Goal: Task Accomplishment & Management: Manage account settings

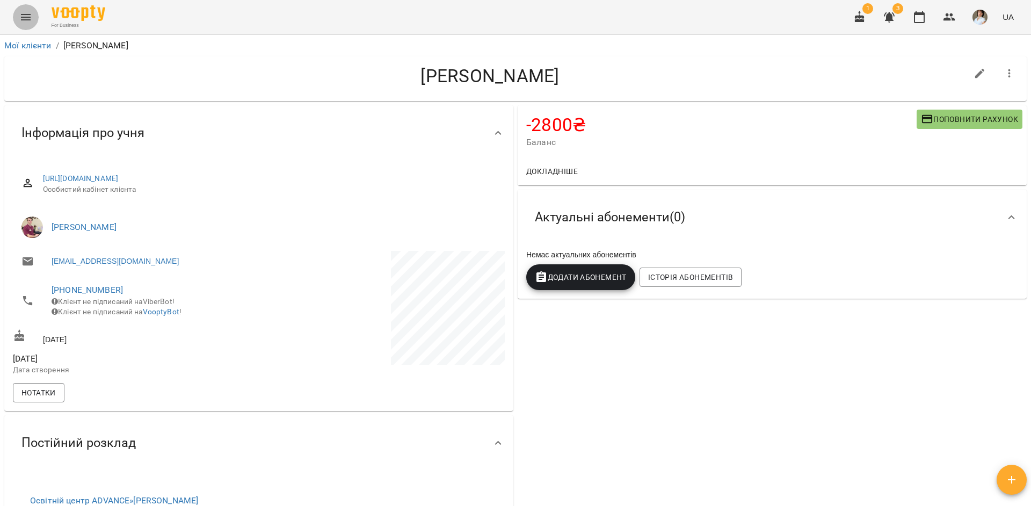
click at [37, 18] on button "Menu" at bounding box center [26, 17] width 26 height 26
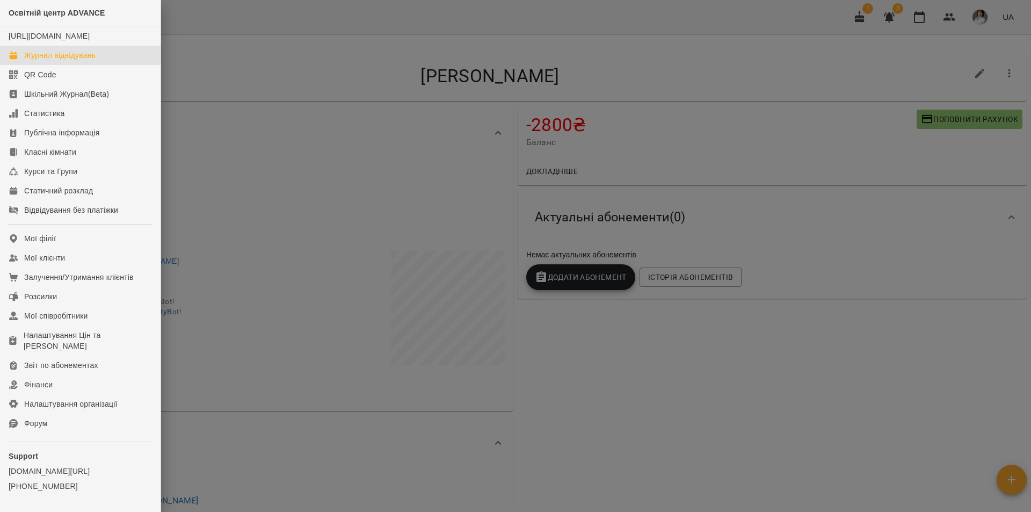
click at [68, 61] on div "Журнал відвідувань" at bounding box center [59, 55] width 71 height 11
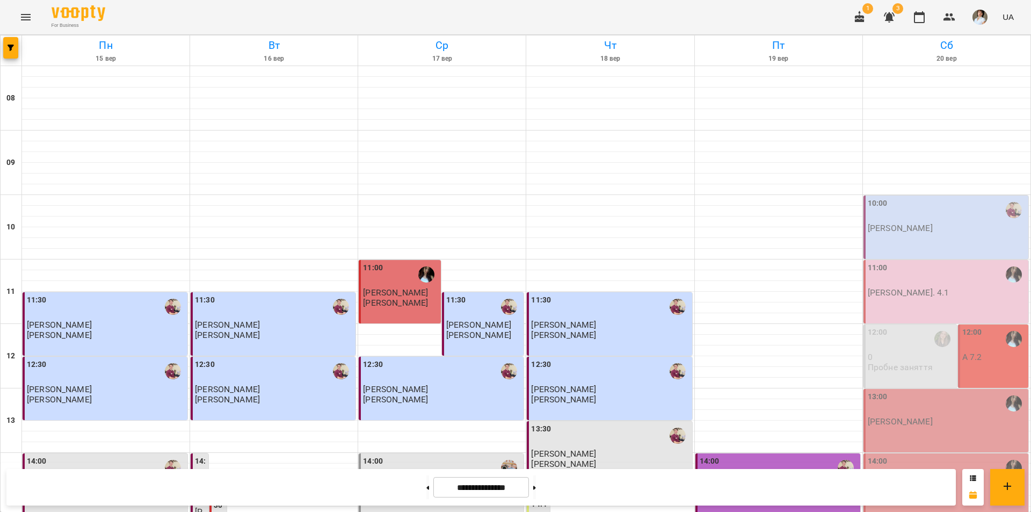
scroll to position [161, 0]
click at [971, 352] on p "А 7.2" at bounding box center [972, 356] width 20 height 9
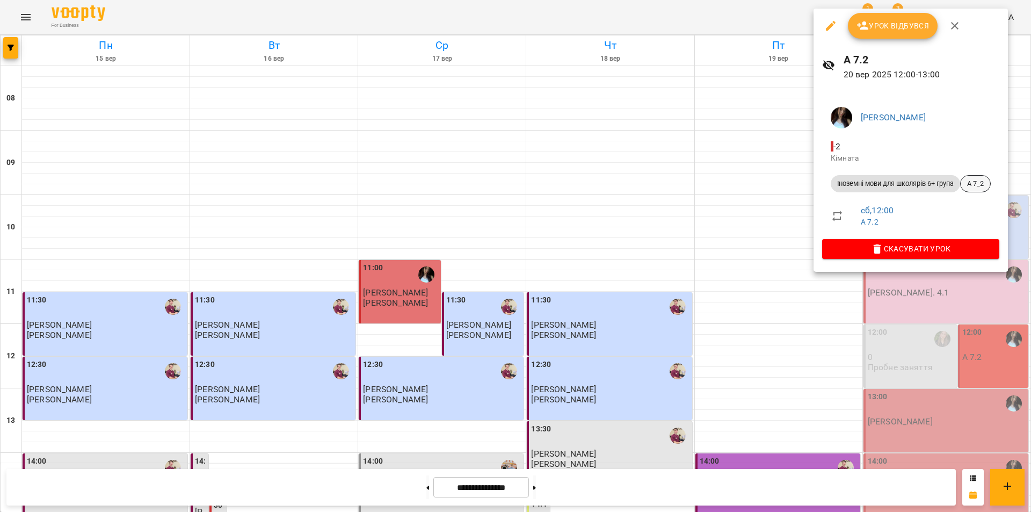
click at [977, 187] on span "А 7_2" at bounding box center [976, 184] width 30 height 10
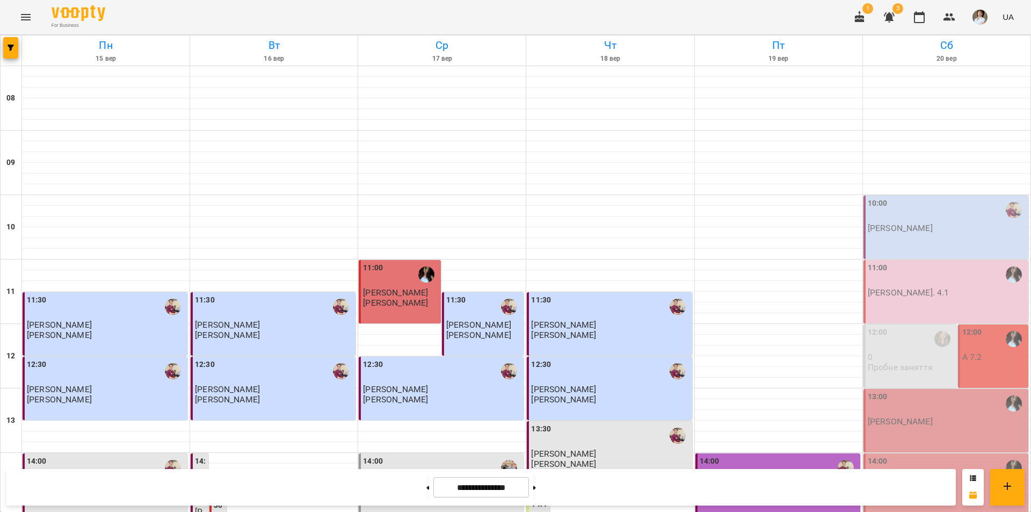
scroll to position [107, 0]
click at [976, 327] on div "12:00" at bounding box center [994, 340] width 64 height 26
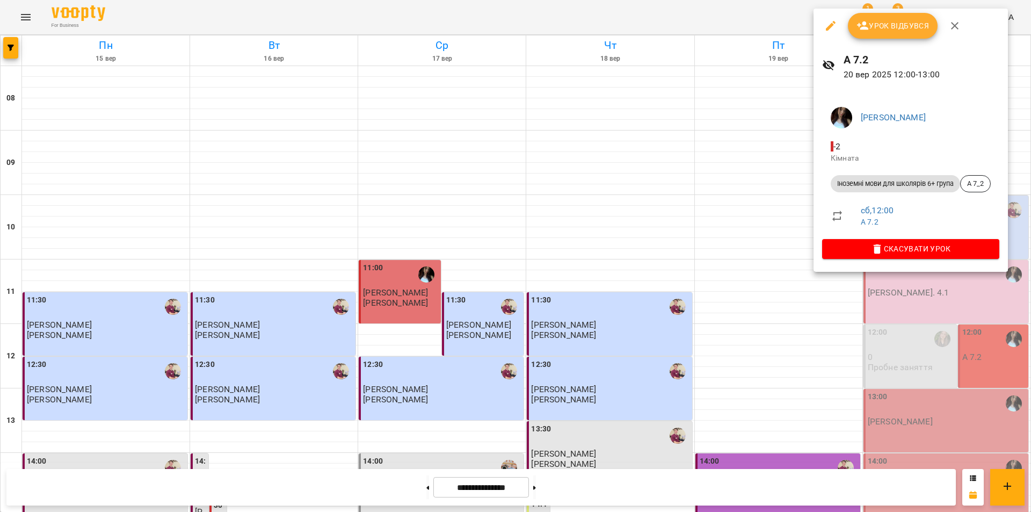
click at [953, 450] on div at bounding box center [515, 256] width 1031 height 512
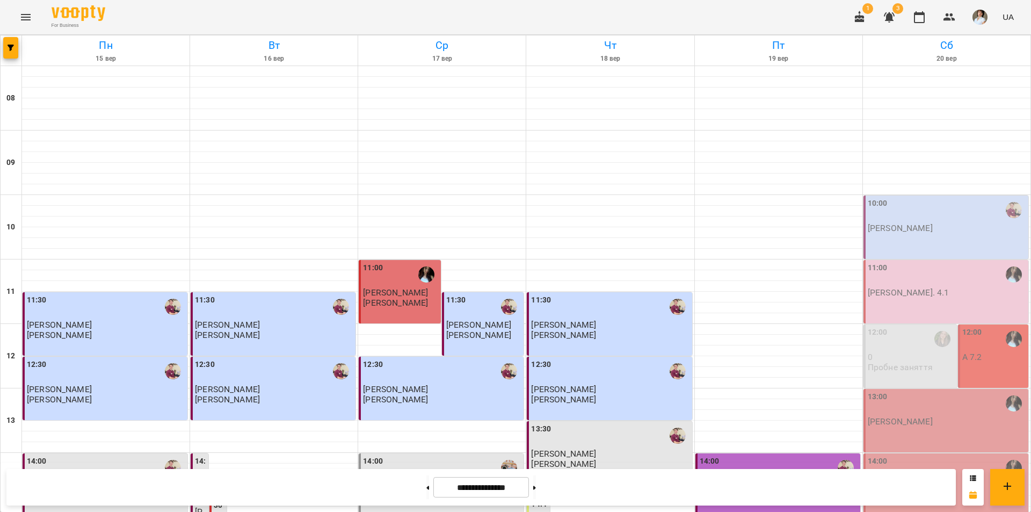
click at [939, 260] on div "11:00 А. 4.1" at bounding box center [946, 291] width 165 height 63
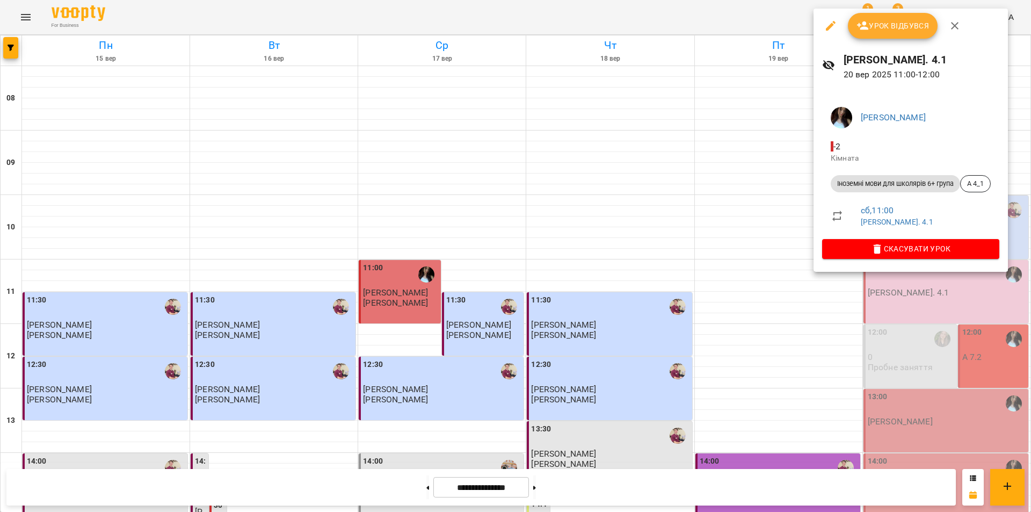
click at [717, 10] on div at bounding box center [515, 256] width 1031 height 512
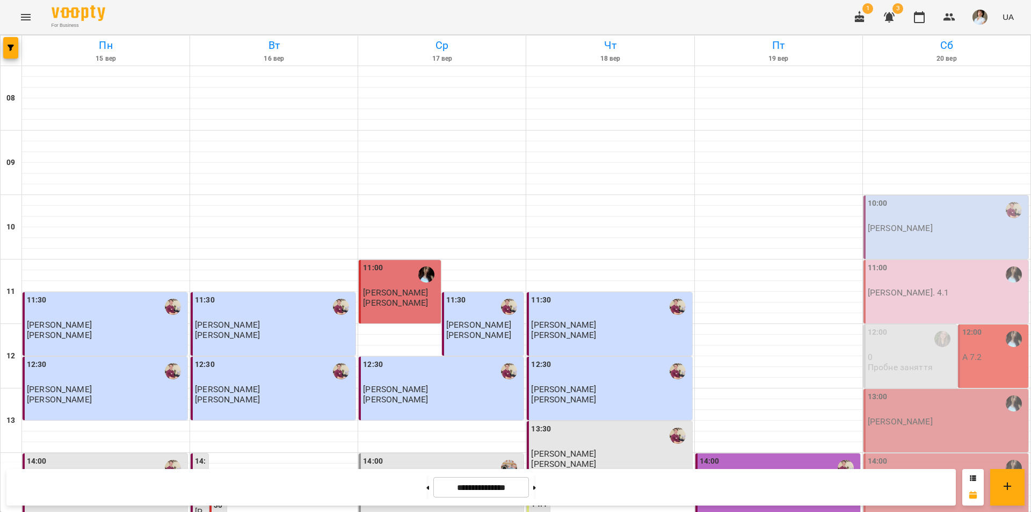
click at [933, 417] on p "[PERSON_NAME]" at bounding box center [900, 421] width 65 height 9
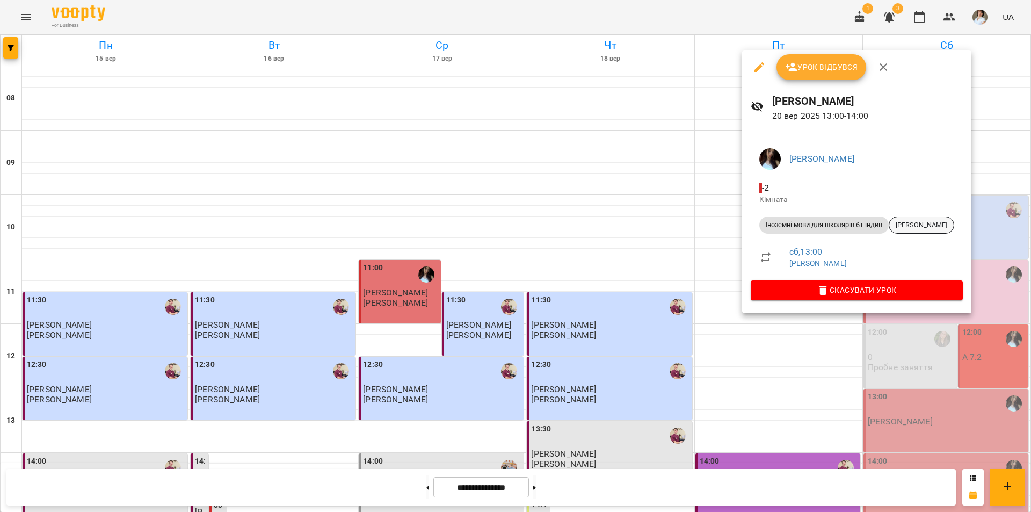
click at [954, 219] on div "[PERSON_NAME]" at bounding box center [922, 224] width 66 height 17
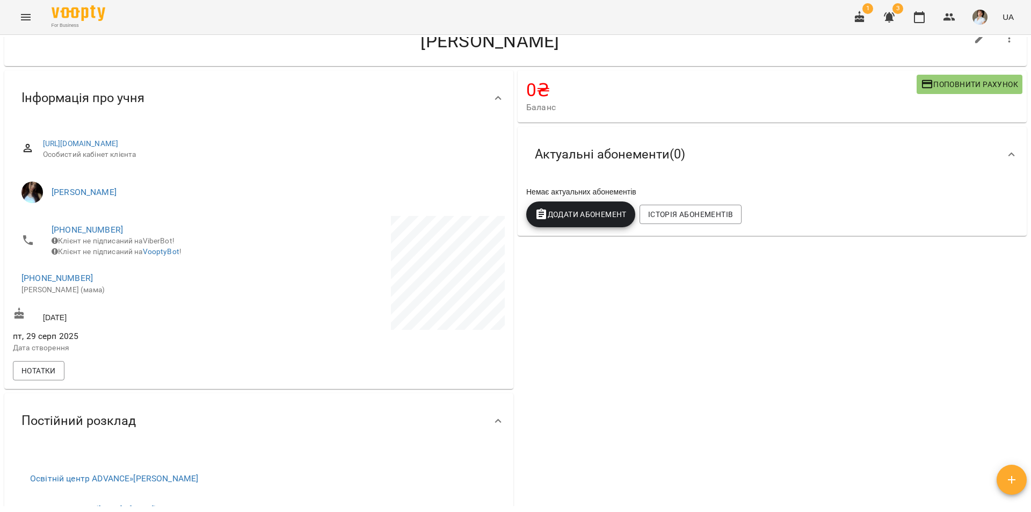
scroll to position [54, 0]
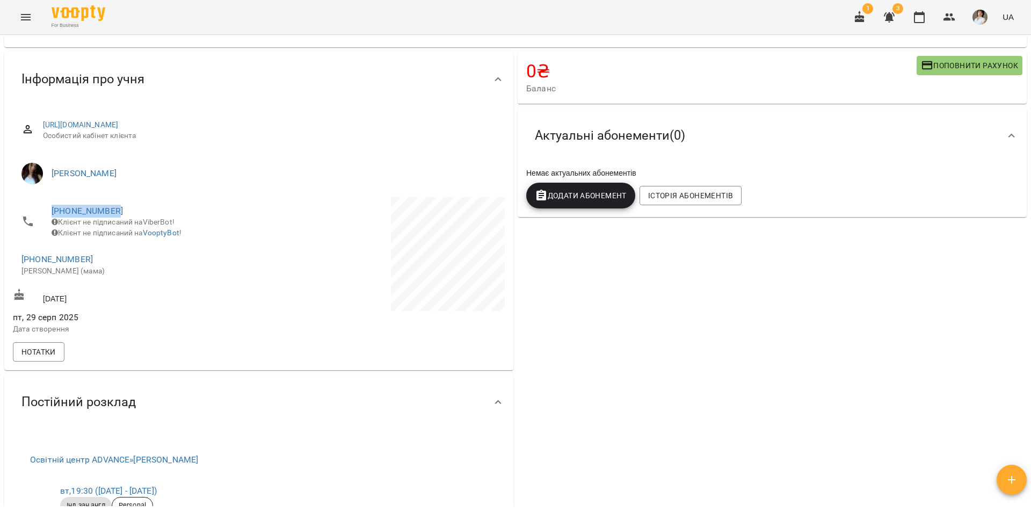
drag, startPoint x: 120, startPoint y: 207, endPoint x: 51, endPoint y: 208, distance: 68.8
click at [51, 208] on li "+380677136999 Клієнт не підписаний на ViberBot! Клієнт не підписаний на VooptyB…" at bounding box center [135, 221] width 244 height 49
copy link "[PHONE_NUMBER]"
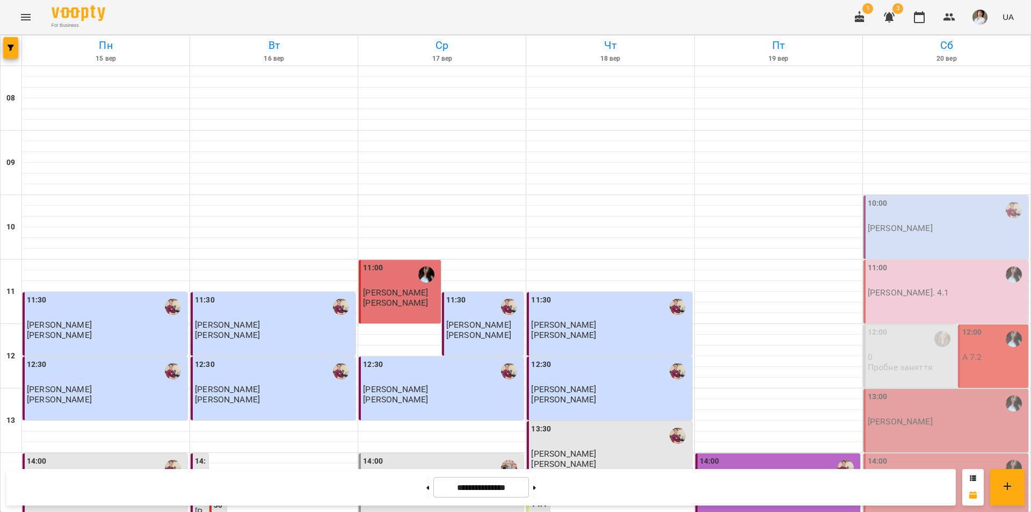
scroll to position [161, 0]
click at [925, 391] on div "13:00" at bounding box center [947, 403] width 158 height 25
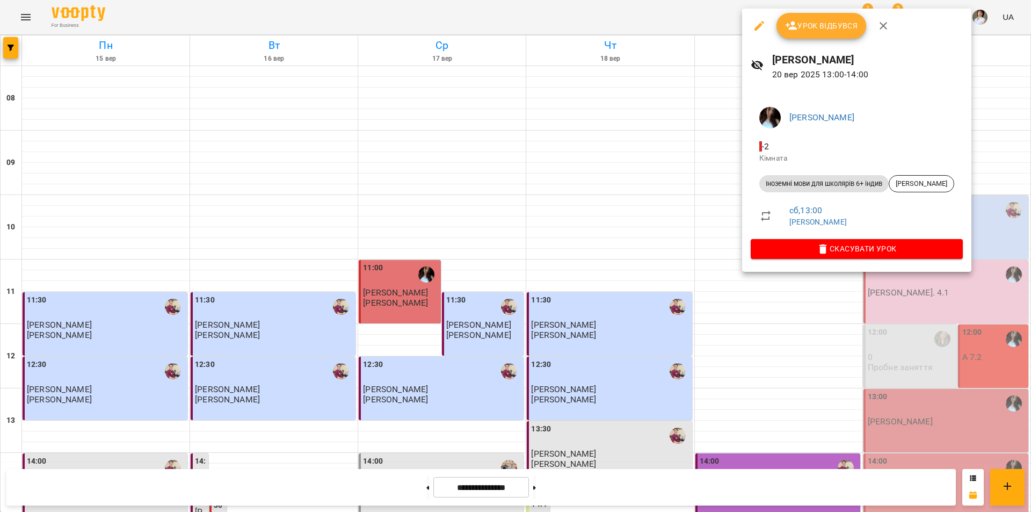
click at [974, 403] on div at bounding box center [515, 256] width 1031 height 512
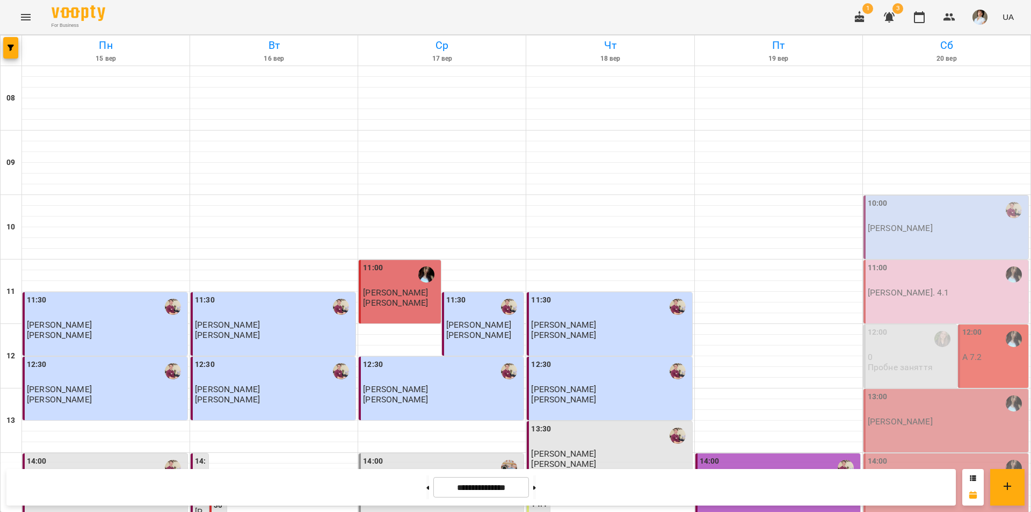
click at [929, 455] on div "14:00" at bounding box center [947, 467] width 158 height 25
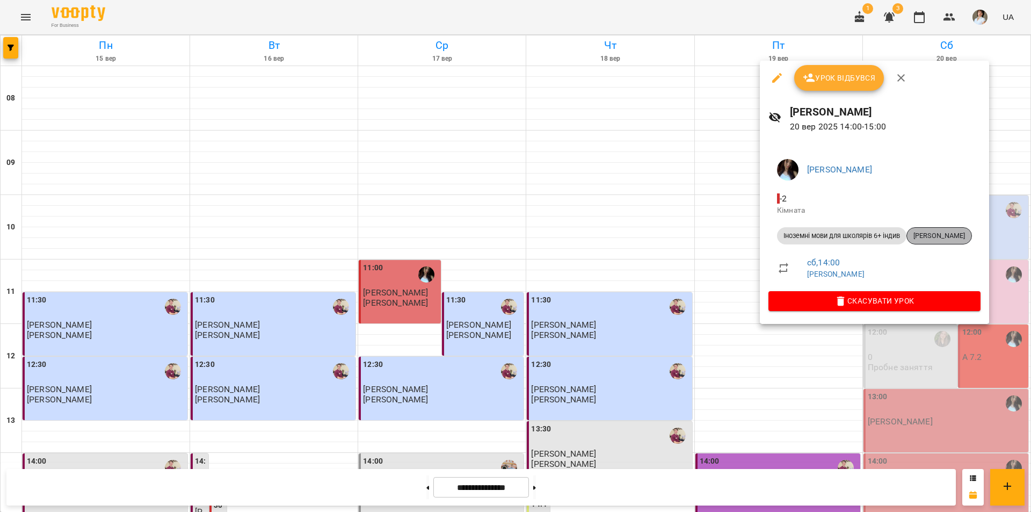
click at [926, 238] on span "[PERSON_NAME]" at bounding box center [939, 236] width 64 height 10
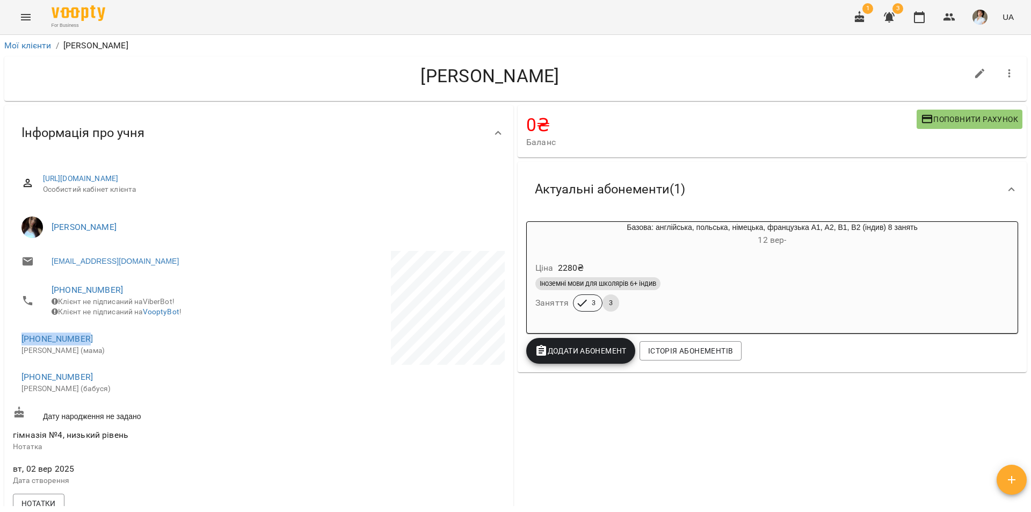
drag, startPoint x: 90, startPoint y: 342, endPoint x: 20, endPoint y: 349, distance: 69.6
click at [20, 349] on li "+380687511525 Альона (мама)" at bounding box center [135, 344] width 244 height 38
click at [112, 383] on span "+380988533022" at bounding box center [134, 377] width 227 height 13
drag, startPoint x: 91, startPoint y: 345, endPoint x: 21, endPoint y: 349, distance: 69.9
click at [21, 349] on li "+380687511525 Альона (мама)" at bounding box center [135, 344] width 244 height 38
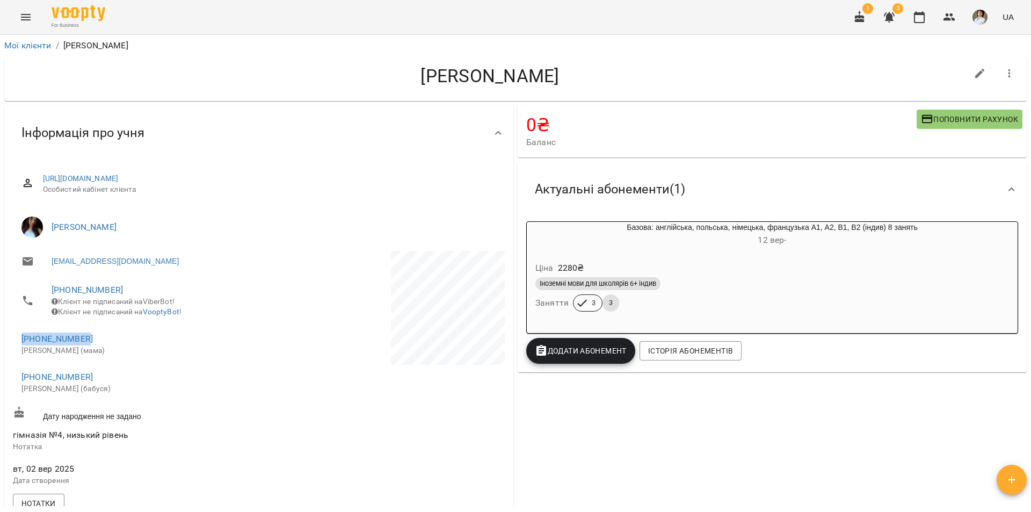
copy link "+380687511525"
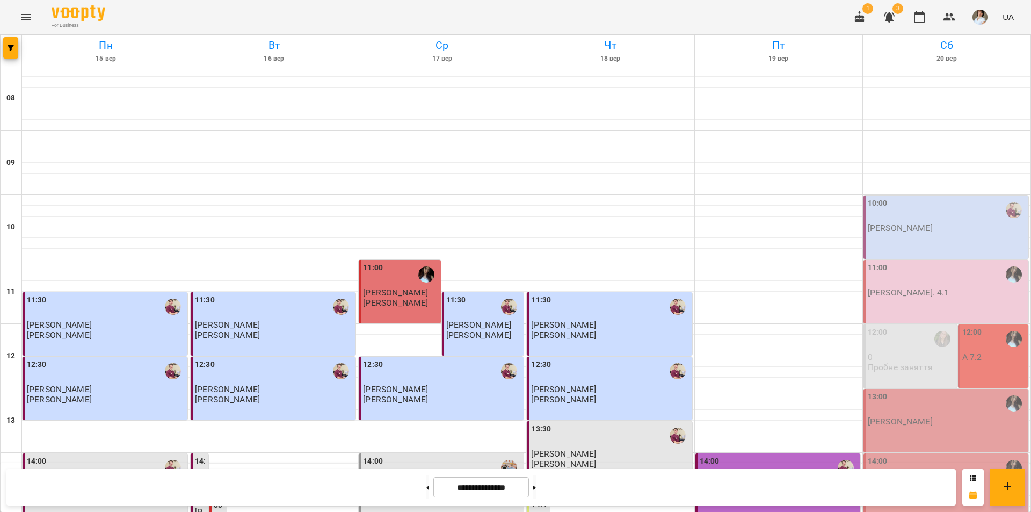
scroll to position [54, 0]
click at [913, 262] on div "11:00" at bounding box center [947, 274] width 158 height 25
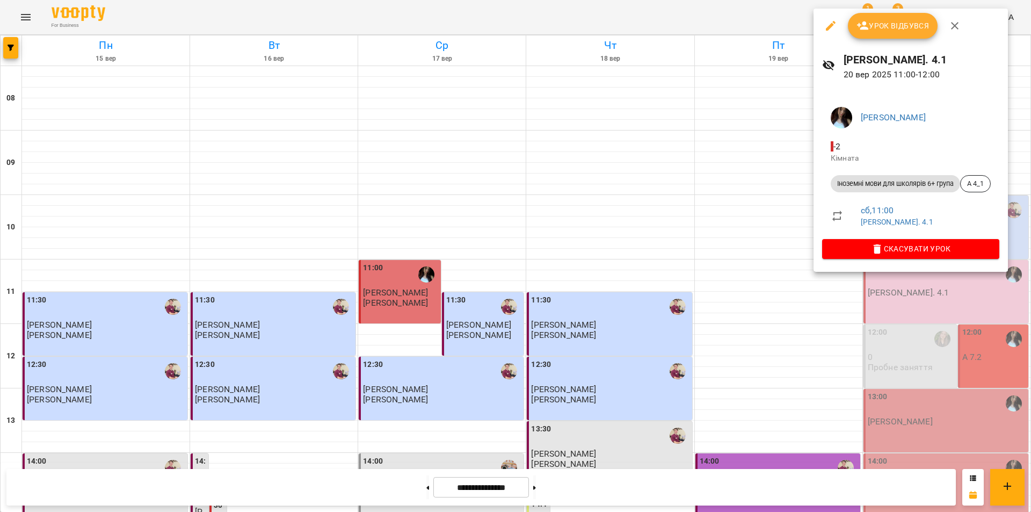
click at [751, 194] on div at bounding box center [515, 256] width 1031 height 512
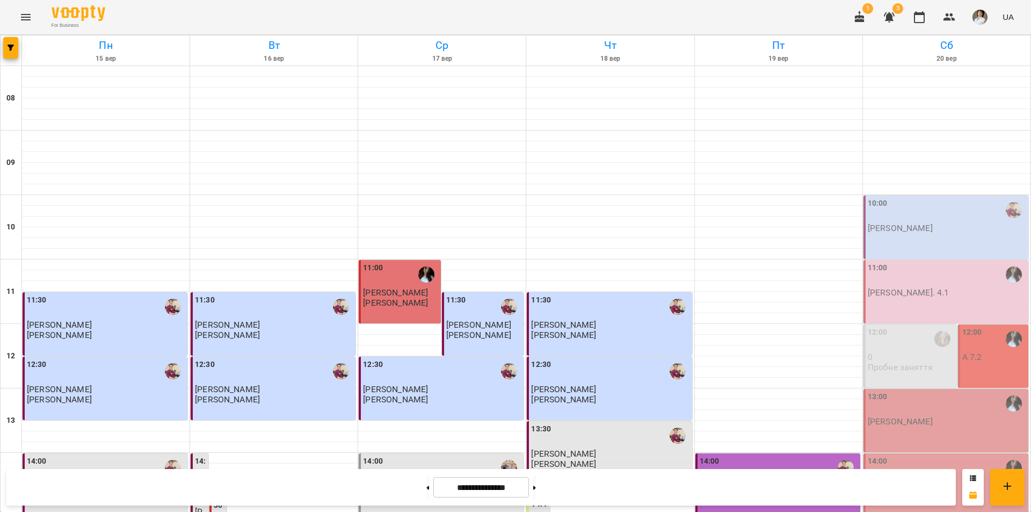
click at [865, 13] on span "1" at bounding box center [868, 8] width 11 height 11
click at [860, 18] on icon "button" at bounding box center [860, 17] width 10 height 12
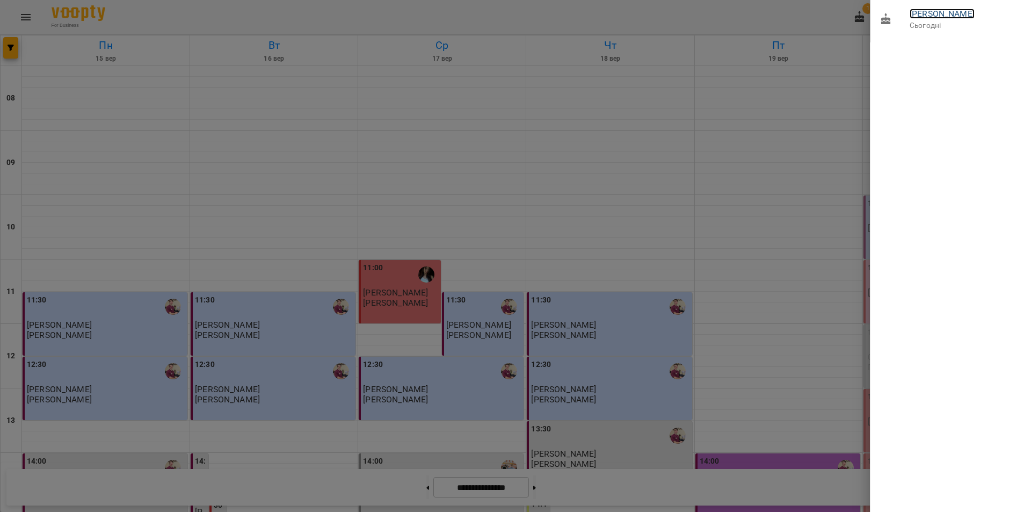
click at [953, 14] on link "[PERSON_NAME]" at bounding box center [942, 14] width 65 height 10
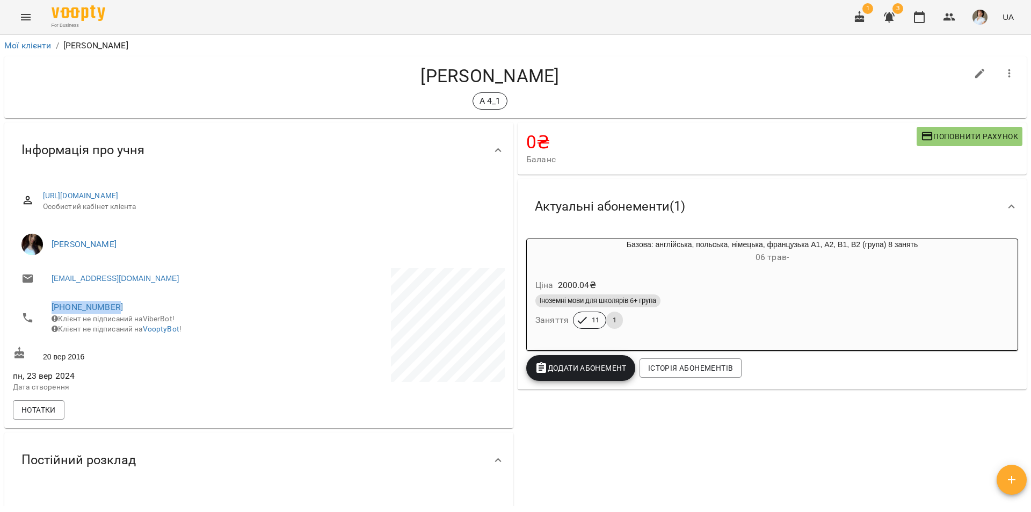
drag, startPoint x: 125, startPoint y: 306, endPoint x: 50, endPoint y: 294, distance: 75.5
click at [50, 294] on li "+380980058527 Клієнт не підписаний на ViberBot! Клієнт не підписаний на VooptyB…" at bounding box center [135, 317] width 244 height 49
copy link "+380980058527"
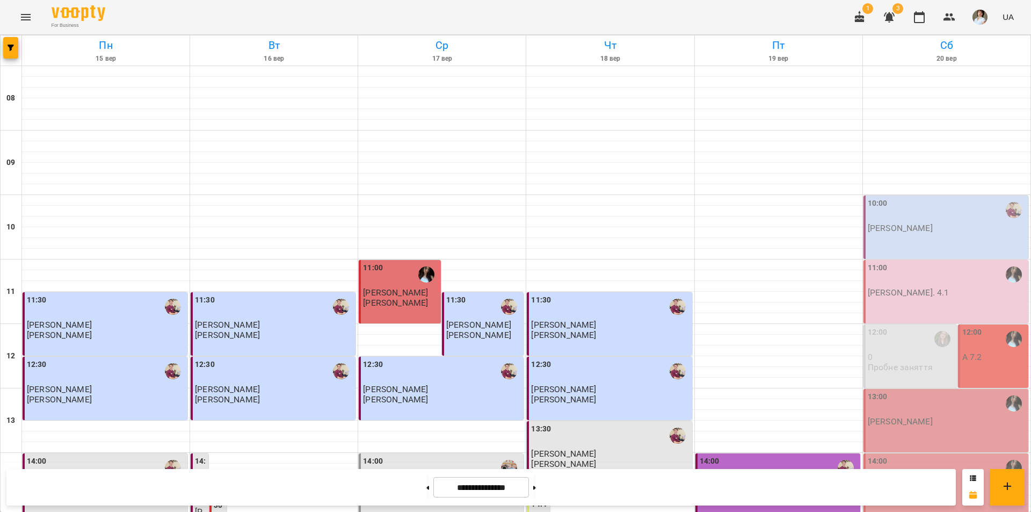
scroll to position [269, 0]
click at [869, 11] on span "1" at bounding box center [868, 8] width 11 height 11
click at [864, 18] on icon "button" at bounding box center [860, 17] width 10 height 12
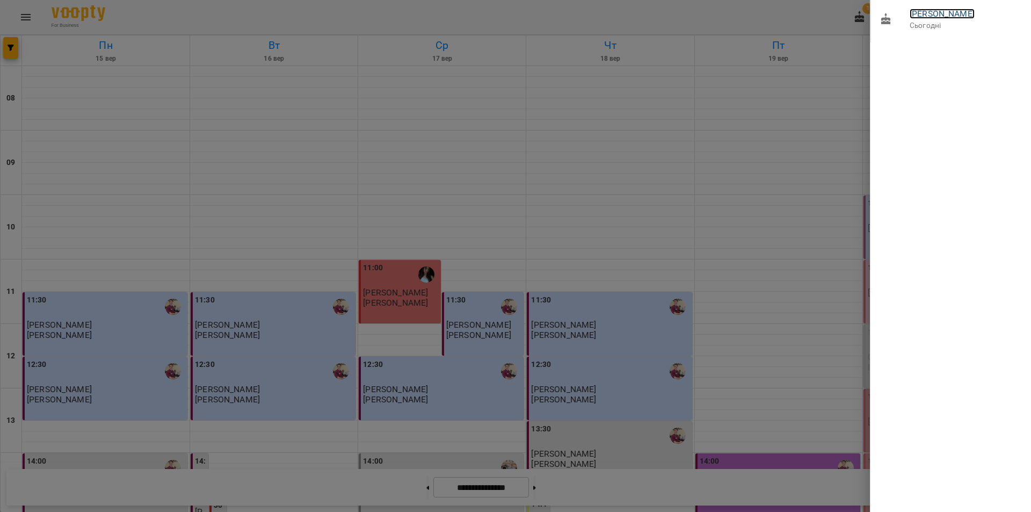
click at [937, 11] on link "[PERSON_NAME]" at bounding box center [942, 14] width 65 height 10
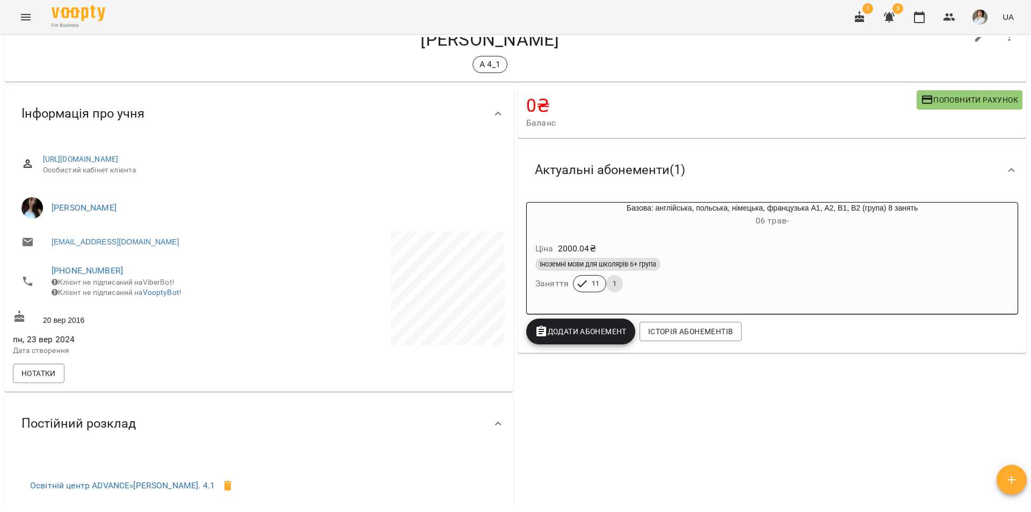
scroll to position [54, 0]
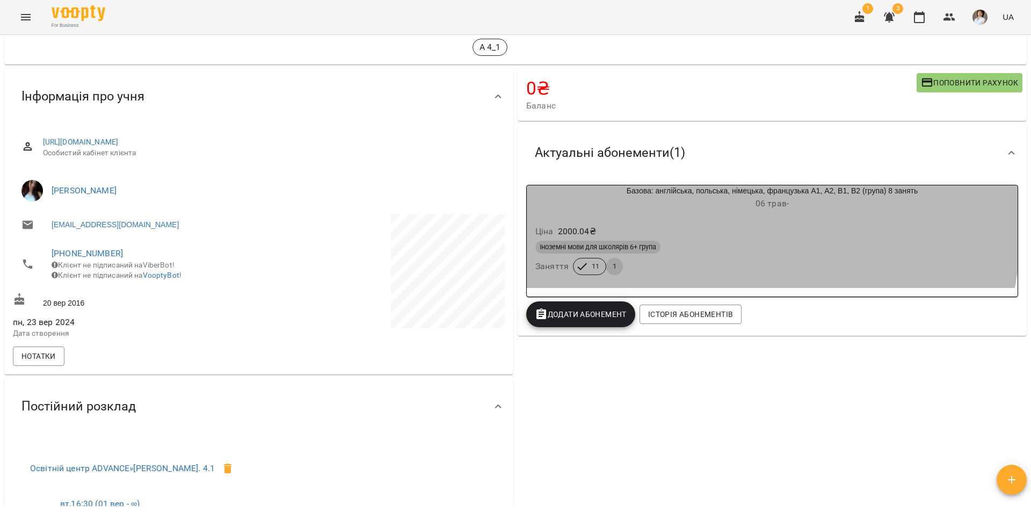
click at [719, 228] on div "Ціна 2000.04 ₴" at bounding box center [772, 231] width 478 height 19
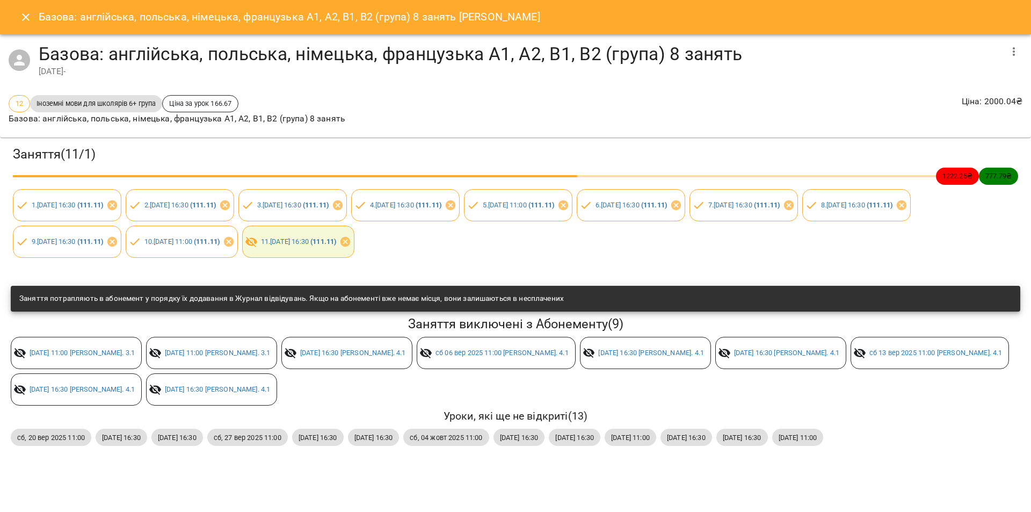
click at [30, 19] on icon "Close" at bounding box center [25, 17] width 13 height 13
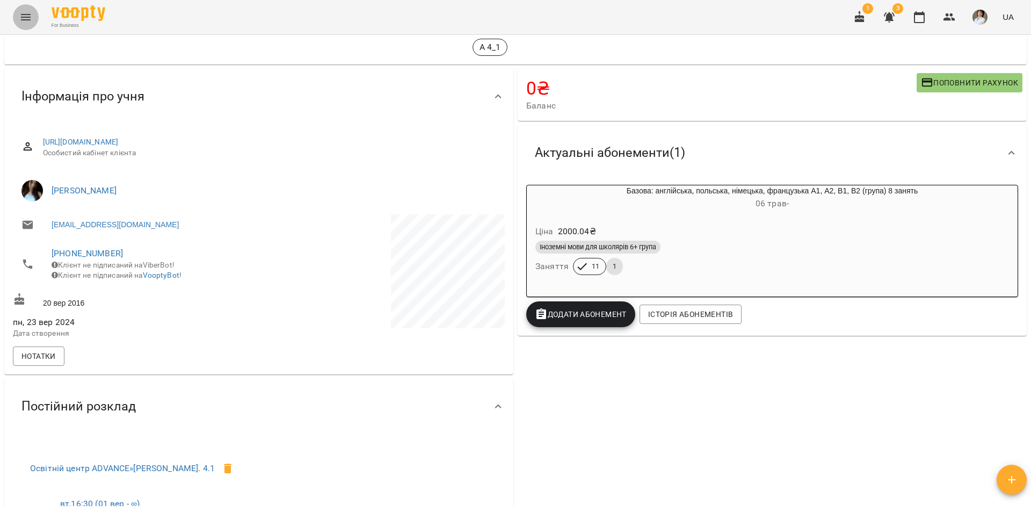
click at [28, 18] on icon "Menu" at bounding box center [25, 17] width 13 height 13
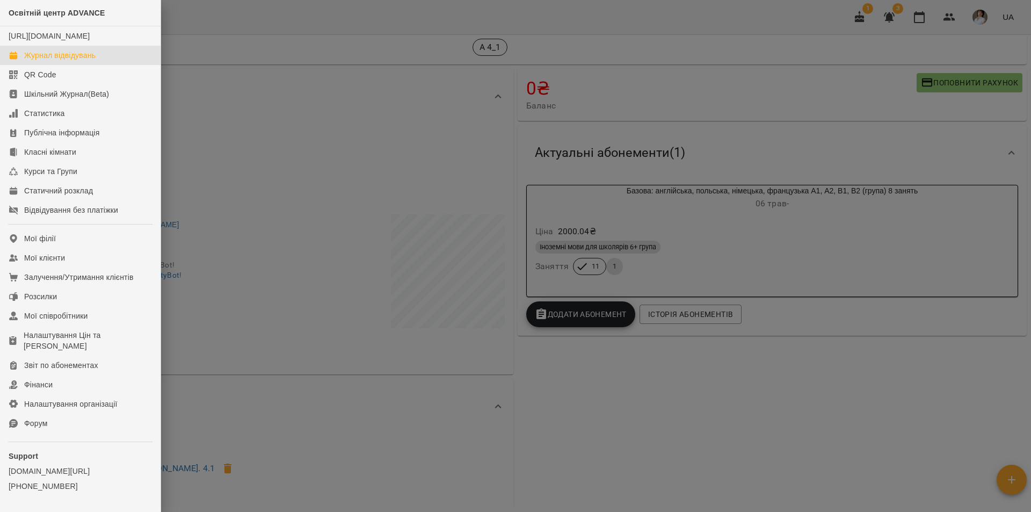
click at [53, 61] on div "Журнал відвідувань" at bounding box center [59, 55] width 71 height 11
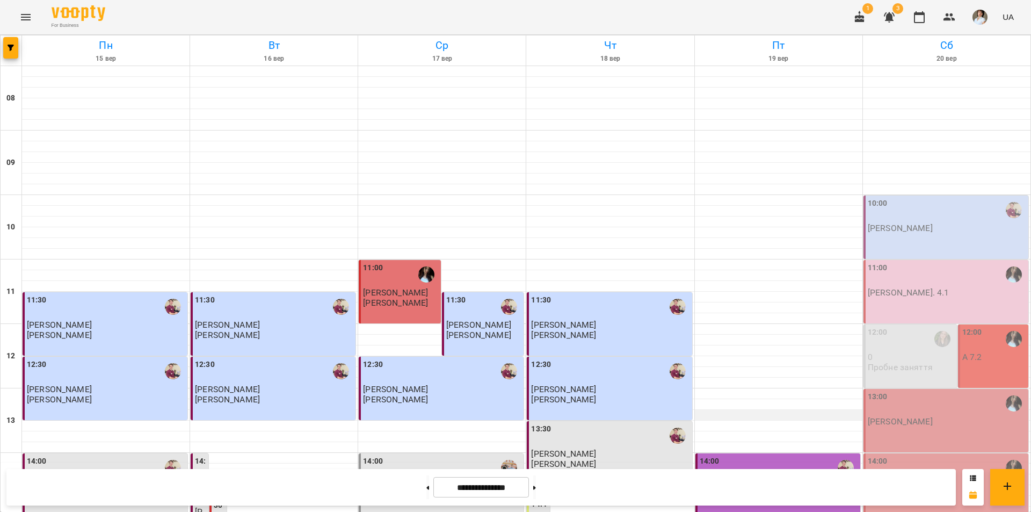
scroll to position [107, 0]
click at [536, 487] on button at bounding box center [534, 487] width 3 height 24
type input "**********"
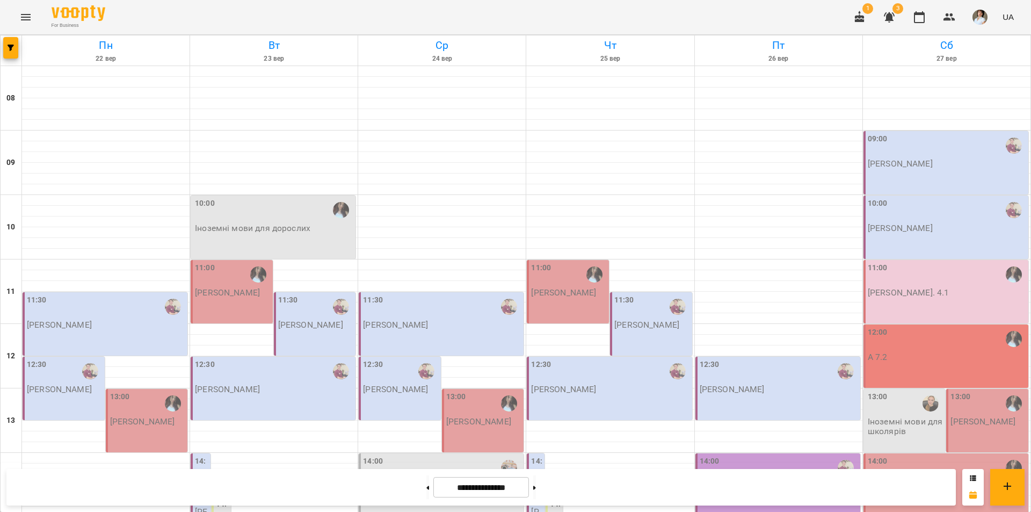
scroll to position [322, 0]
click at [900, 19] on button "button" at bounding box center [890, 17] width 26 height 26
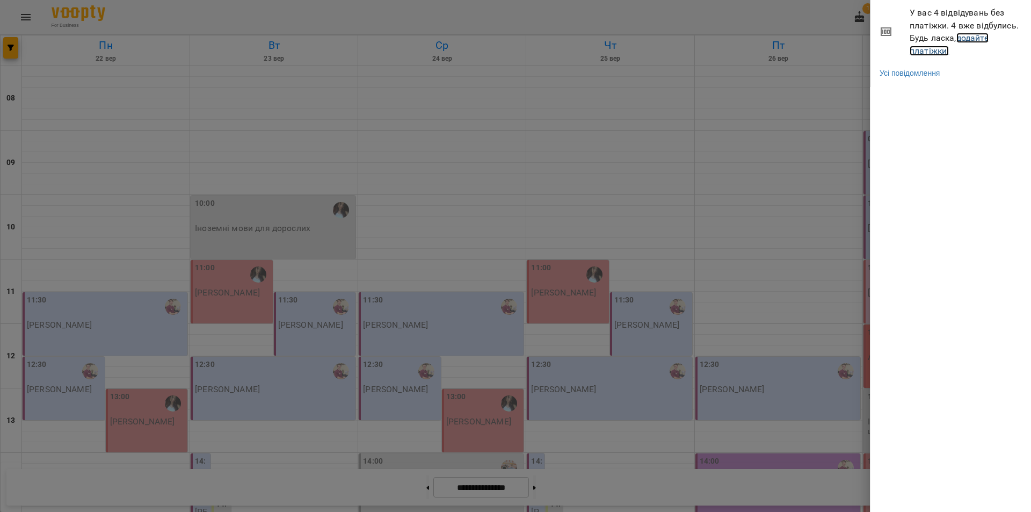
click at [937, 46] on link "додайте платіжки!" at bounding box center [949, 44] width 79 height 23
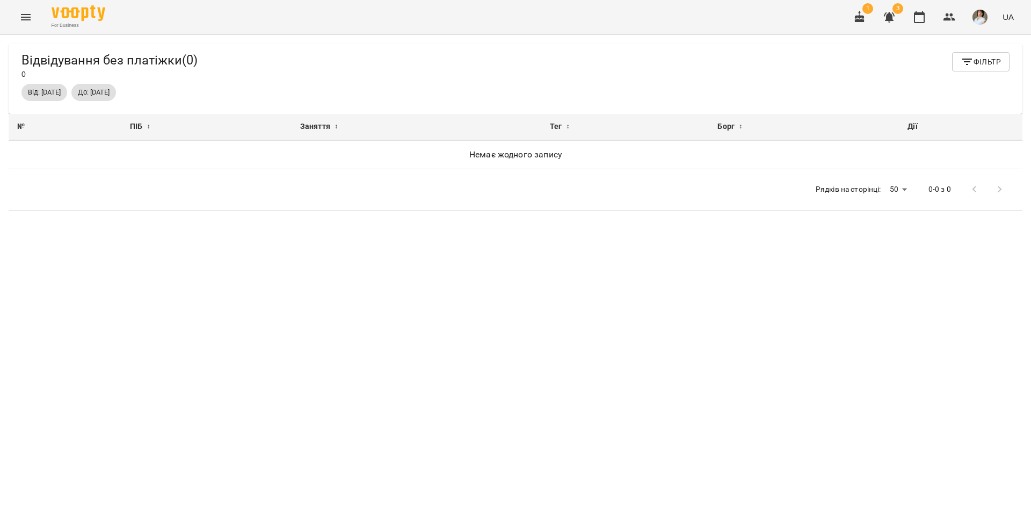
click at [27, 21] on icon "Menu" at bounding box center [25, 17] width 13 height 13
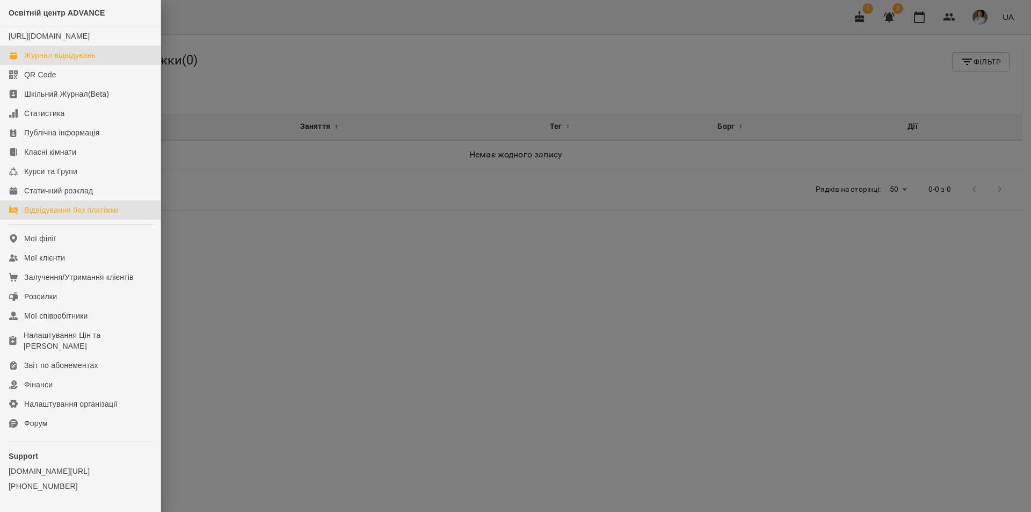
click at [78, 61] on div "Журнал відвідувань" at bounding box center [59, 55] width 71 height 11
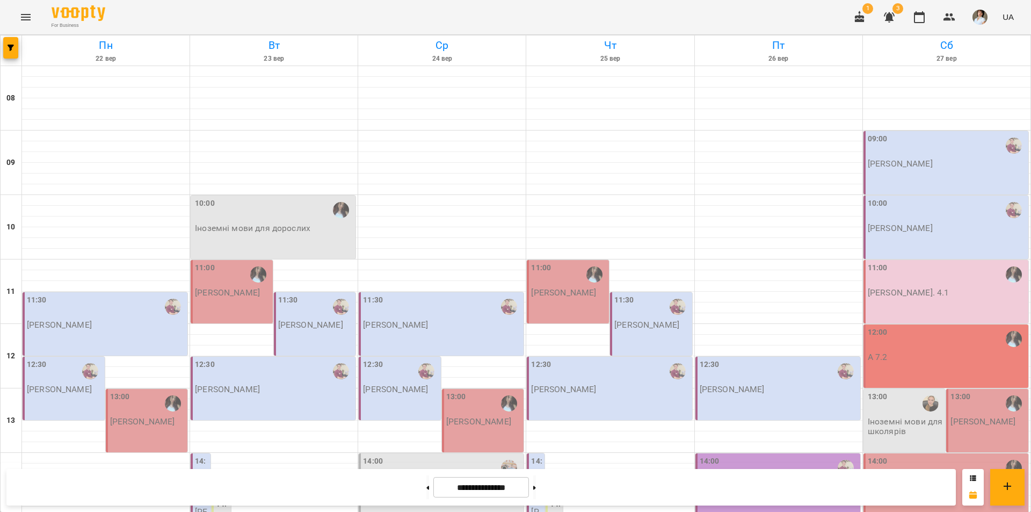
scroll to position [269, 0]
click at [426, 491] on button at bounding box center [427, 487] width 3 height 24
type input "**********"
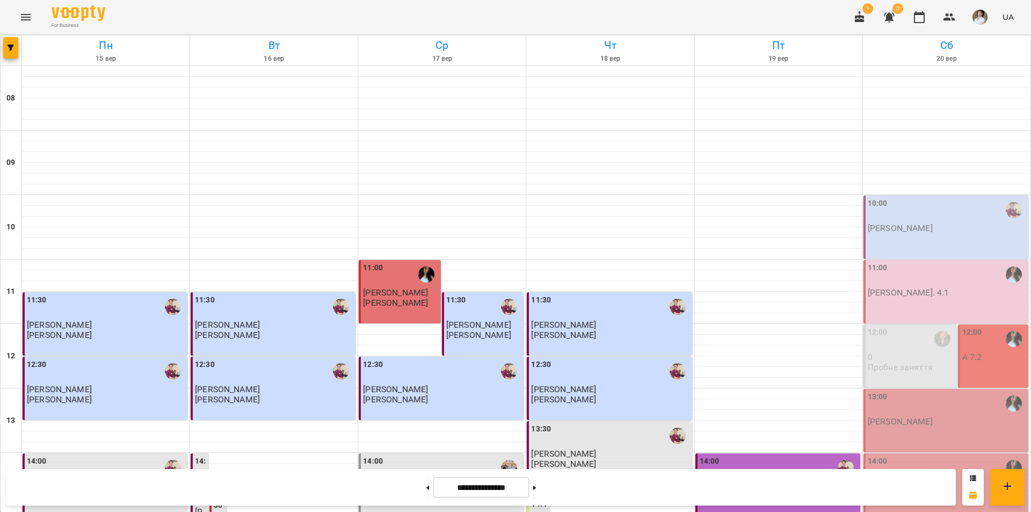
scroll to position [11, 0]
click at [915, 208] on div "10:00" at bounding box center [947, 210] width 158 height 25
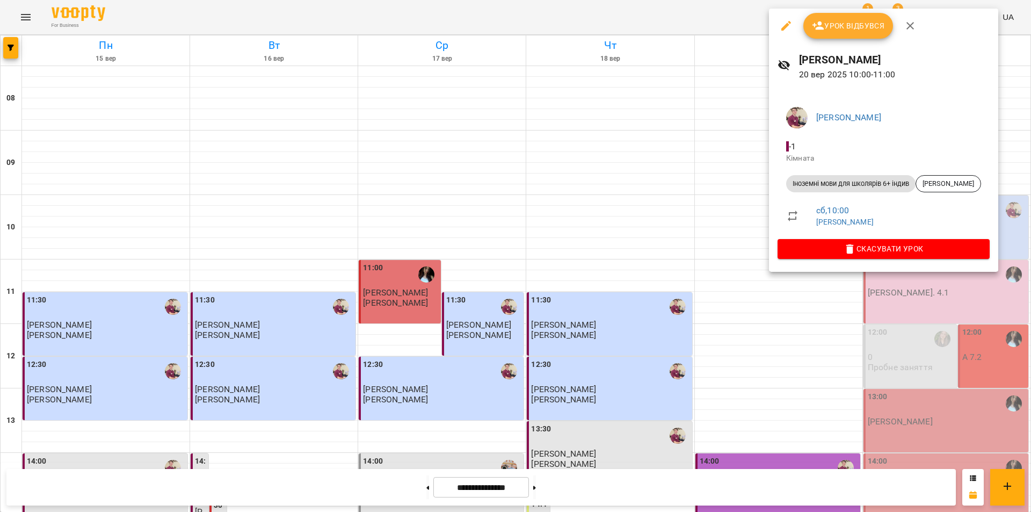
click at [840, 39] on div "Урок відбувся" at bounding box center [883, 26] width 229 height 34
click at [839, 31] on span "Урок відбувся" at bounding box center [848, 25] width 73 height 13
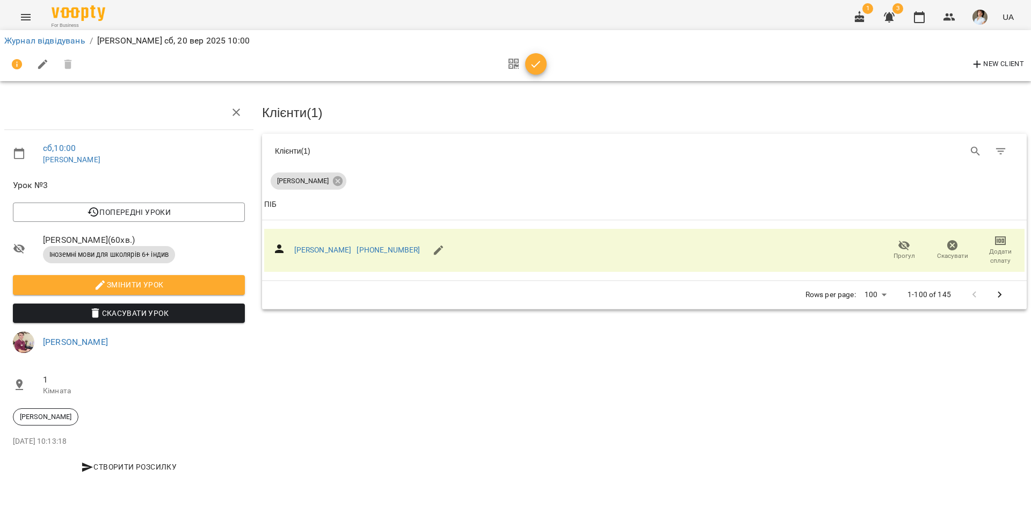
click at [542, 61] on icon "button" at bounding box center [536, 64] width 13 height 13
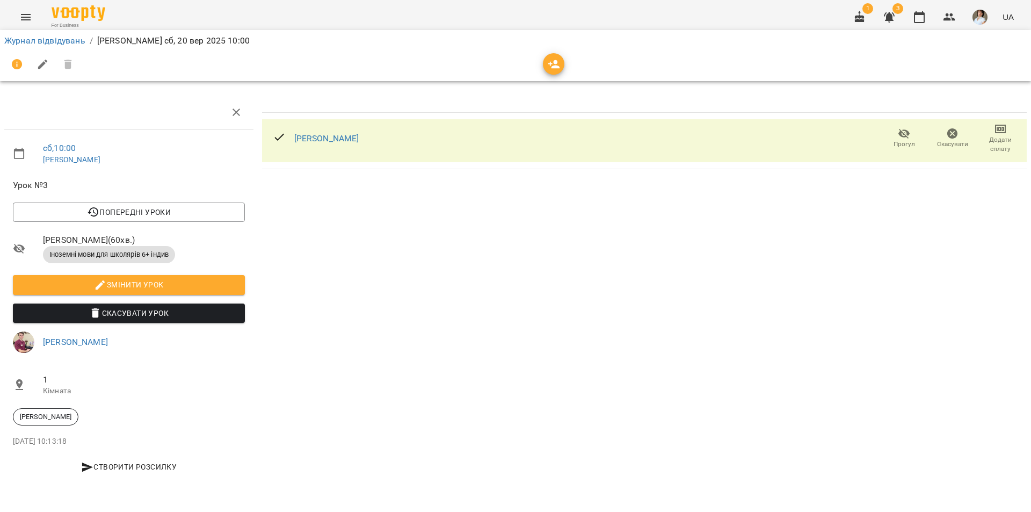
click at [1001, 136] on span "Додати сплату" at bounding box center [1000, 144] width 35 height 18
click at [992, 142] on li "Додати сплату разового" at bounding box center [965, 144] width 117 height 19
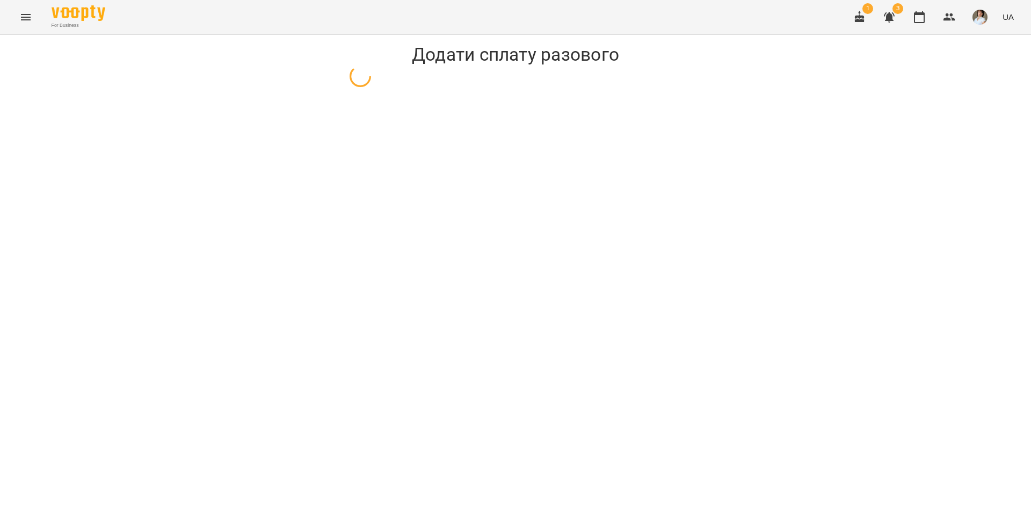
select select "**********"
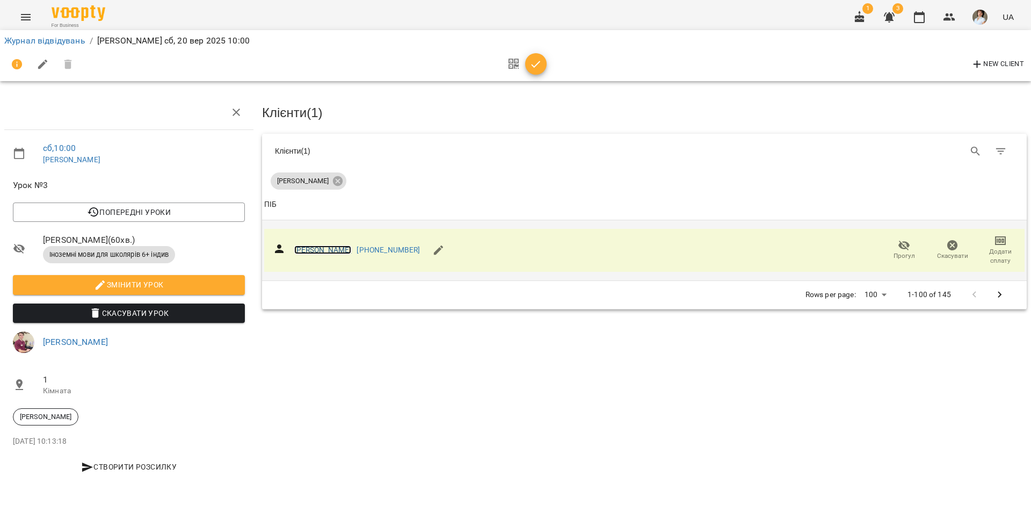
click at [331, 248] on link "[PERSON_NAME]" at bounding box center [322, 249] width 57 height 9
click at [540, 64] on icon "button" at bounding box center [536, 64] width 13 height 13
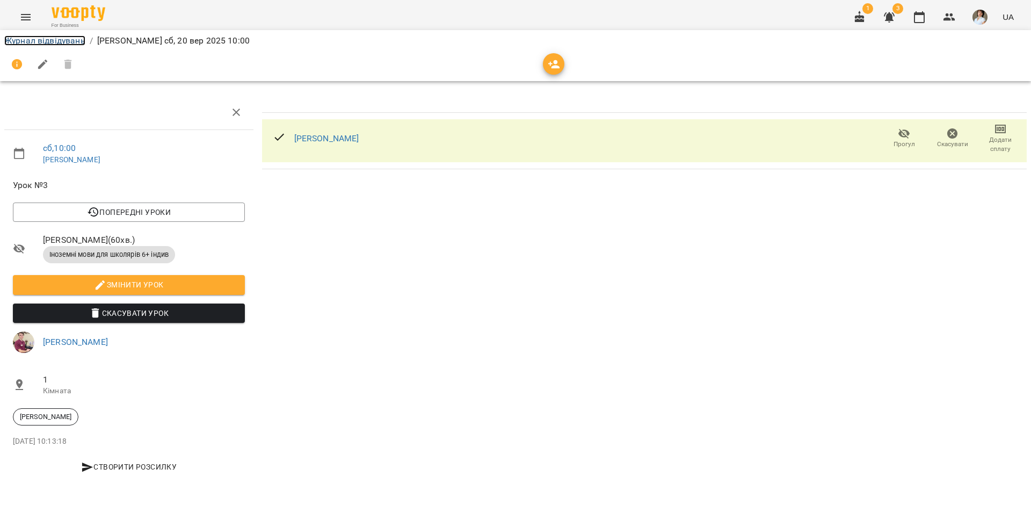
click at [26, 45] on link "Журнал відвідувань" at bounding box center [44, 40] width 81 height 10
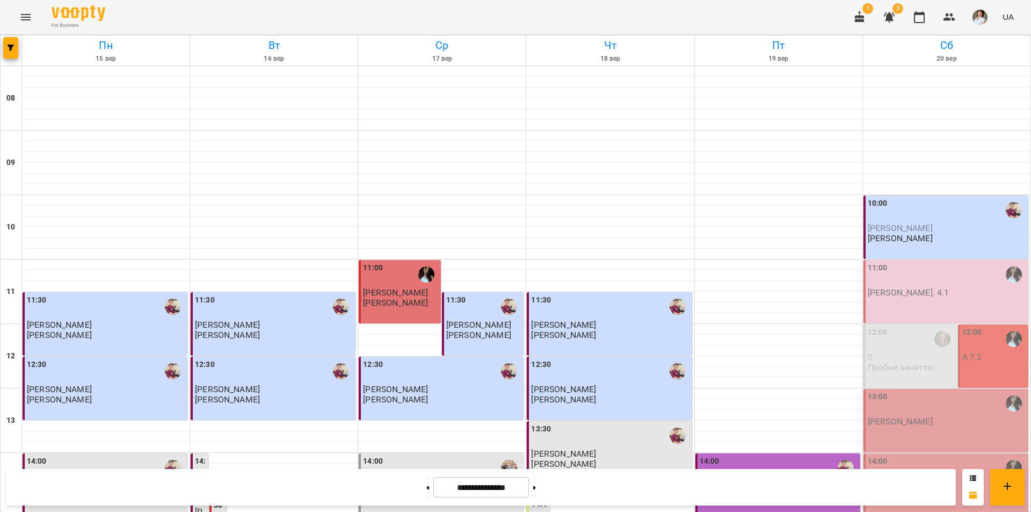
scroll to position [54, 0]
click at [956, 223] on p "[PERSON_NAME]" at bounding box center [947, 227] width 158 height 9
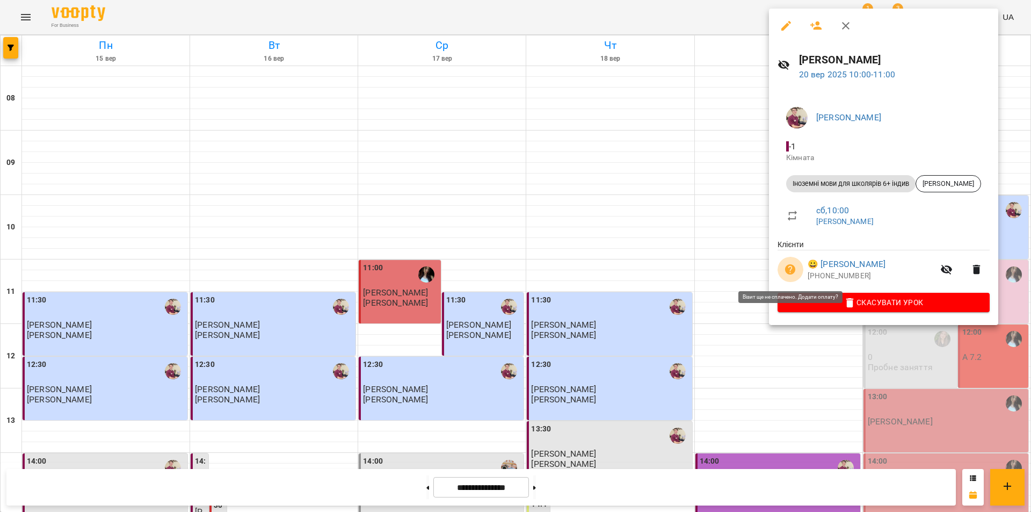
click at [789, 272] on icon "button" at bounding box center [790, 269] width 11 height 11
select select "**********"
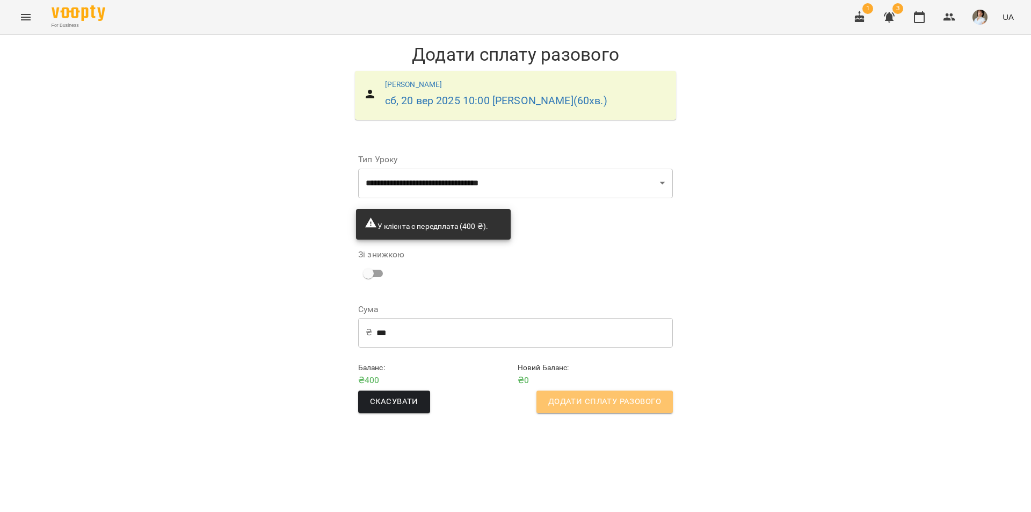
click at [584, 407] on span "Додати сплату разового" at bounding box center [604, 402] width 113 height 14
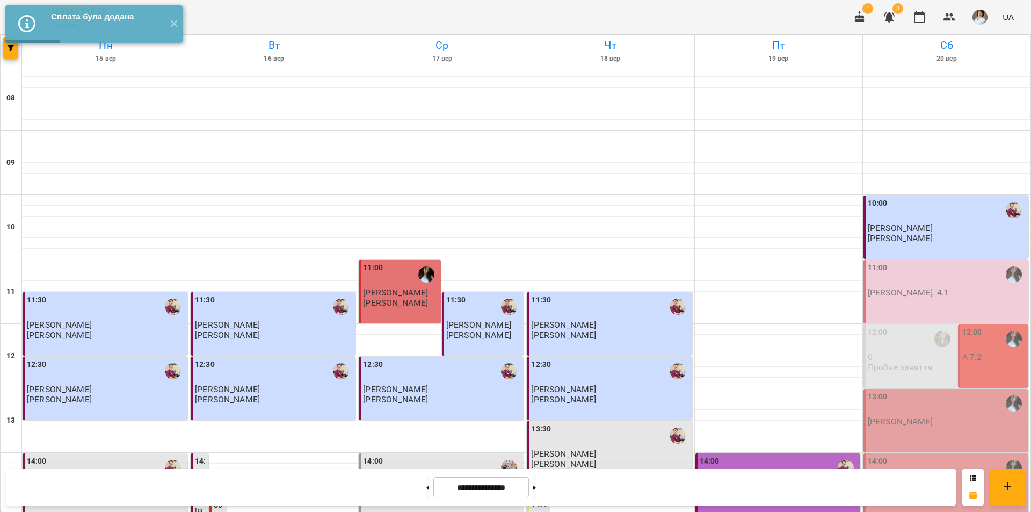
click at [913, 232] on span "[PERSON_NAME]" at bounding box center [900, 228] width 65 height 10
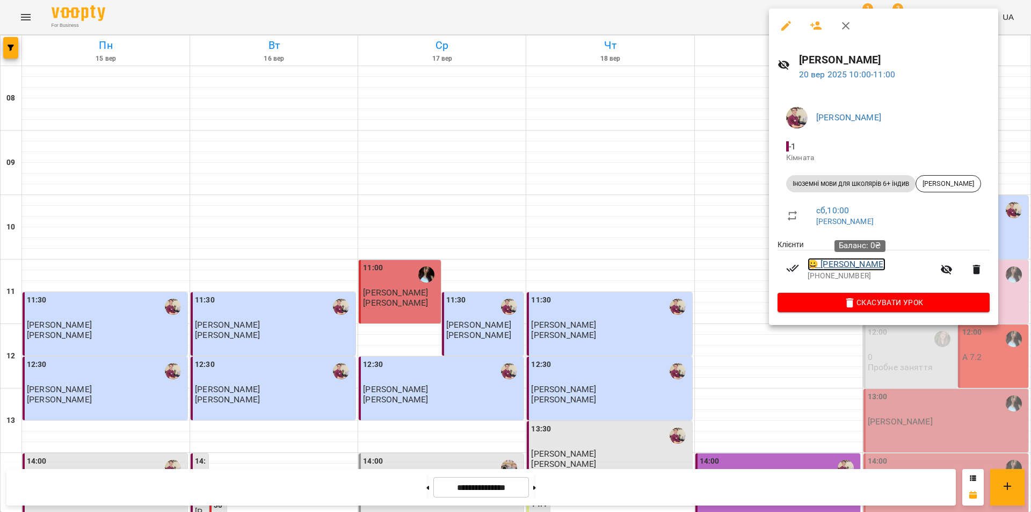
click at [850, 267] on link "😀 Макара Дар’я Ігорівна" at bounding box center [847, 264] width 78 height 13
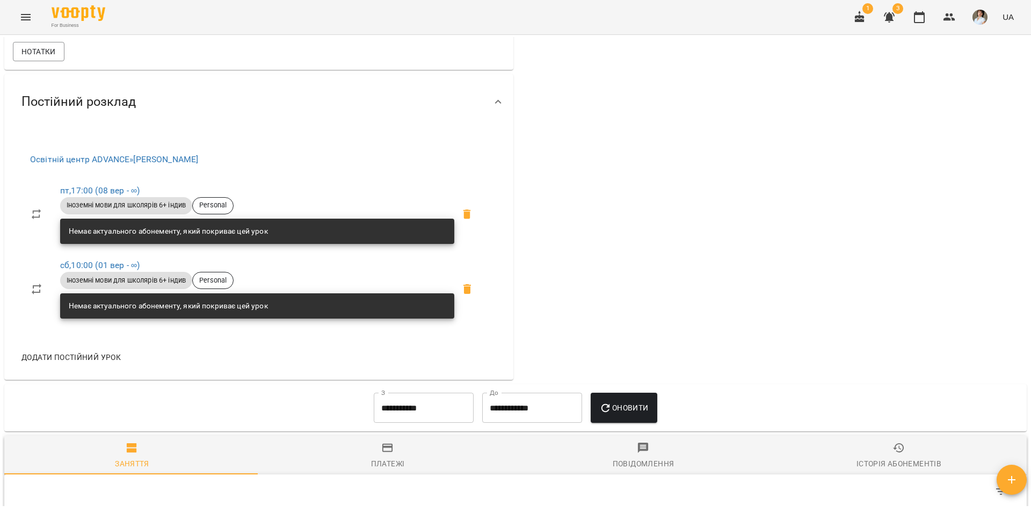
scroll to position [90, 0]
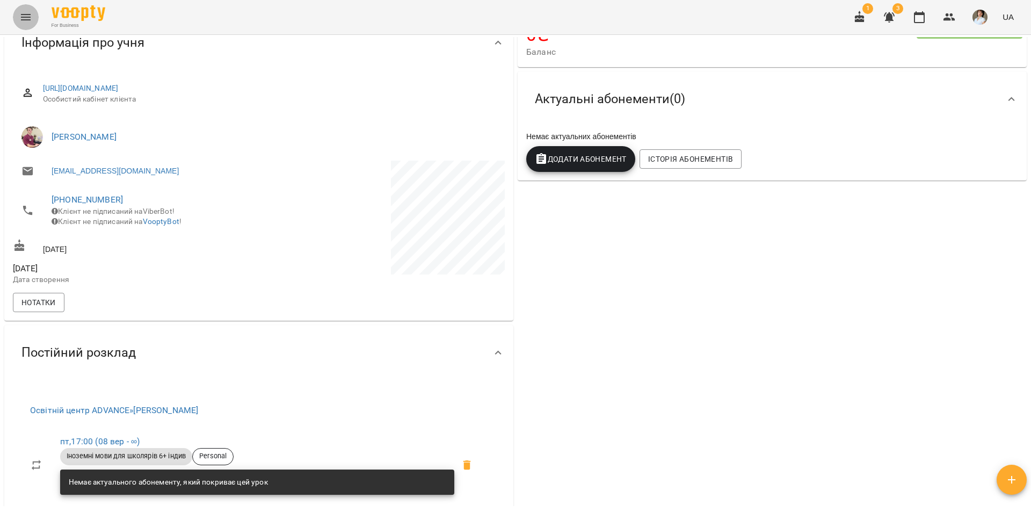
click at [30, 16] on icon "Menu" at bounding box center [25, 17] width 13 height 13
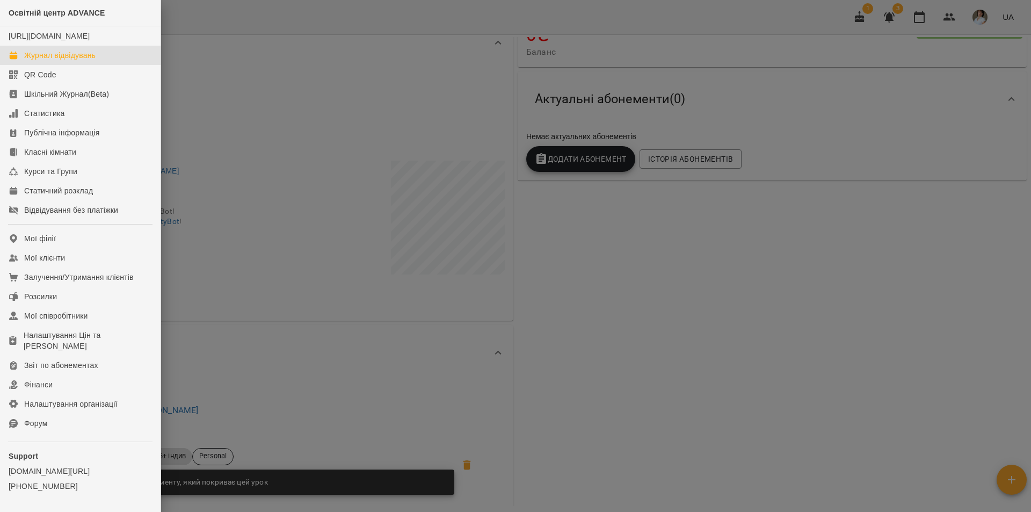
click at [68, 61] on div "Журнал відвідувань" at bounding box center [59, 55] width 71 height 11
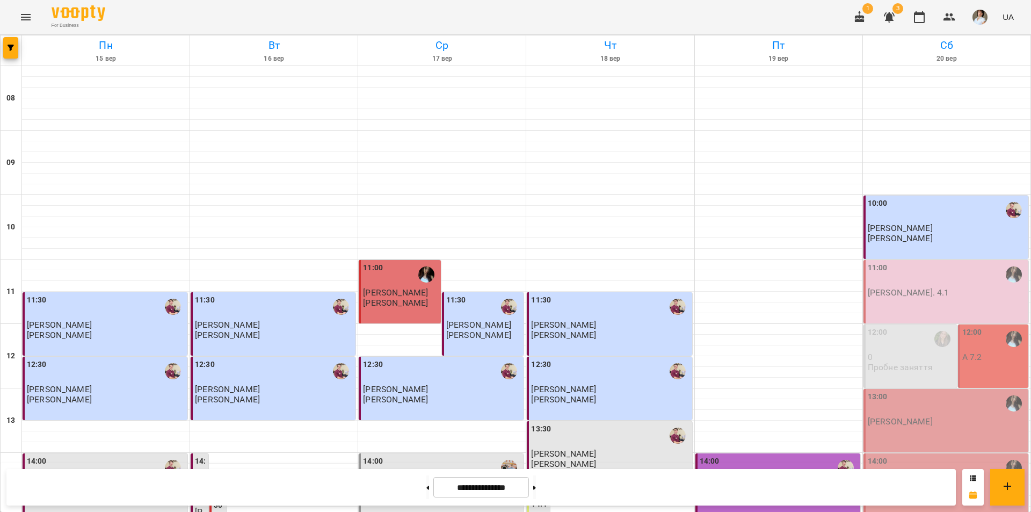
scroll to position [107, 0]
click at [922, 262] on div "11:00 А. 4.1" at bounding box center [947, 279] width 158 height 35
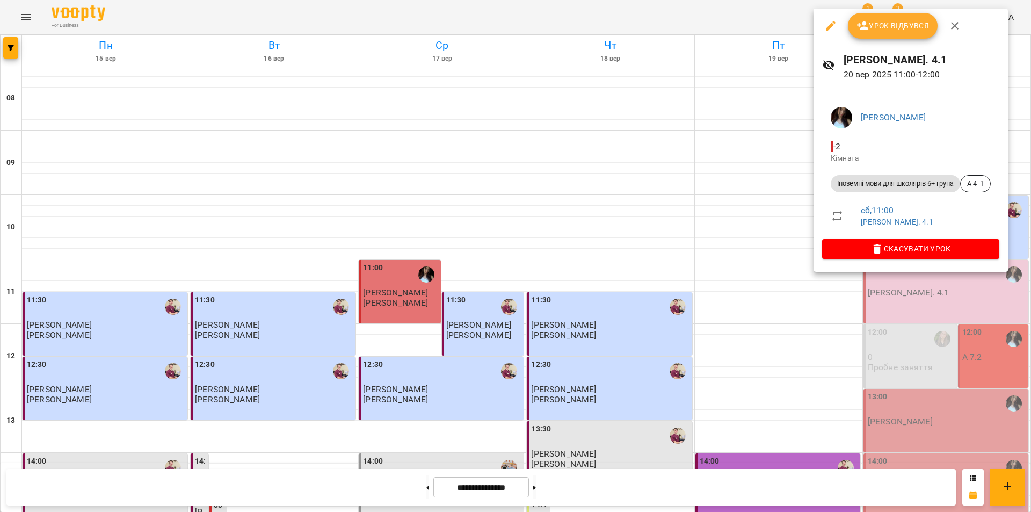
click at [755, 213] on div at bounding box center [515, 256] width 1031 height 512
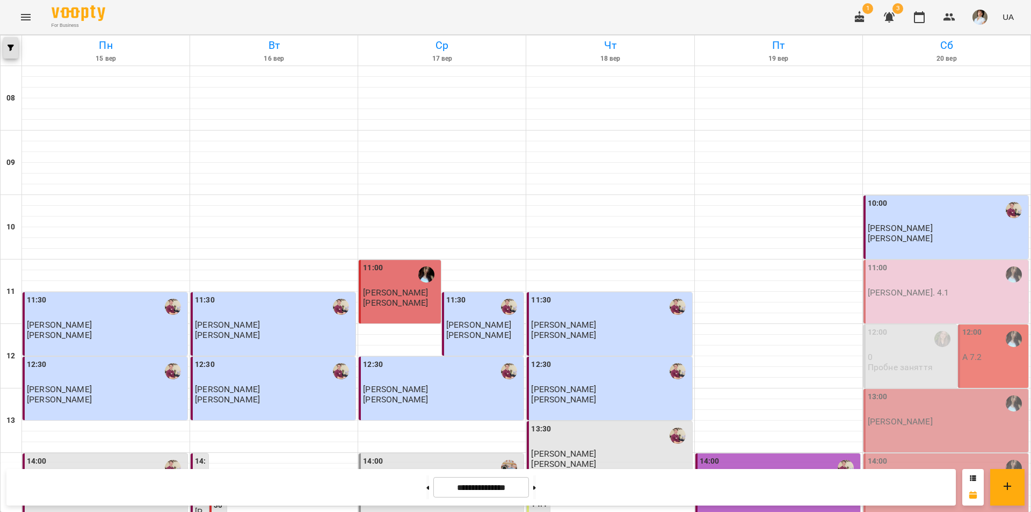
click at [8, 52] on button "button" at bounding box center [10, 47] width 15 height 21
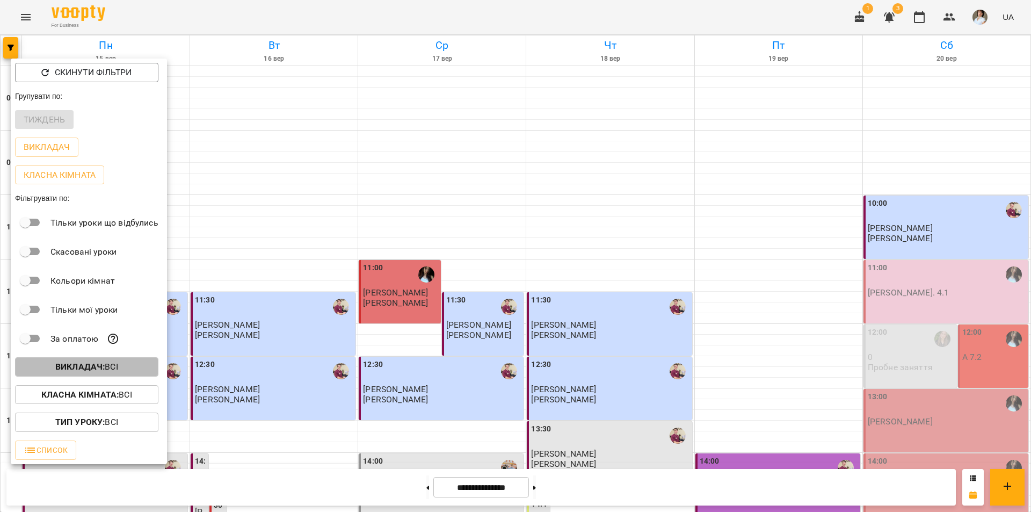
click at [103, 371] on b "Викладач :" at bounding box center [79, 366] width 49 height 10
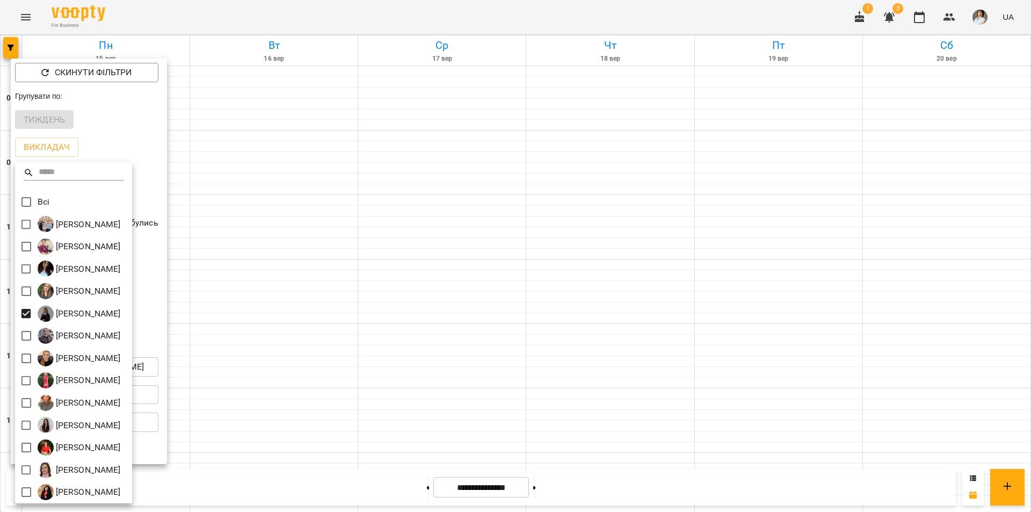
click at [373, 320] on div at bounding box center [515, 256] width 1031 height 512
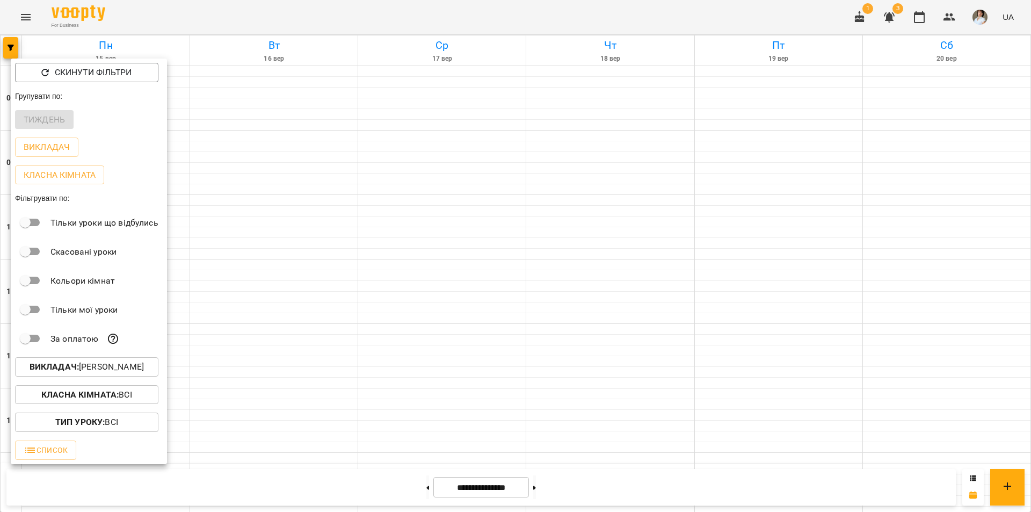
click at [372, 320] on div at bounding box center [515, 256] width 1031 height 512
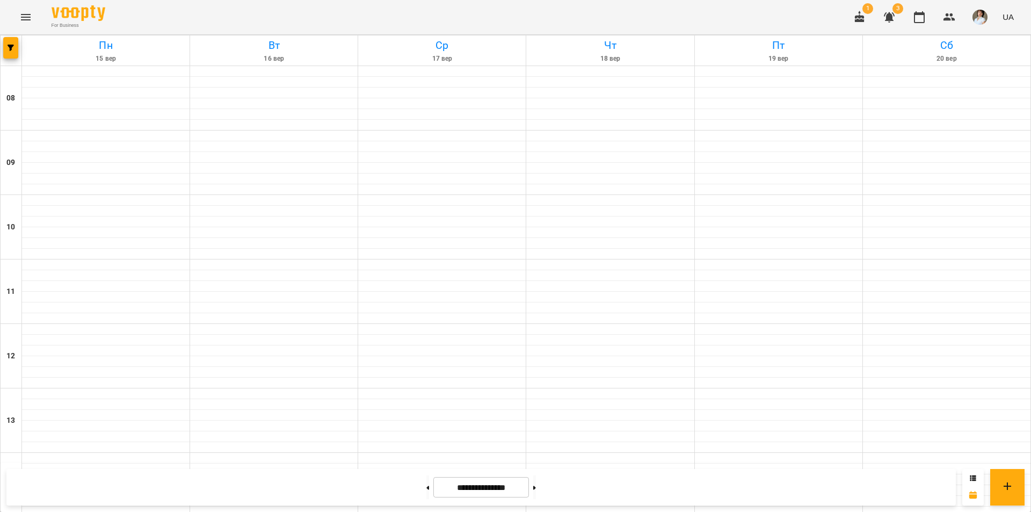
scroll to position [440, 0]
click at [536, 489] on icon at bounding box center [534, 488] width 3 height 4
type input "**********"
click at [25, 15] on icon "Menu" at bounding box center [26, 17] width 10 height 6
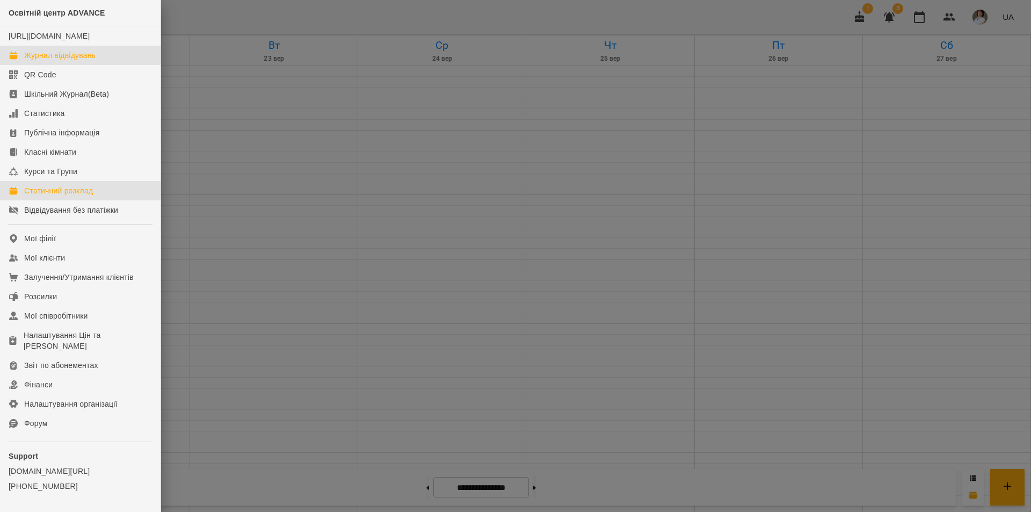
click at [63, 196] on div "Статичний розклад" at bounding box center [58, 190] width 69 height 11
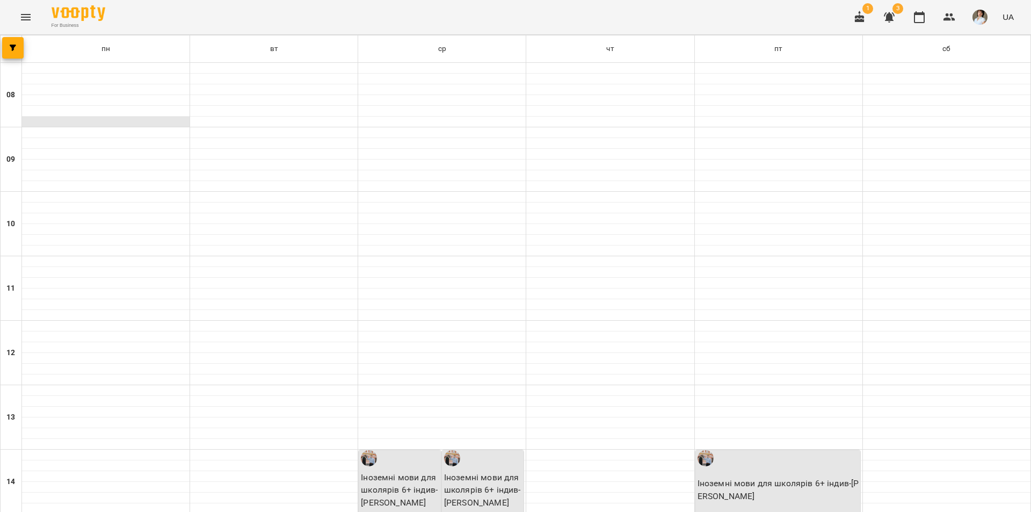
scroll to position [107, 0]
click at [4, 46] on span "button" at bounding box center [12, 48] width 21 height 6
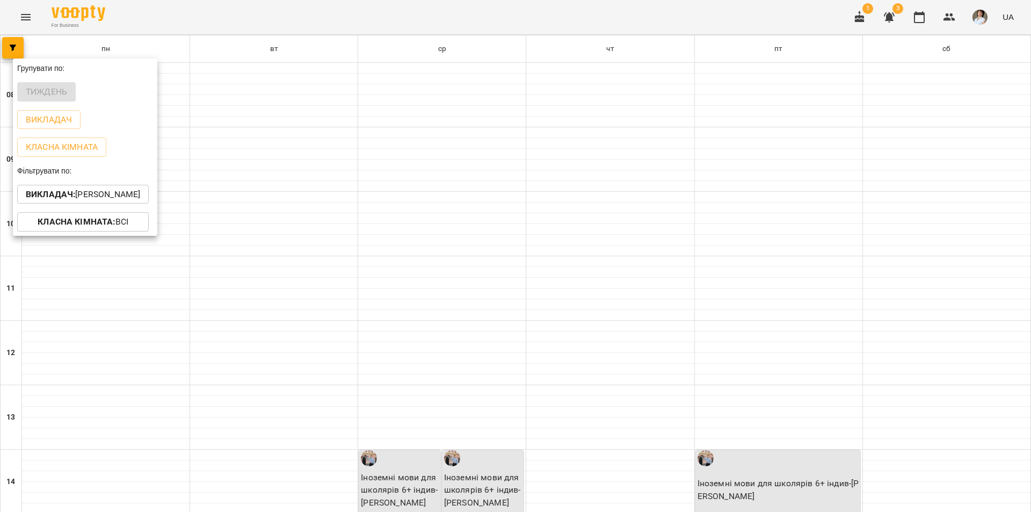
click at [83, 198] on p "Викладач : Бойко Андрій Вікторович" at bounding box center [83, 194] width 114 height 13
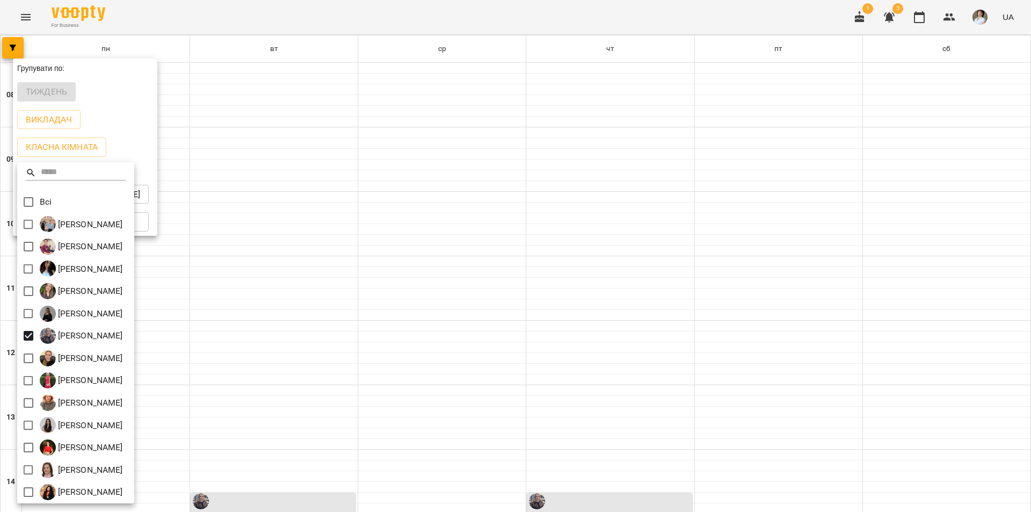
click at [299, 306] on div at bounding box center [515, 256] width 1031 height 512
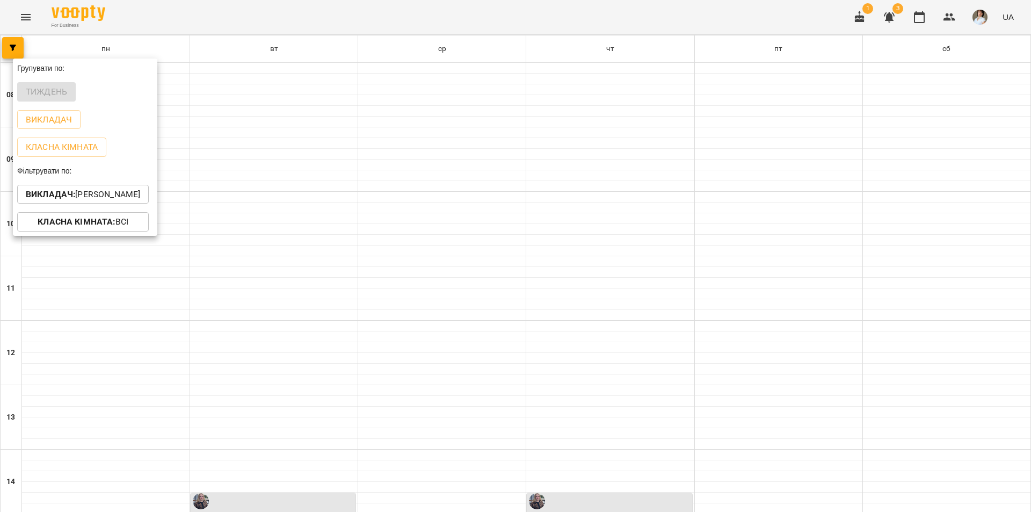
click at [87, 196] on p "Викладач : Заремба Анна Олександрівна" at bounding box center [83, 194] width 114 height 13
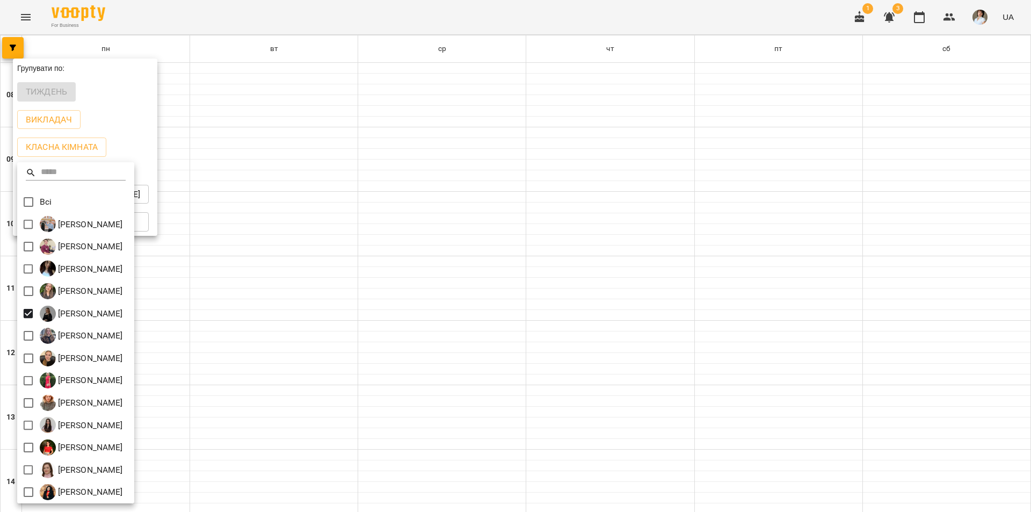
click at [365, 243] on div at bounding box center [515, 256] width 1031 height 512
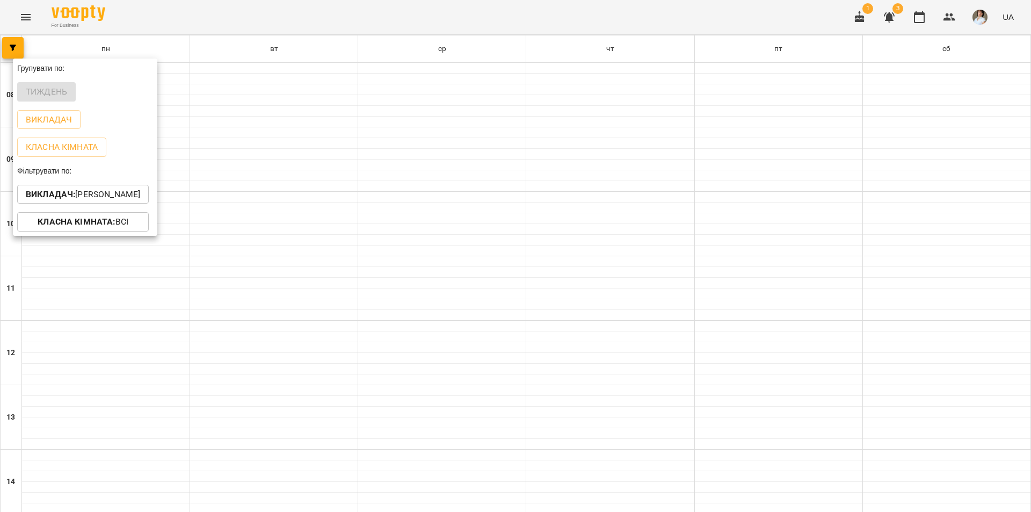
click at [367, 243] on div at bounding box center [515, 256] width 1031 height 512
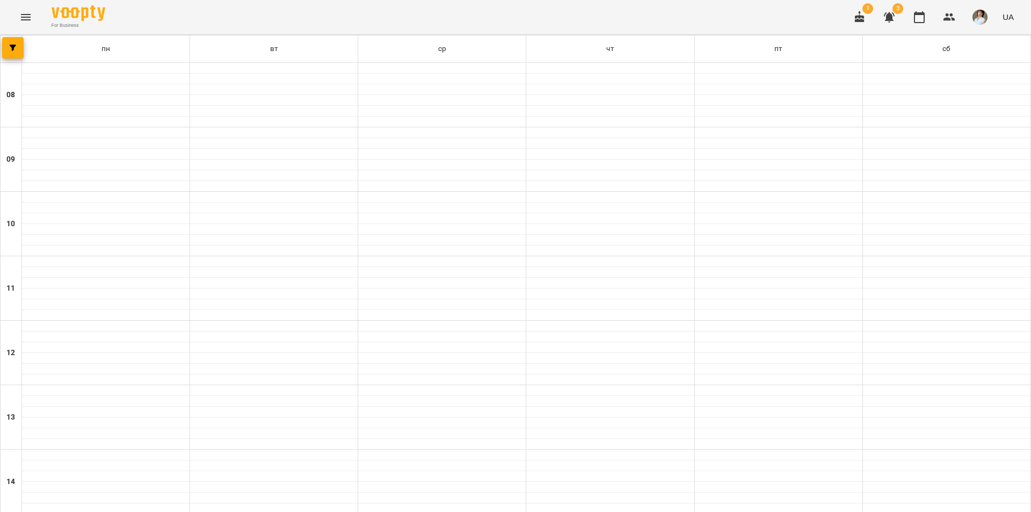
scroll to position [389, 0]
click at [18, 14] on button "Menu" at bounding box center [26, 17] width 26 height 26
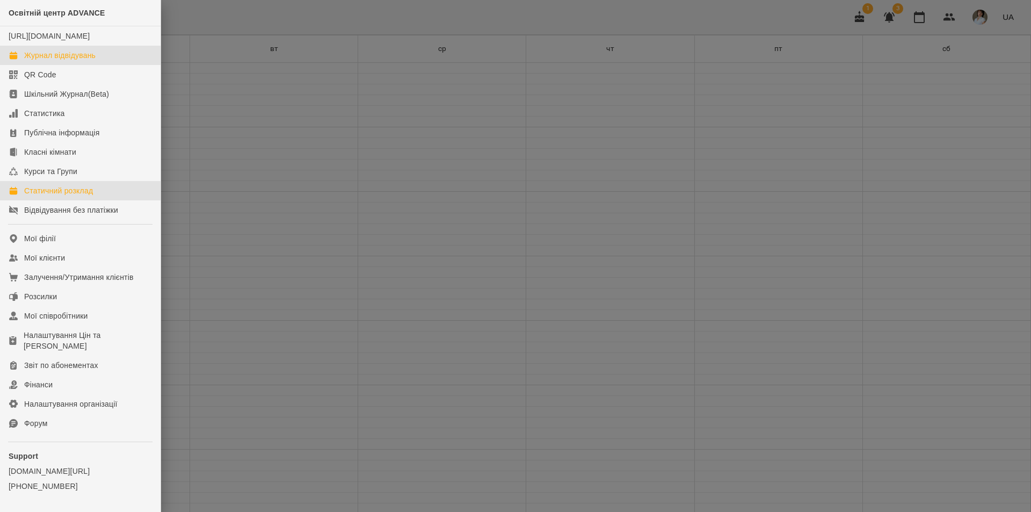
click at [58, 61] on div "Журнал відвідувань" at bounding box center [59, 55] width 71 height 11
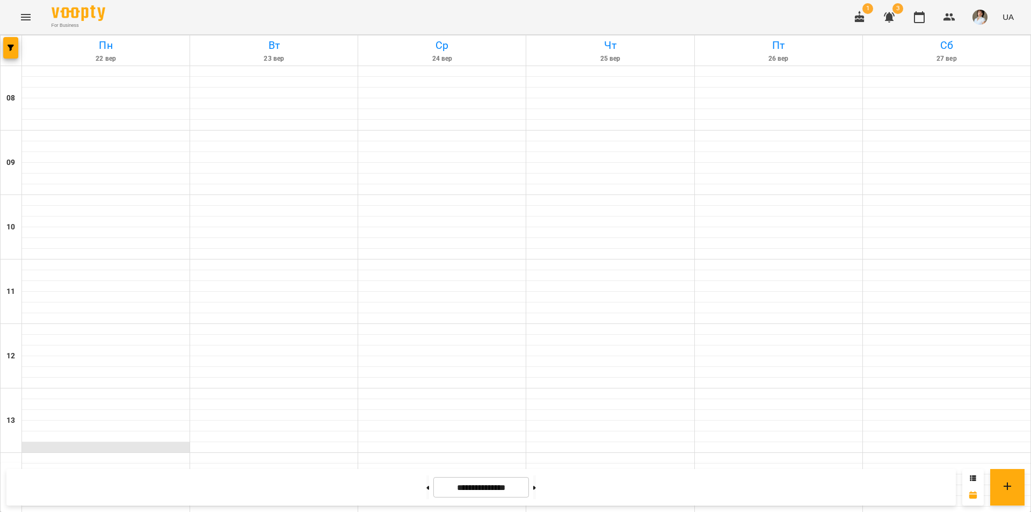
scroll to position [322, 0]
click at [0, 53] on div "Пн 22 вер Вт 23 вер Ср 24 вер Чт 25 вер Пт 26 вер Сб 27 вер 08 09 10 11 12 13 1…" at bounding box center [515, 493] width 1031 height 917
click at [12, 56] on button "button" at bounding box center [10, 47] width 15 height 21
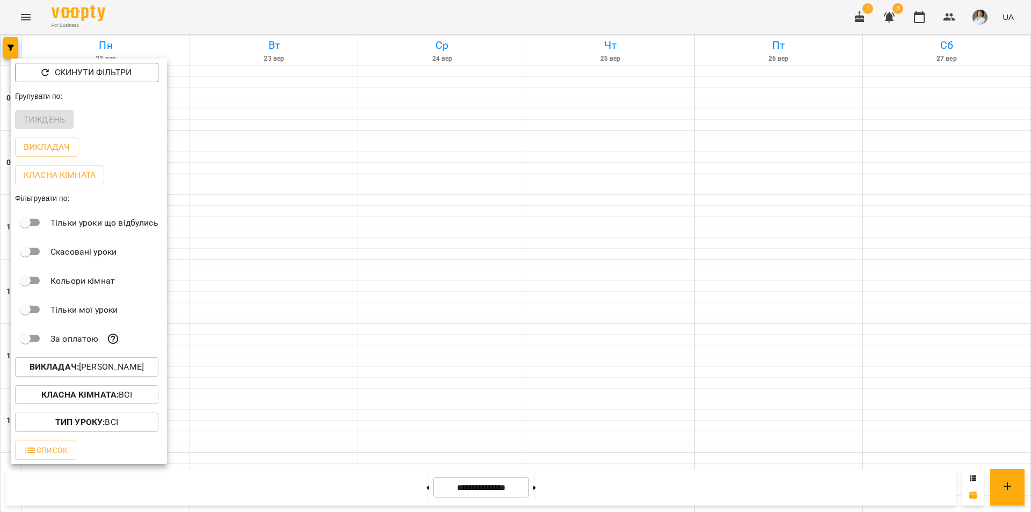
click at [90, 372] on p "Викладач : Дибко Діана Ігорівна" at bounding box center [87, 366] width 114 height 13
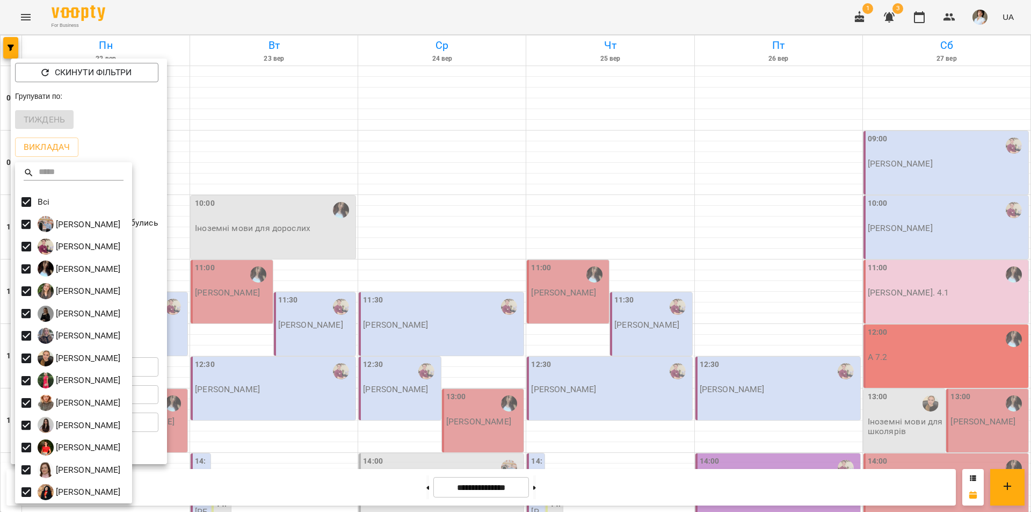
click at [910, 272] on div at bounding box center [515, 256] width 1031 height 512
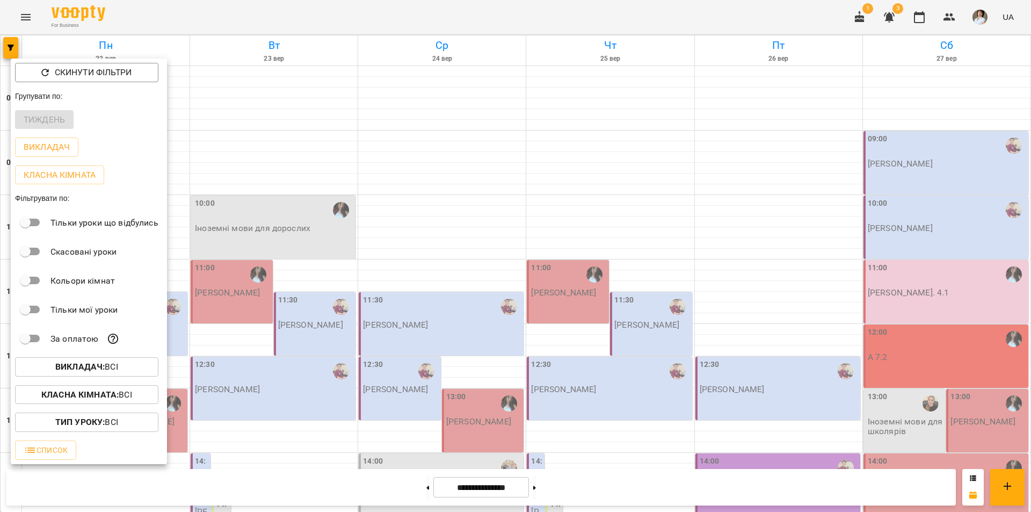
click at [914, 275] on div at bounding box center [515, 256] width 1031 height 512
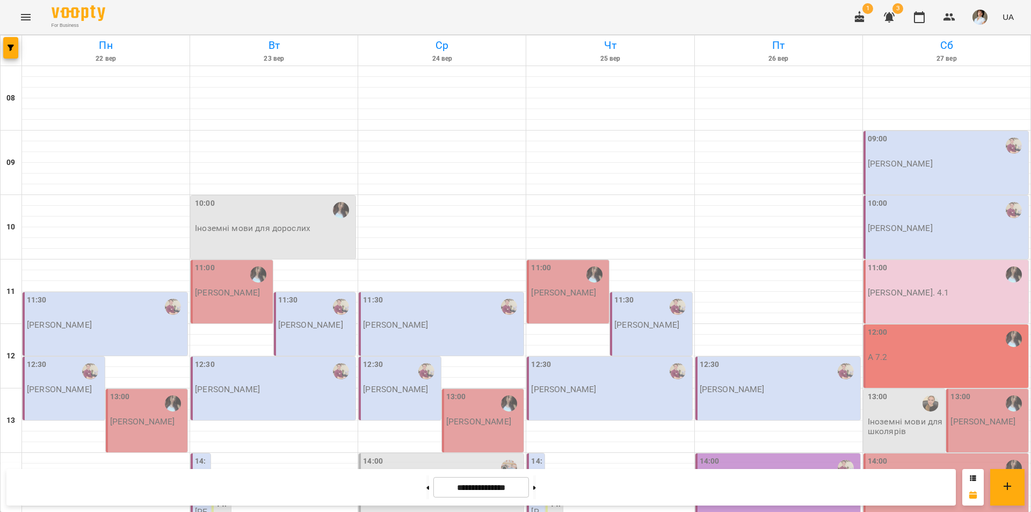
scroll to position [54, 0]
click at [426, 488] on button at bounding box center [427, 487] width 3 height 24
type input "**********"
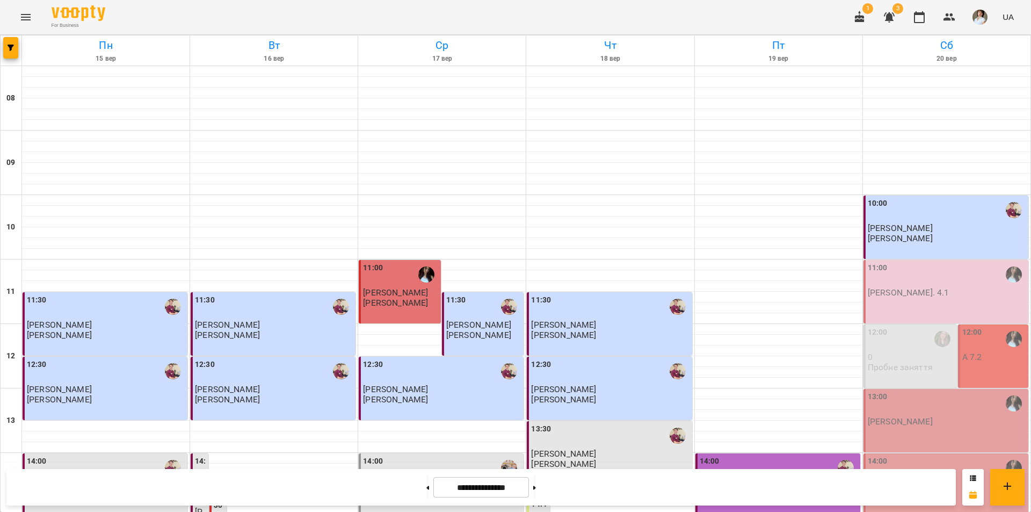
scroll to position [11, 0]
click at [922, 278] on div "11:00 А. 4.1" at bounding box center [947, 279] width 158 height 35
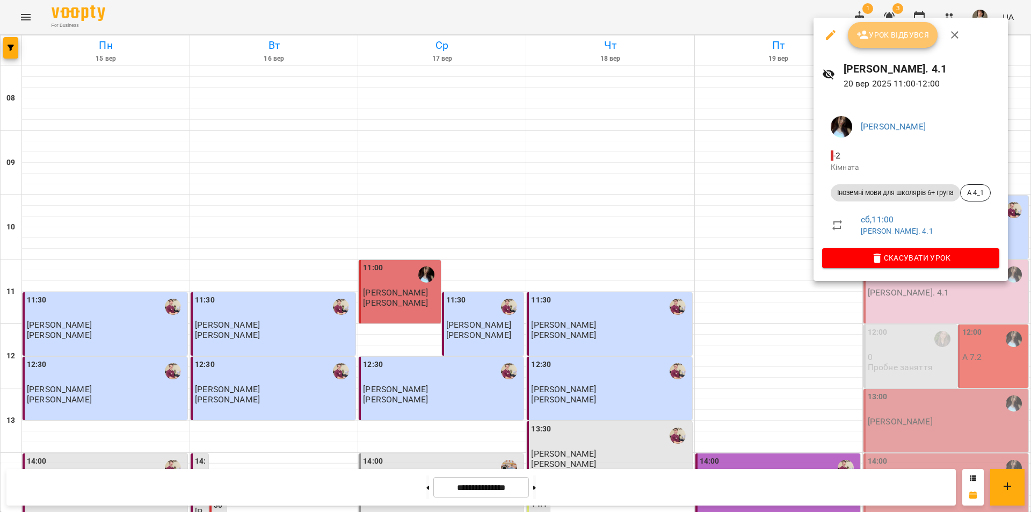
click at [895, 33] on span "Урок відбувся" at bounding box center [893, 34] width 73 height 13
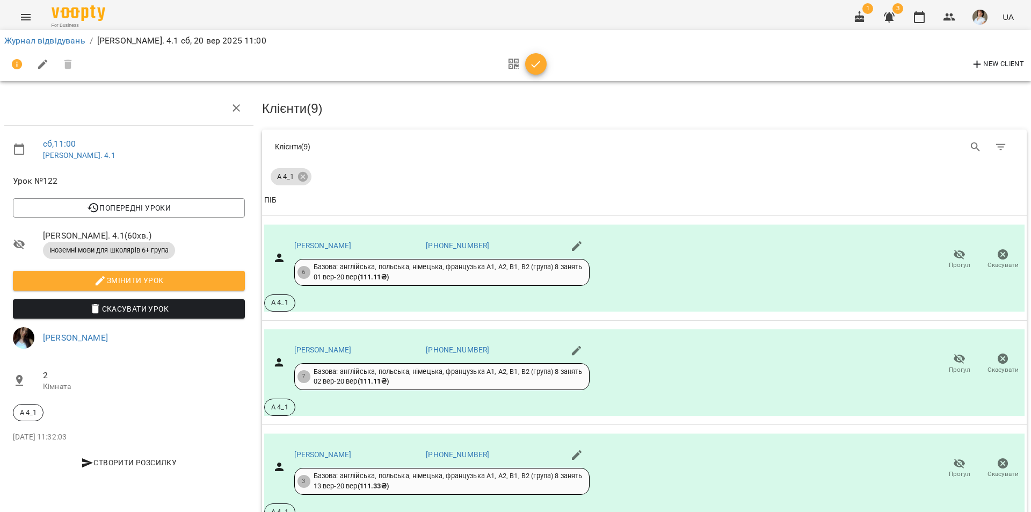
scroll to position [752, 0]
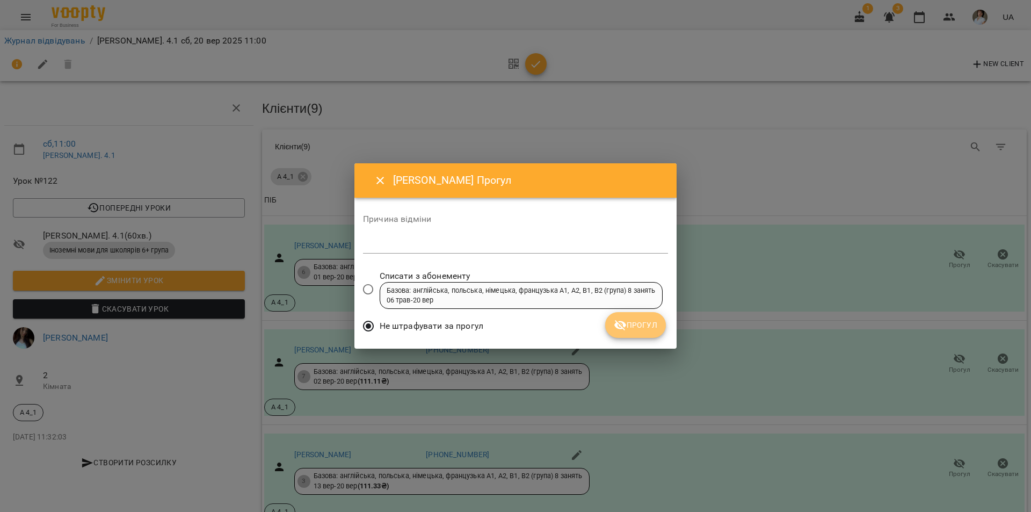
click at [639, 322] on span "Прогул" at bounding box center [636, 324] width 44 height 13
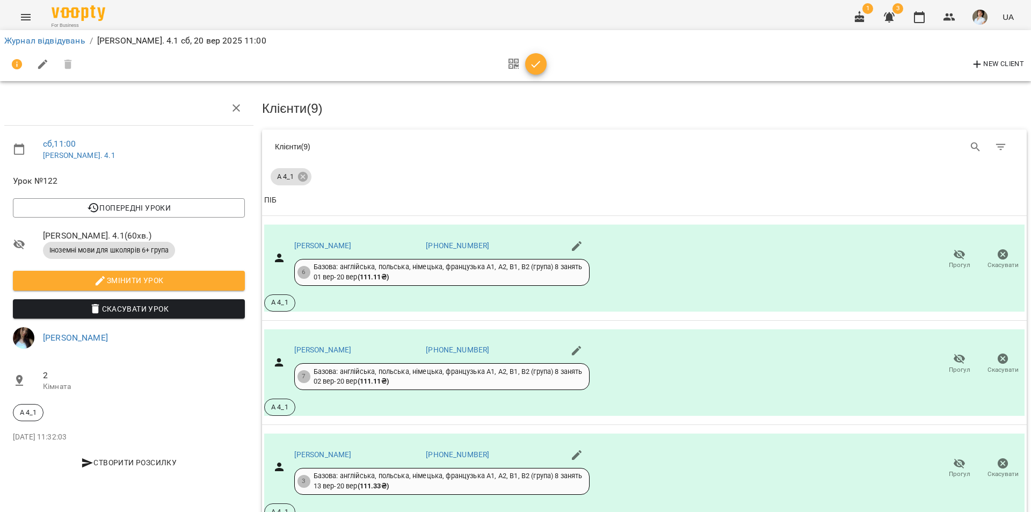
scroll to position [770, 0]
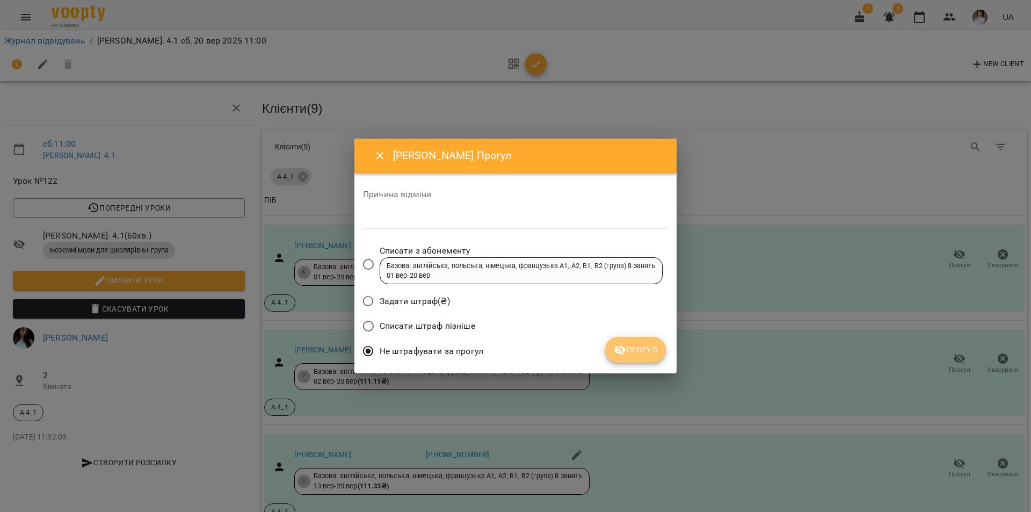
click at [653, 354] on span "Прогул" at bounding box center [636, 349] width 44 height 13
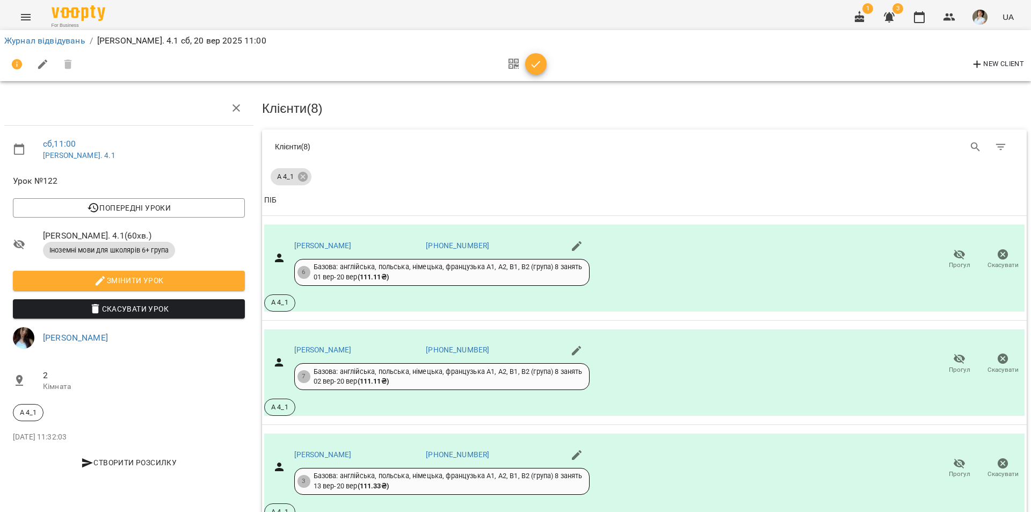
scroll to position [0, 0]
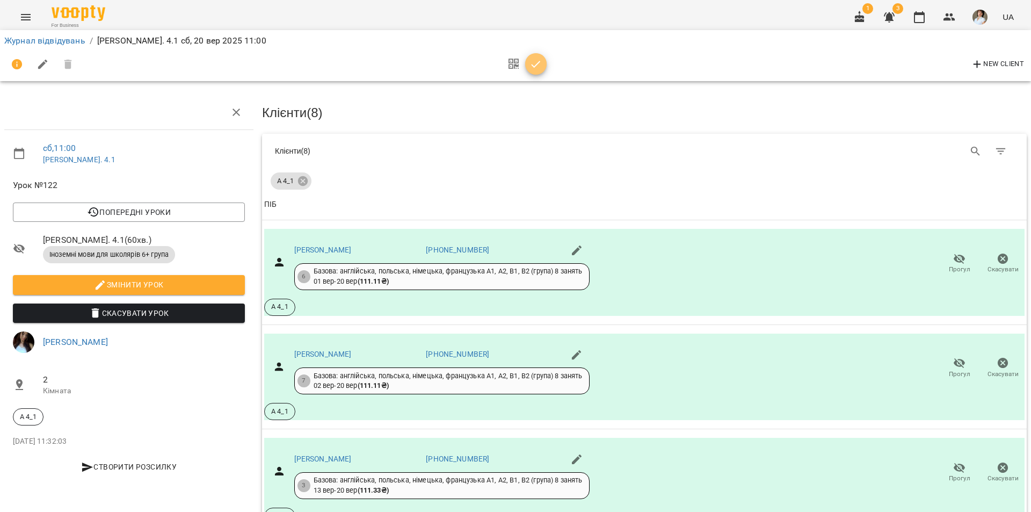
click at [532, 68] on icon "button" at bounding box center [536, 64] width 13 height 13
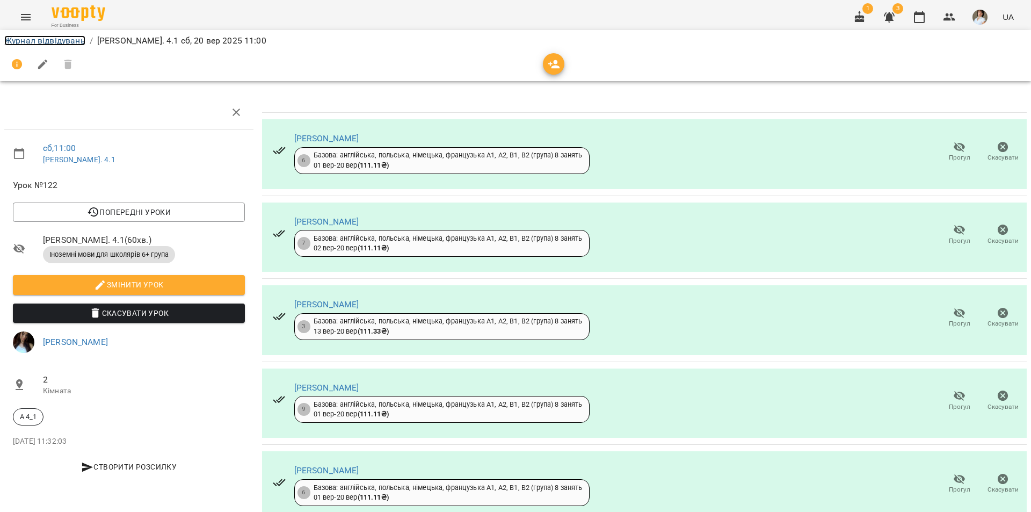
click at [62, 42] on link "Журнал відвідувань" at bounding box center [44, 40] width 81 height 10
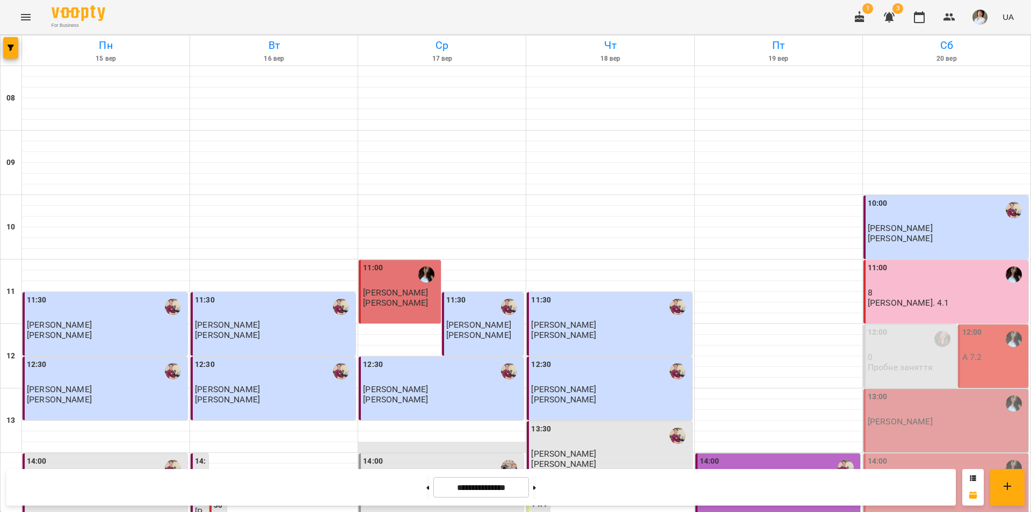
scroll to position [322, 0]
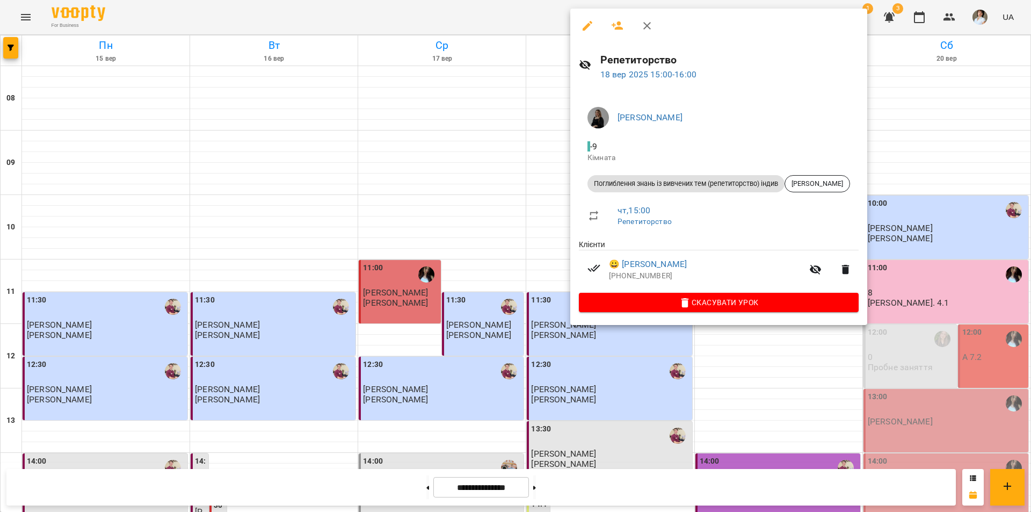
click at [915, 244] on div at bounding box center [515, 256] width 1031 height 512
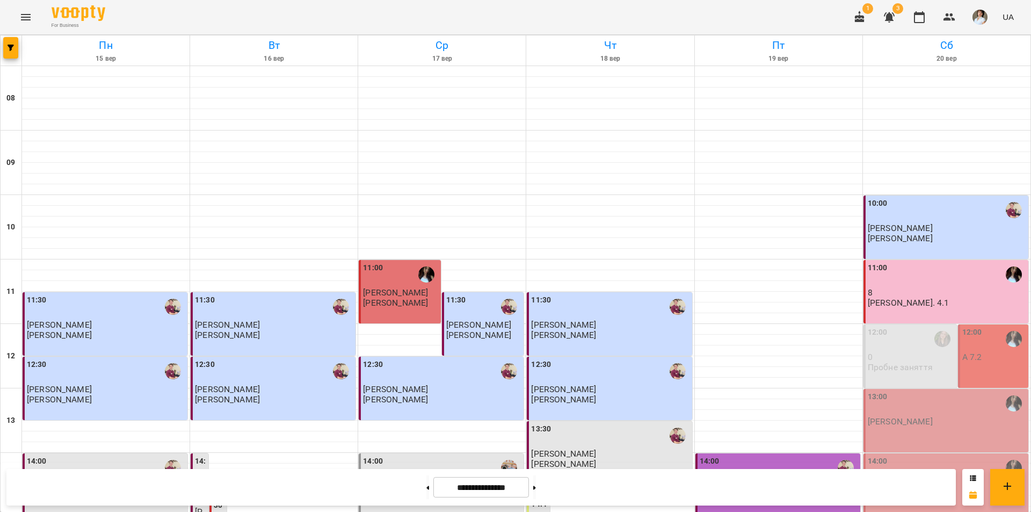
scroll to position [54, 0]
click at [990, 327] on div "12:00" at bounding box center [994, 339] width 64 height 25
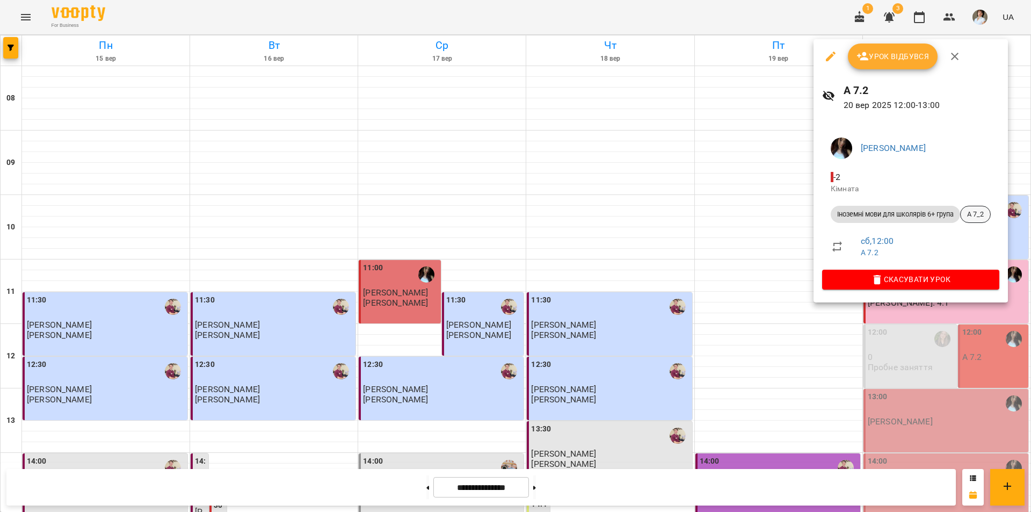
click at [989, 213] on span "А 7_2" at bounding box center [976, 214] width 30 height 10
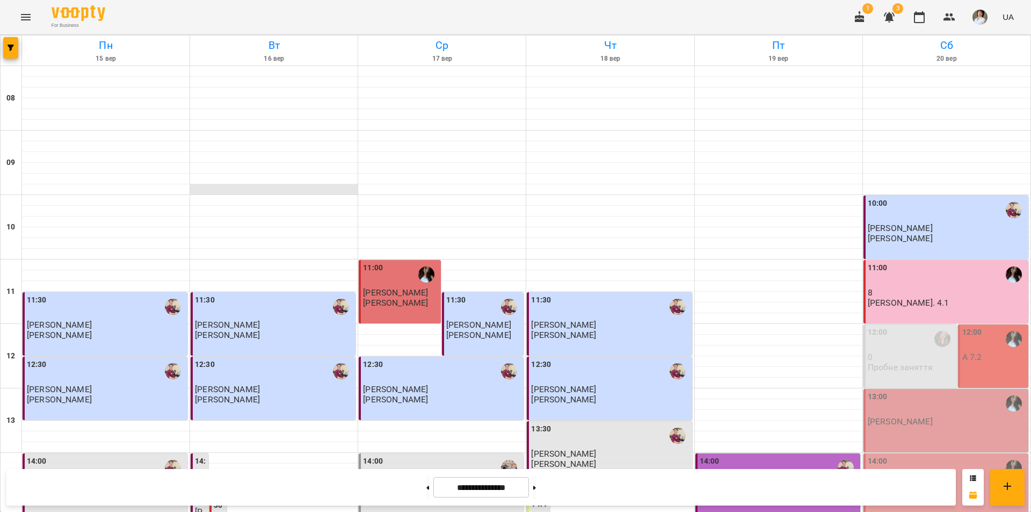
click at [211, 191] on div at bounding box center [274, 189] width 168 height 11
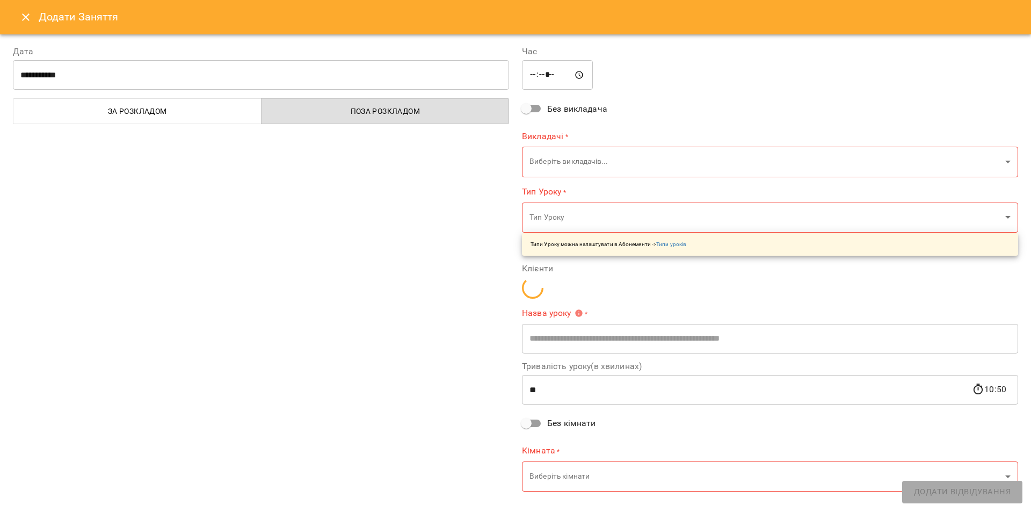
type input "**********"
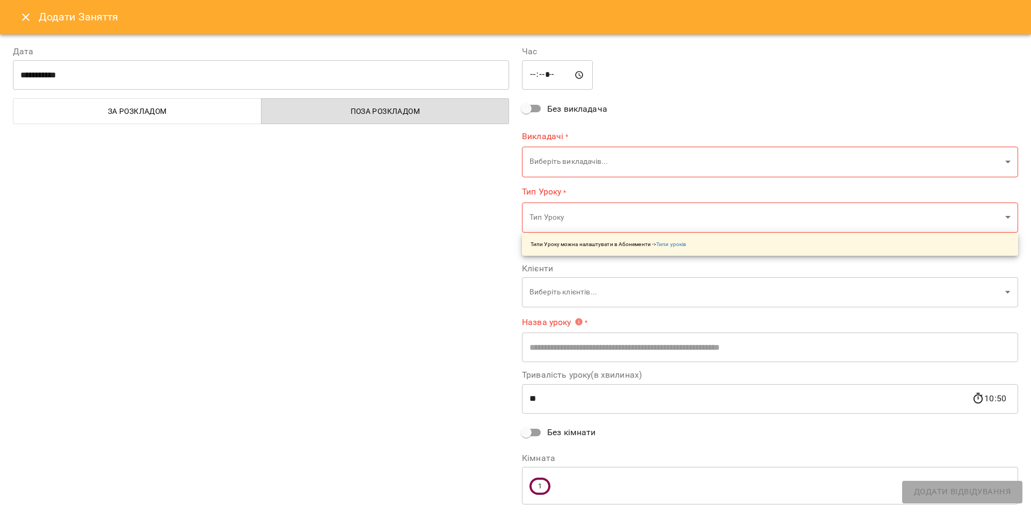
click at [26, 19] on icon "Close" at bounding box center [25, 17] width 13 height 13
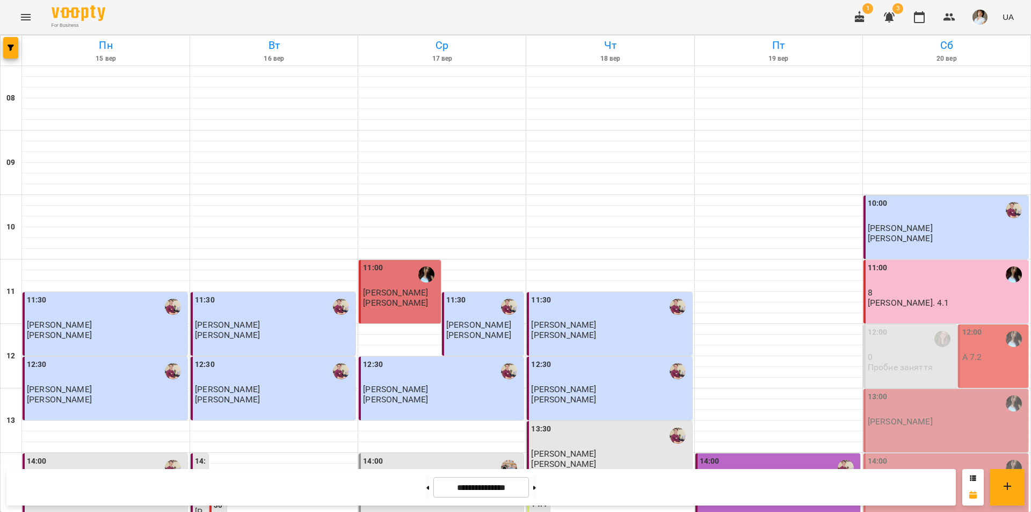
scroll to position [161, 0]
click at [894, 288] on p "8" at bounding box center [947, 292] width 158 height 9
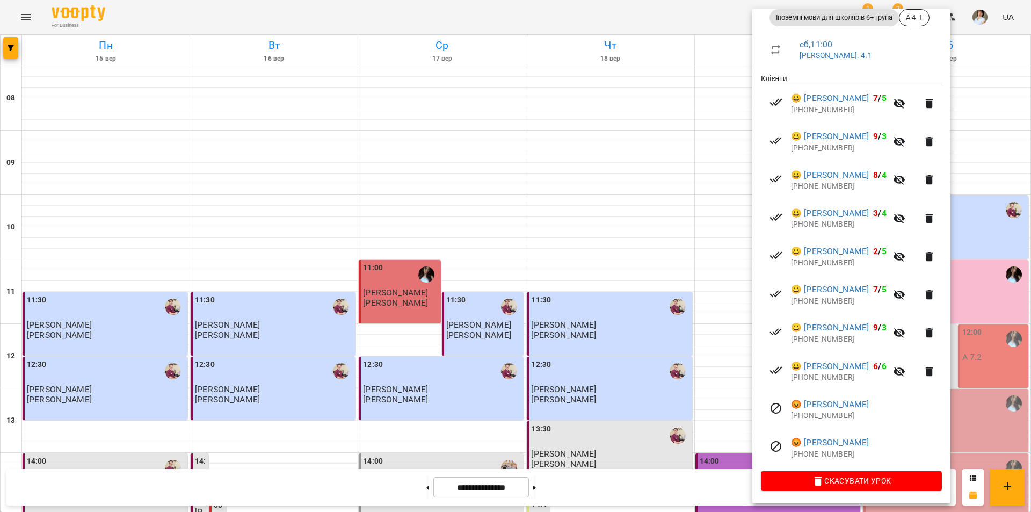
scroll to position [127, 0]
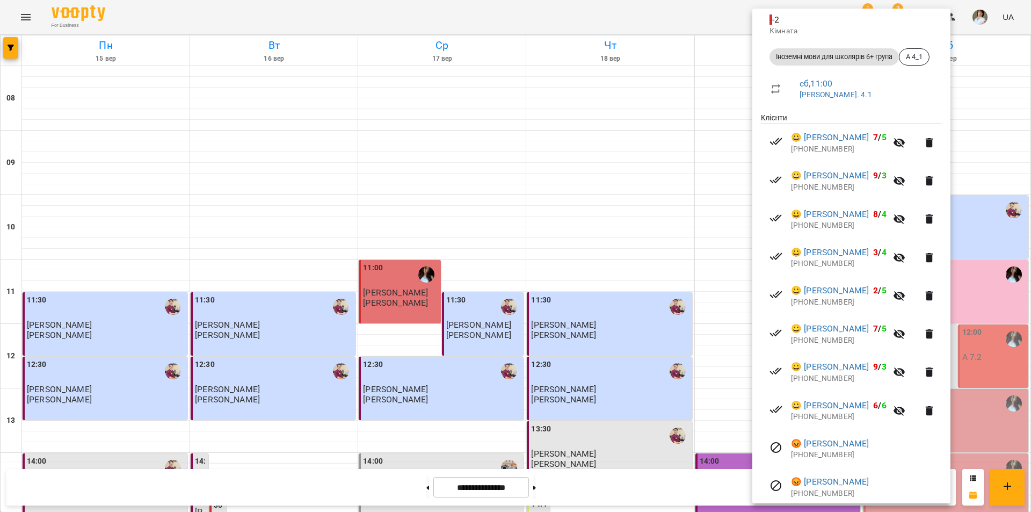
click at [698, 78] on div at bounding box center [515, 256] width 1031 height 512
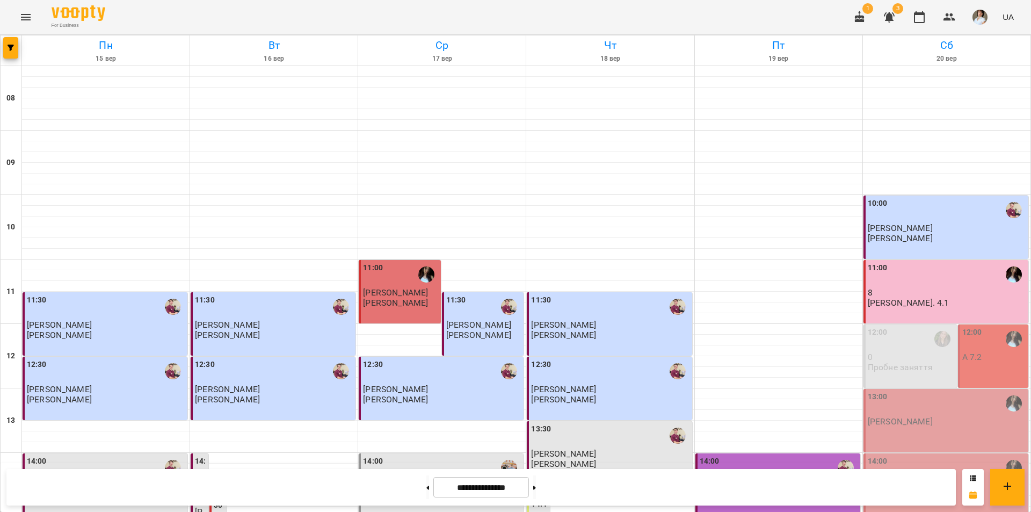
scroll to position [107, 0]
click at [929, 288] on p "8" at bounding box center [947, 292] width 158 height 9
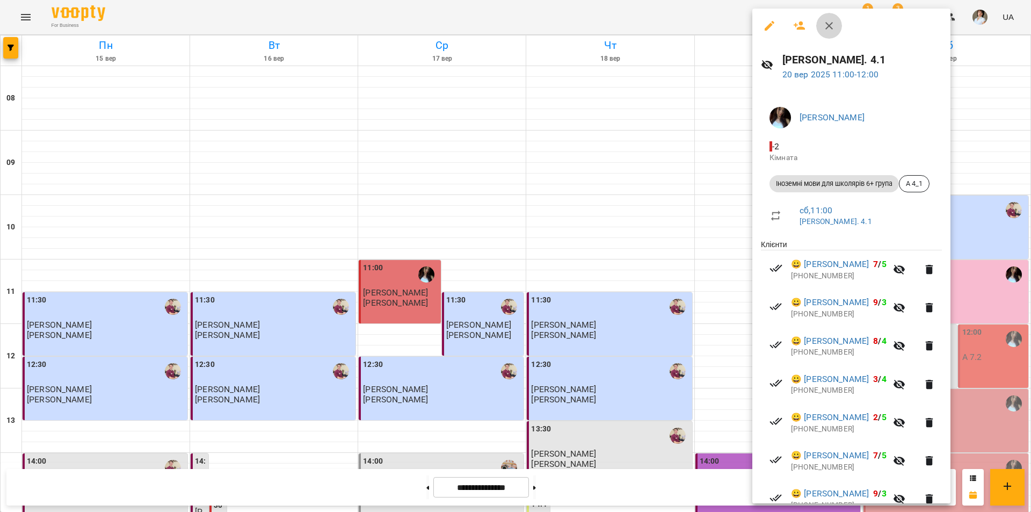
click at [828, 29] on icon "button" at bounding box center [829, 25] width 13 height 13
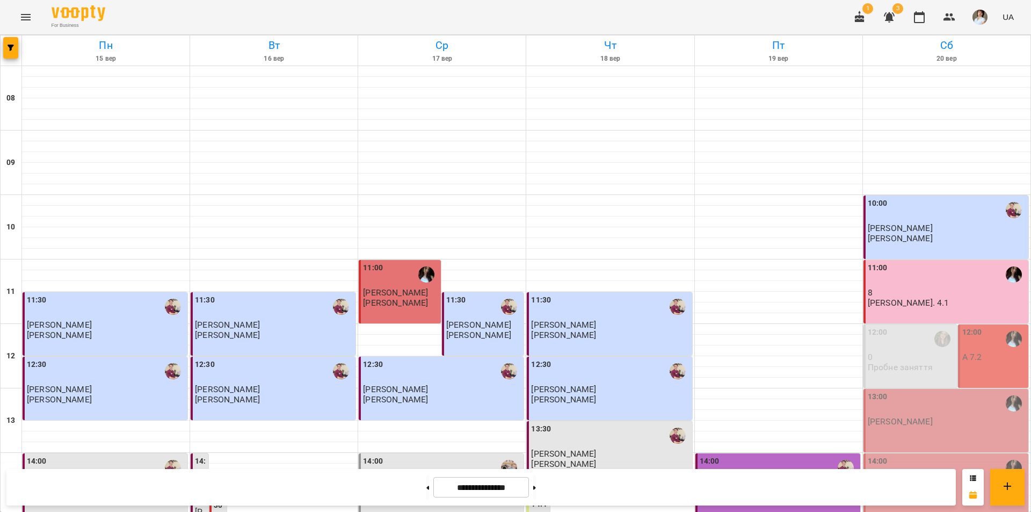
click at [974, 327] on div "12:00" at bounding box center [972, 339] width 20 height 25
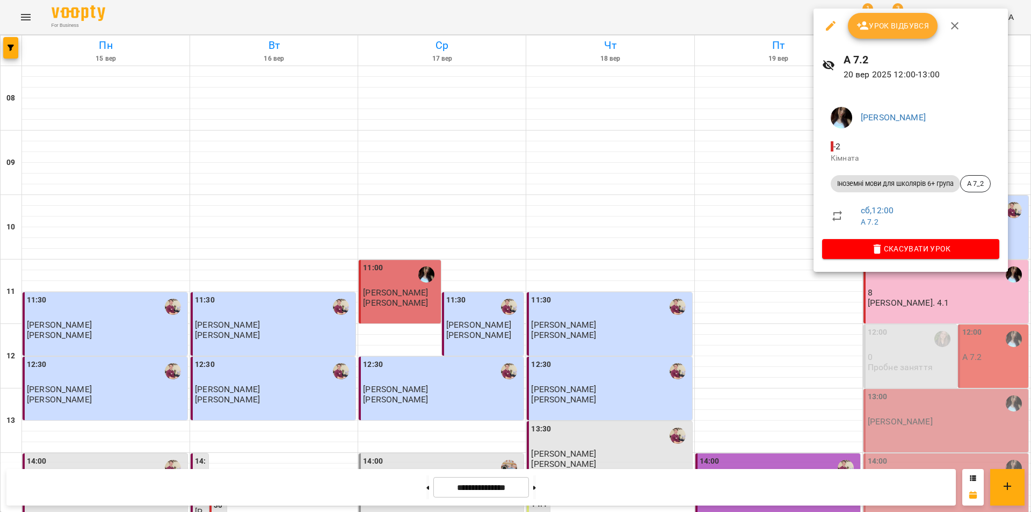
click at [903, 443] on div at bounding box center [515, 256] width 1031 height 512
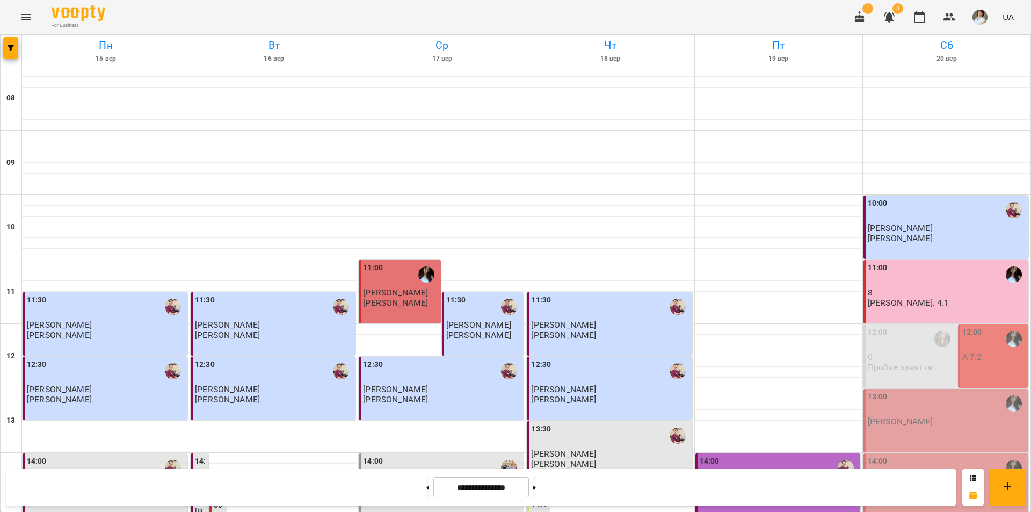
scroll to position [161, 0]
click at [915, 417] on p "Анастасія Василевська" at bounding box center [900, 421] width 65 height 9
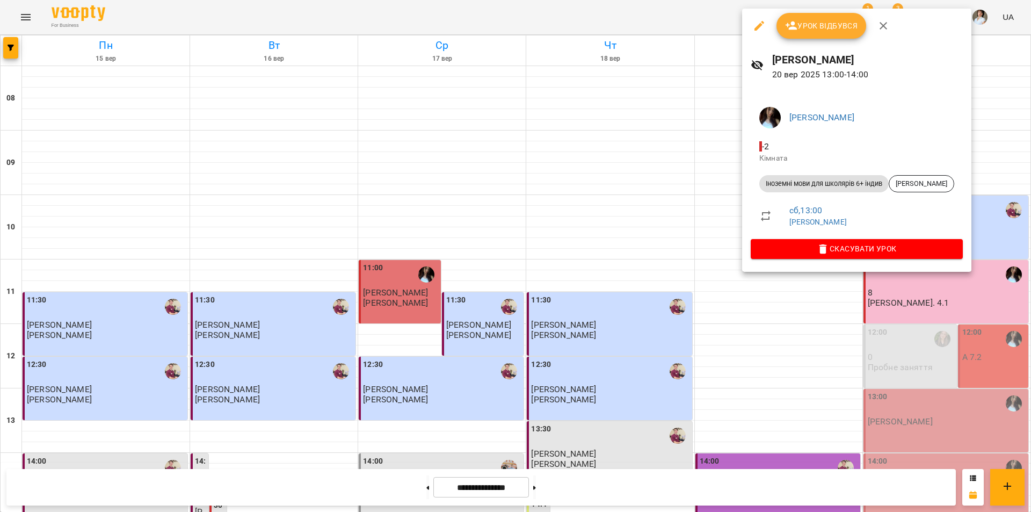
click at [914, 405] on div at bounding box center [515, 256] width 1031 height 512
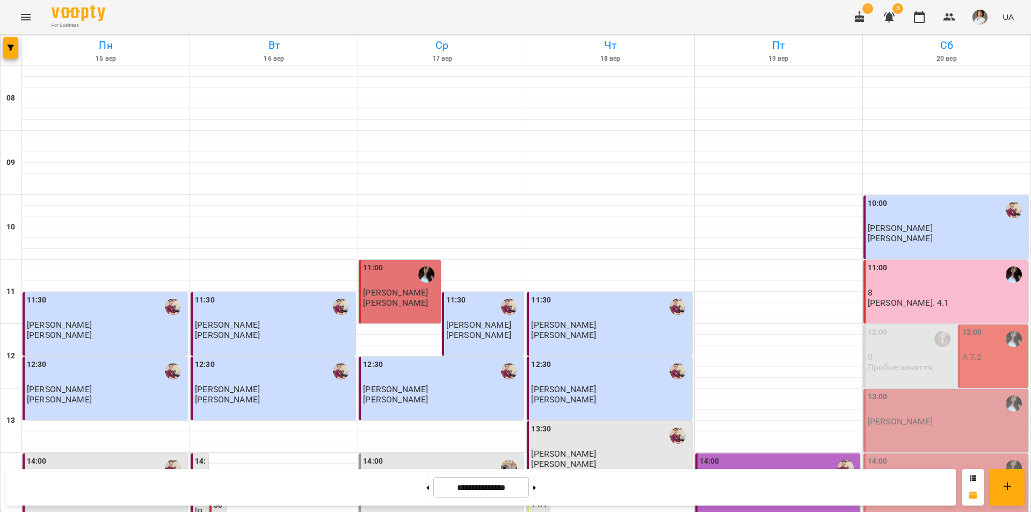
click at [908, 352] on p "0" at bounding box center [911, 356] width 87 height 9
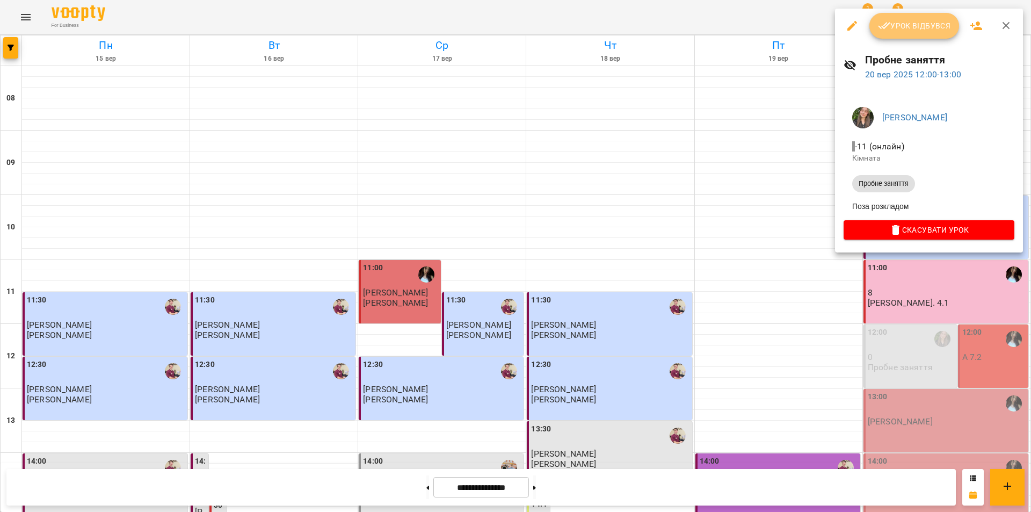
click at [910, 30] on span "Урок відбувся" at bounding box center [914, 25] width 73 height 13
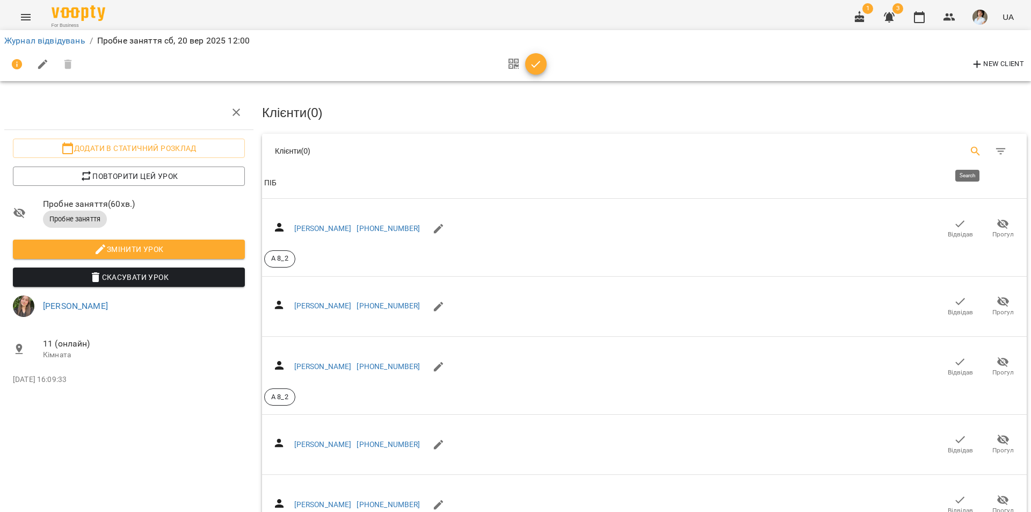
click at [969, 150] on icon "Search" at bounding box center [975, 151] width 13 height 13
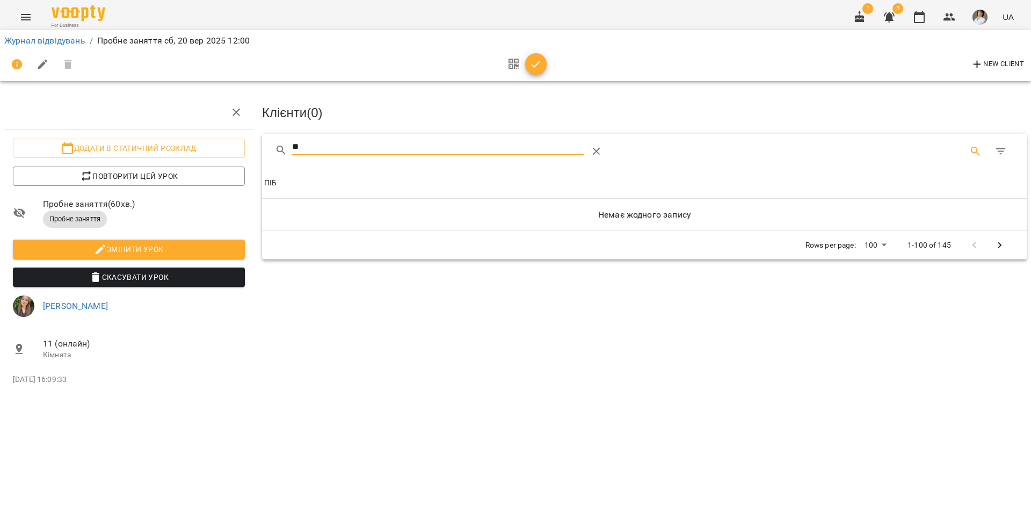
type input "*"
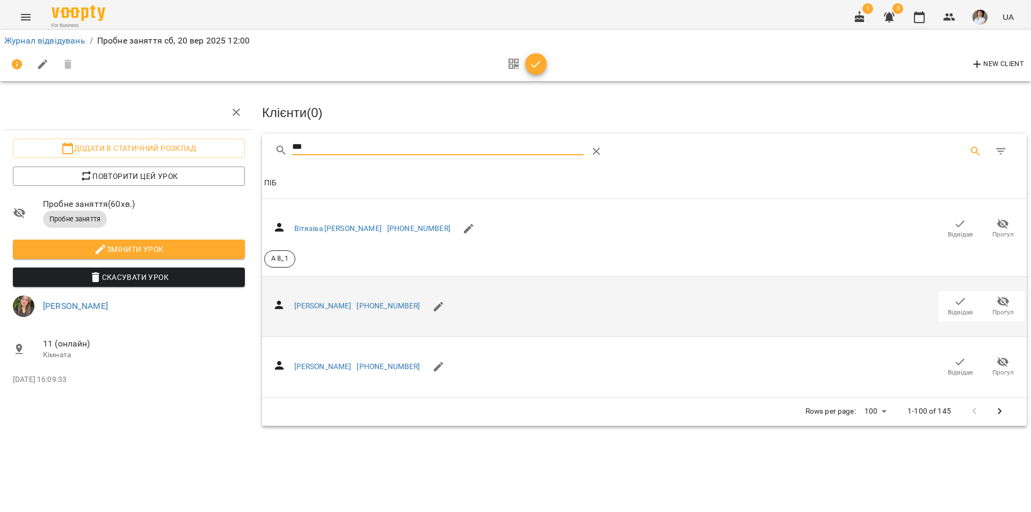
type input "***"
click at [956, 308] on span "Відвідав" at bounding box center [960, 312] width 25 height 9
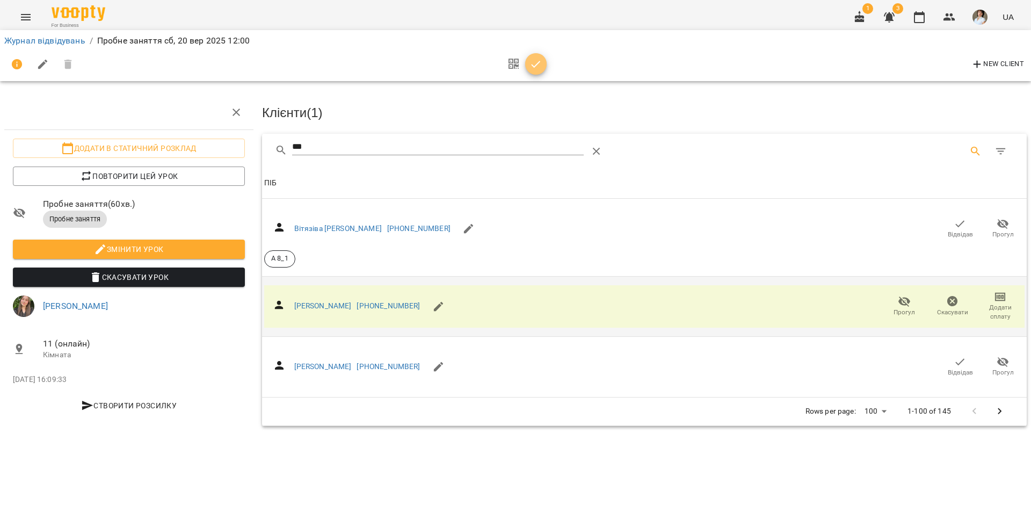
click at [541, 68] on icon "button" at bounding box center [536, 64] width 13 height 13
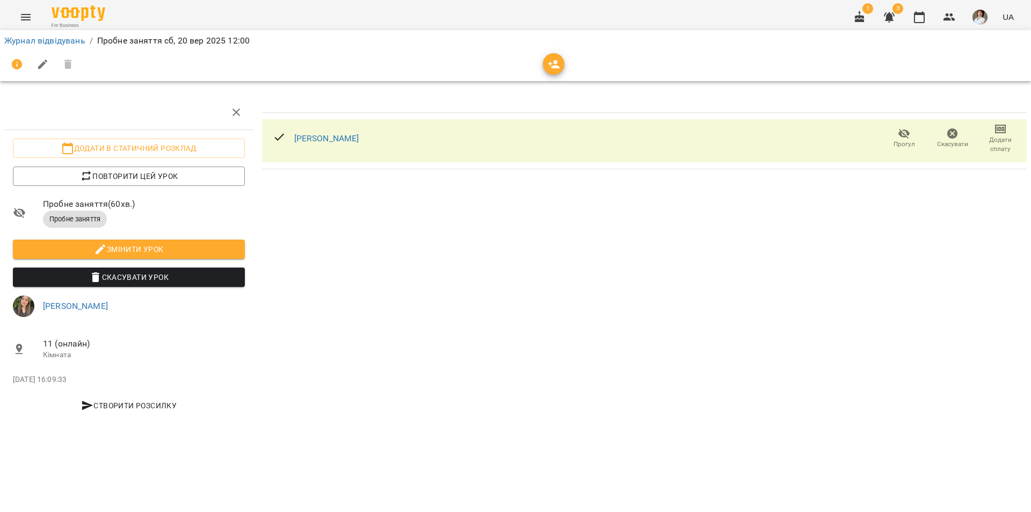
click at [1000, 133] on icon "button" at bounding box center [1000, 129] width 11 height 9
click at [989, 127] on li "Додати сплату разового" at bounding box center [965, 128] width 117 height 19
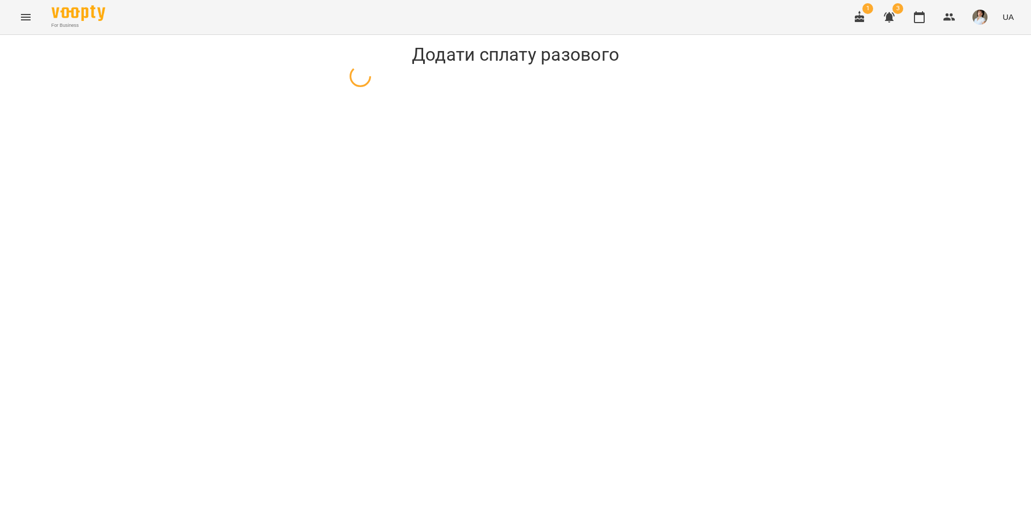
select select "**********"
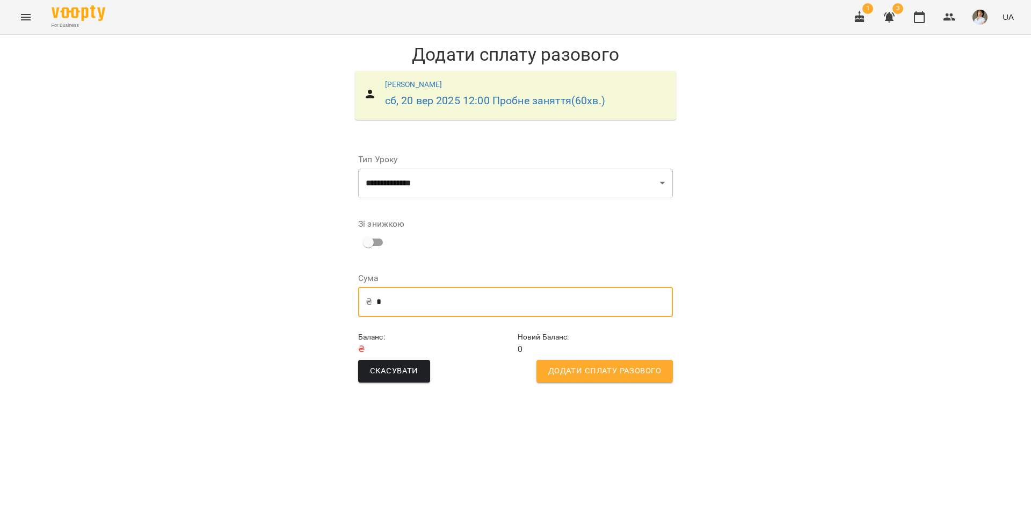
click at [400, 302] on input "*" at bounding box center [524, 302] width 296 height 30
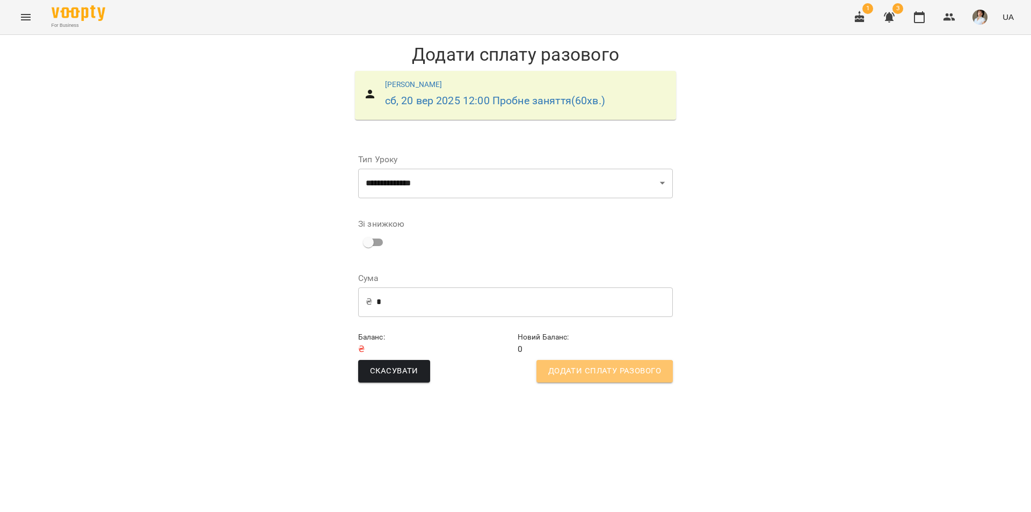
click at [605, 375] on span "Додати сплату разового" at bounding box center [604, 371] width 113 height 14
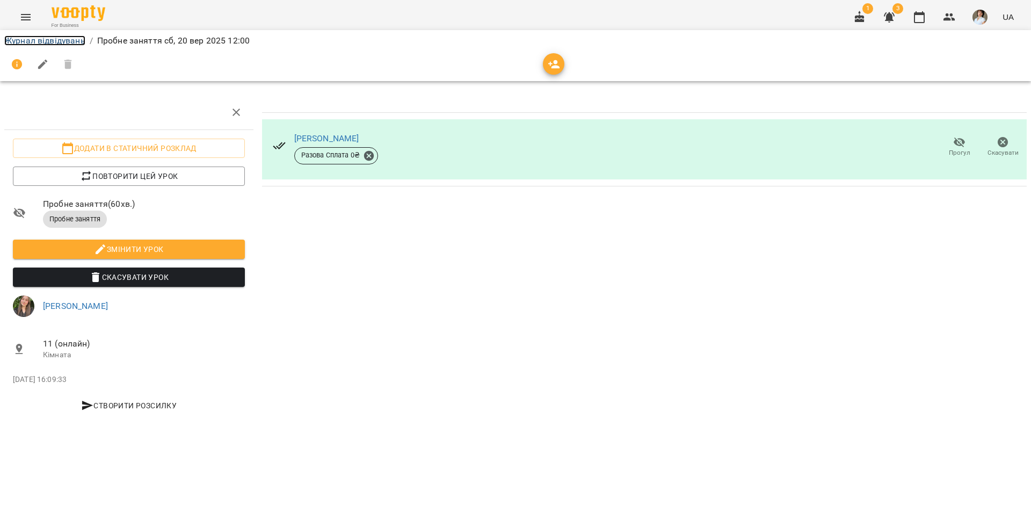
click at [41, 43] on link "Журнал відвідувань" at bounding box center [44, 40] width 81 height 10
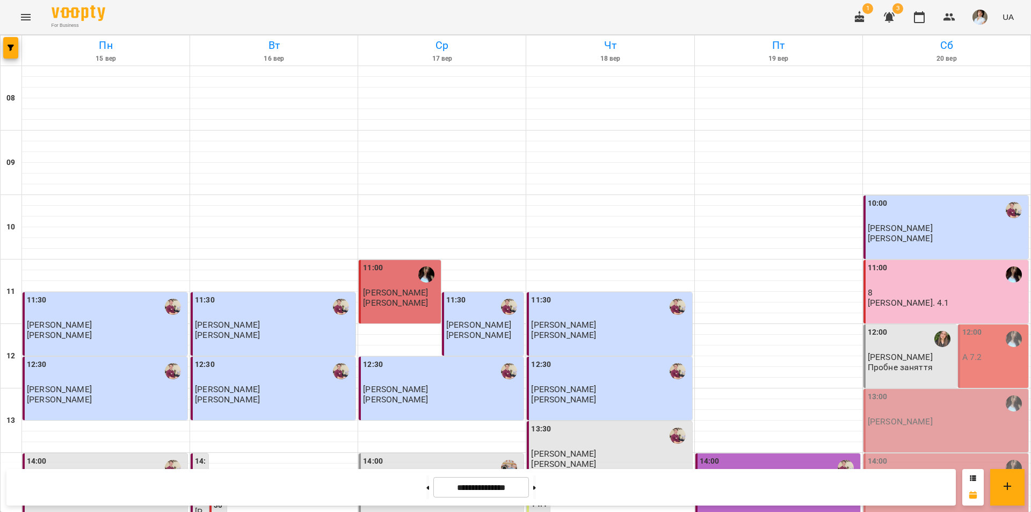
scroll to position [107, 0]
click at [908, 327] on div "12:00" at bounding box center [911, 339] width 87 height 25
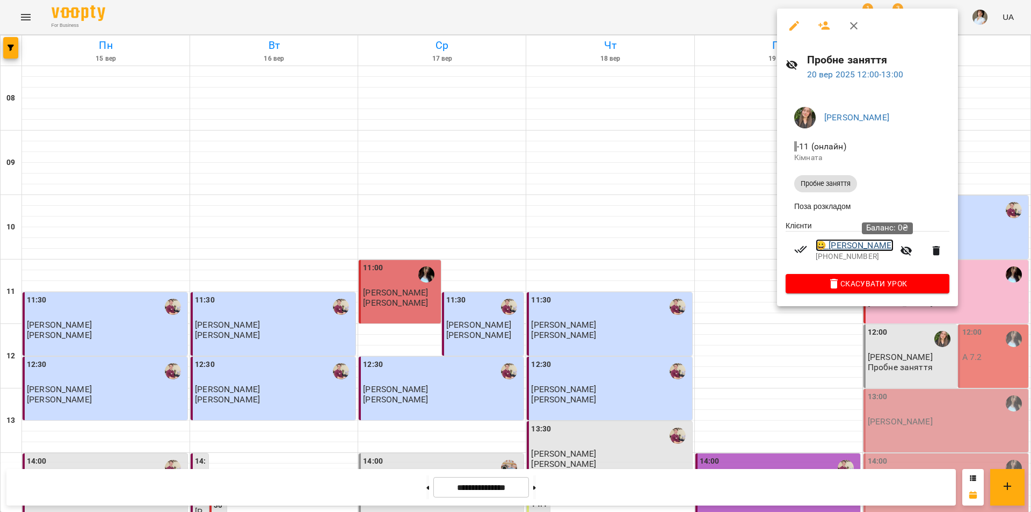
click at [890, 252] on link "😀 Карвацький Артем Михайлович" at bounding box center [855, 245] width 78 height 13
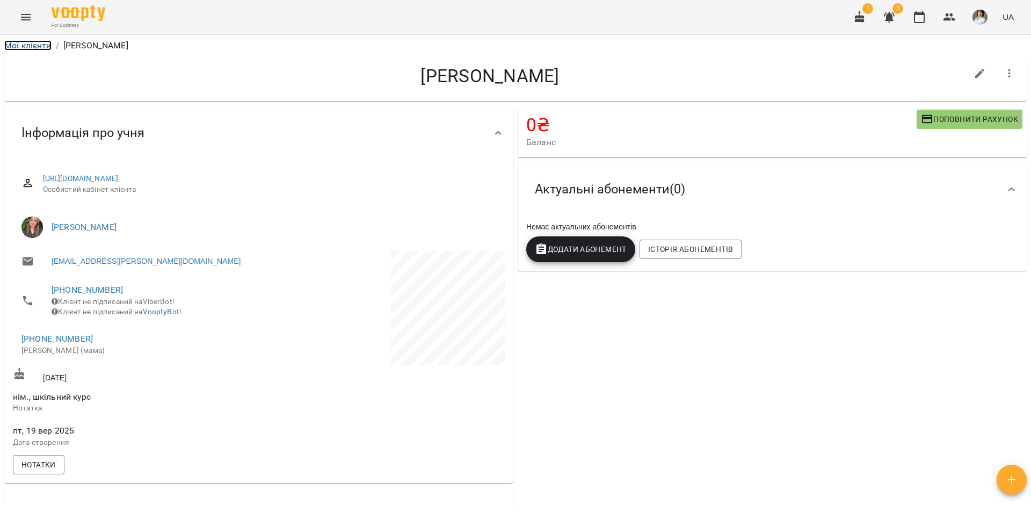
click at [35, 41] on link "Мої клієнти" at bounding box center [27, 45] width 47 height 10
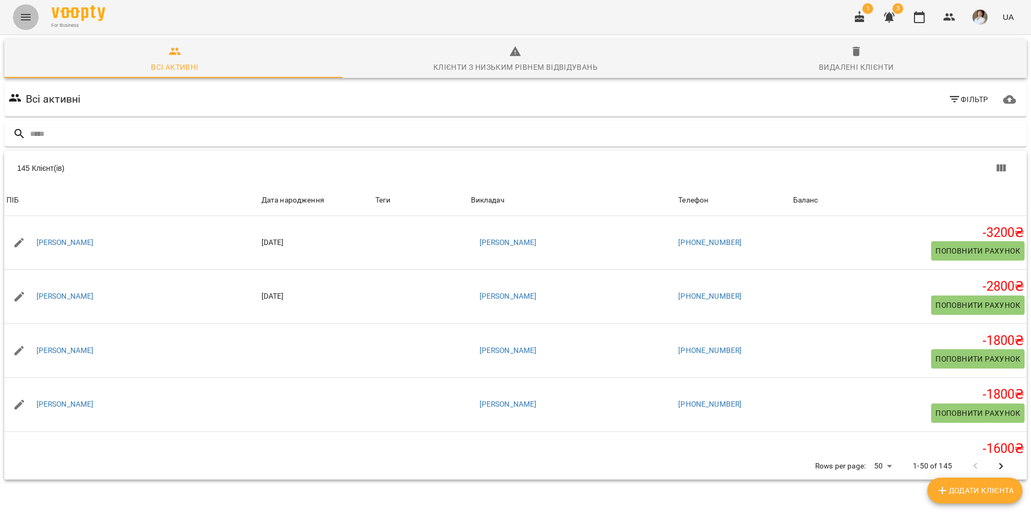
click at [32, 15] on button "Menu" at bounding box center [26, 17] width 26 height 26
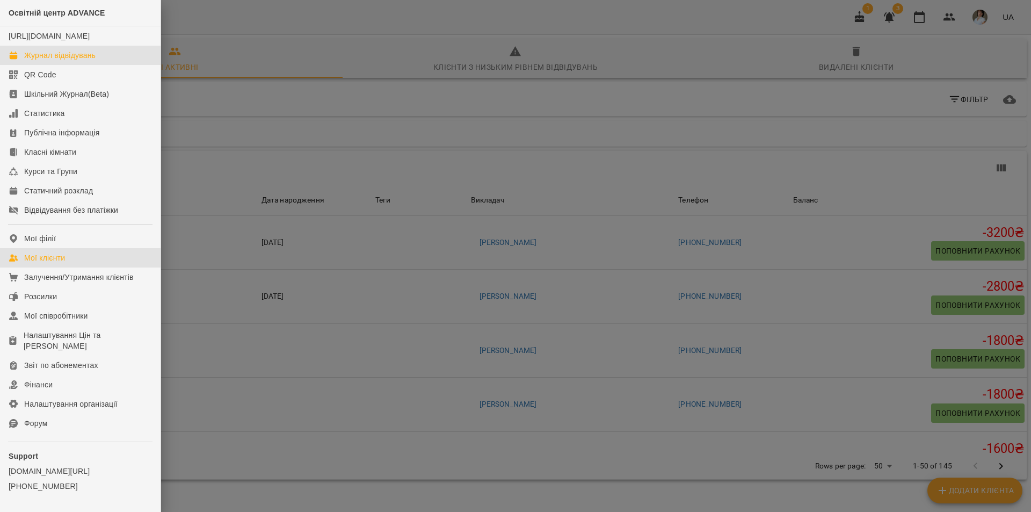
click at [86, 61] on div "Журнал відвідувань" at bounding box center [59, 55] width 71 height 11
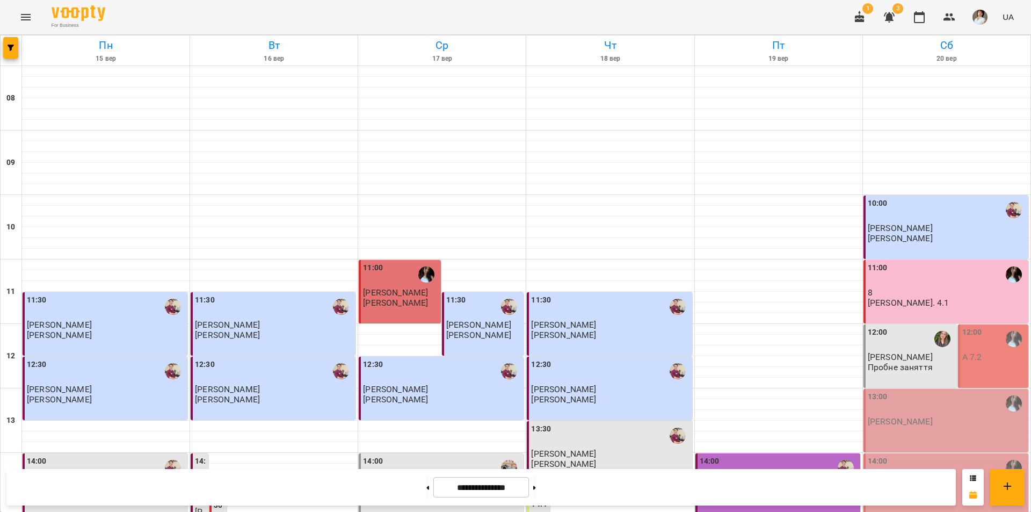
scroll to position [215, 0]
click at [981, 327] on div "12:00" at bounding box center [994, 339] width 64 height 25
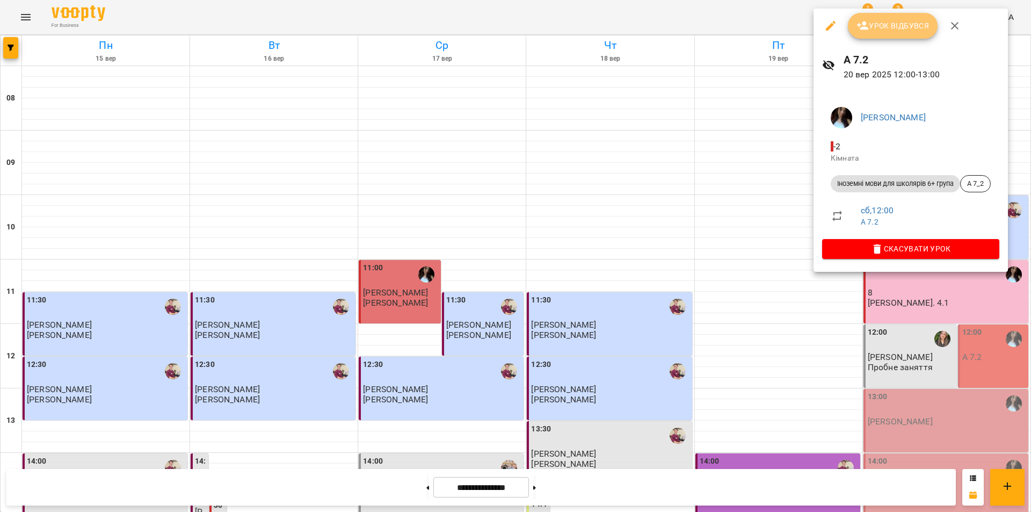
click at [882, 33] on button "Урок відбувся" at bounding box center [893, 26] width 90 height 26
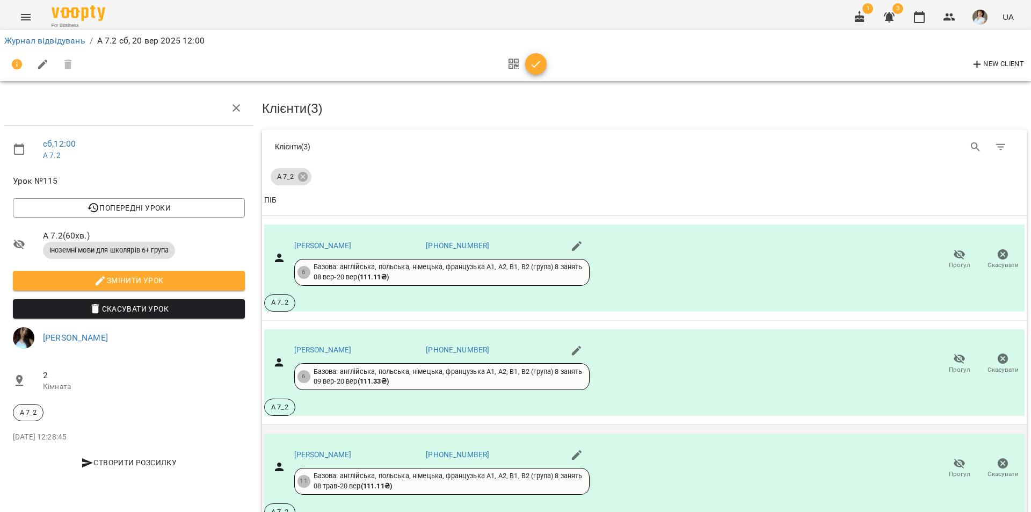
scroll to position [66, 0]
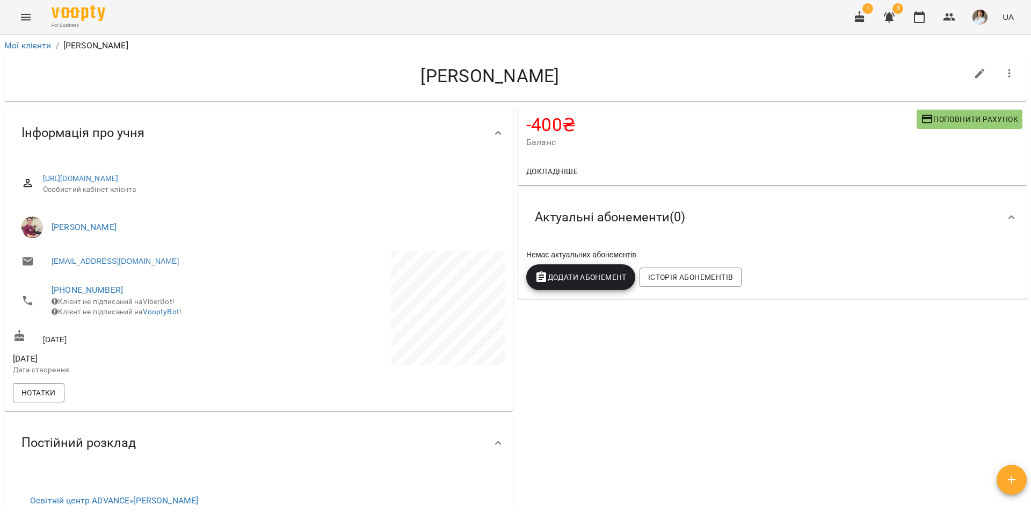
click at [952, 117] on span "Поповнити рахунок" at bounding box center [969, 119] width 97 height 13
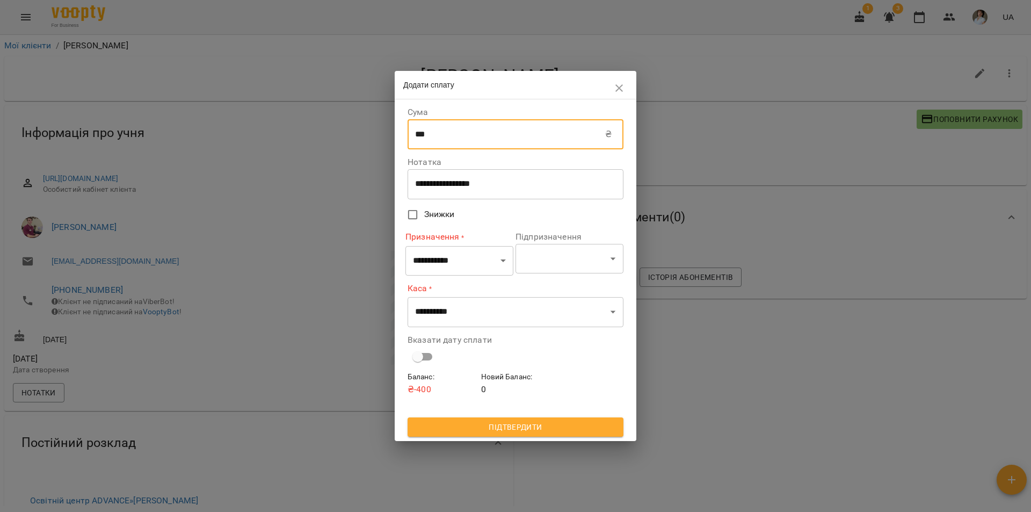
drag, startPoint x: 448, startPoint y: 141, endPoint x: 405, endPoint y: 128, distance: 45.0
click at [405, 128] on div "**********" at bounding box center [515, 270] width 220 height 337
type input "***"
click at [491, 259] on select "**********" at bounding box center [459, 260] width 108 height 30
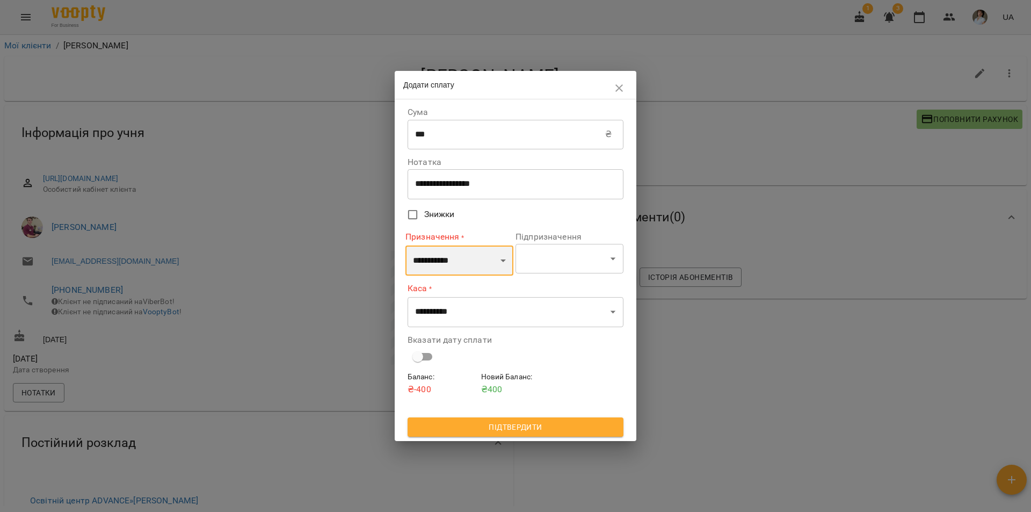
select select "**********"
click at [405, 245] on select "**********" at bounding box center [459, 260] width 108 height 30
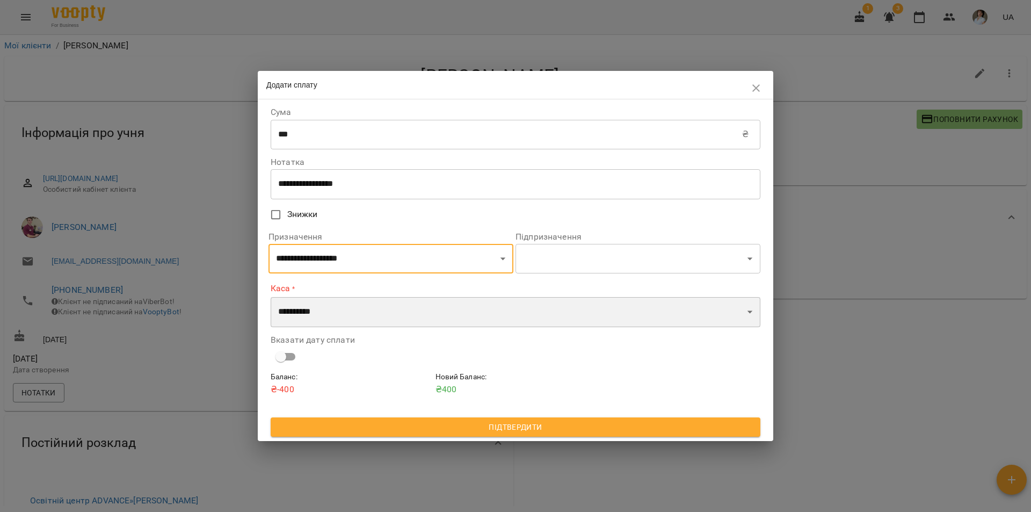
click at [453, 307] on select "**********" at bounding box center [516, 312] width 490 height 30
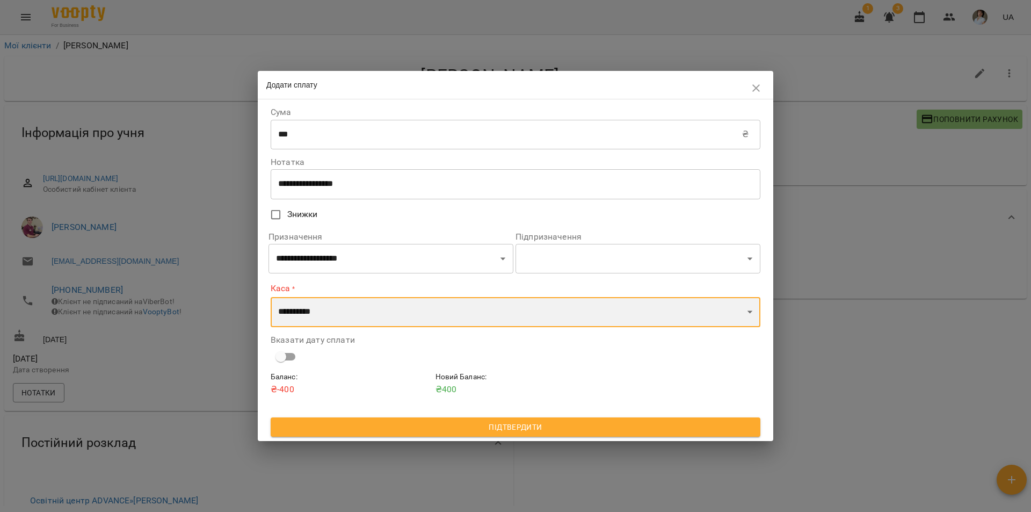
select select "****"
click at [271, 297] on select "**********" at bounding box center [516, 312] width 490 height 30
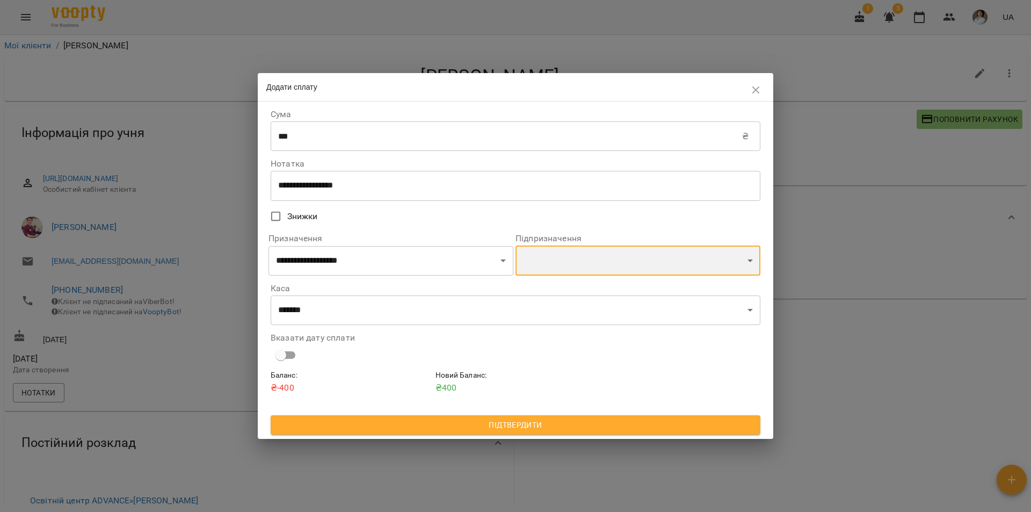
click at [625, 269] on select "**********" at bounding box center [638, 260] width 245 height 30
select select "**********"
click at [516, 246] on select "**********" at bounding box center [638, 260] width 245 height 30
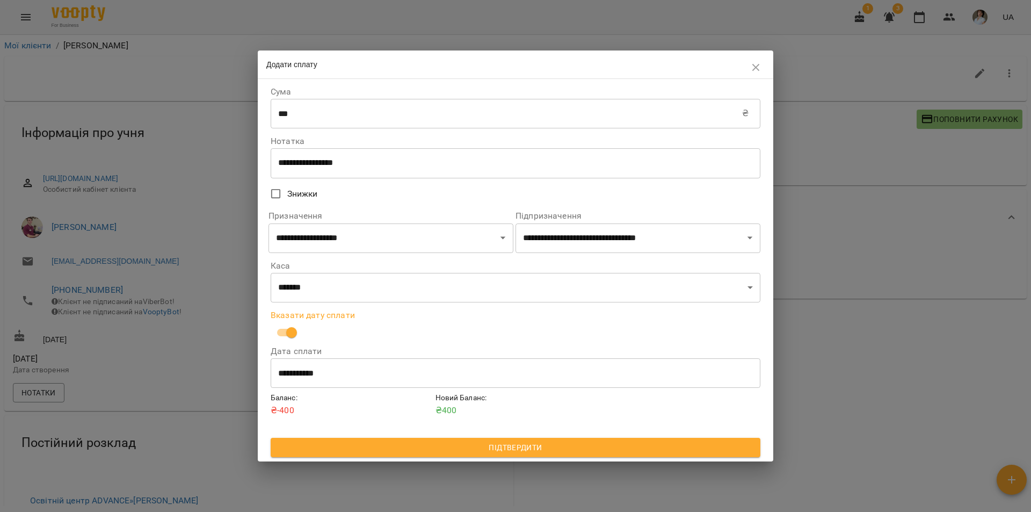
click at [524, 450] on span "Підтвердити" at bounding box center [515, 447] width 473 height 13
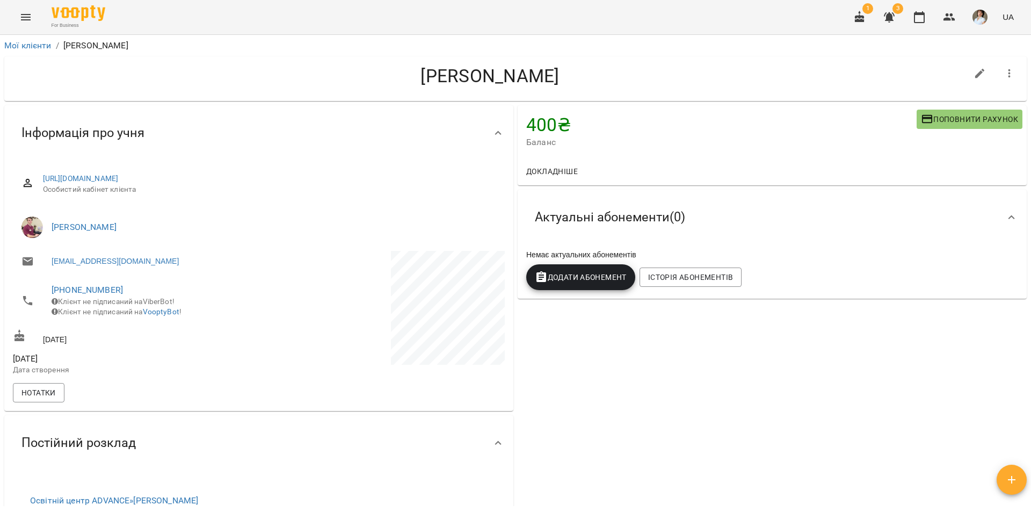
click at [29, 39] on li "Мої клієнти" at bounding box center [27, 45] width 47 height 13
drag, startPoint x: 38, startPoint y: 53, endPoint x: 36, endPoint y: 41, distance: 12.0
click at [38, 46] on div "Мої клієнти / Макара Дар’я Ігорівна" at bounding box center [515, 45] width 1027 height 17
click at [36, 41] on link "Мої клієнти" at bounding box center [27, 45] width 47 height 10
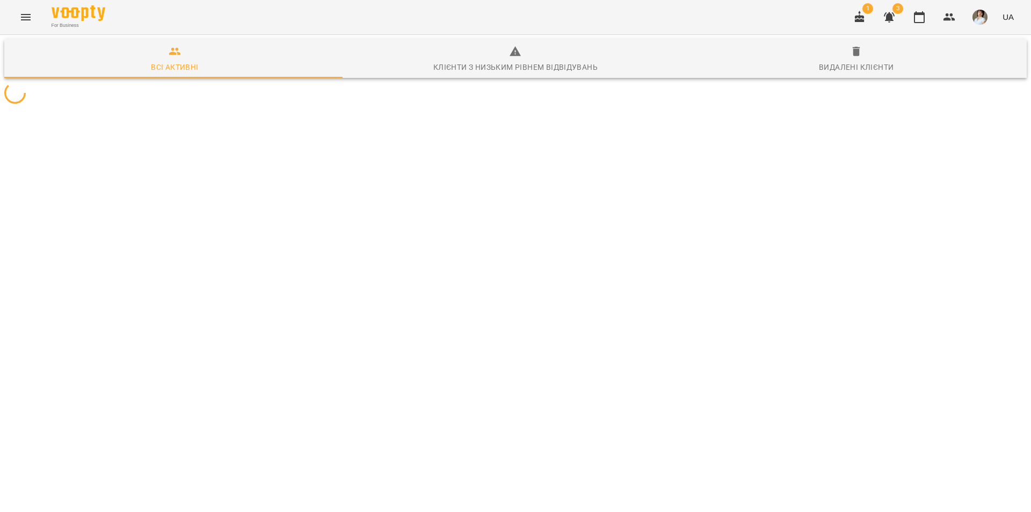
click at [24, 26] on button "Menu" at bounding box center [26, 17] width 26 height 26
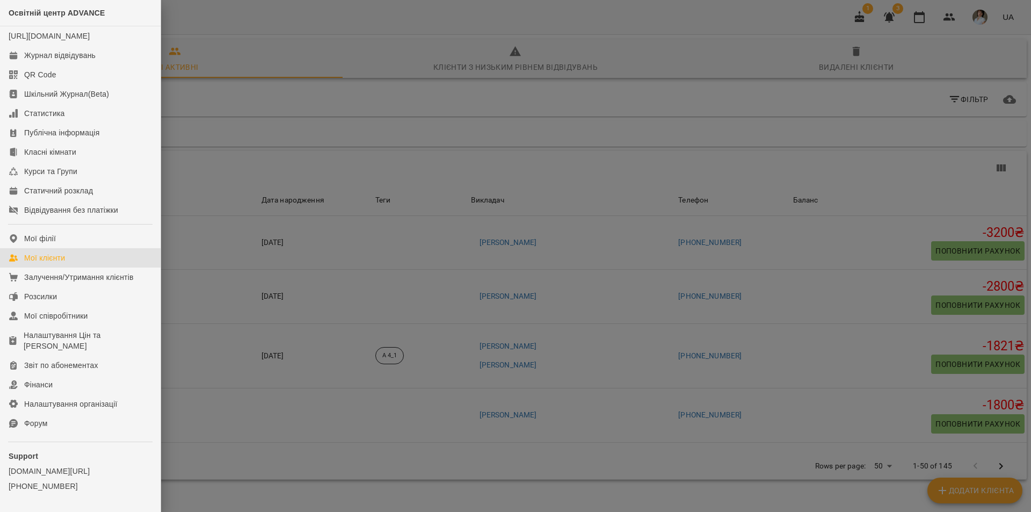
drag, startPoint x: 326, startPoint y: 90, endPoint x: 333, endPoint y: 51, distance: 39.3
click at [326, 90] on div at bounding box center [515, 256] width 1031 height 512
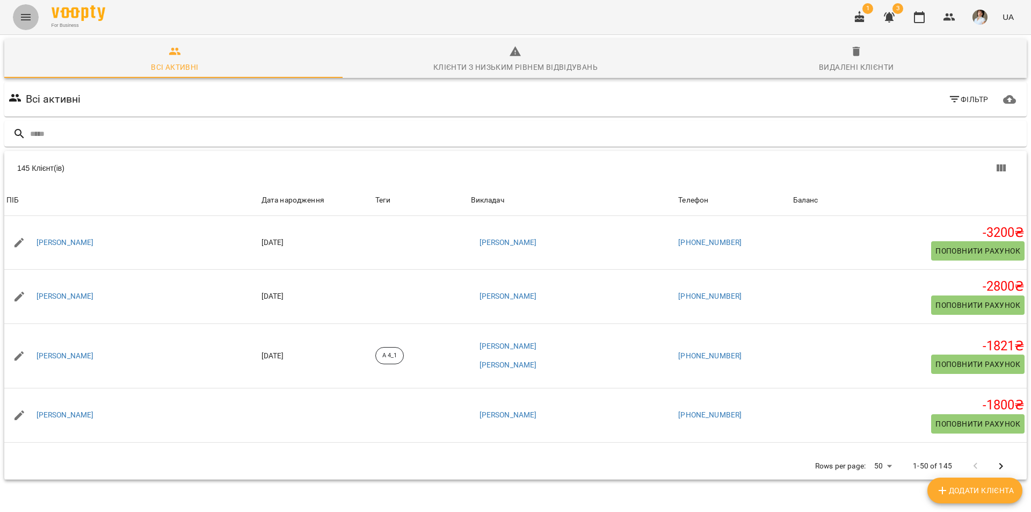
click at [27, 16] on icon "Menu" at bounding box center [25, 17] width 13 height 13
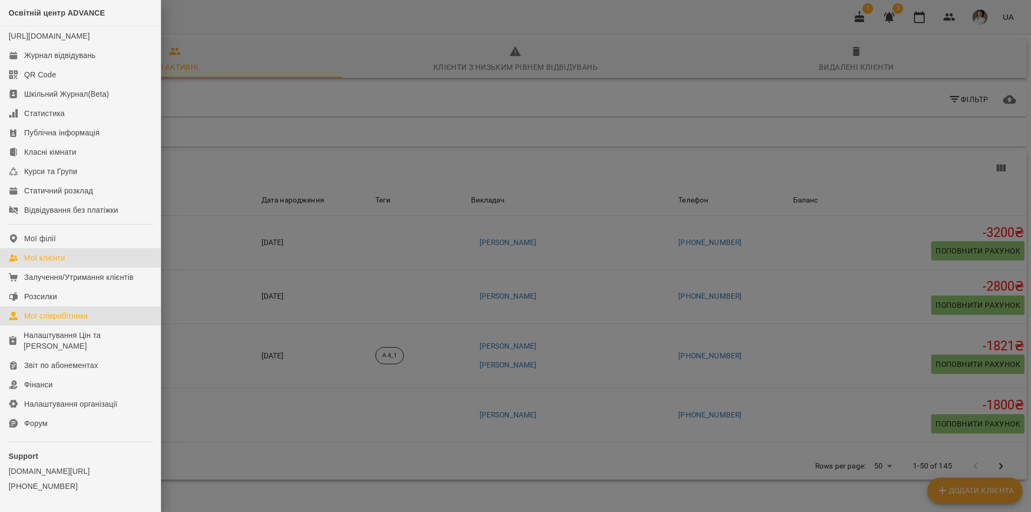
click at [61, 321] on div "Мої співробітники" at bounding box center [56, 315] width 64 height 11
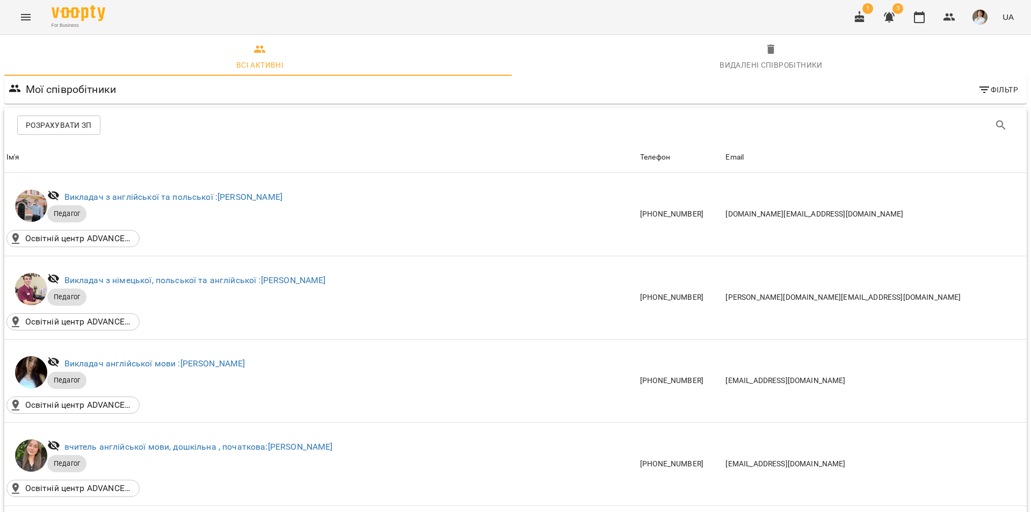
scroll to position [430, 0]
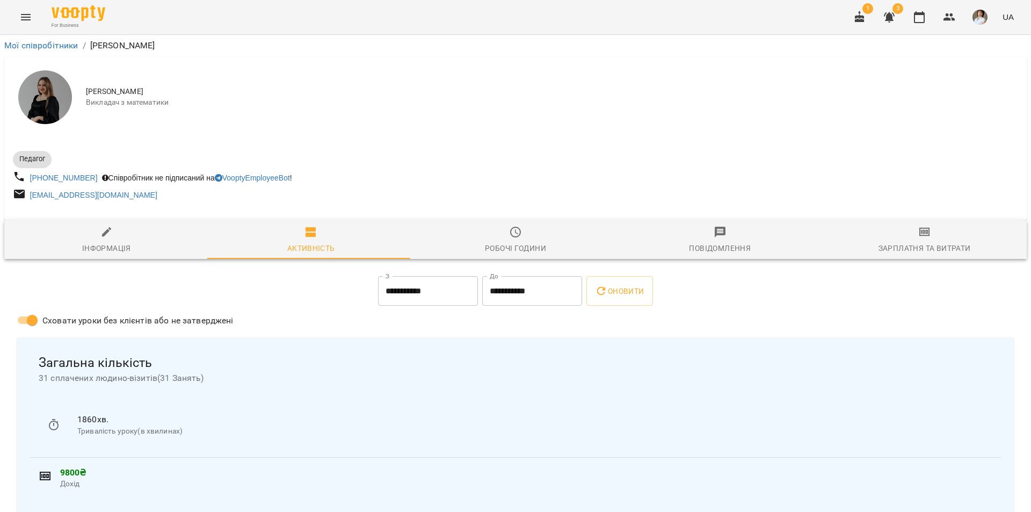
click at [96, 242] on span "Інформація" at bounding box center [107, 240] width 192 height 29
select select "**"
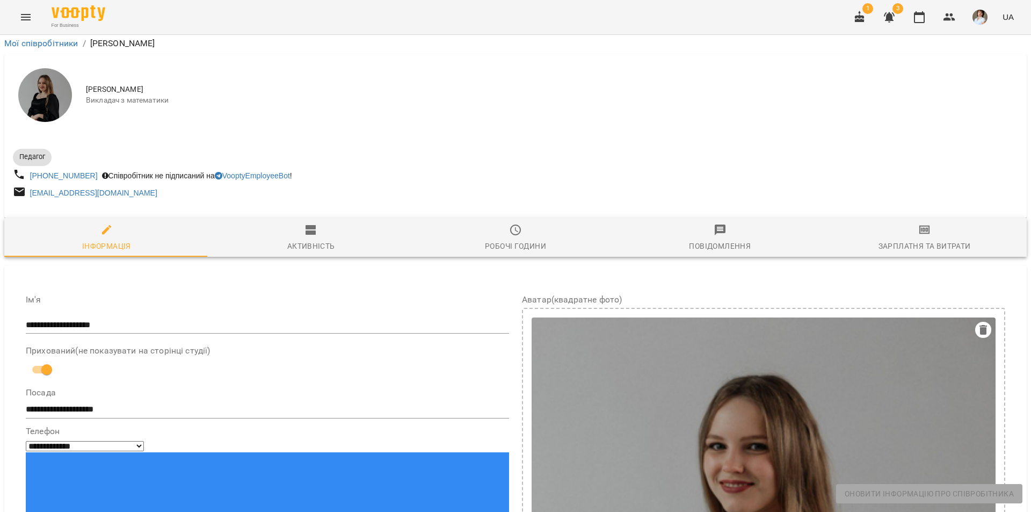
scroll to position [161, 0]
click at [25, 15] on icon "Menu" at bounding box center [26, 17] width 10 height 6
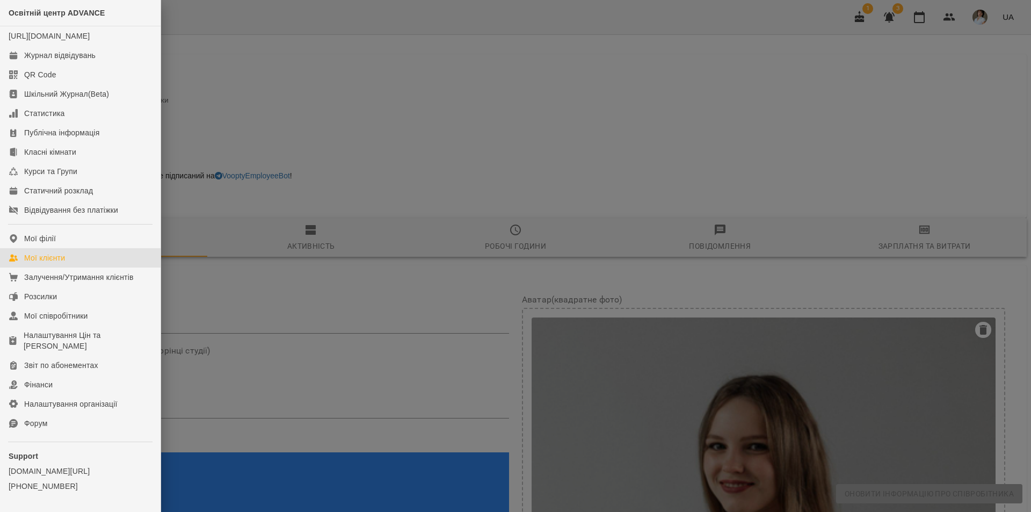
click at [70, 267] on link "Мої клієнти" at bounding box center [80, 257] width 161 height 19
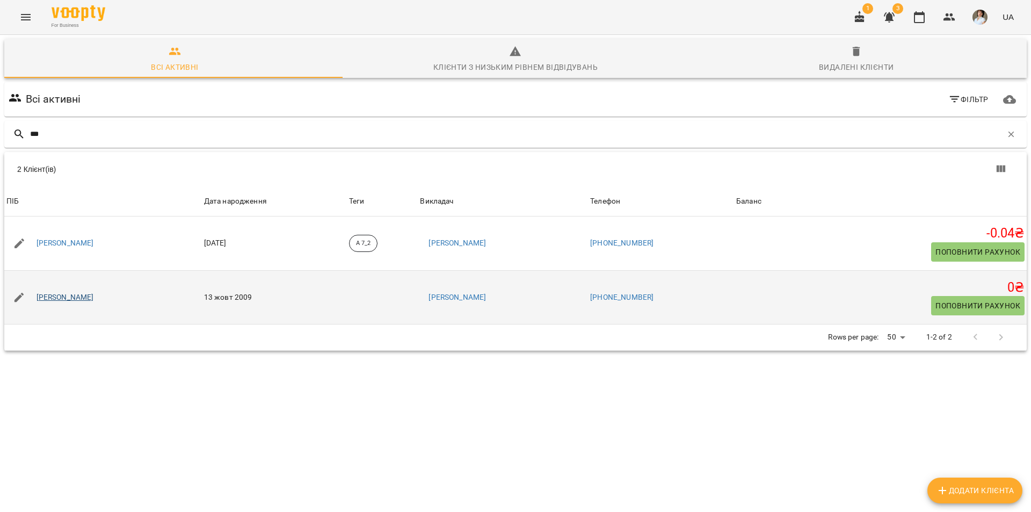
type input "***"
click at [94, 293] on link "[PERSON_NAME]" at bounding box center [65, 297] width 57 height 11
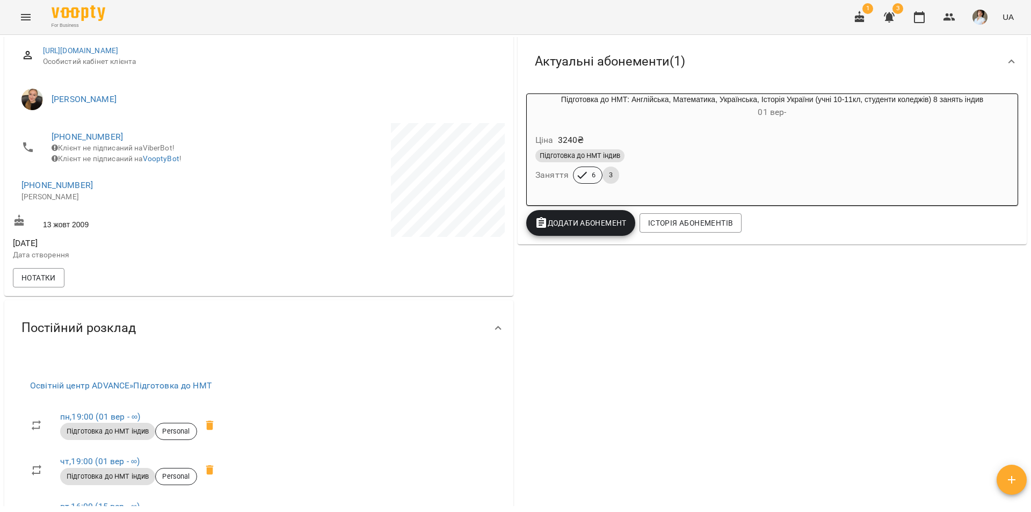
scroll to position [107, 0]
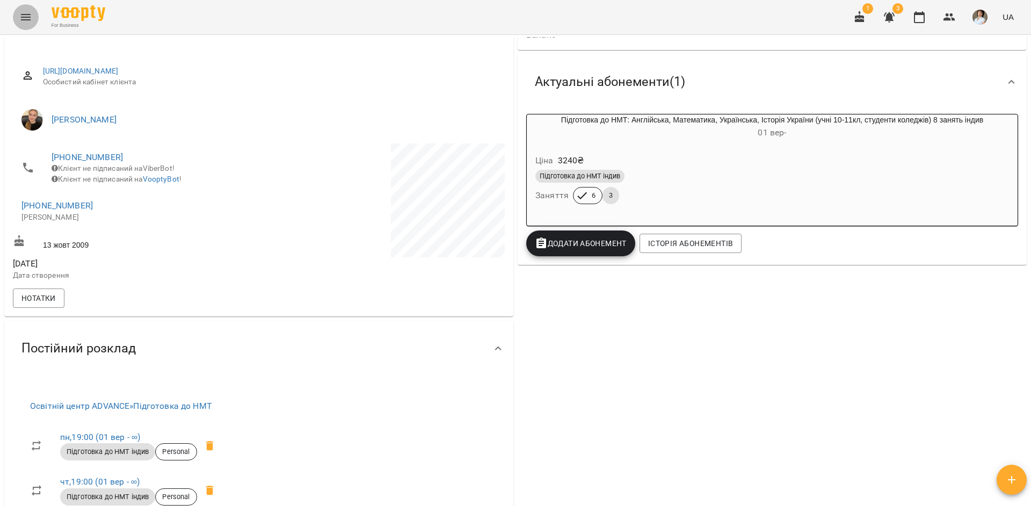
click at [26, 16] on icon "Menu" at bounding box center [25, 17] width 13 height 13
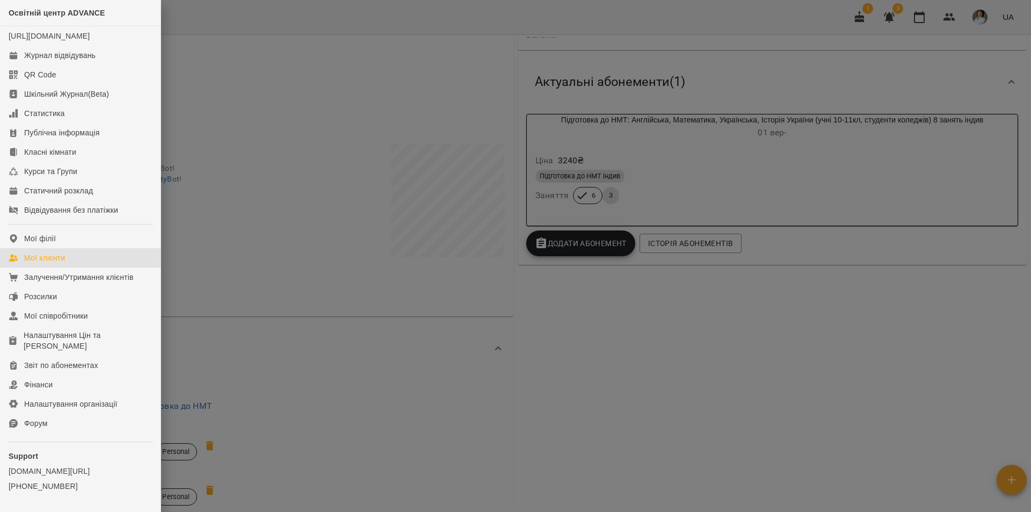
click at [67, 267] on link "Мої клієнти" at bounding box center [80, 257] width 161 height 19
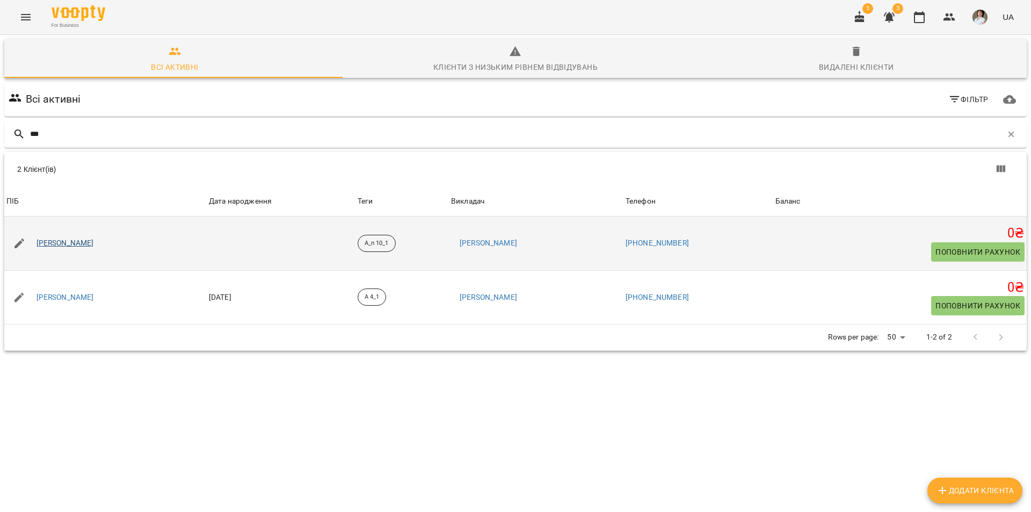
type input "***"
click at [55, 247] on link "[PERSON_NAME]" at bounding box center [65, 243] width 57 height 11
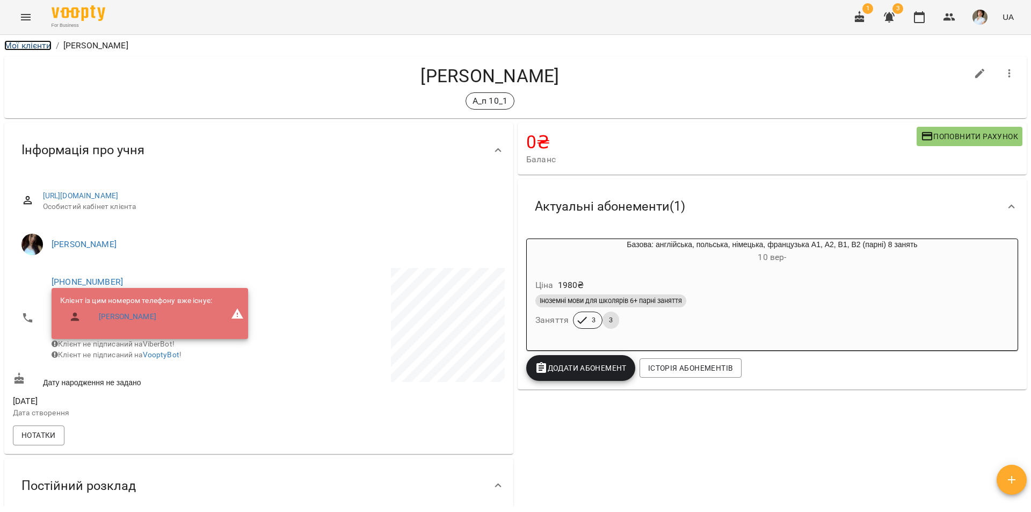
click at [34, 48] on link "Мої клієнти" at bounding box center [27, 45] width 47 height 10
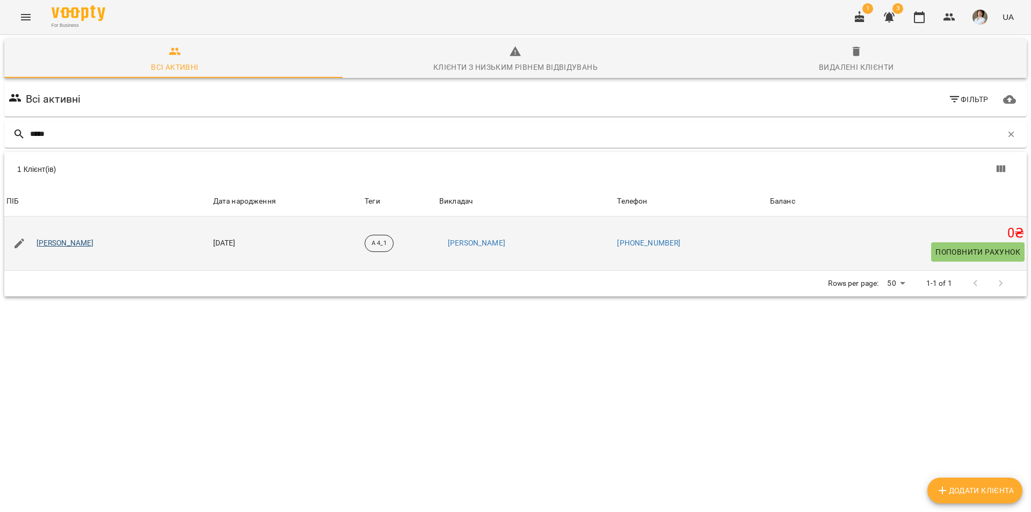
type input "*****"
click at [94, 244] on link "Комендацька Софія Володимирівна" at bounding box center [65, 243] width 57 height 11
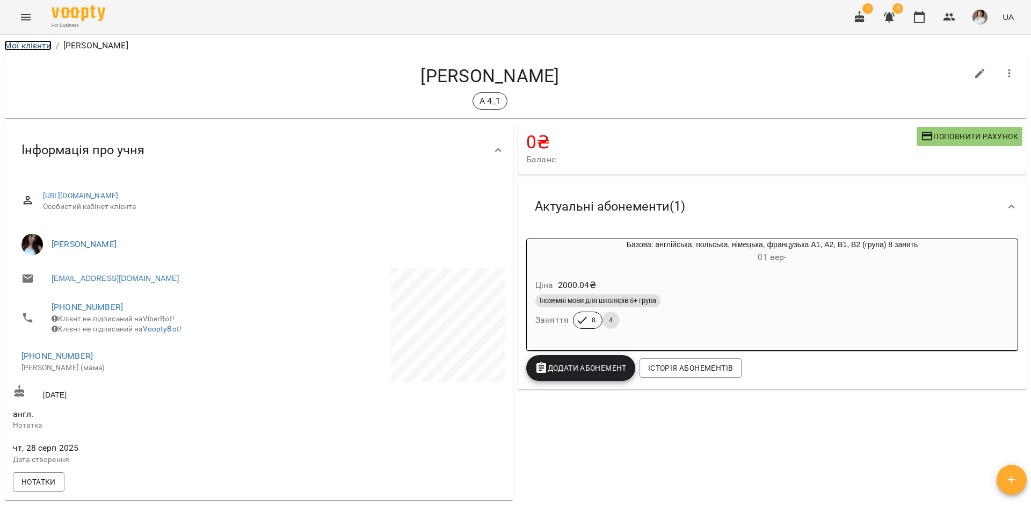
click at [34, 47] on link "Мої клієнти" at bounding box center [27, 45] width 47 height 10
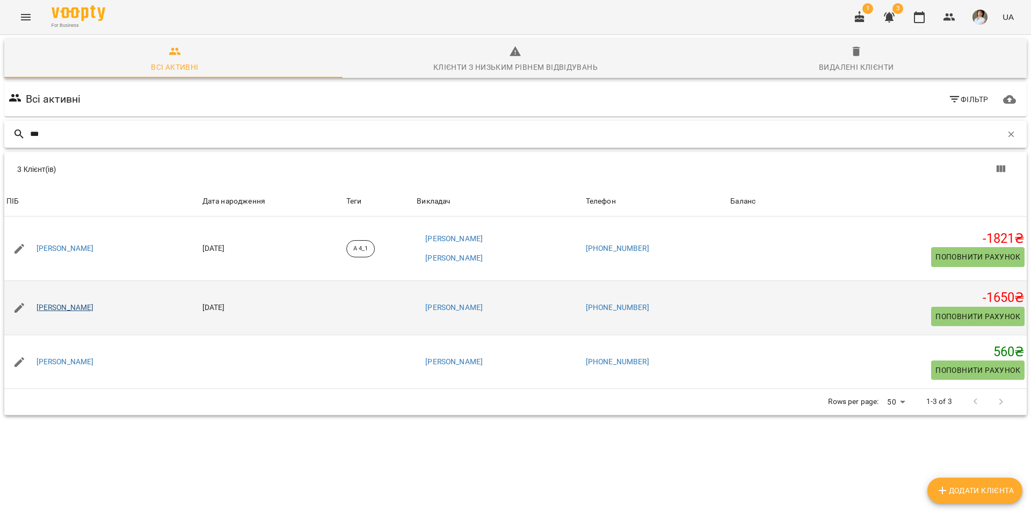
type input "***"
click at [94, 305] on link "[PERSON_NAME]" at bounding box center [65, 307] width 57 height 11
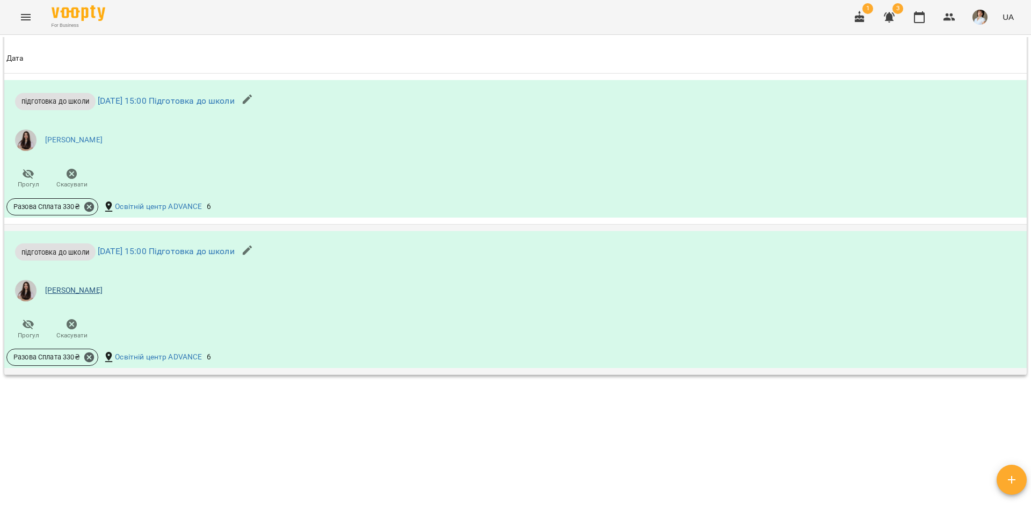
scroll to position [904, 0]
click at [88, 209] on icon at bounding box center [89, 207] width 10 height 10
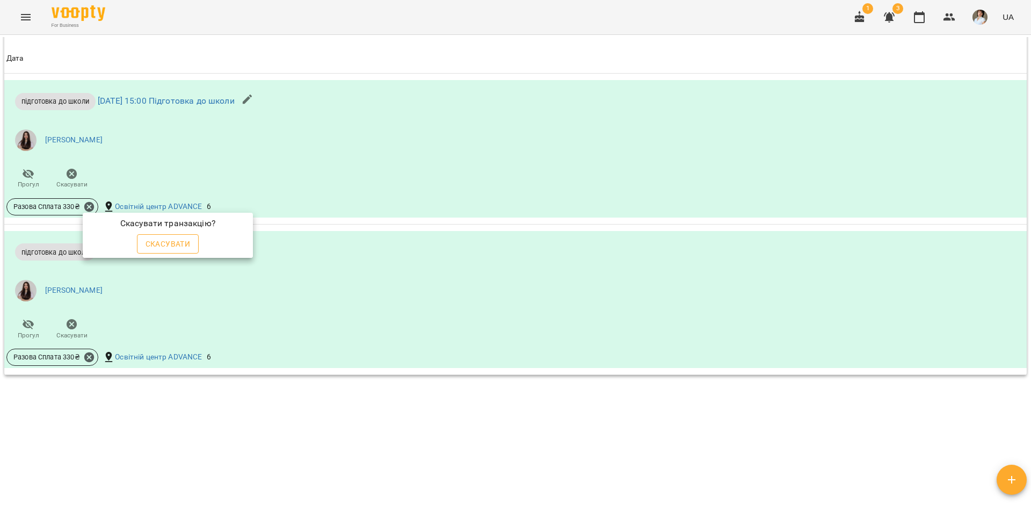
click at [161, 245] on span "Скасувати" at bounding box center [168, 243] width 45 height 13
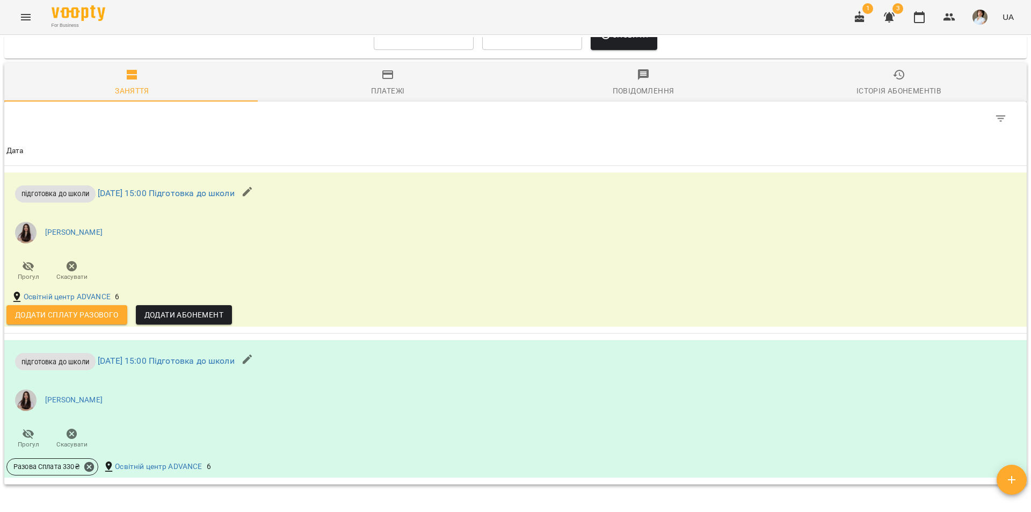
scroll to position [636, 0]
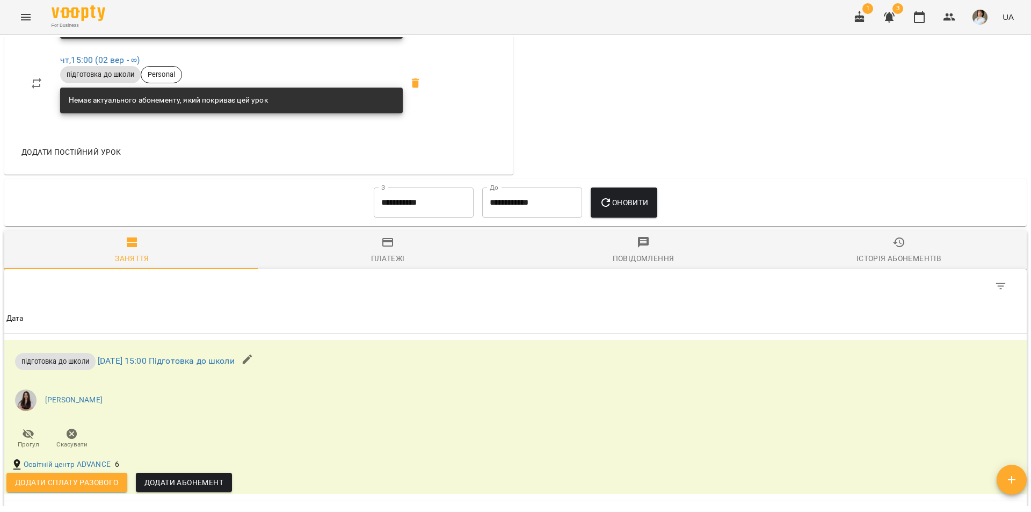
click at [403, 213] on input "**********" at bounding box center [424, 202] width 100 height 30
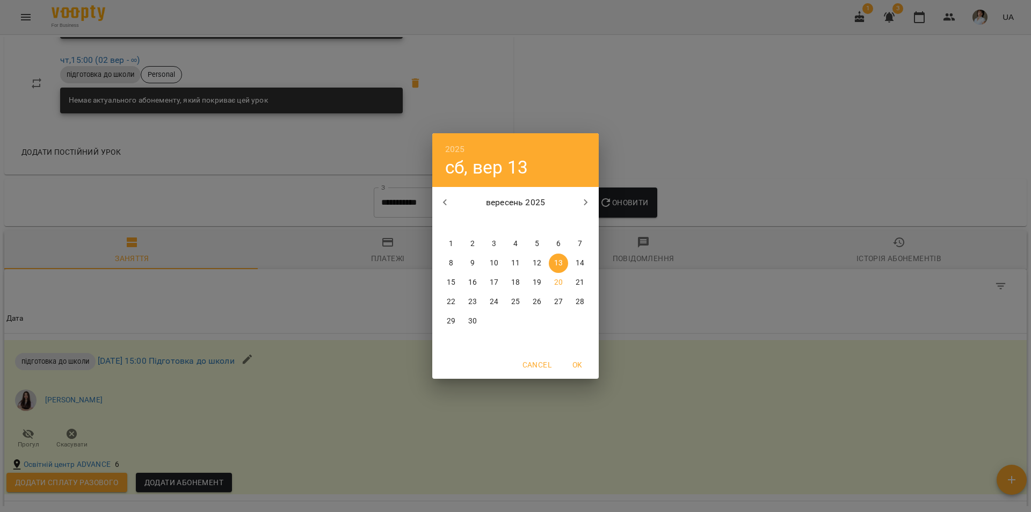
click at [451, 242] on p "1" at bounding box center [451, 243] width 4 height 11
type input "**********"
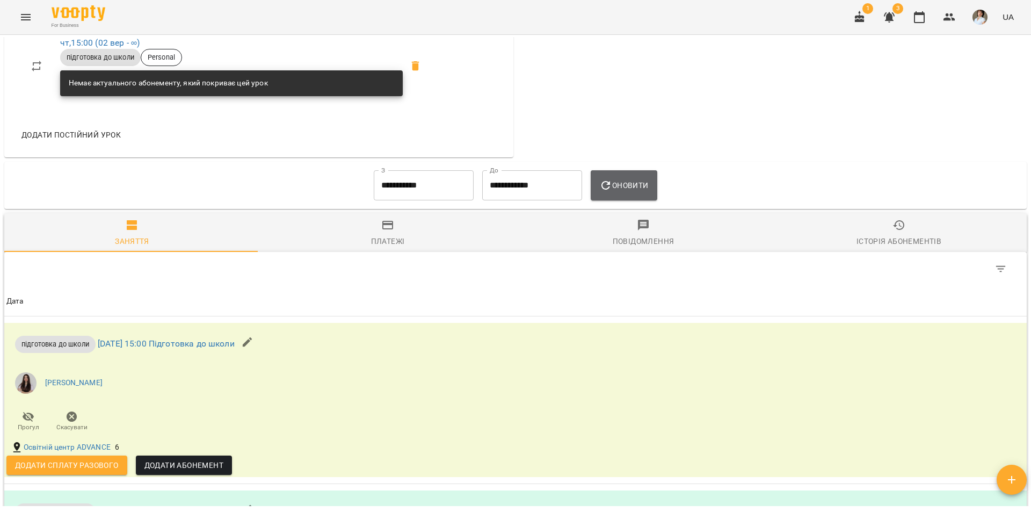
click at [612, 192] on icon "button" at bounding box center [605, 185] width 13 height 13
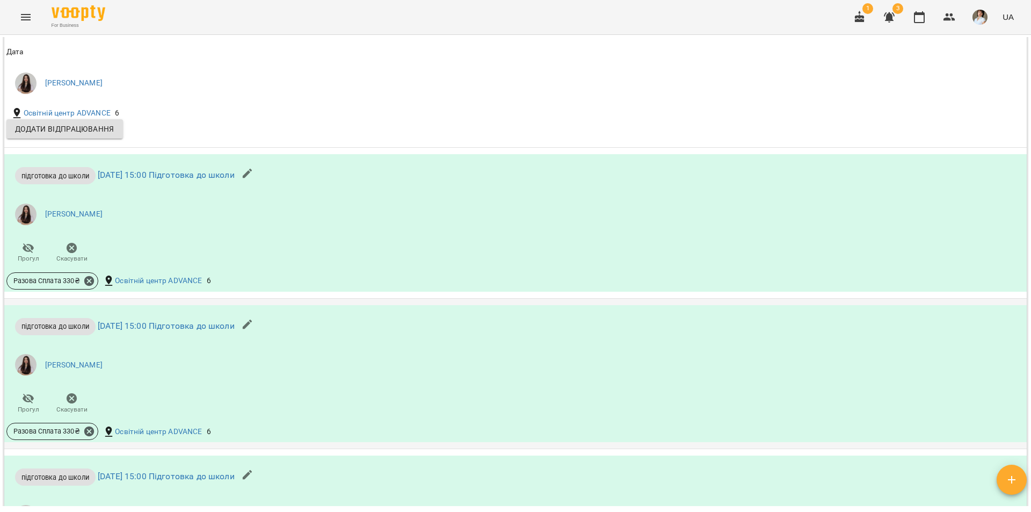
scroll to position [1029, 0]
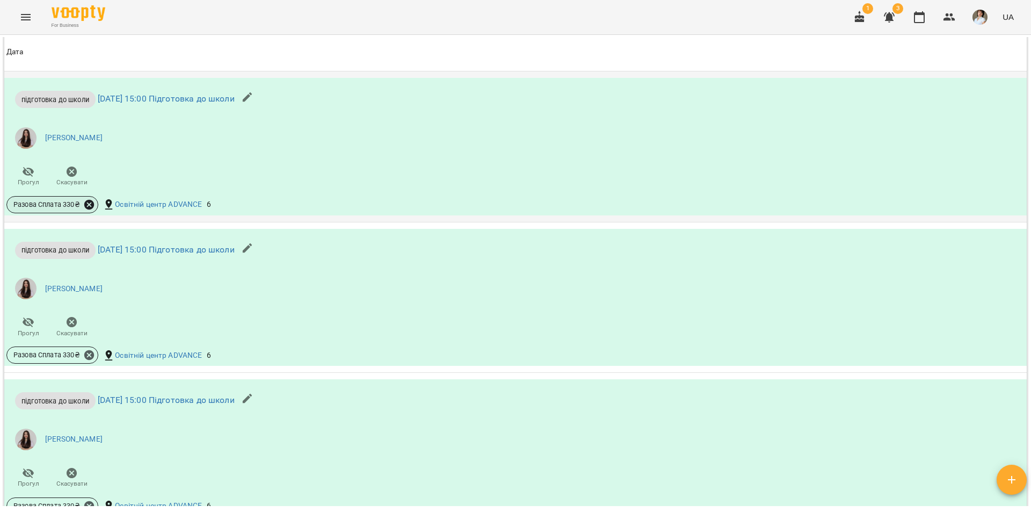
click at [85, 209] on icon at bounding box center [89, 205] width 10 height 10
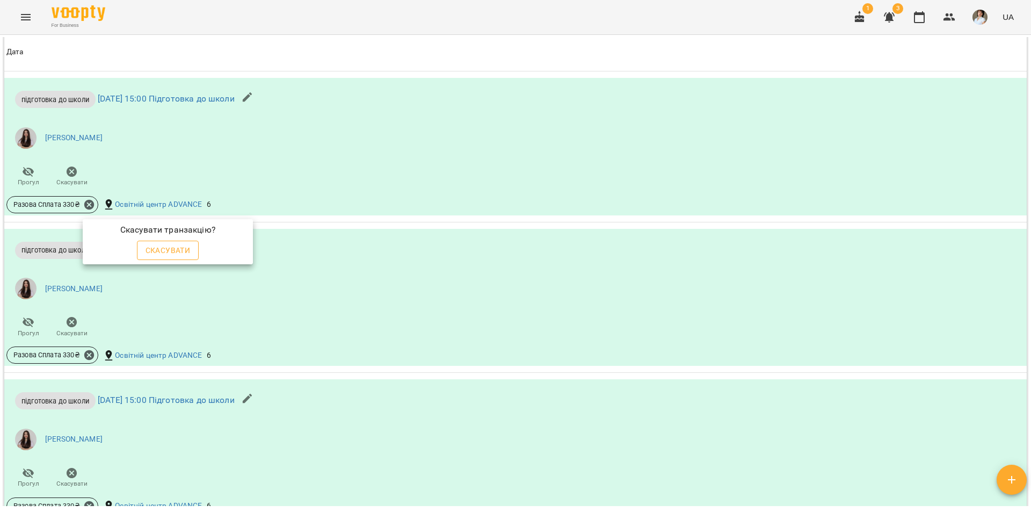
click at [146, 248] on span "Скасувати" at bounding box center [168, 250] width 45 height 13
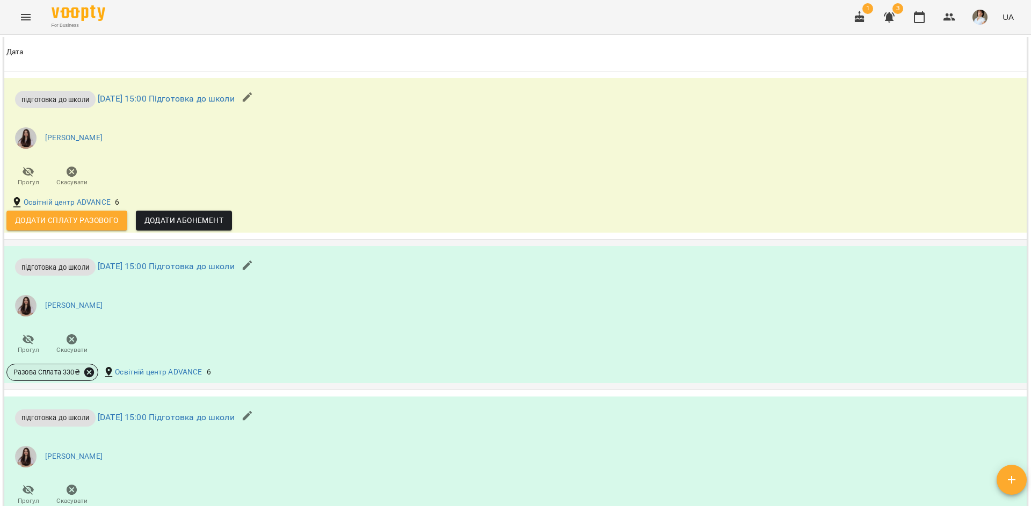
click at [88, 377] on icon at bounding box center [89, 372] width 10 height 10
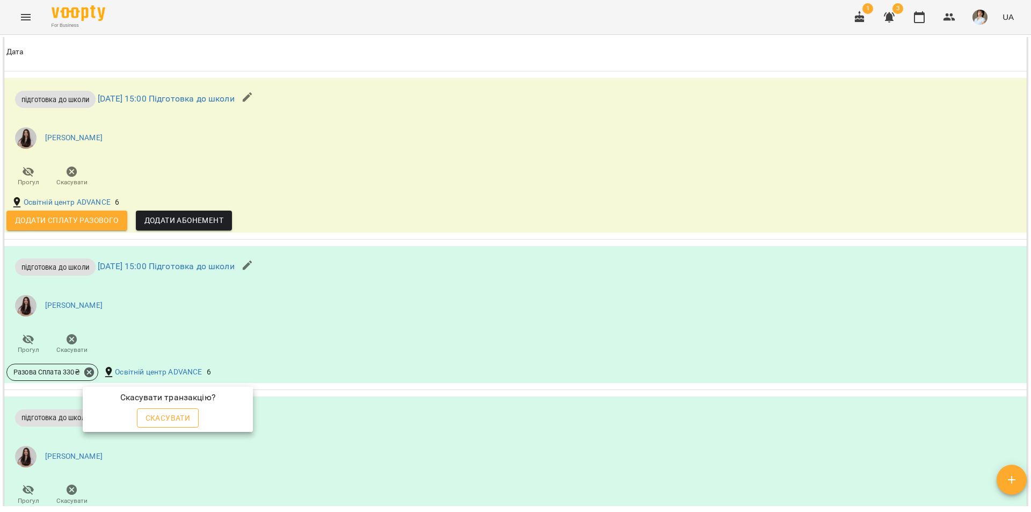
click at [166, 421] on span "Скасувати" at bounding box center [168, 417] width 45 height 13
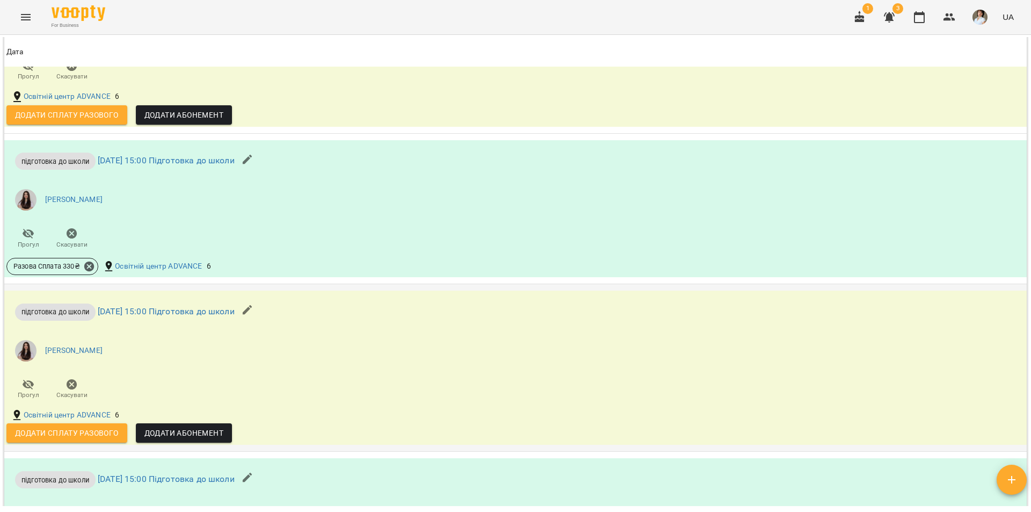
scroll to position [1351, 0]
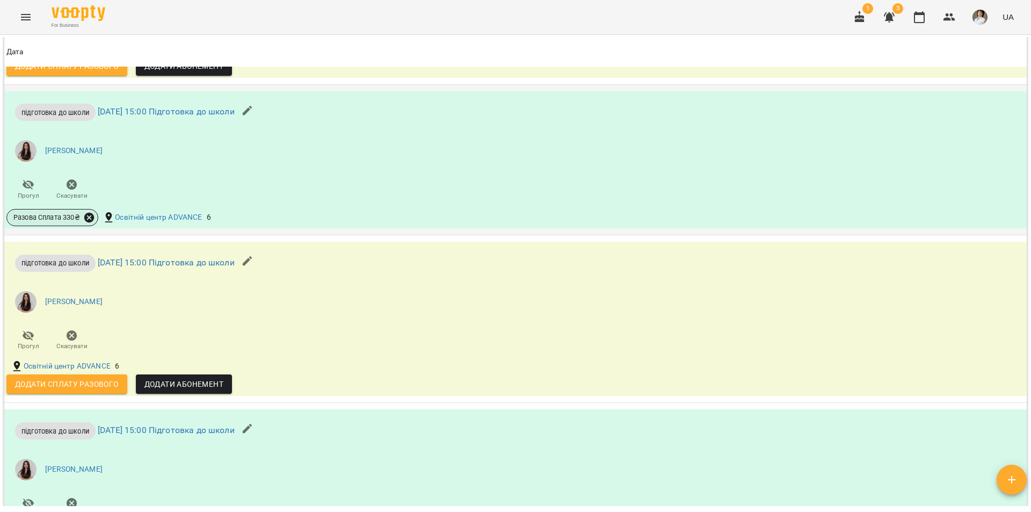
click at [86, 222] on icon at bounding box center [89, 218] width 10 height 10
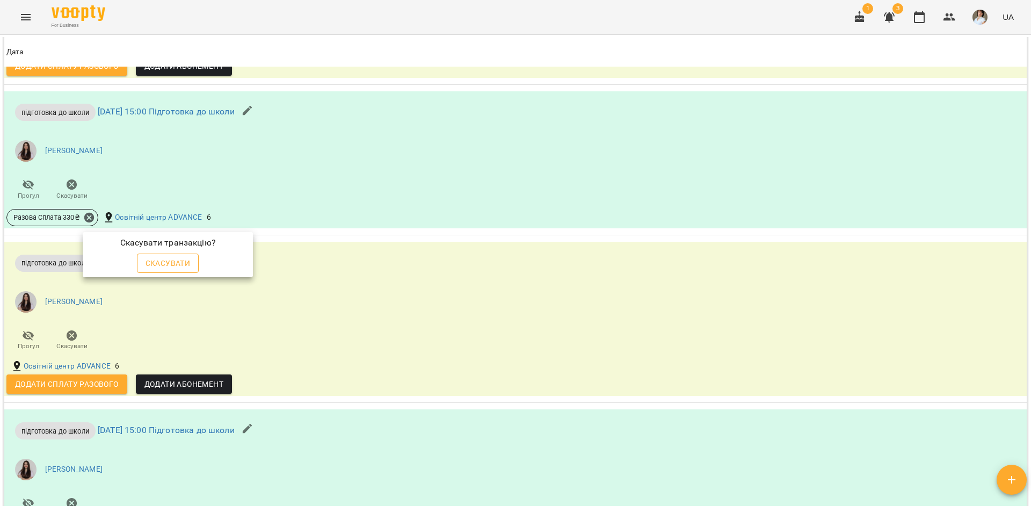
click at [164, 266] on span "Скасувати" at bounding box center [168, 263] width 45 height 13
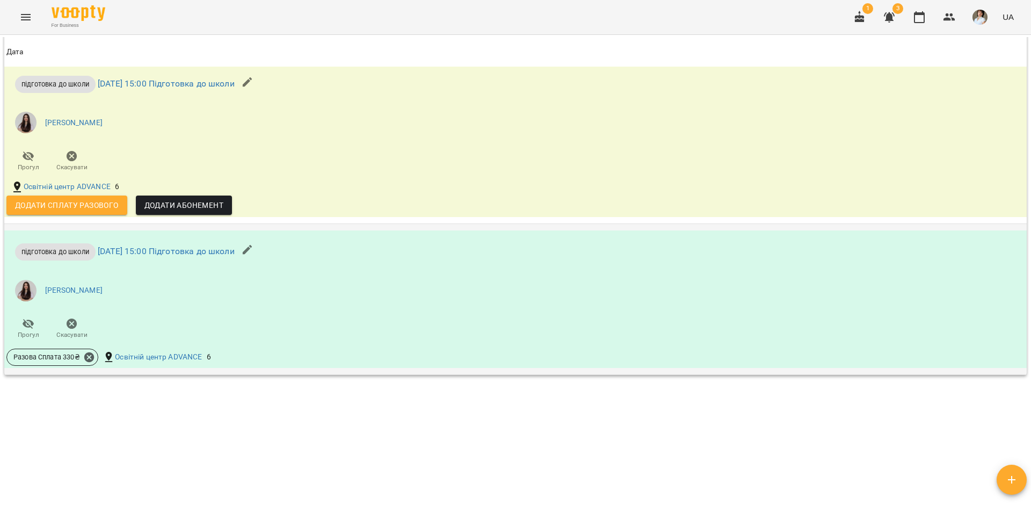
scroll to position [1555, 0]
click at [89, 357] on icon at bounding box center [89, 357] width 12 height 12
click at [158, 397] on span "Скасувати" at bounding box center [168, 394] width 45 height 13
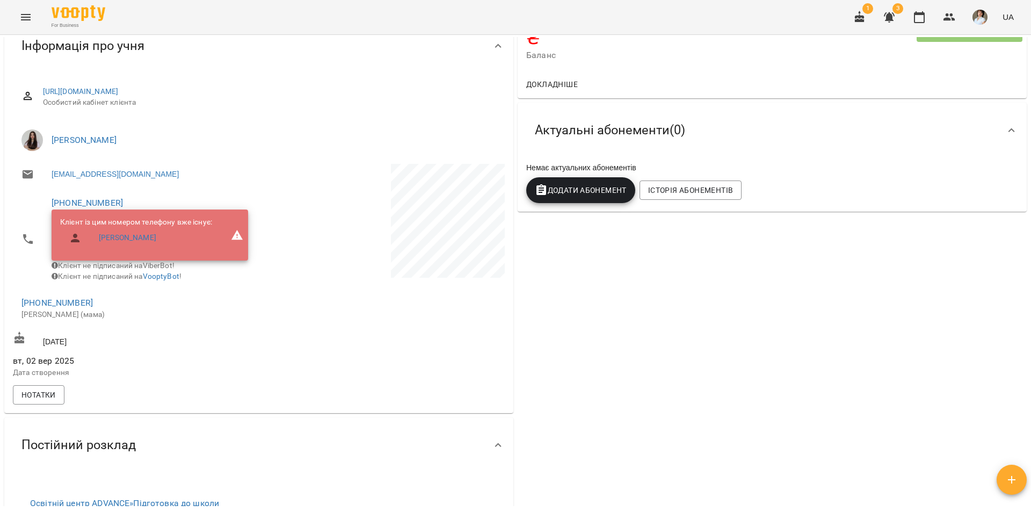
scroll to position [0, 0]
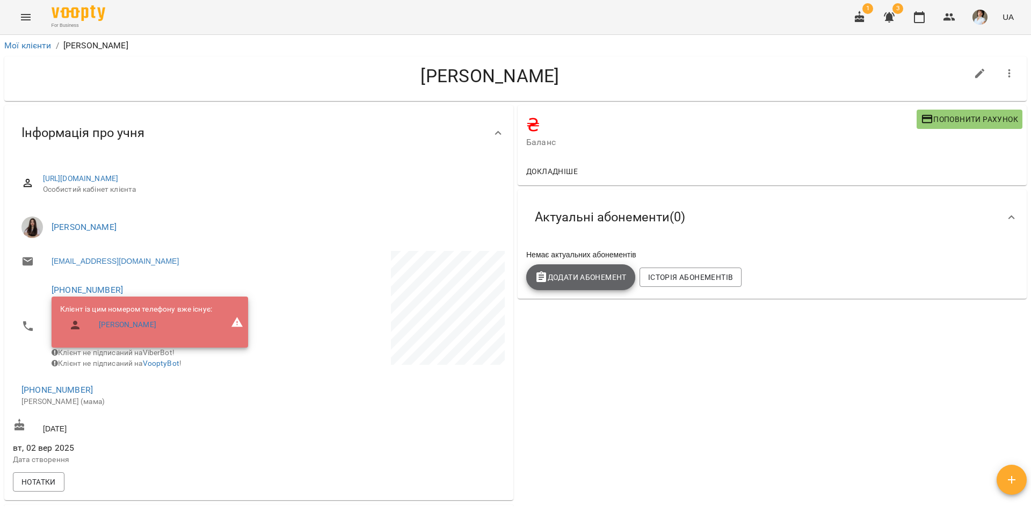
click at [579, 282] on span "Додати Абонемент" at bounding box center [581, 277] width 92 height 13
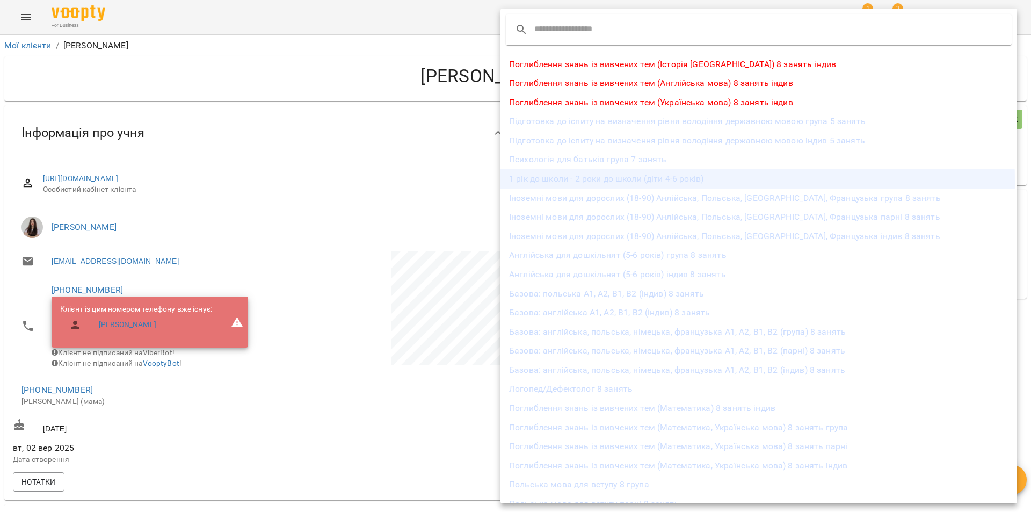
click at [634, 182] on li "1 рік до школи - 2 роки до школи (діти 4-6 років)" at bounding box center [759, 178] width 517 height 19
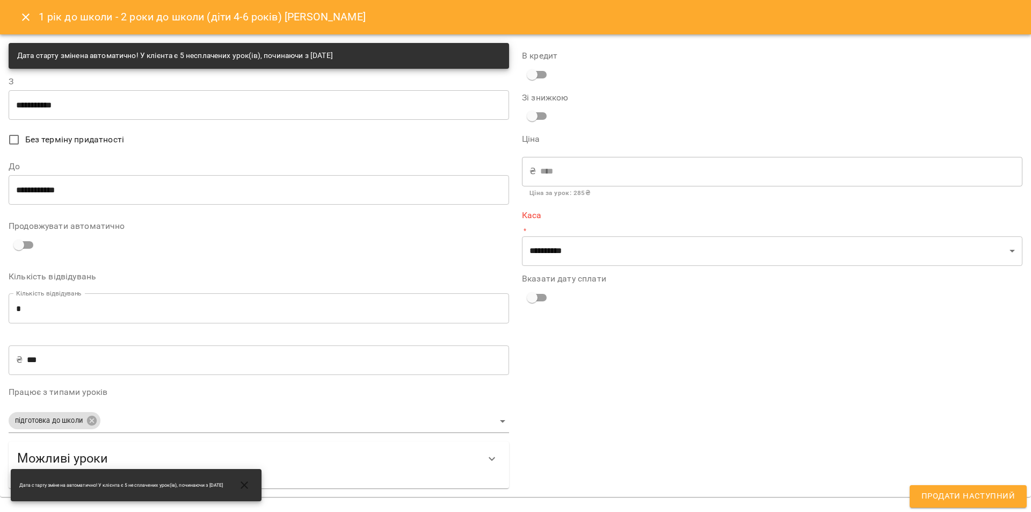
click at [62, 101] on input "**********" at bounding box center [259, 105] width 501 height 30
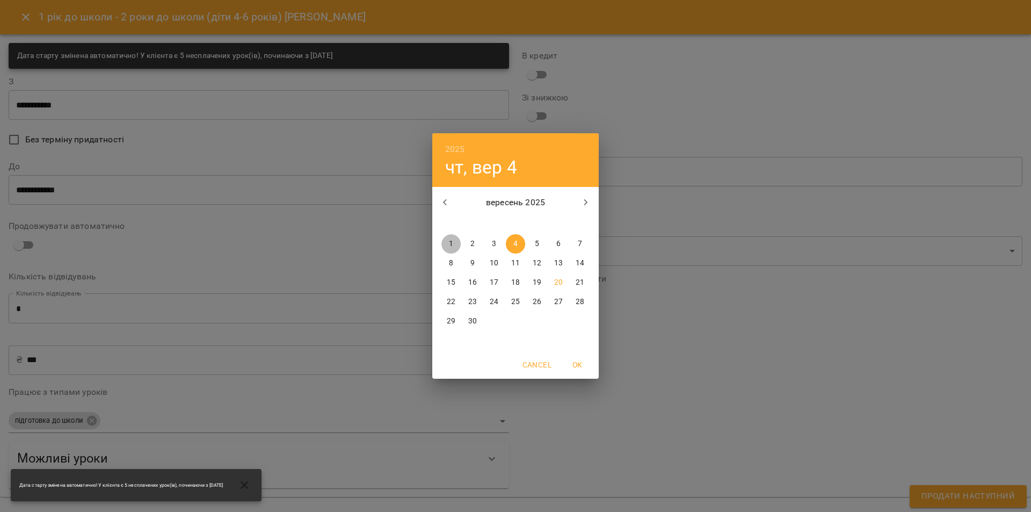
click at [453, 243] on span "1" at bounding box center [450, 243] width 19 height 11
type input "**********"
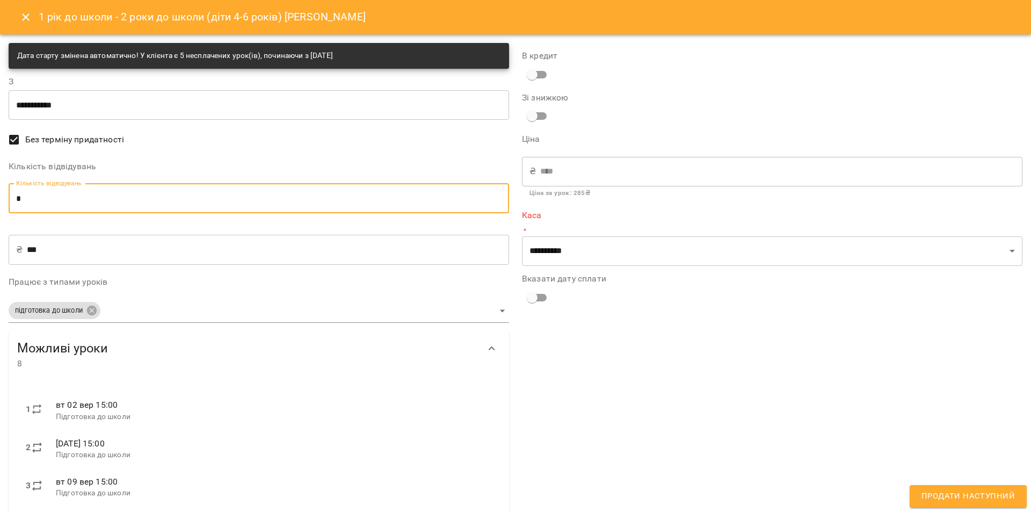
drag, startPoint x: 8, startPoint y: 194, endPoint x: 0, endPoint y: 192, distance: 8.5
click at [0, 192] on div "**********" at bounding box center [515, 378] width 1031 height 689
type input "*"
type input "****"
type input "*"
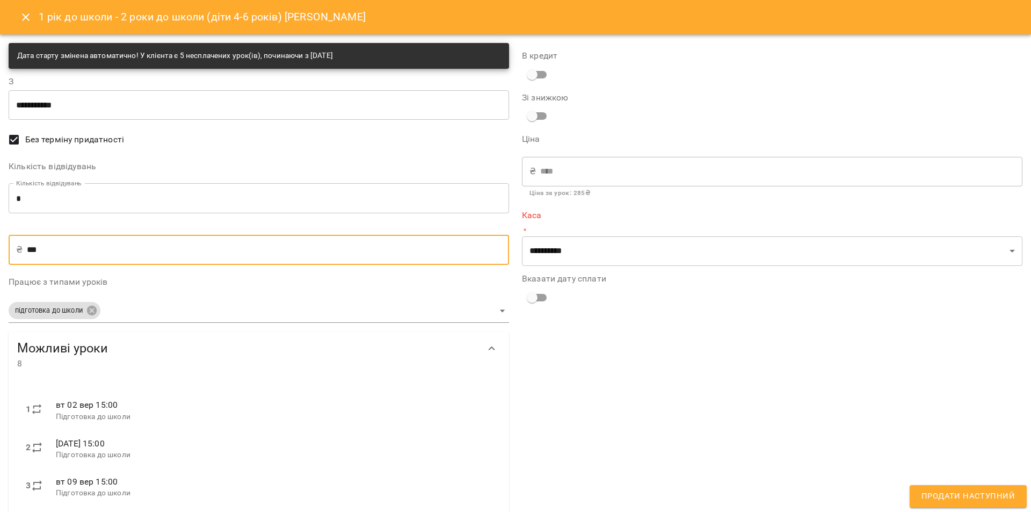
drag, startPoint x: 63, startPoint y: 248, endPoint x: 17, endPoint y: 254, distance: 46.0
click at [17, 254] on div "₴ *** ​" at bounding box center [259, 250] width 501 height 30
type input "*"
type input "**"
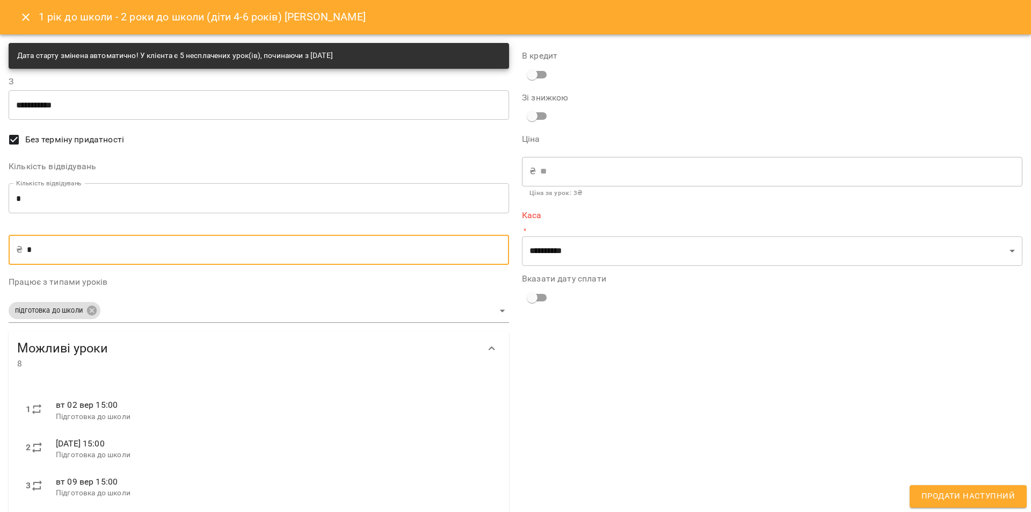
type input "***"
type input "****"
type input "***"
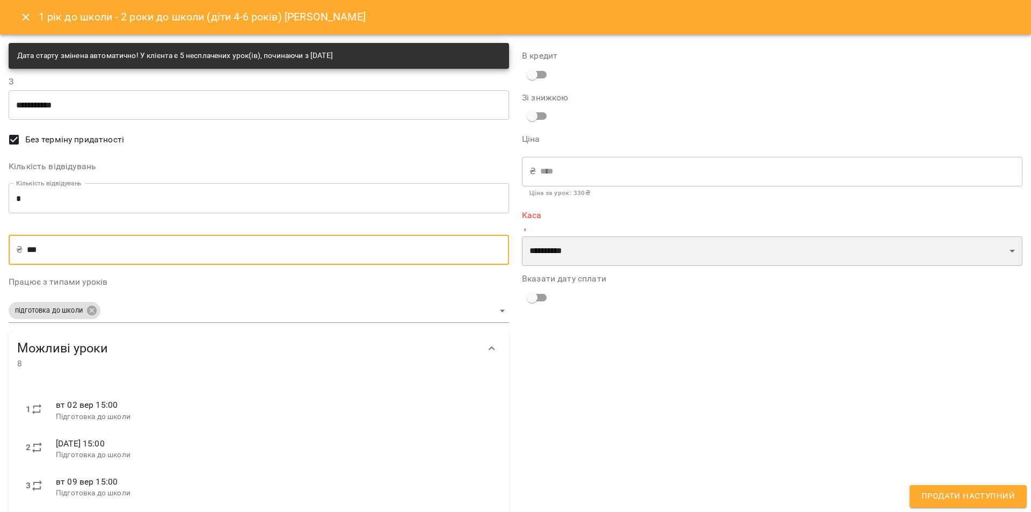
click at [595, 252] on select "**********" at bounding box center [772, 251] width 501 height 30
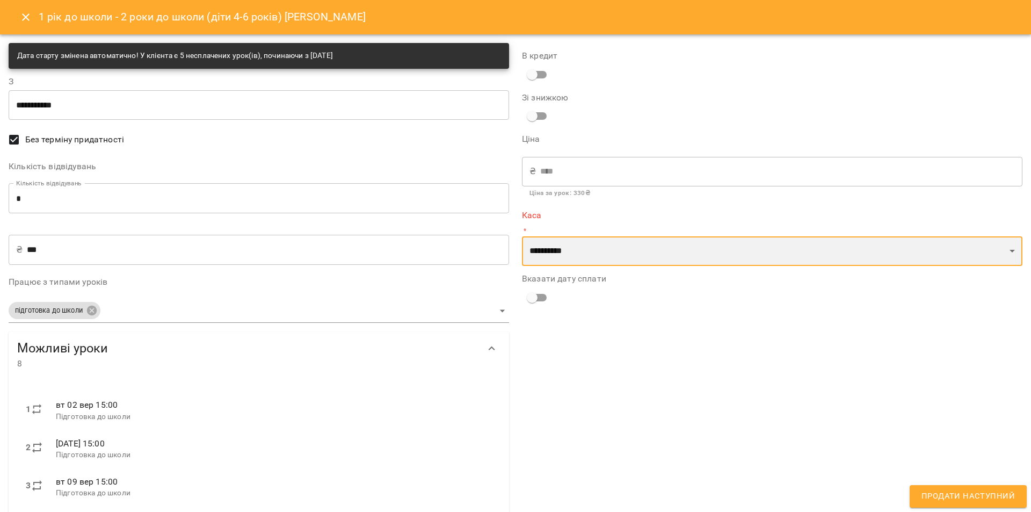
select select "****"
click at [522, 236] on select "**********" at bounding box center [772, 251] width 501 height 30
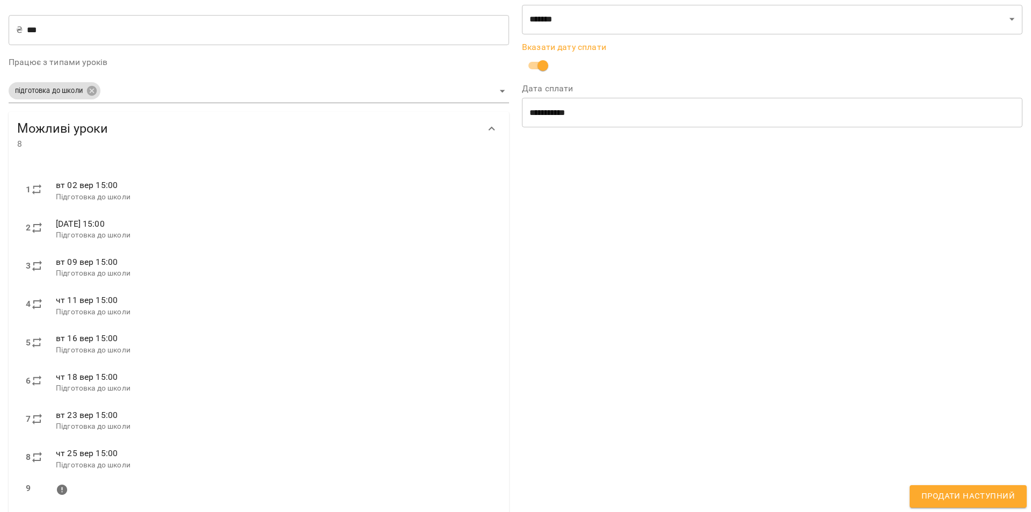
scroll to position [235, 0]
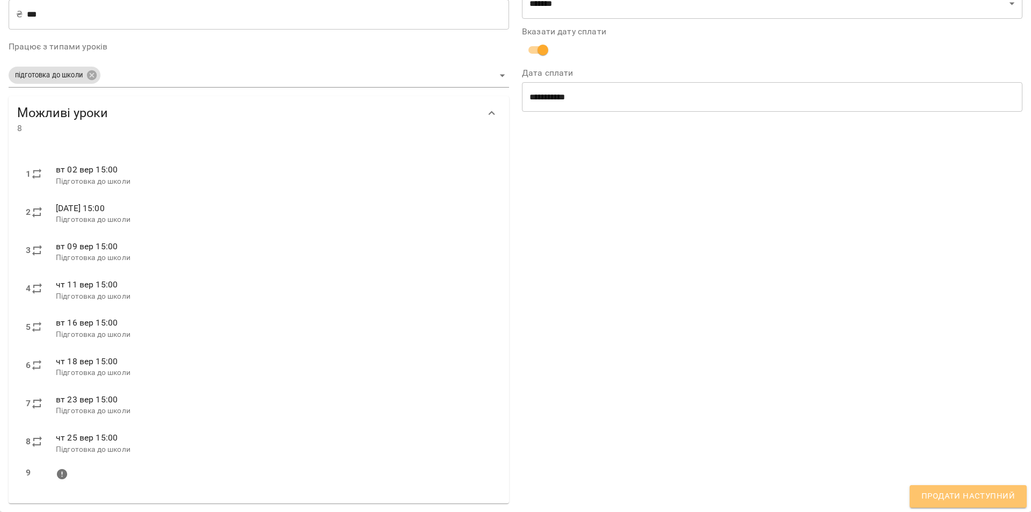
click at [977, 496] on span "Продати наступний" at bounding box center [968, 496] width 93 height 14
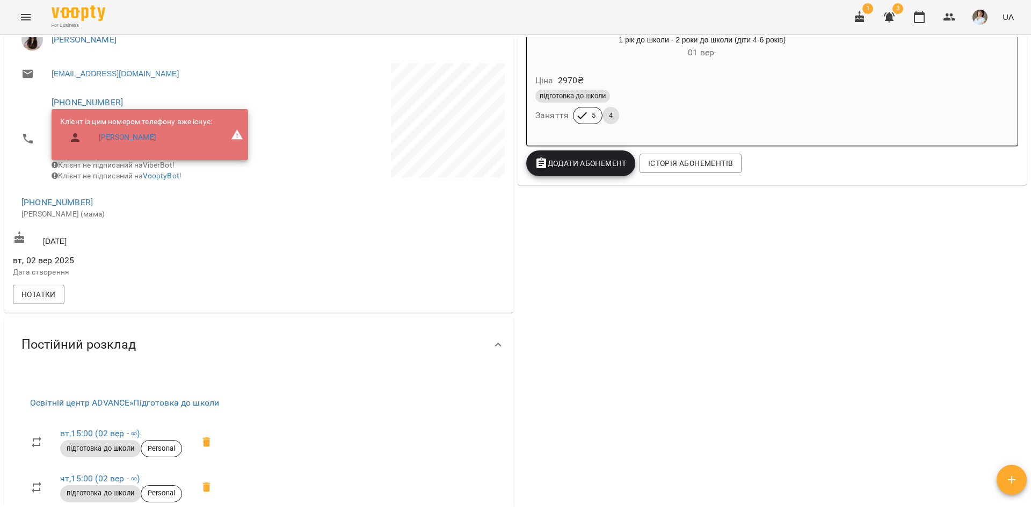
scroll to position [0, 0]
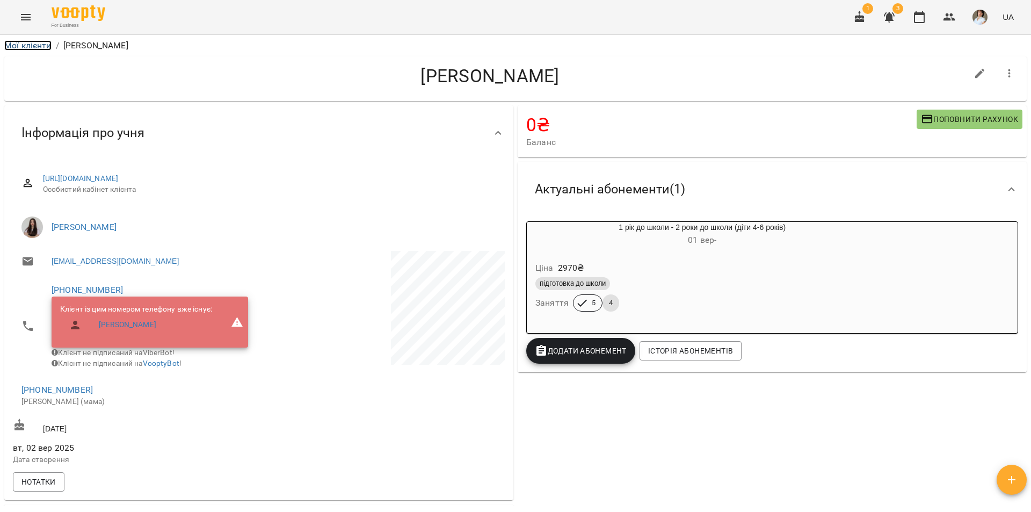
click at [38, 42] on link "Мої клієнти" at bounding box center [27, 45] width 47 height 10
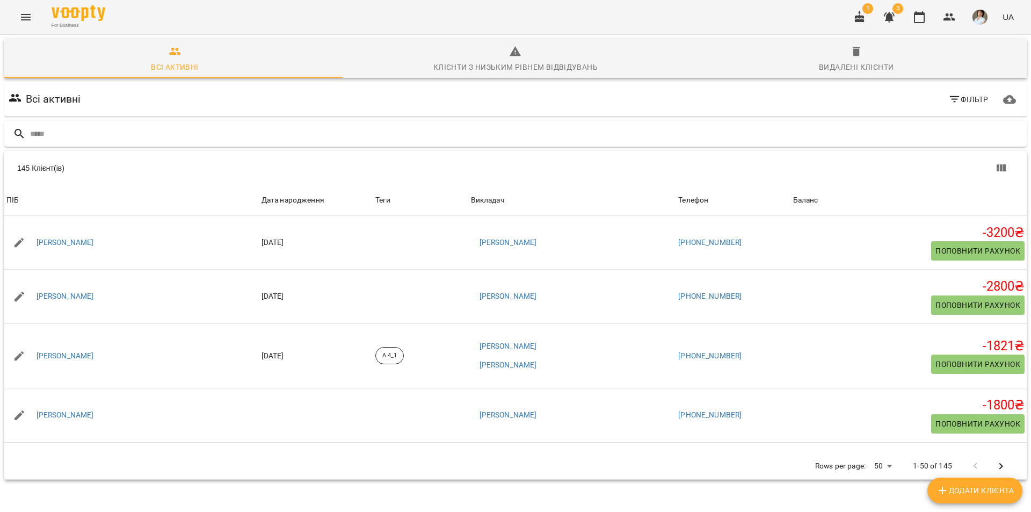
click at [159, 135] on input "text" at bounding box center [526, 134] width 993 height 18
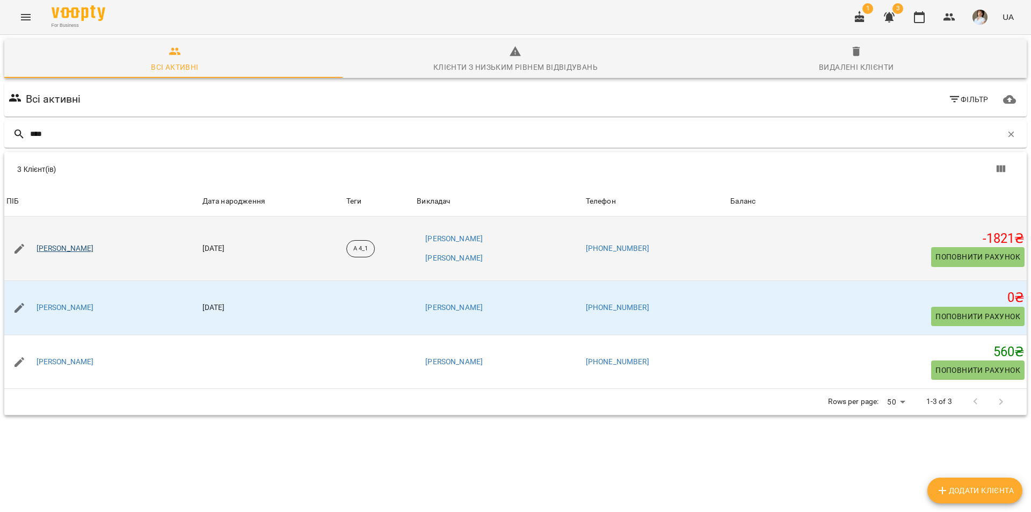
type input "****"
click at [94, 250] on link "[PERSON_NAME]" at bounding box center [65, 248] width 57 height 11
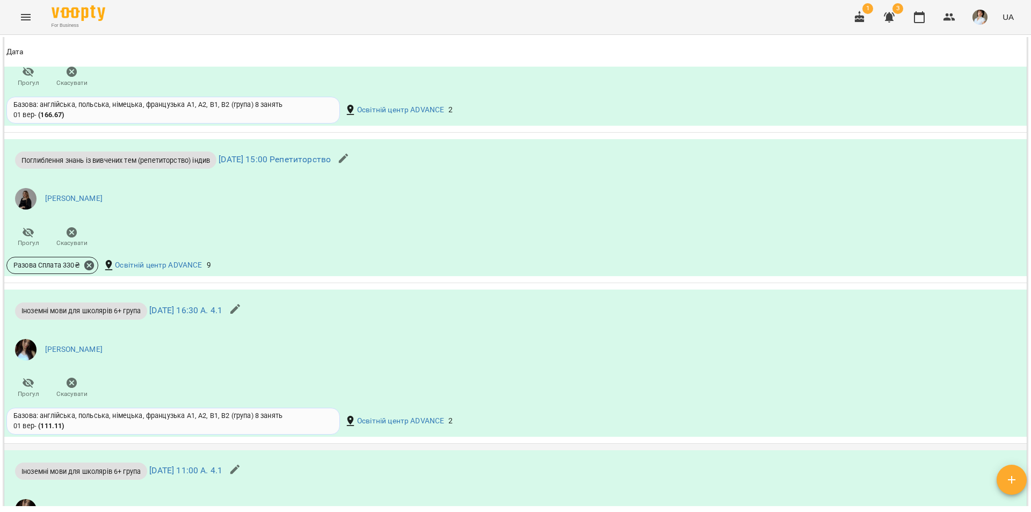
scroll to position [1457, 0]
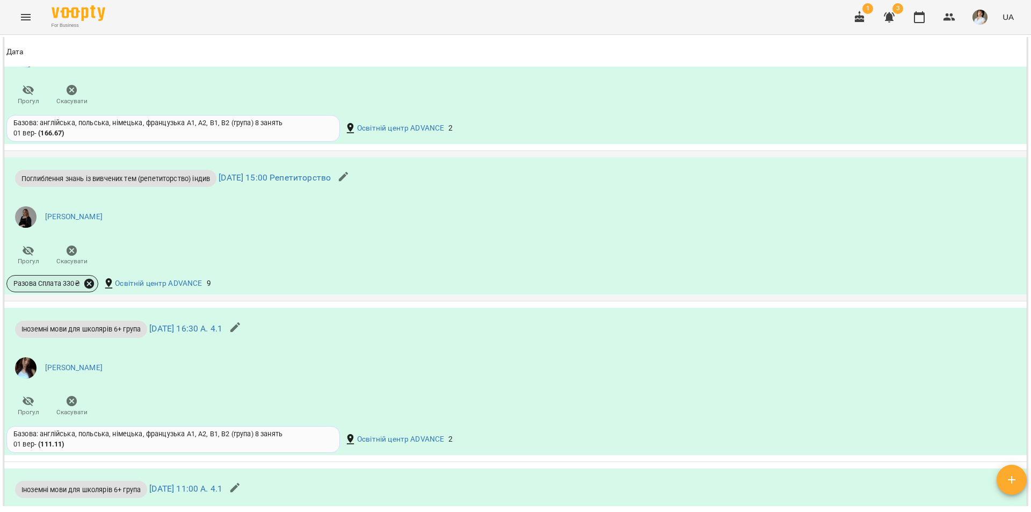
click at [92, 288] on icon at bounding box center [89, 284] width 10 height 10
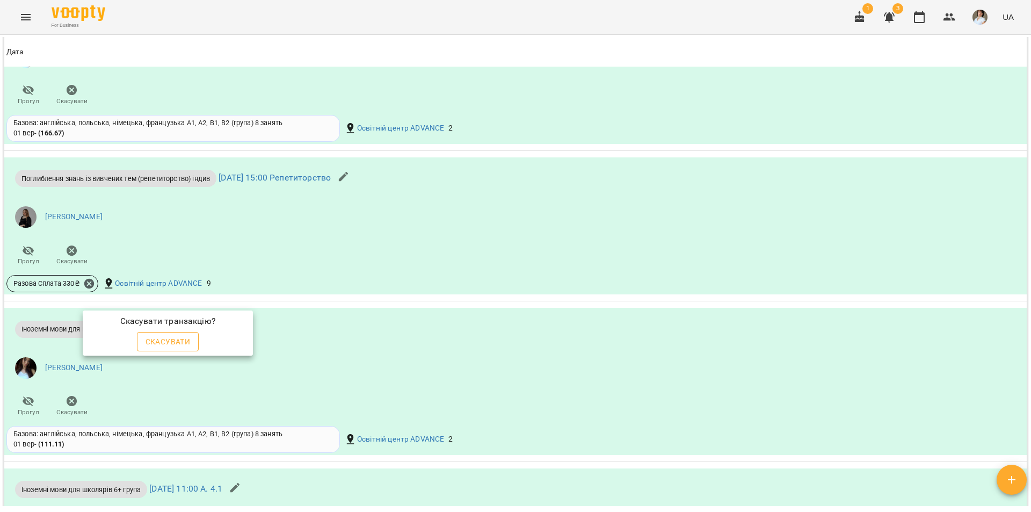
click at [169, 342] on span "Скасувати" at bounding box center [168, 341] width 45 height 13
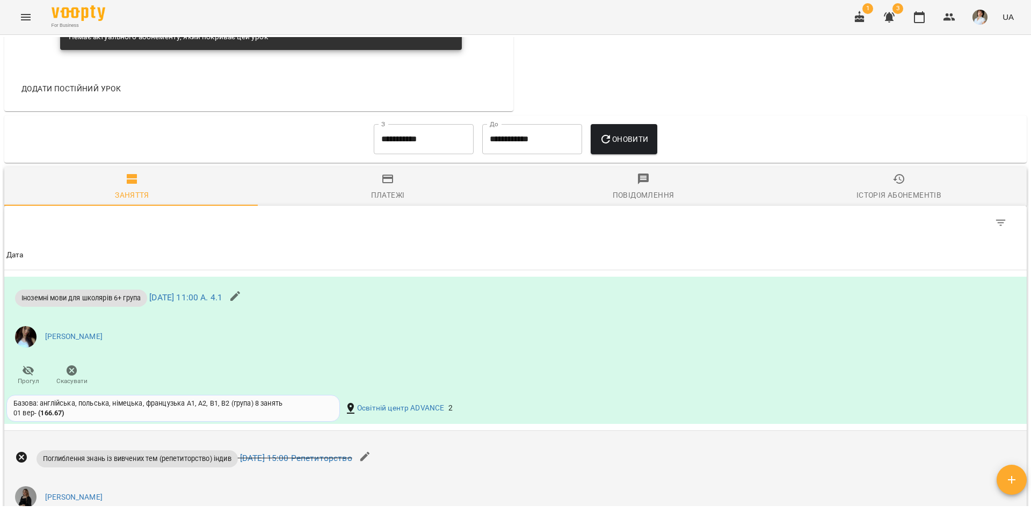
scroll to position [705, 0]
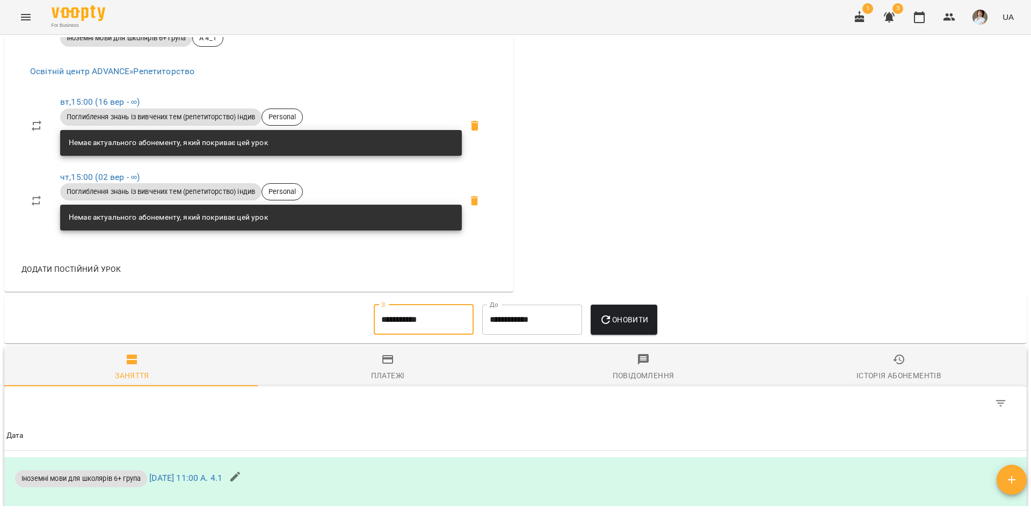
click at [415, 330] on input "**********" at bounding box center [424, 320] width 100 height 30
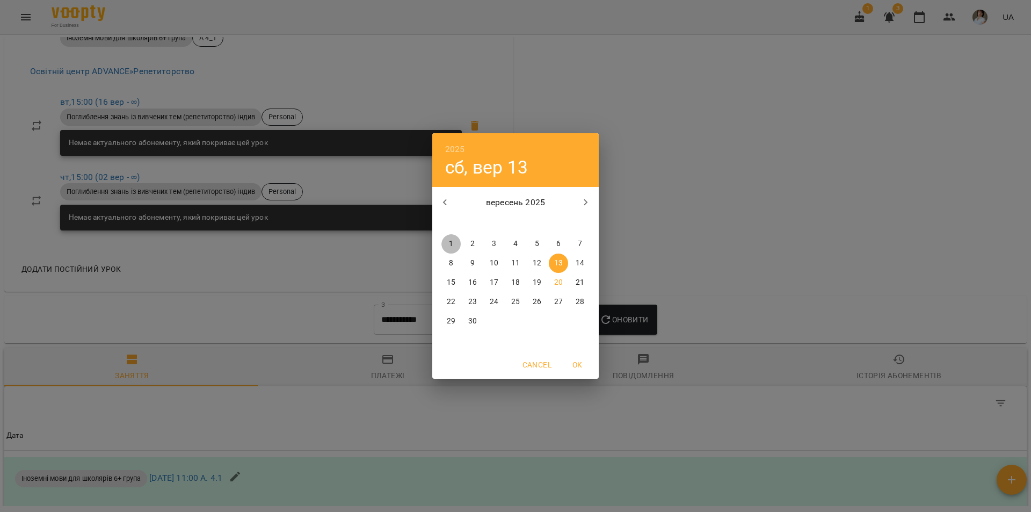
click at [455, 245] on span "1" at bounding box center [450, 243] width 19 height 11
type input "**********"
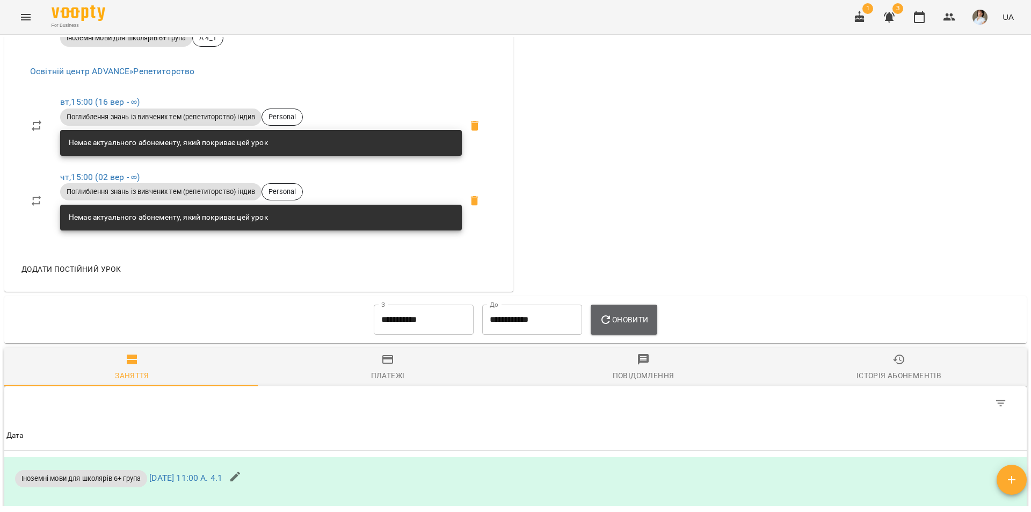
click at [627, 326] on span "Оновити" at bounding box center [623, 319] width 49 height 13
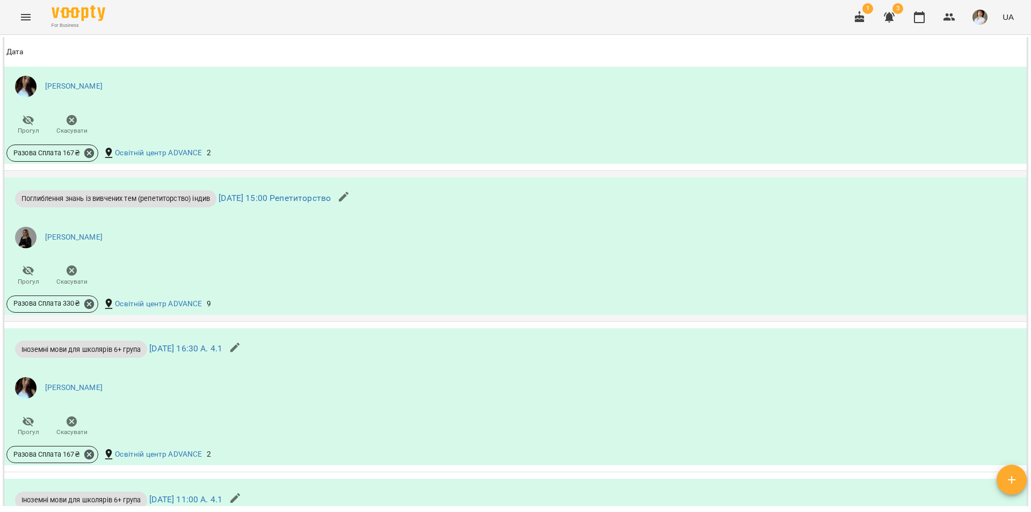
scroll to position [1296, 0]
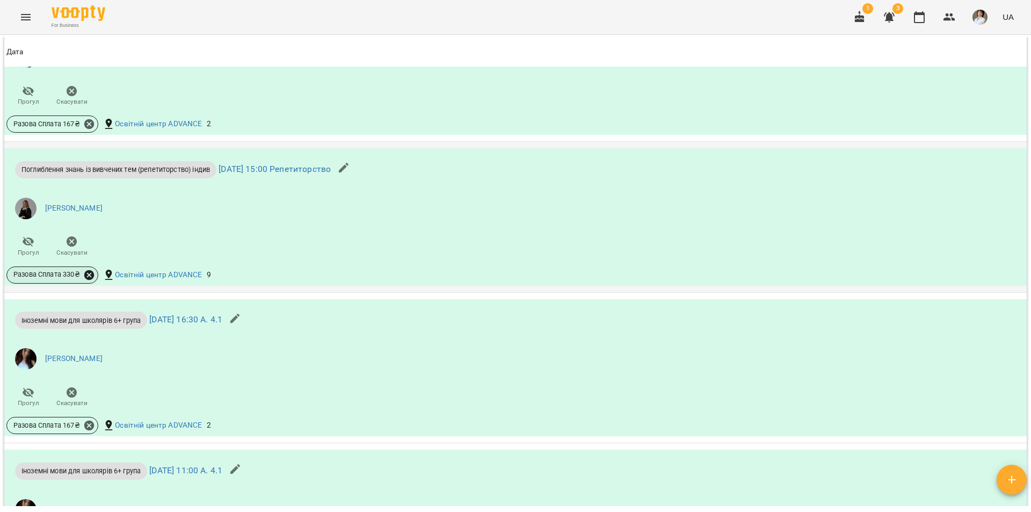
click at [92, 279] on icon at bounding box center [89, 275] width 10 height 10
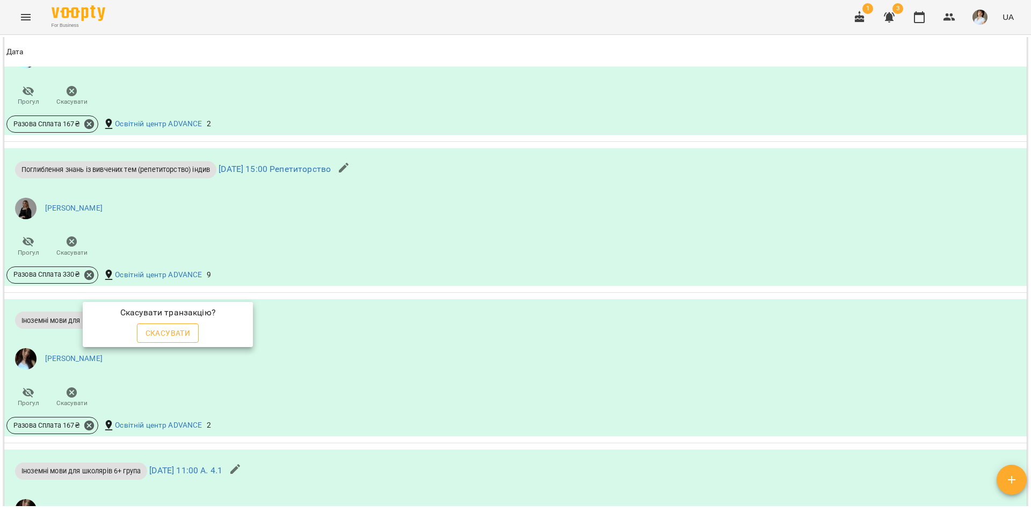
click at [171, 330] on span "Скасувати" at bounding box center [168, 333] width 45 height 13
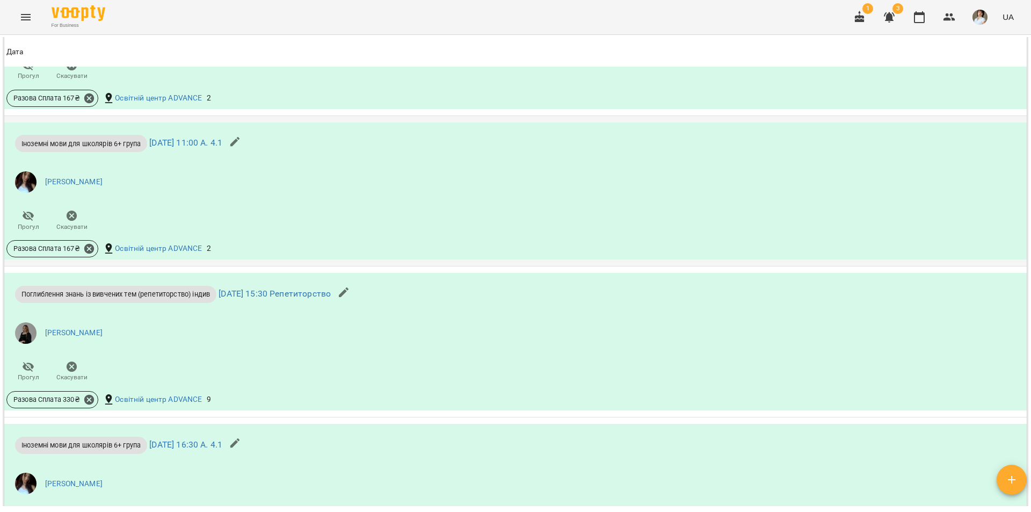
scroll to position [1726, 0]
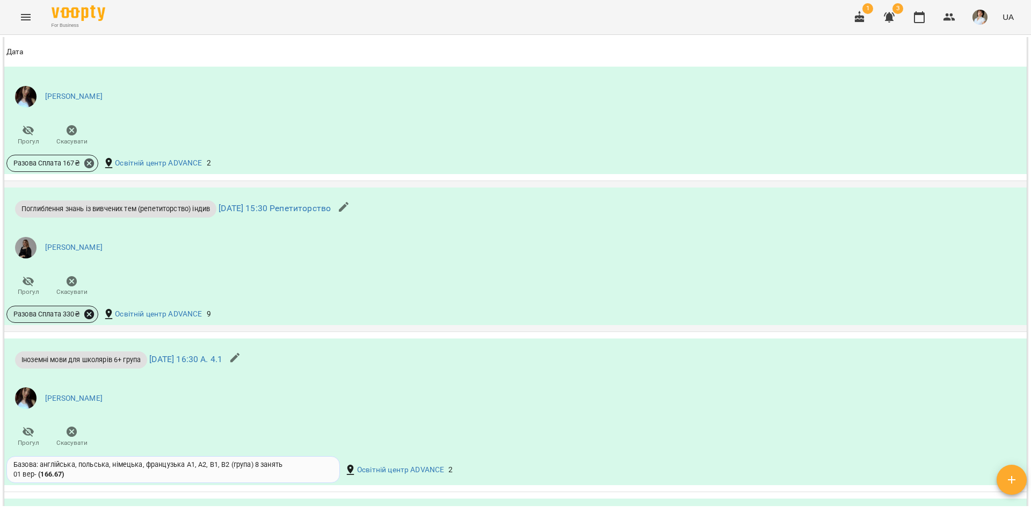
click at [90, 320] on icon at bounding box center [89, 314] width 12 height 12
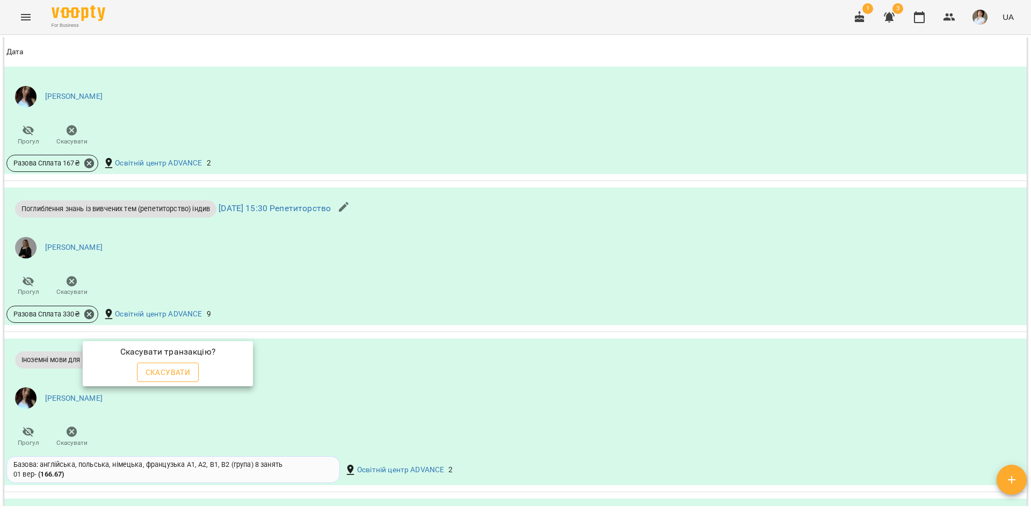
click at [170, 370] on span "Скасувати" at bounding box center [168, 372] width 45 height 13
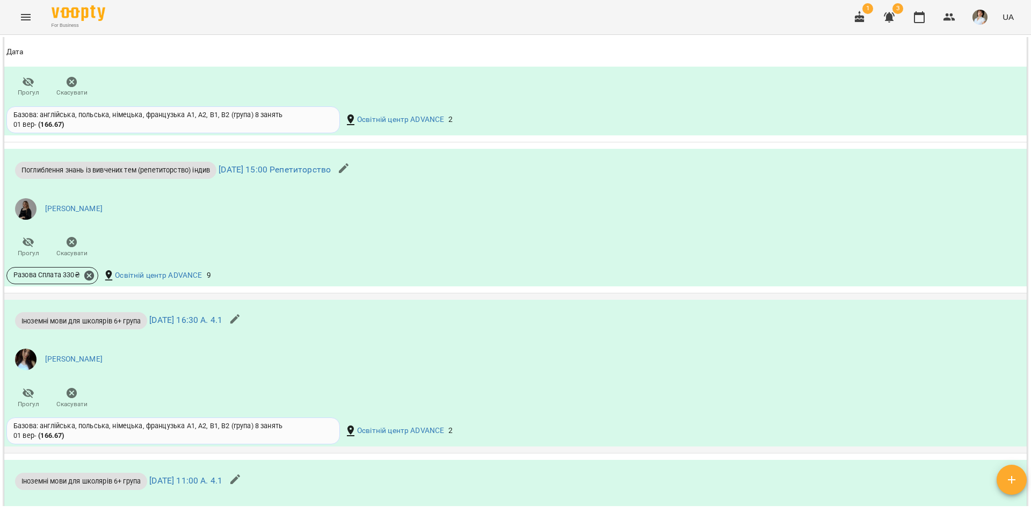
scroll to position [2102, 0]
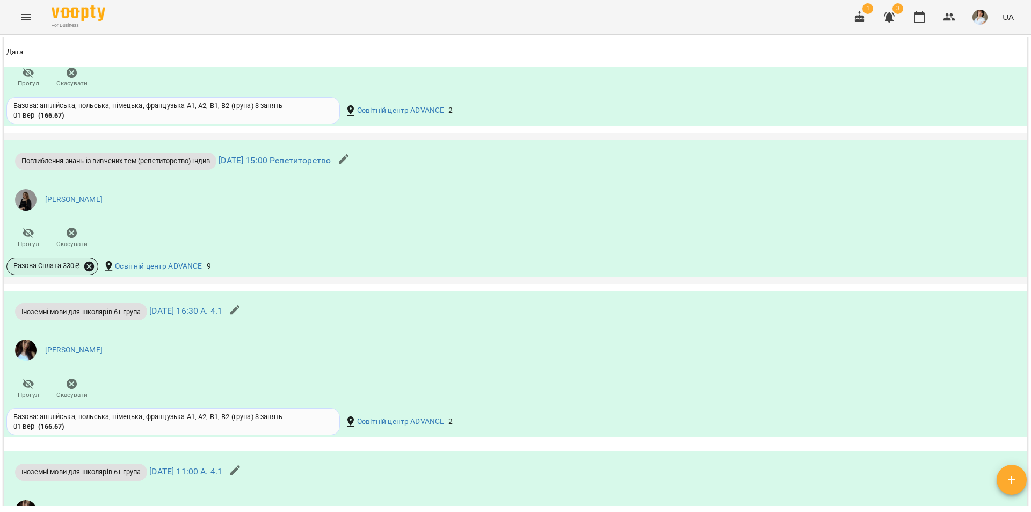
click at [91, 271] on icon at bounding box center [89, 266] width 10 height 10
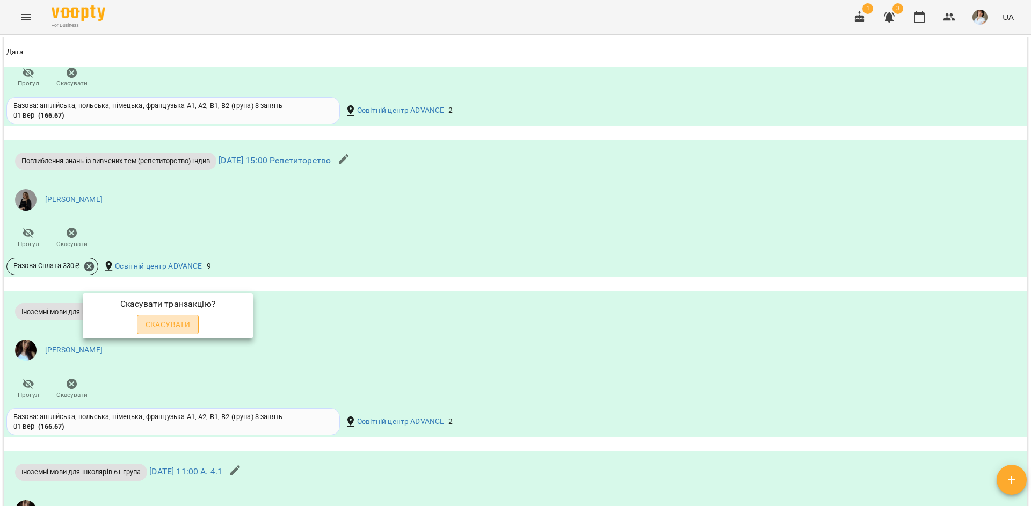
click at [177, 327] on span "Скасувати" at bounding box center [168, 324] width 45 height 13
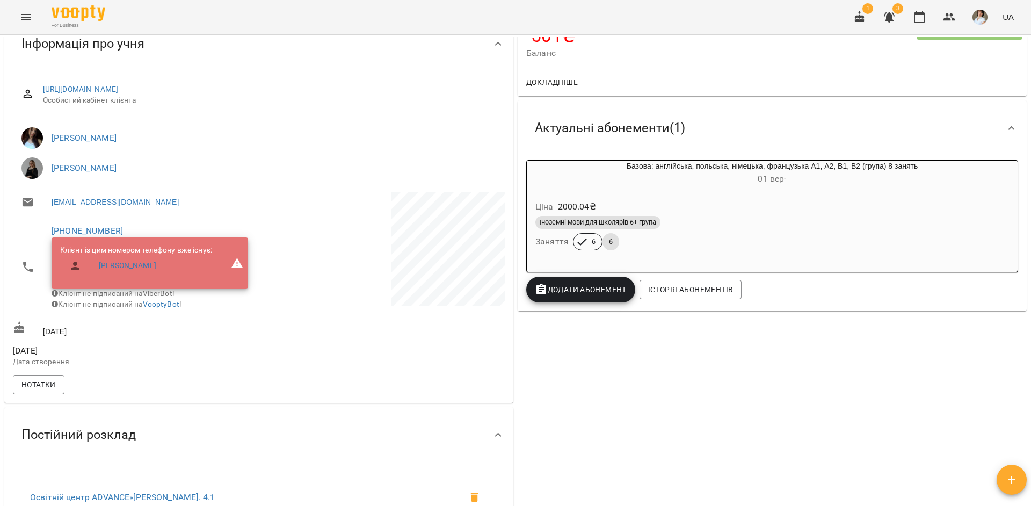
scroll to position [34, 0]
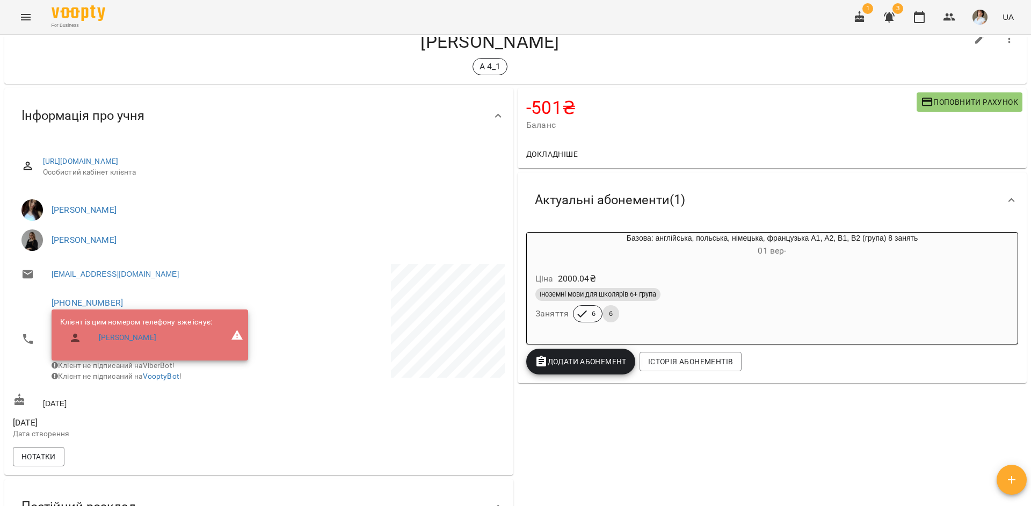
click at [592, 368] on span "Додати Абонемент" at bounding box center [581, 361] width 92 height 13
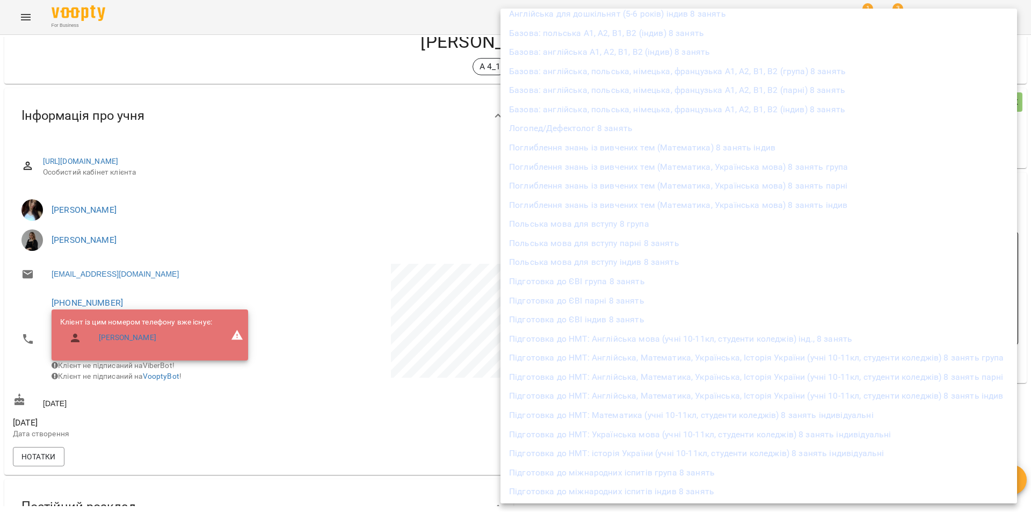
scroll to position [242, 0]
click at [615, 170] on li "Поглиблення знань із вивчених тем (Математика) 8 занять індив" at bounding box center [759, 165] width 517 height 19
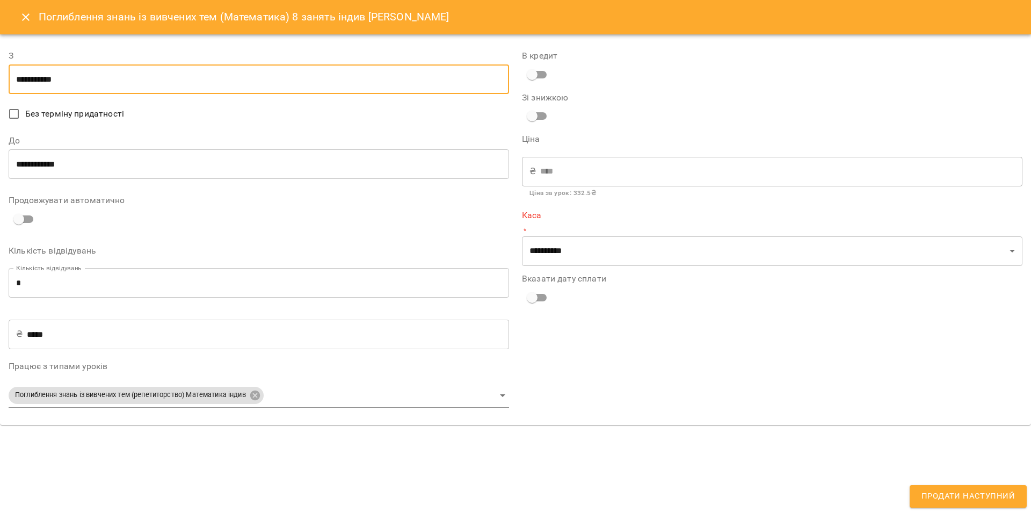
click at [69, 76] on input "**********" at bounding box center [259, 79] width 501 height 30
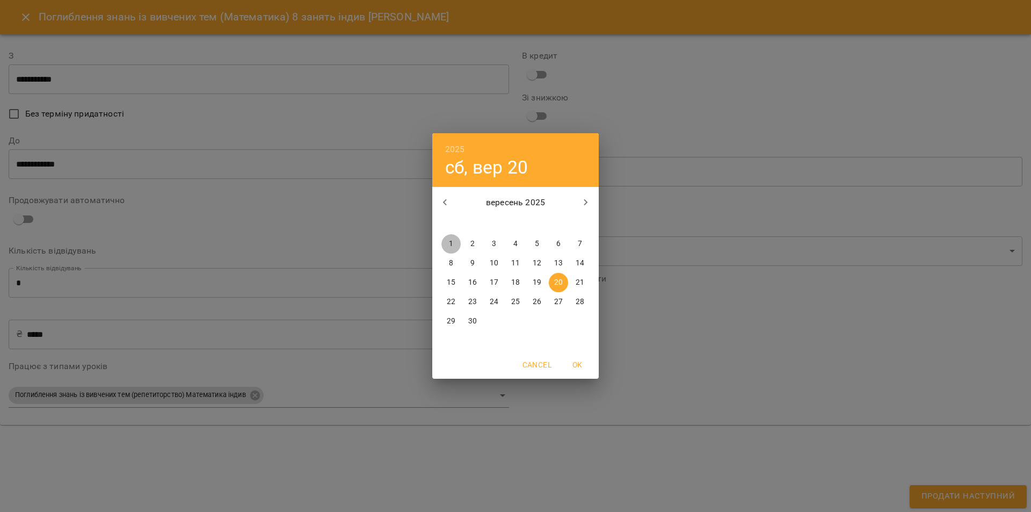
click at [454, 244] on span "1" at bounding box center [450, 243] width 19 height 11
type input "**********"
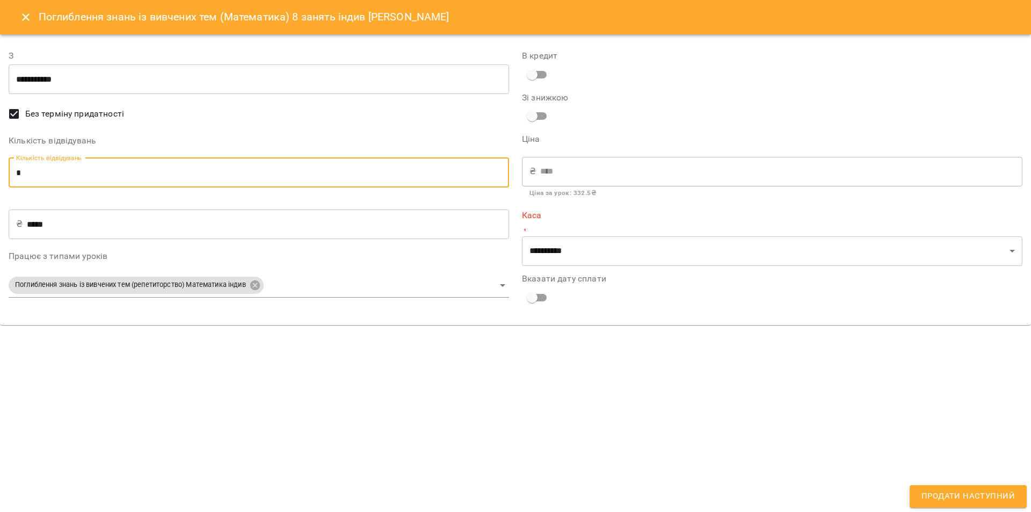
drag, startPoint x: 41, startPoint y: 178, endPoint x: 0, endPoint y: 170, distance: 42.2
click at [0, 170] on div "**********" at bounding box center [515, 179] width 1031 height 291
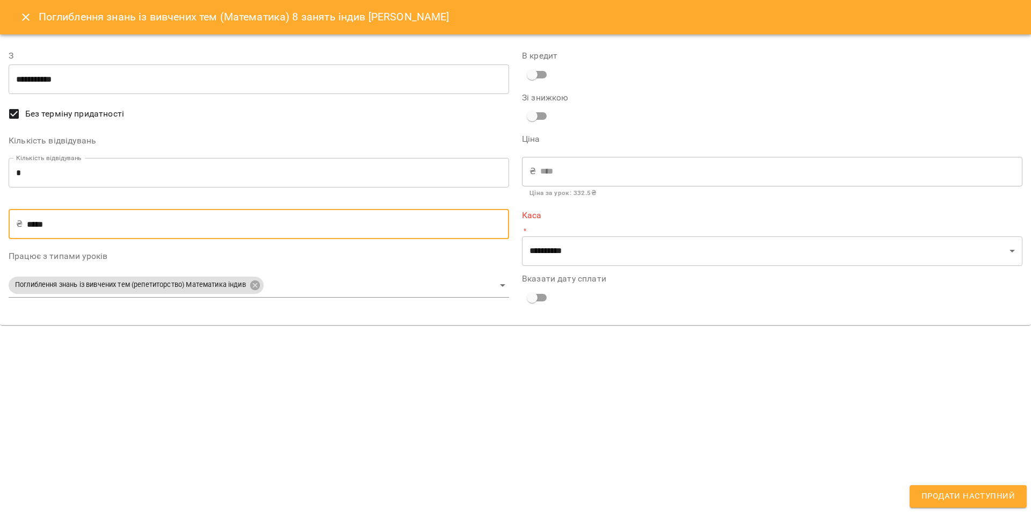
drag, startPoint x: 59, startPoint y: 226, endPoint x: 29, endPoint y: 223, distance: 29.7
click at [29, 223] on input "*****" at bounding box center [268, 224] width 482 height 30
type input "**"
type input "***"
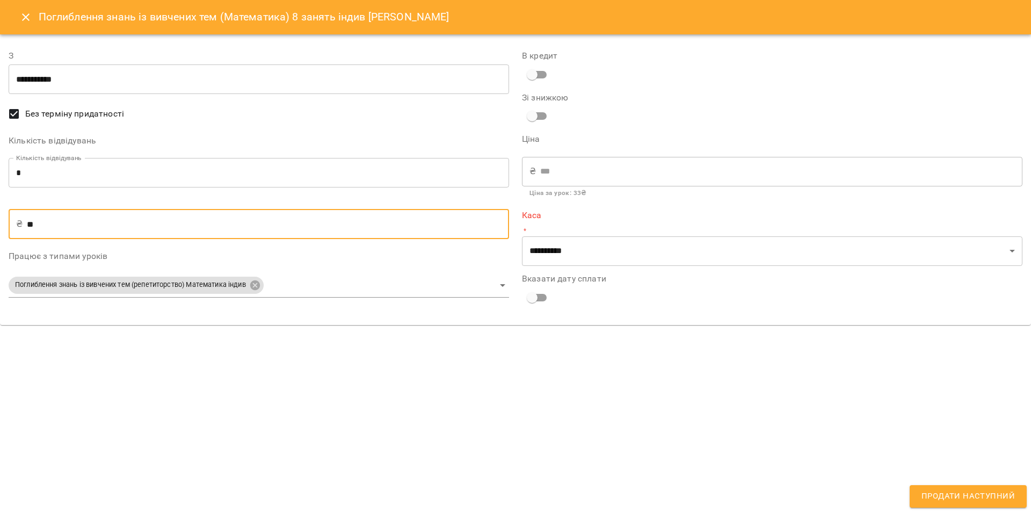
type input "****"
type input "***"
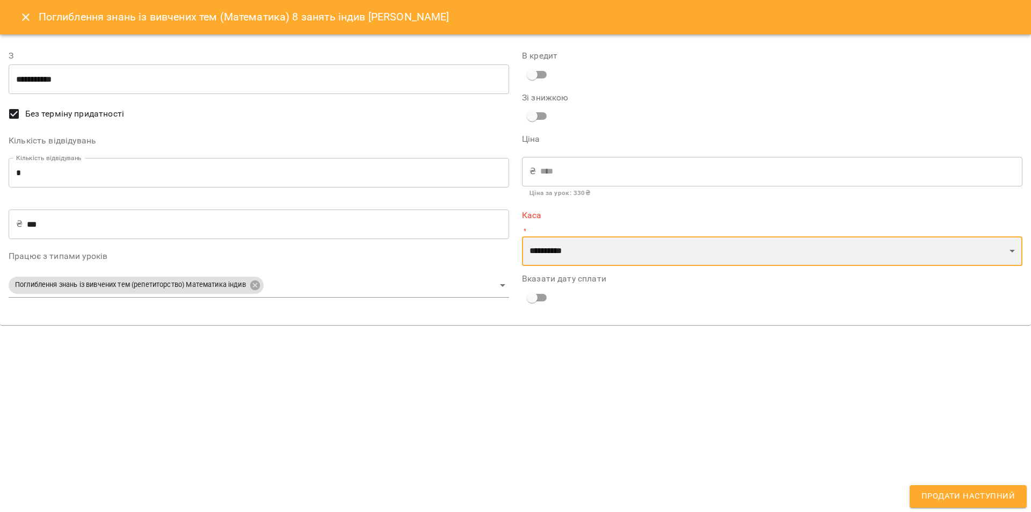
click at [570, 254] on select "**********" at bounding box center [772, 251] width 501 height 30
select select "****"
click at [522, 236] on select "**********" at bounding box center [772, 251] width 501 height 30
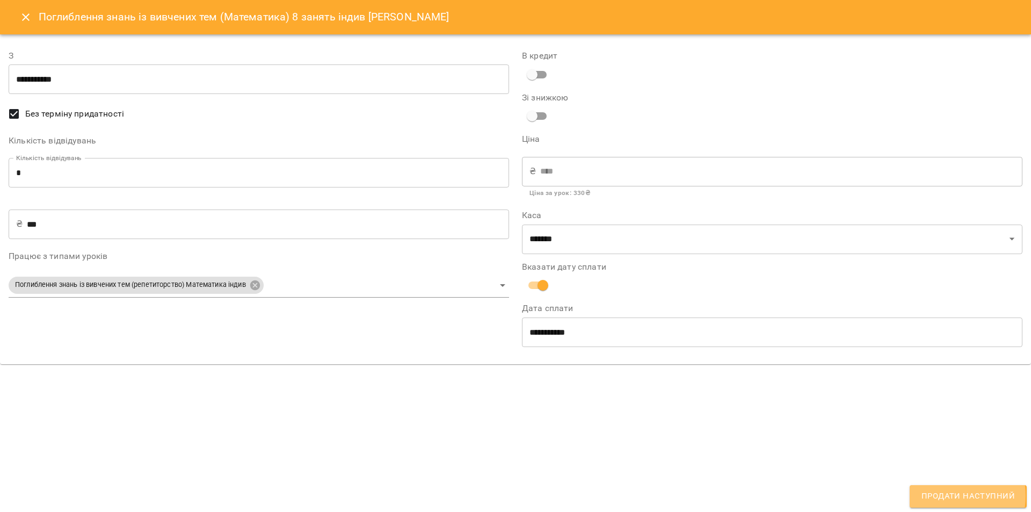
click at [947, 496] on span "Продати наступний" at bounding box center [968, 496] width 93 height 14
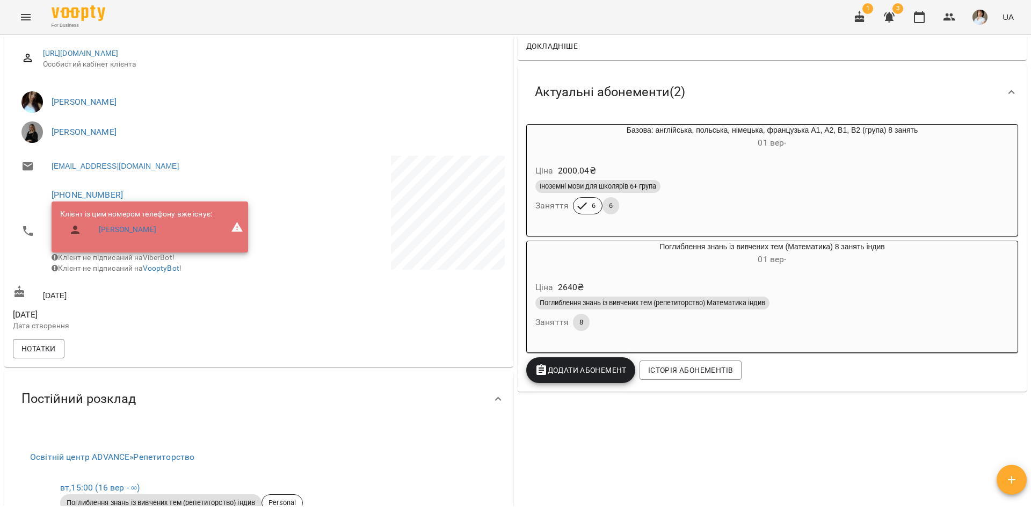
scroll to position [142, 0]
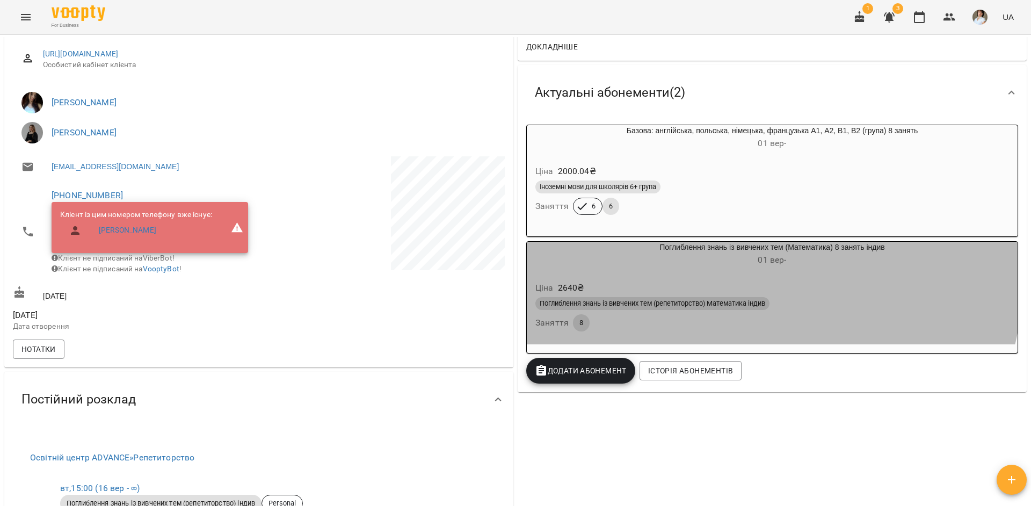
click at [693, 272] on div "Ціна 2640 ₴ Поглиблення знань із вивчених тем (репетиторство) Математика індив …" at bounding box center [772, 308] width 495 height 77
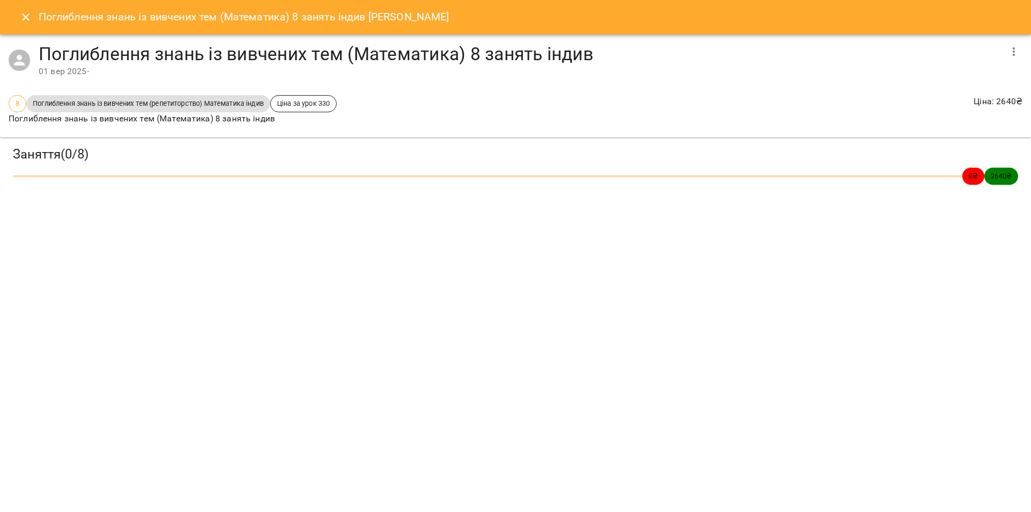
click at [310, 105] on span "Ціна за урок 330" at bounding box center [304, 103] width 66 height 10
click at [25, 18] on icon "Close" at bounding box center [26, 17] width 8 height 8
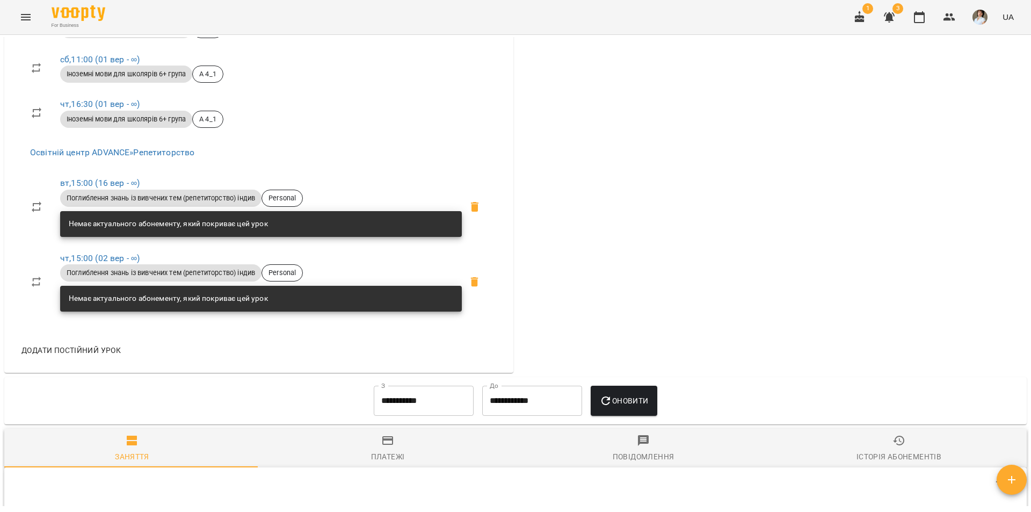
scroll to position [625, 0]
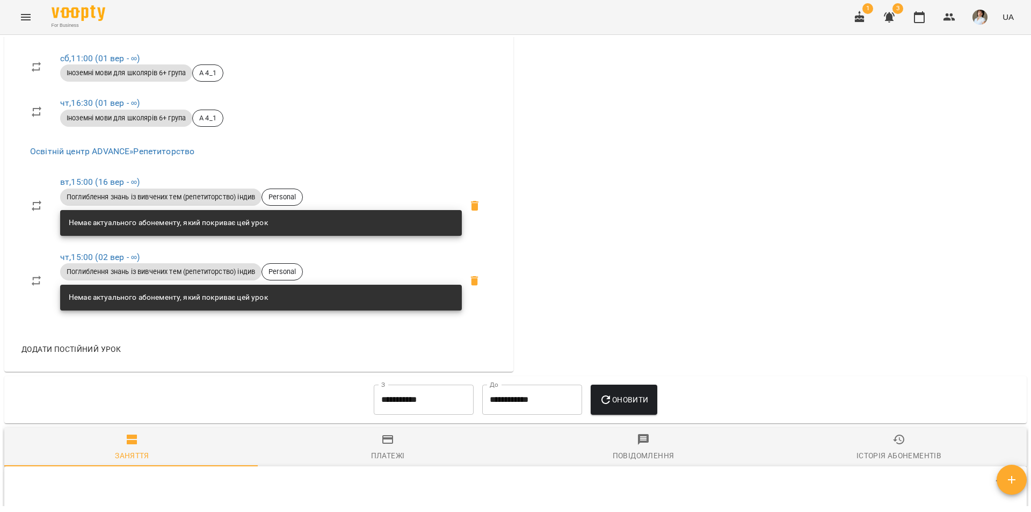
click at [226, 202] on span "Поглиблення знань із вивчених тем (репетиторство) індив" at bounding box center [160, 197] width 201 height 10
click at [213, 277] on span "Поглиблення знань із вивчених тем (репетиторство) індив" at bounding box center [160, 272] width 201 height 10
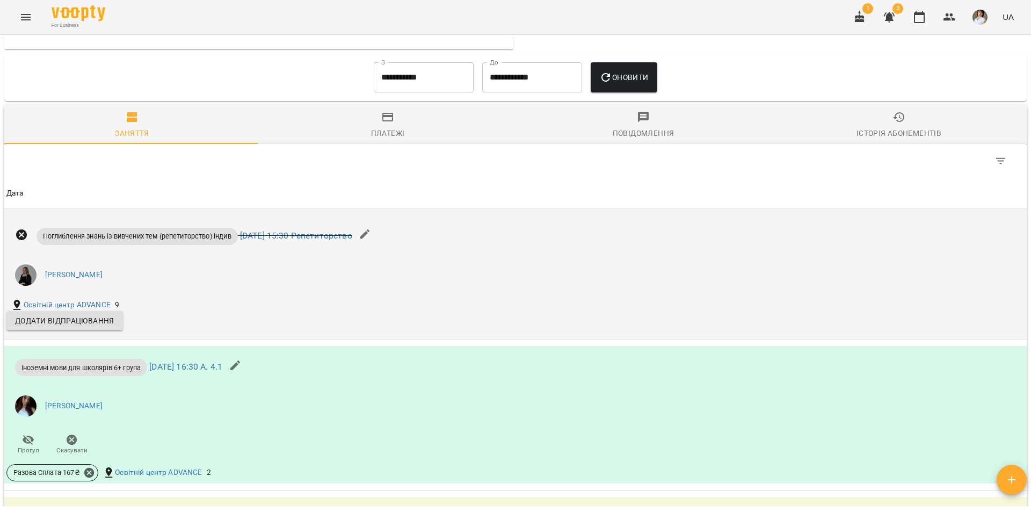
scroll to position [1001, 0]
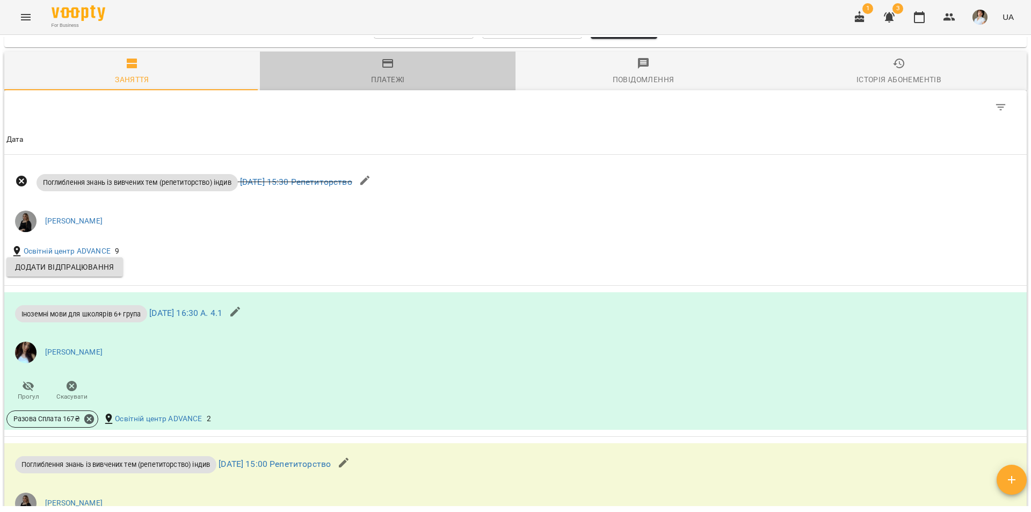
click at [390, 70] on icon "button" at bounding box center [387, 63] width 13 height 13
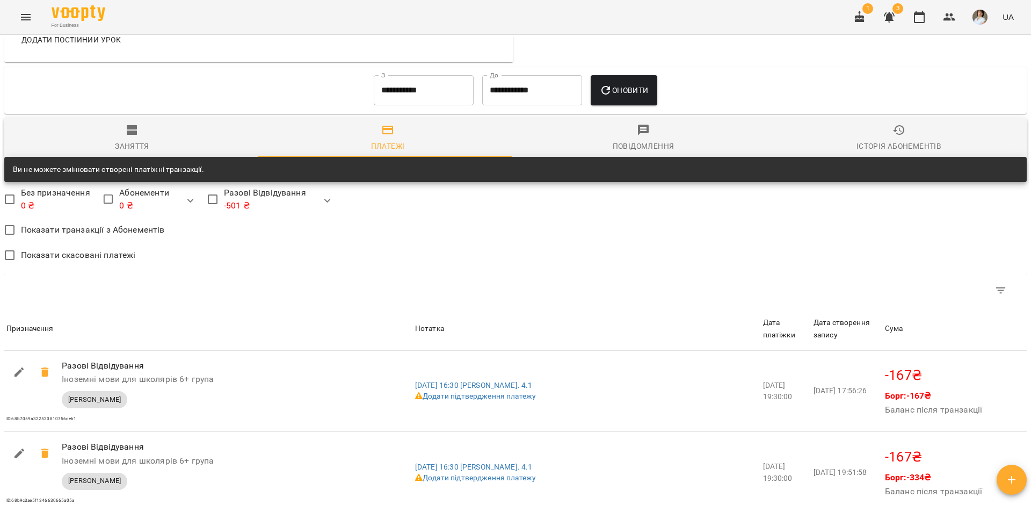
scroll to position [940, 0]
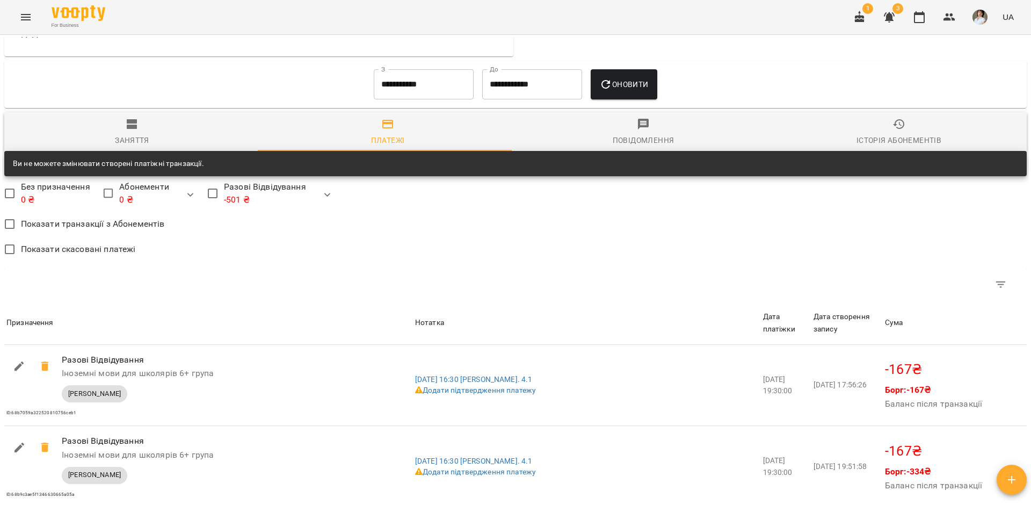
click at [131, 147] on span "Заняття" at bounding box center [132, 132] width 243 height 29
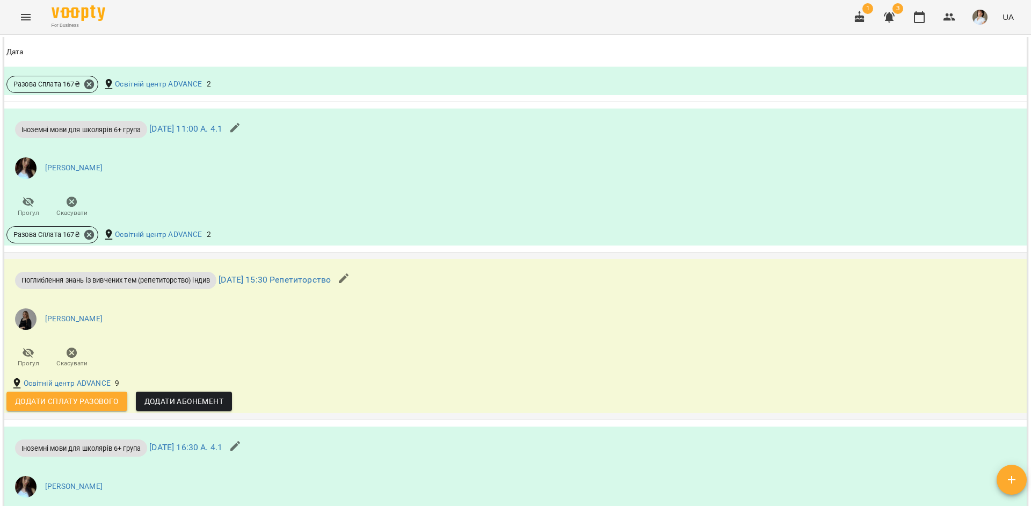
scroll to position [1746, 0]
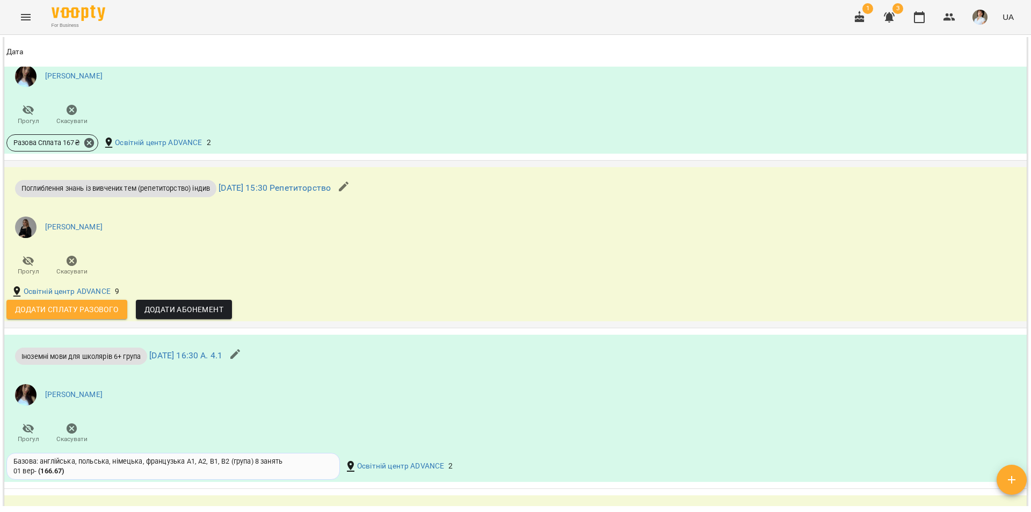
click at [191, 316] on span "Додати Абонемент" at bounding box center [183, 309] width 79 height 13
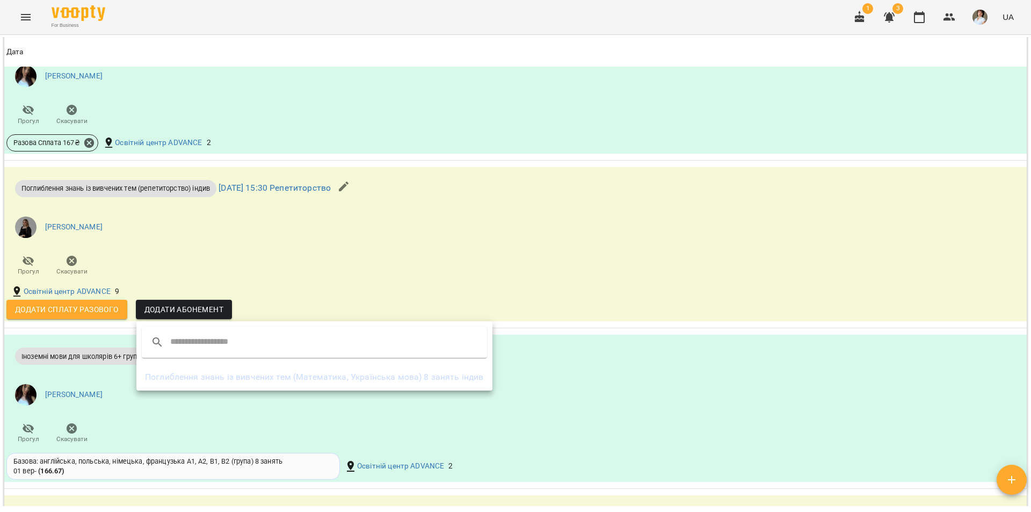
click at [251, 379] on li "Поглиблення знань із вивчених тем (Математика, Українська мова) 8 занять індив" at bounding box center [314, 376] width 356 height 19
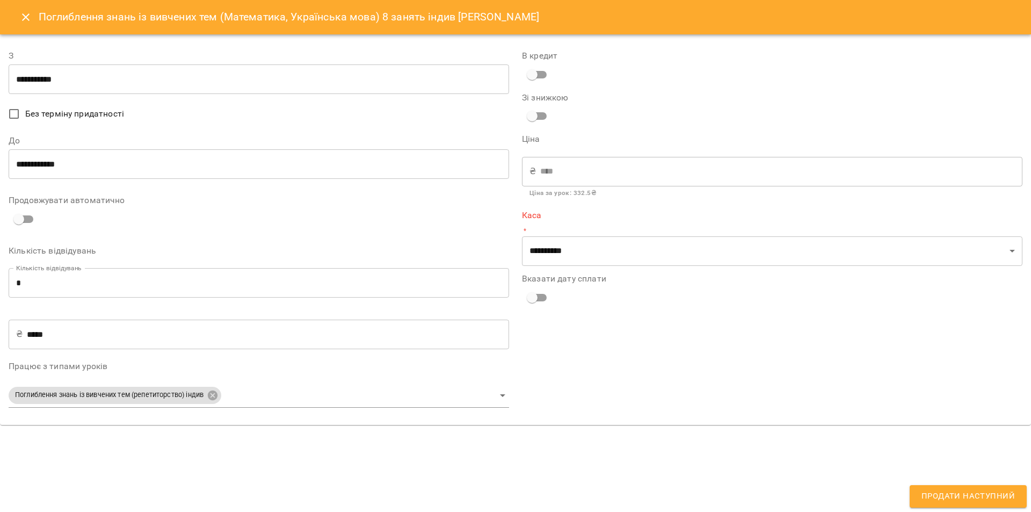
type input "**********"
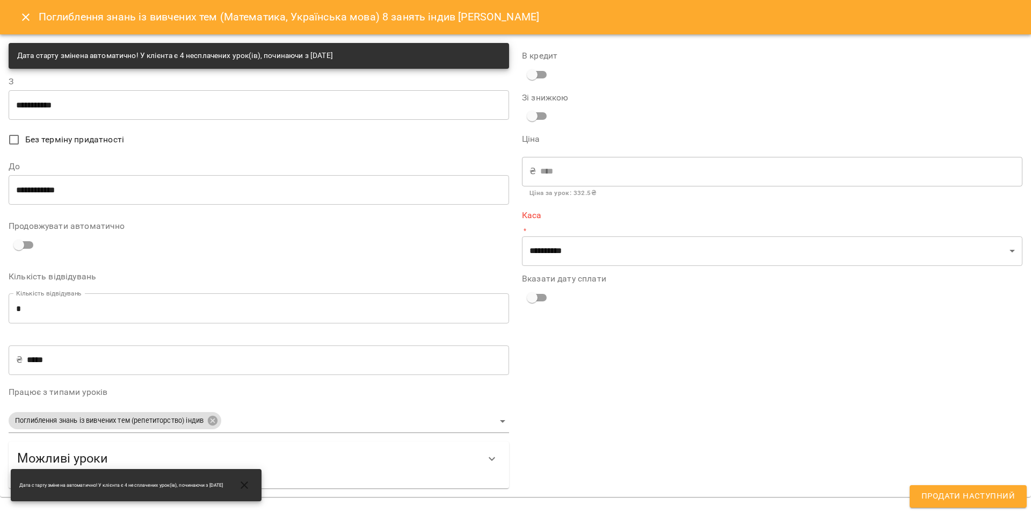
click at [21, 15] on icon "Close" at bounding box center [25, 17] width 13 height 13
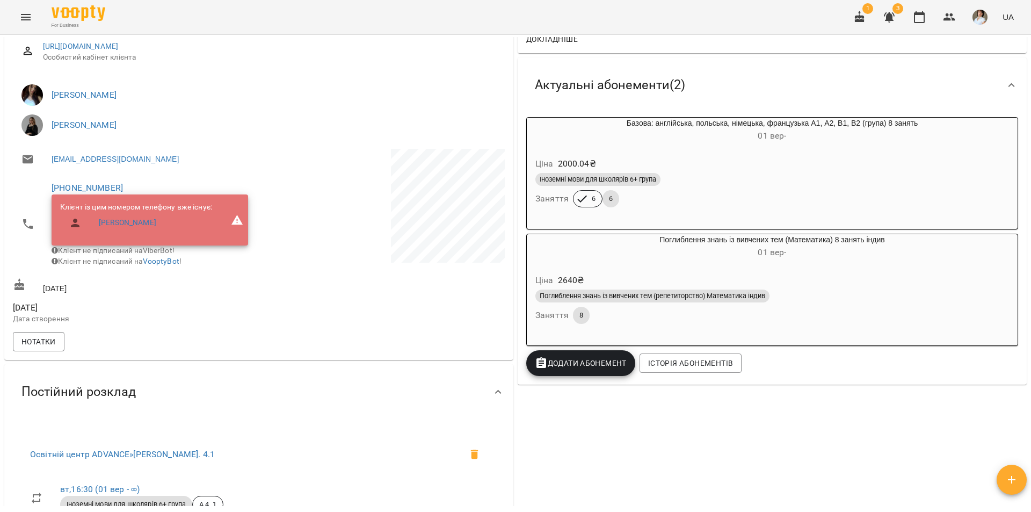
scroll to position [161, 0]
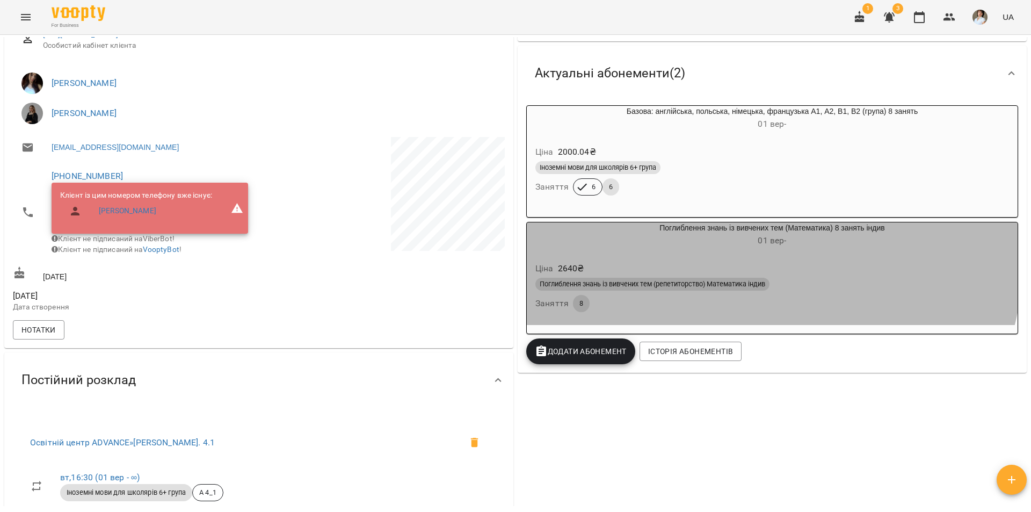
click at [688, 247] on h6 "01 вер -" at bounding box center [772, 240] width 491 height 15
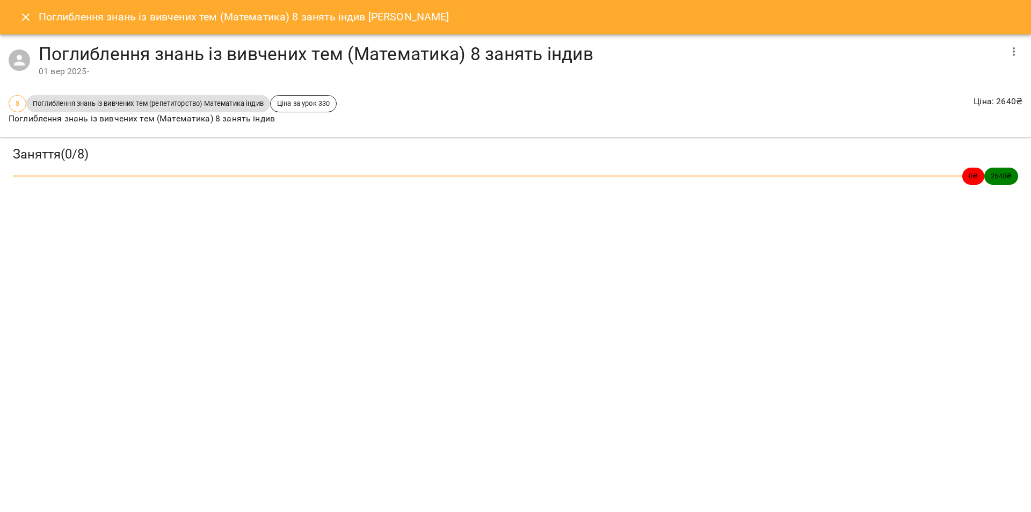
click at [27, 19] on icon "Close" at bounding box center [26, 17] width 8 height 8
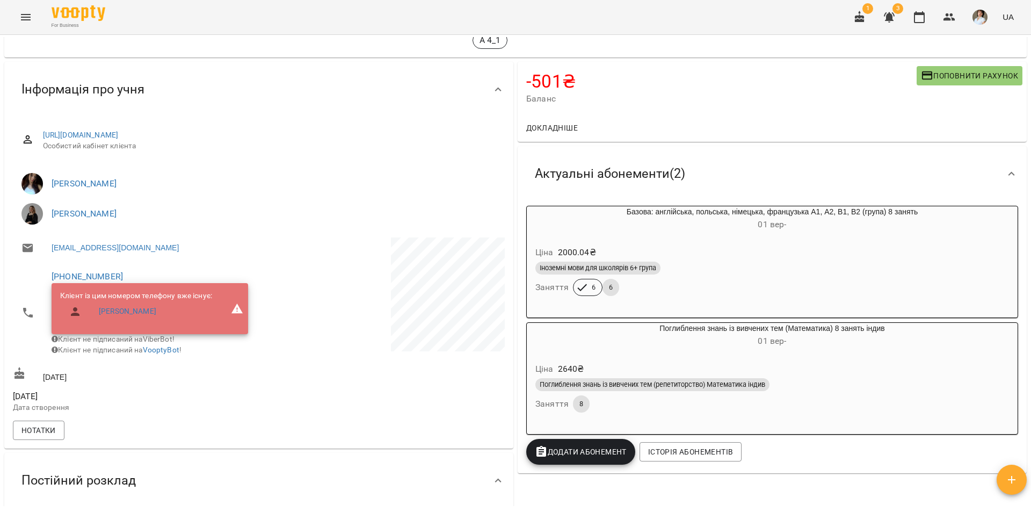
scroll to position [0, 0]
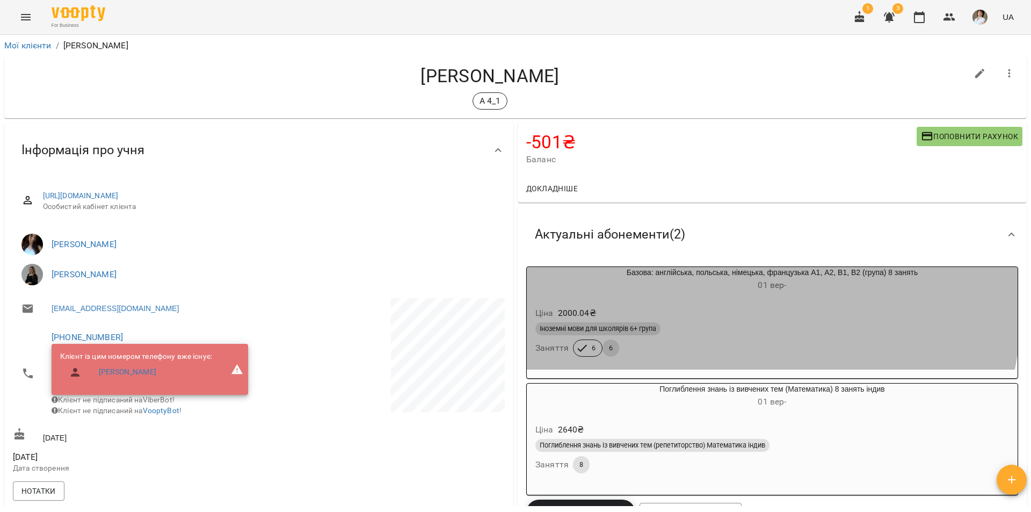
click at [639, 291] on h6 "01 вер -" at bounding box center [772, 285] width 491 height 15
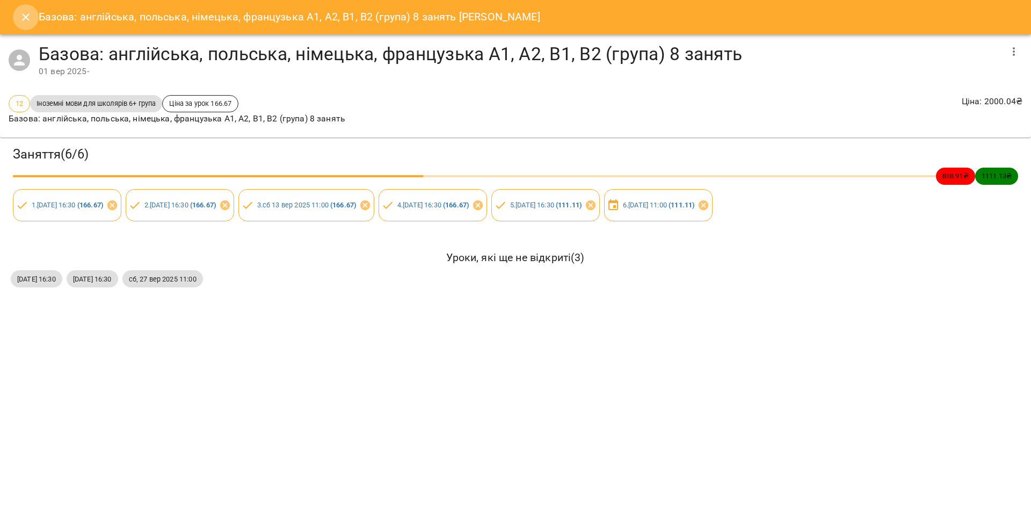
click at [24, 18] on icon "Close" at bounding box center [25, 17] width 13 height 13
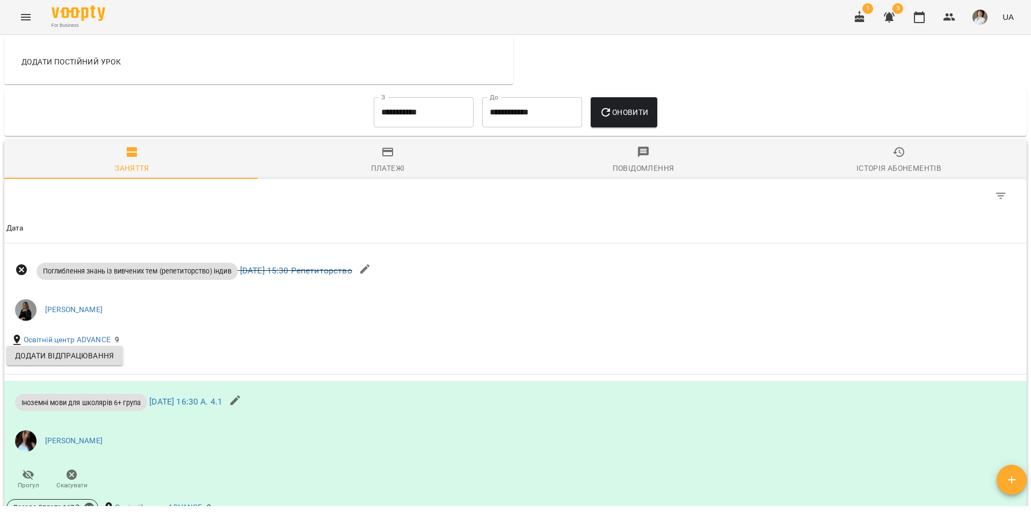
scroll to position [913, 0]
click at [610, 116] on icon "button" at bounding box center [606, 111] width 9 height 9
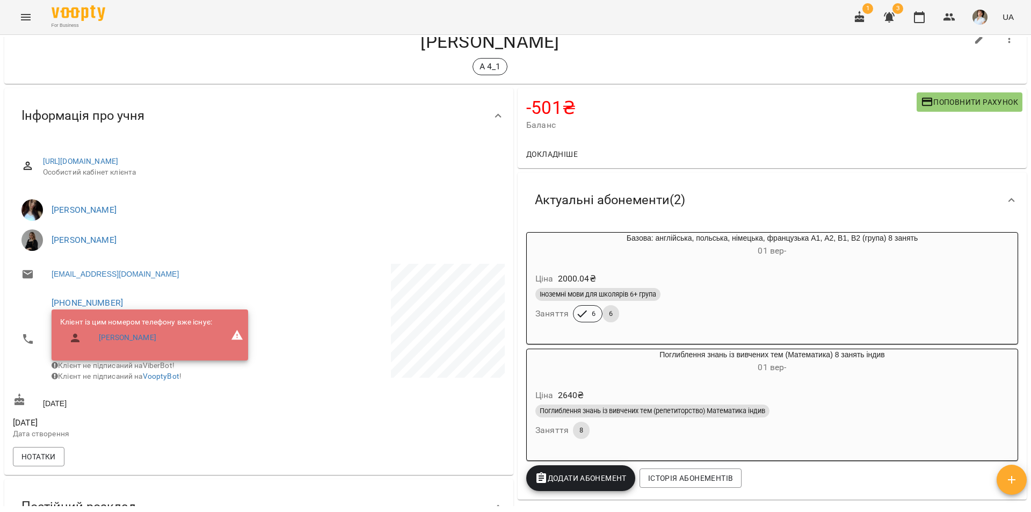
scroll to position [0, 0]
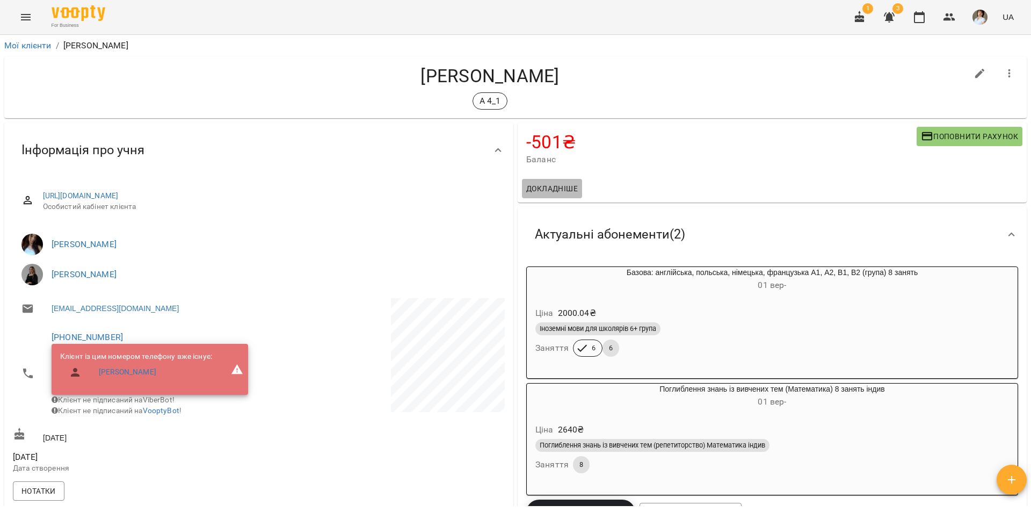
click at [551, 185] on span "Докладніше" at bounding box center [552, 188] width 52 height 13
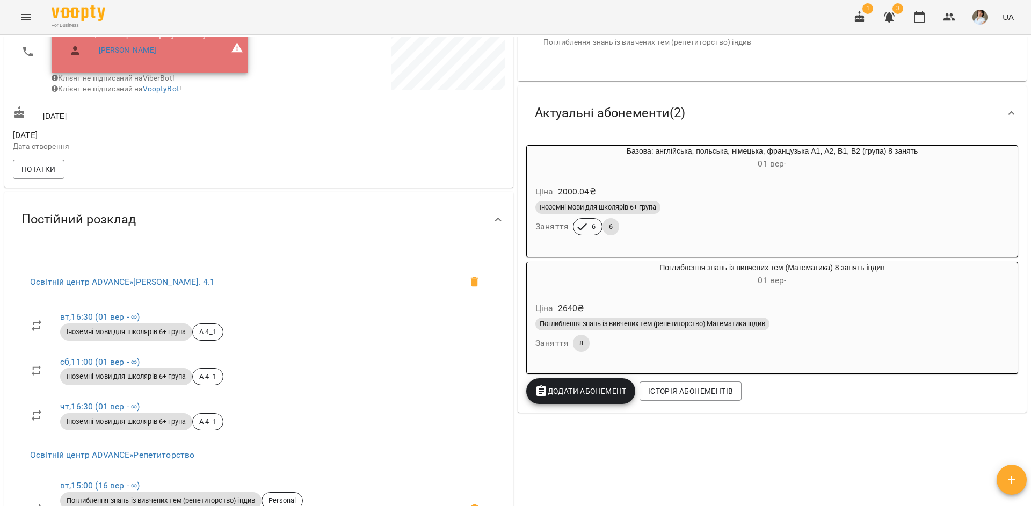
scroll to position [322, 0]
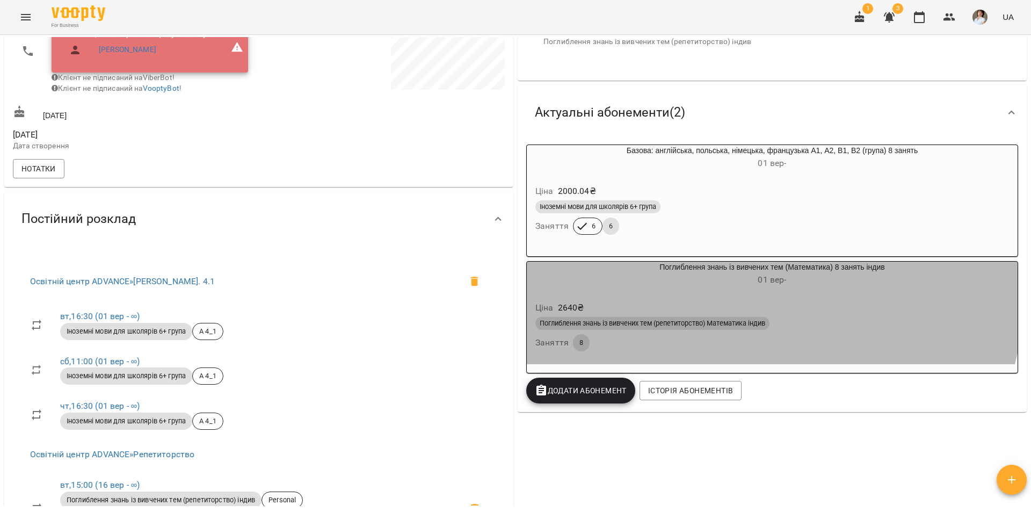
click at [708, 286] on h6 "01 вер -" at bounding box center [772, 279] width 491 height 15
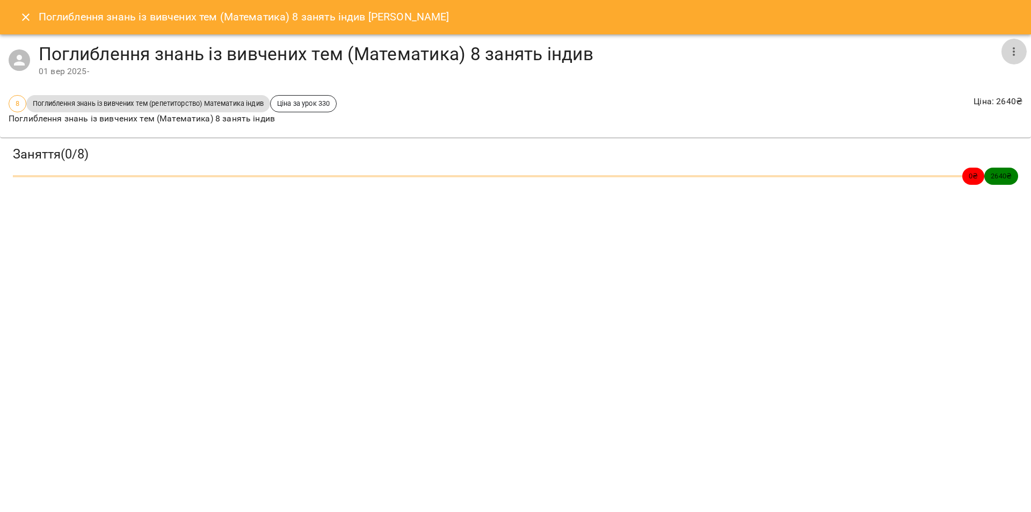
click at [1014, 48] on icon "button" at bounding box center [1014, 51] width 2 height 9
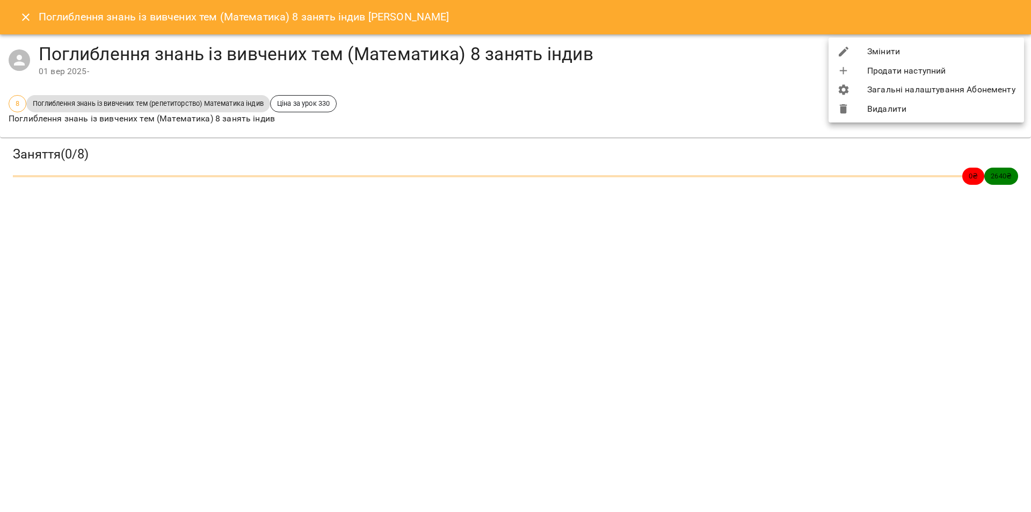
click at [928, 93] on li "Загальні налаштування Абонементу" at bounding box center [926, 89] width 195 height 19
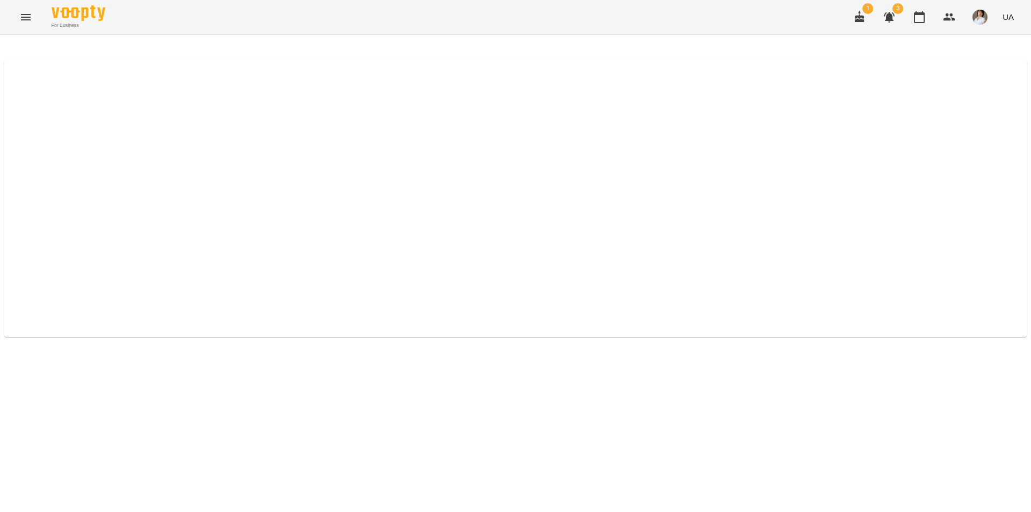
select select "*****"
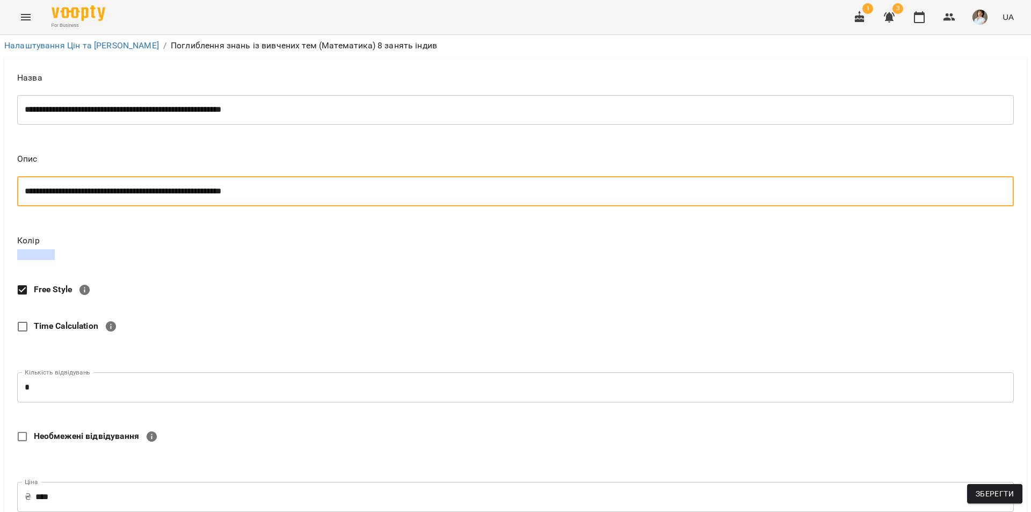
click at [279, 188] on textarea "**********" at bounding box center [512, 191] width 974 height 10
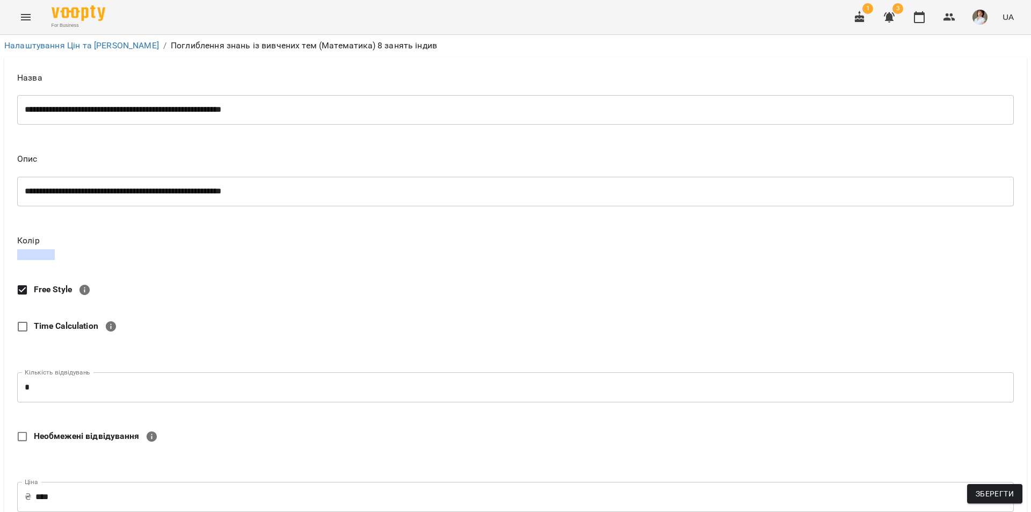
click at [320, 203] on div "**********" at bounding box center [515, 191] width 997 height 30
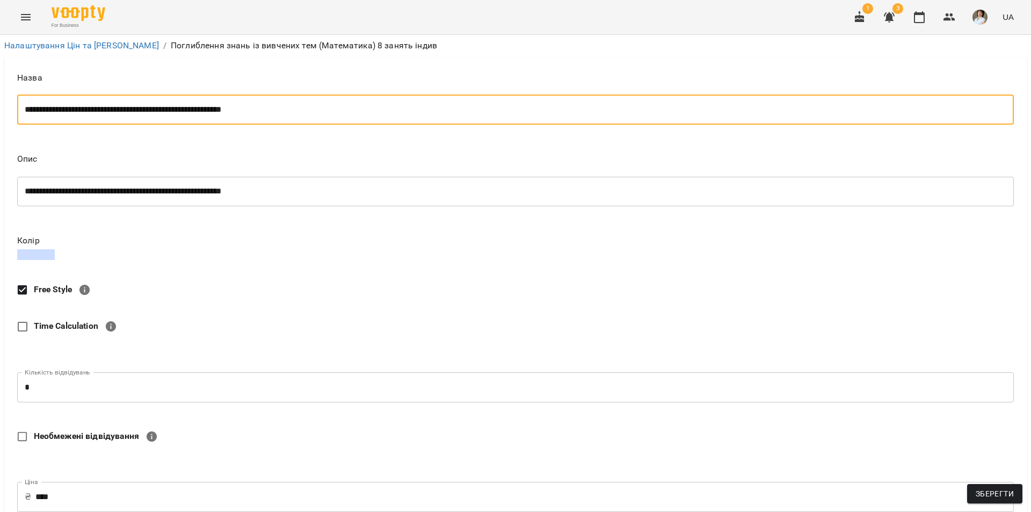
click at [312, 112] on textarea "**********" at bounding box center [512, 110] width 974 height 10
click at [316, 115] on div "**********" at bounding box center [515, 110] width 997 height 30
click at [320, 173] on div "**********" at bounding box center [515, 183] width 997 height 56
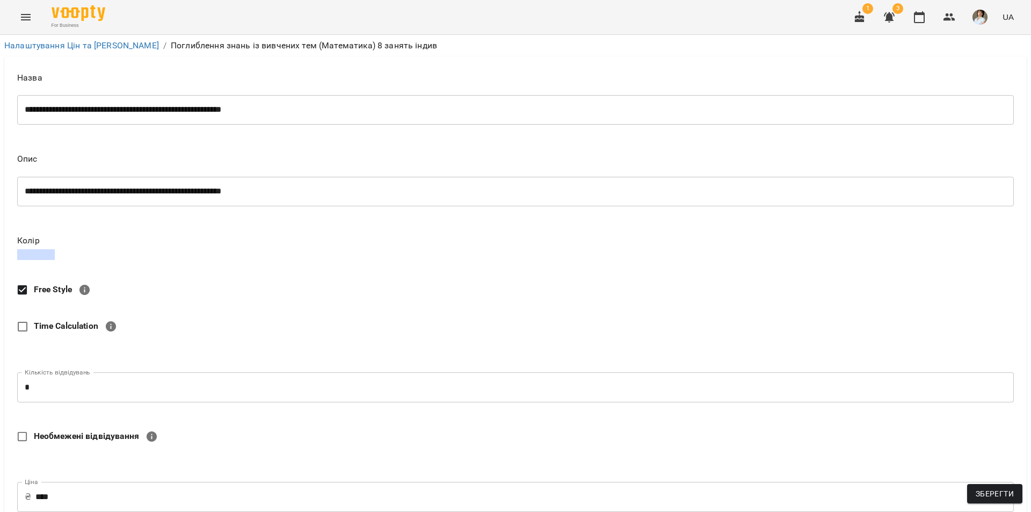
scroll to position [438, 0]
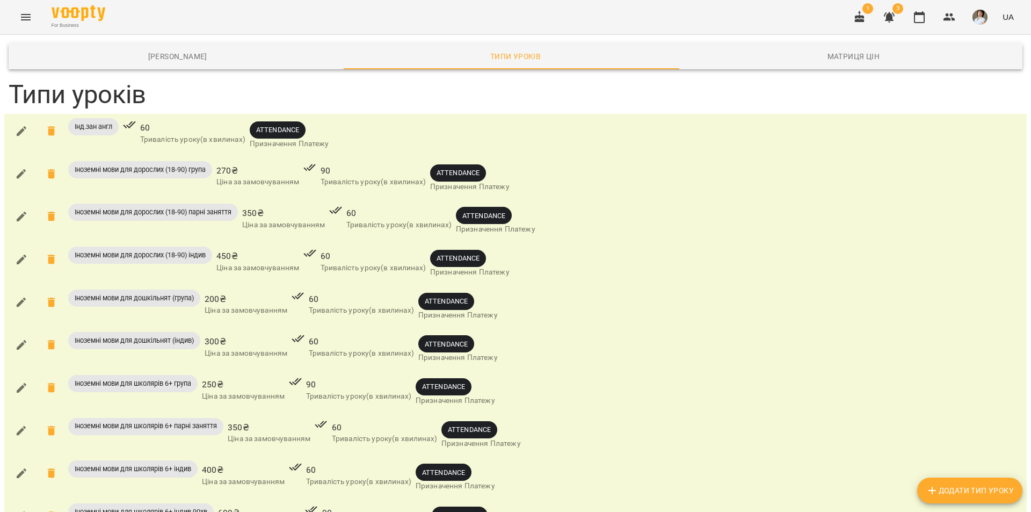
scroll to position [57, 0]
drag, startPoint x: 0, startPoint y: 9, endPoint x: 383, endPoint y: 42, distance: 384.9
click at [407, 80] on h3 "Типи уроків" at bounding box center [516, 95] width 1014 height 30
select select "*****"
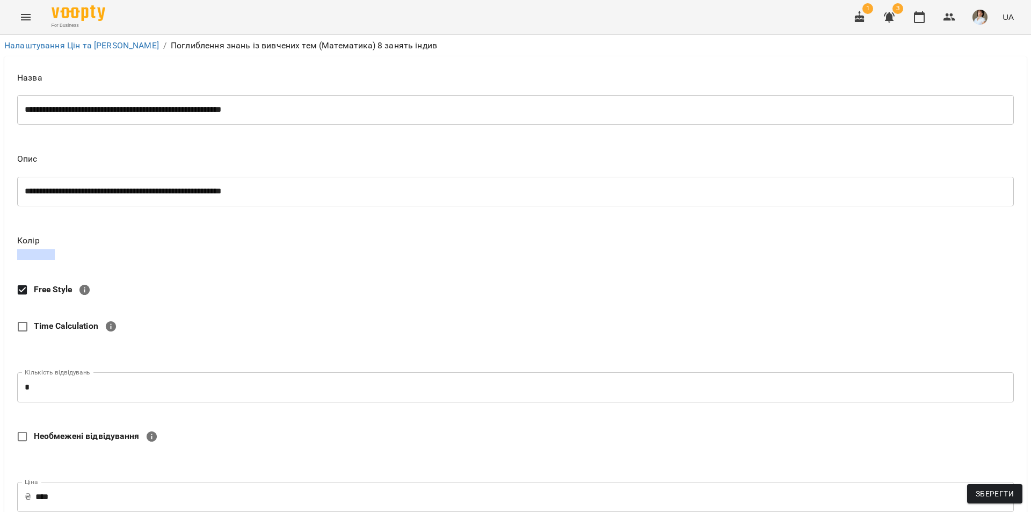
scroll to position [438, 0]
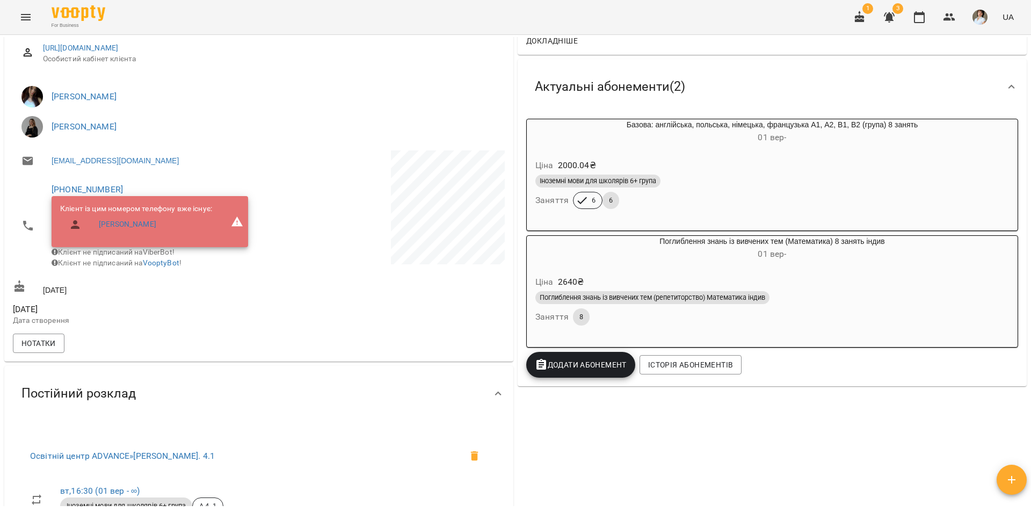
scroll to position [161, 0]
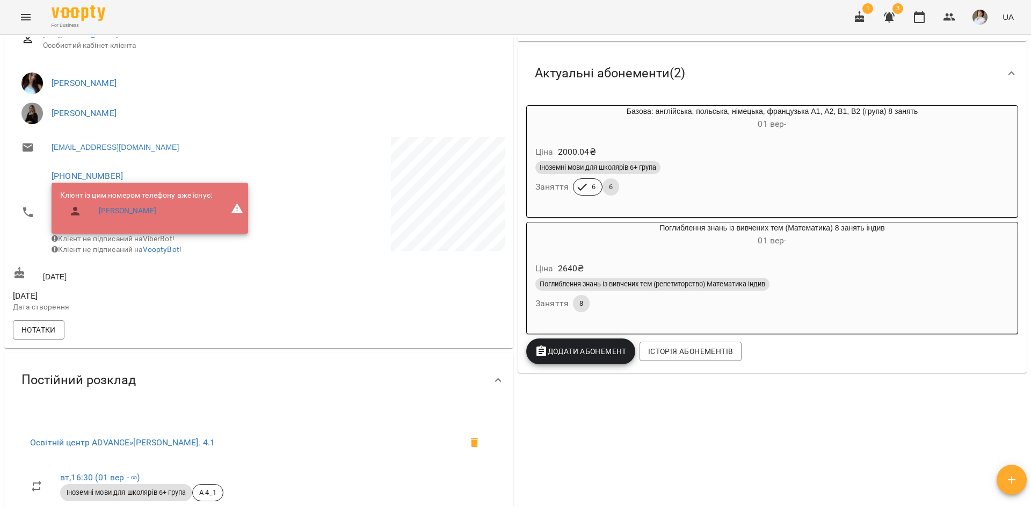
click at [721, 248] on h6 "01 вер -" at bounding box center [772, 240] width 491 height 15
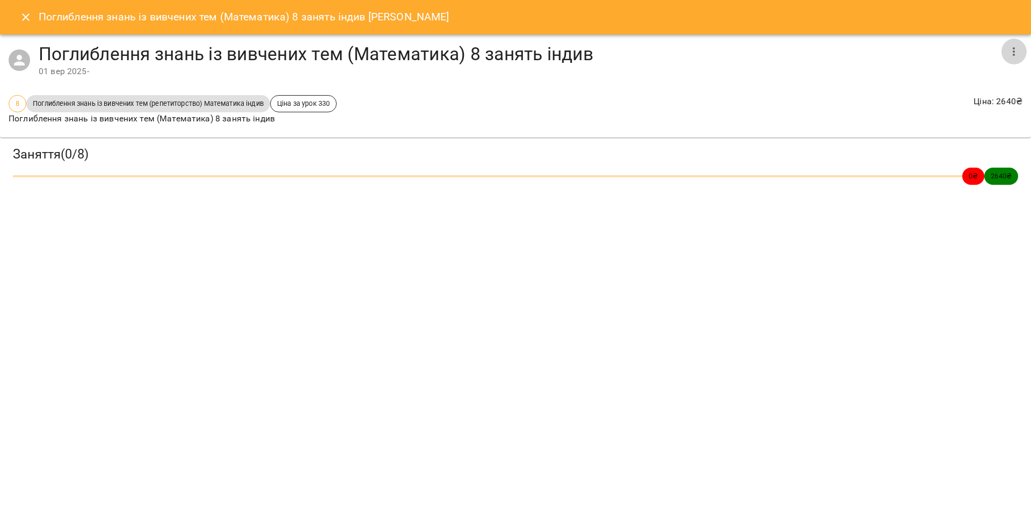
click at [1016, 53] on icon "button" at bounding box center [1014, 51] width 13 height 13
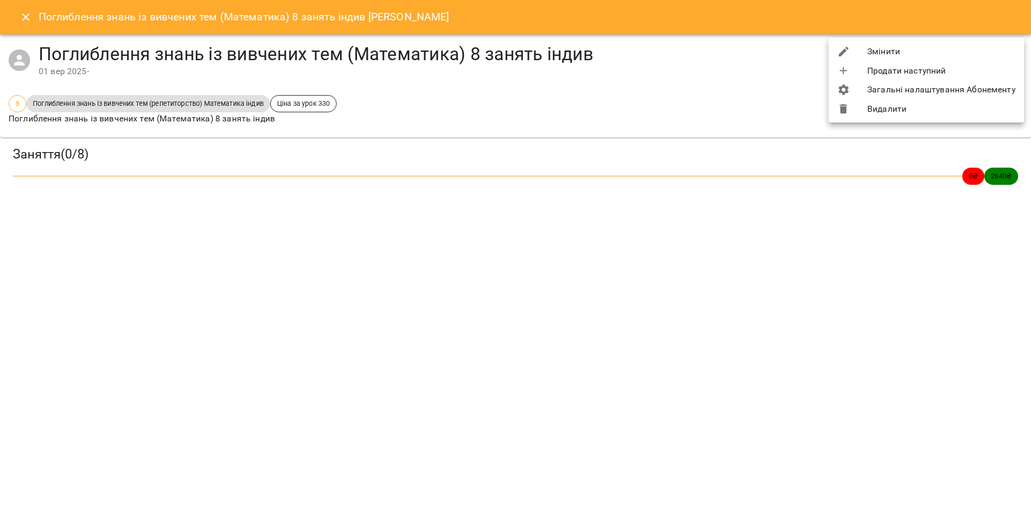
click at [900, 112] on li "Видалити" at bounding box center [926, 108] width 195 height 19
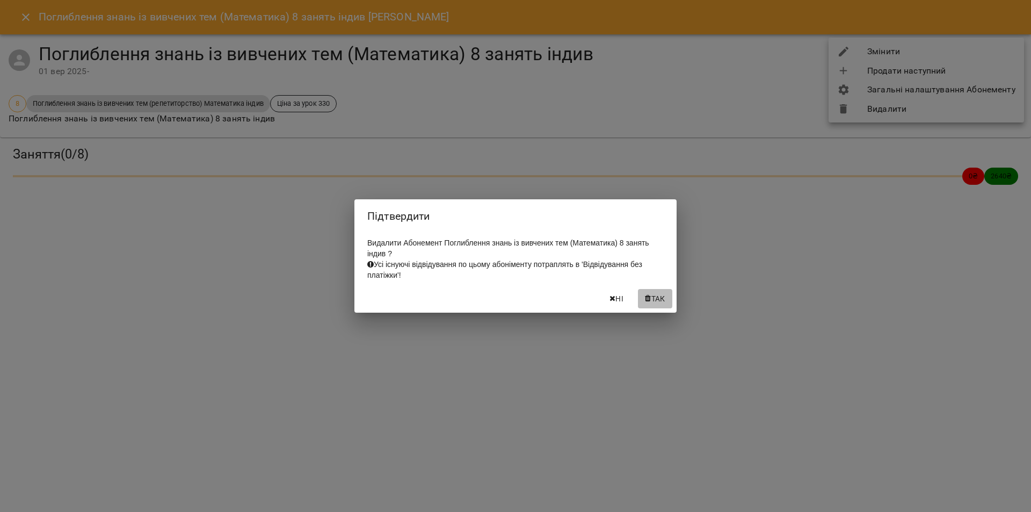
click at [657, 301] on span "Так" at bounding box center [658, 298] width 14 height 13
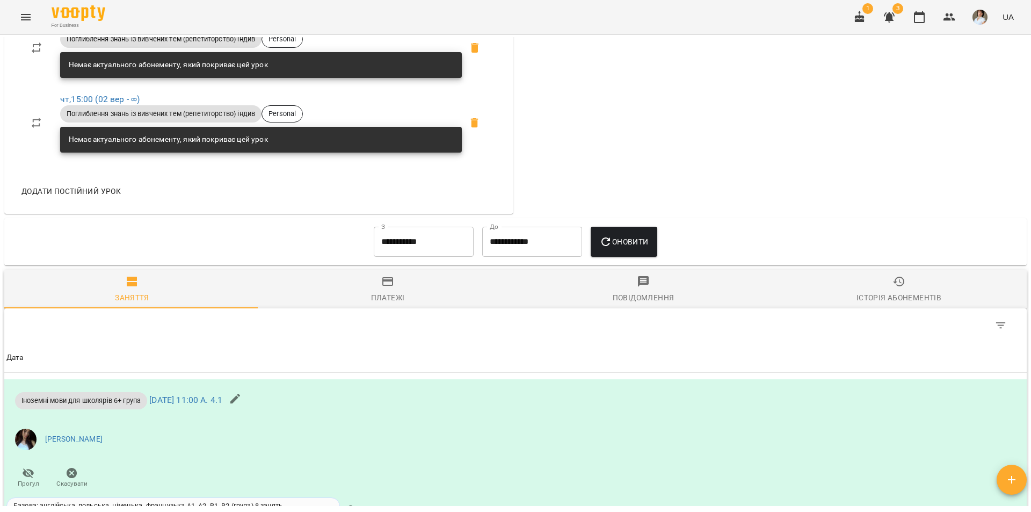
scroll to position [776, 0]
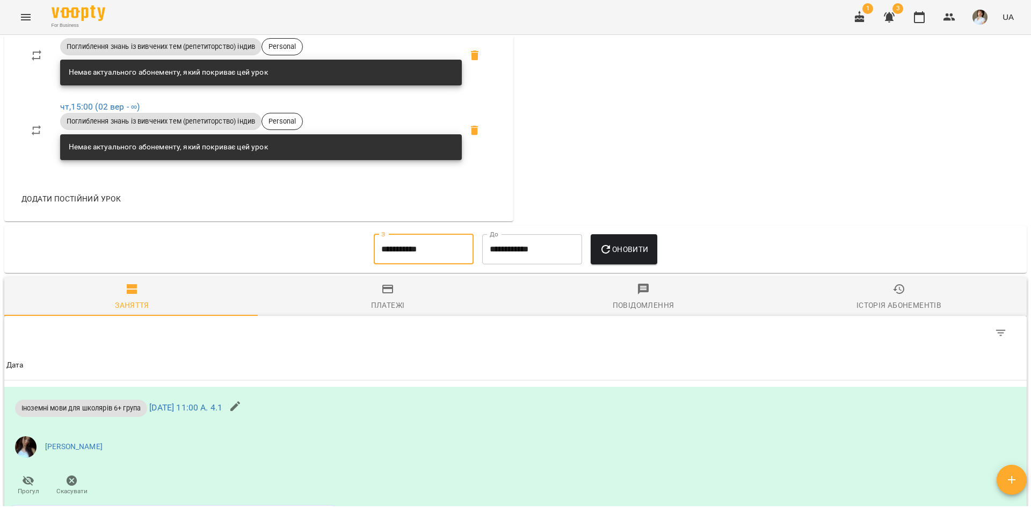
click at [415, 264] on input "**********" at bounding box center [424, 249] width 100 height 30
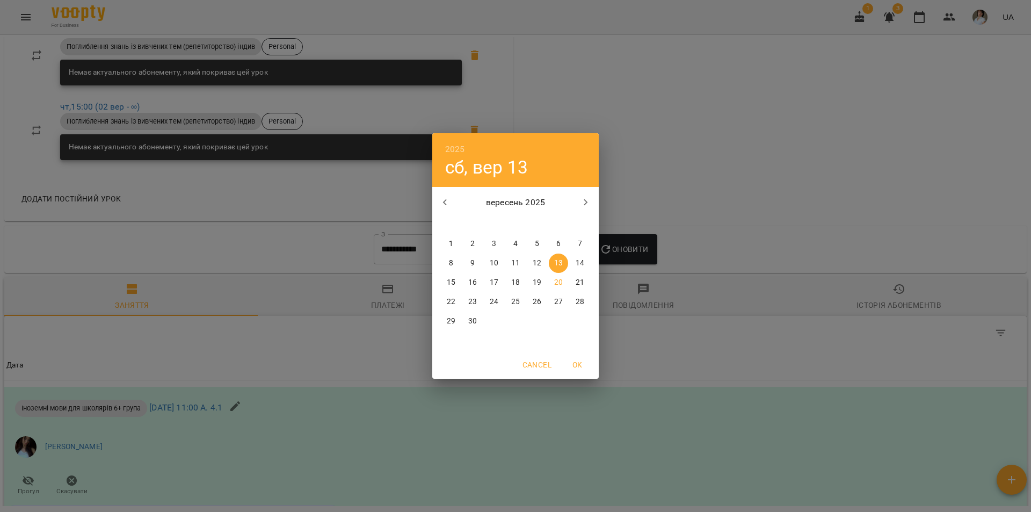
click at [448, 248] on span "1" at bounding box center [450, 243] width 19 height 11
type input "**********"
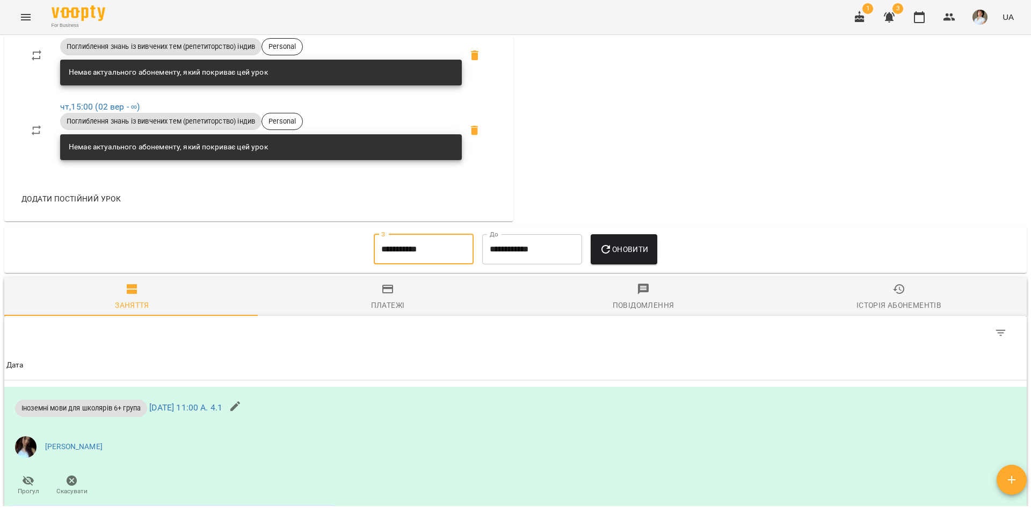
click at [612, 256] on icon "button" at bounding box center [605, 249] width 13 height 13
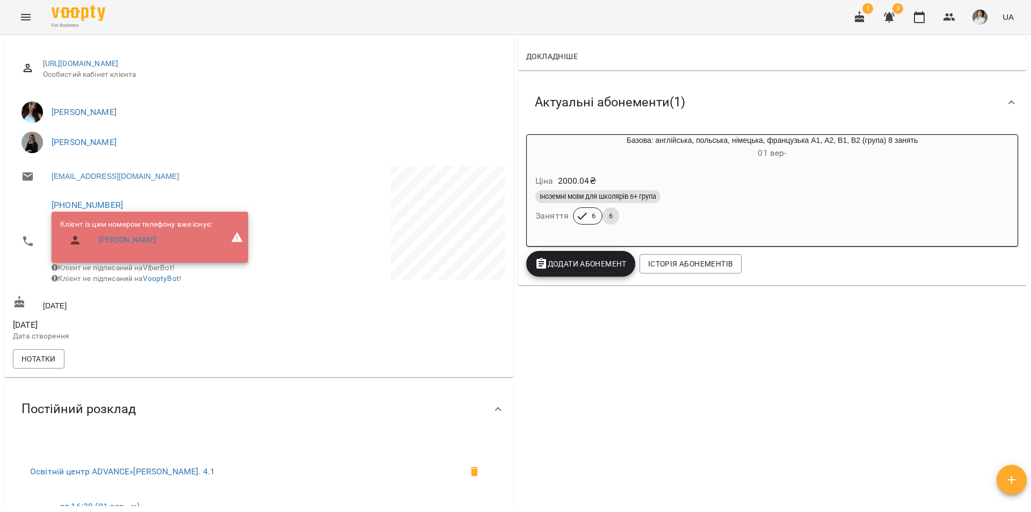
scroll to position [131, 0]
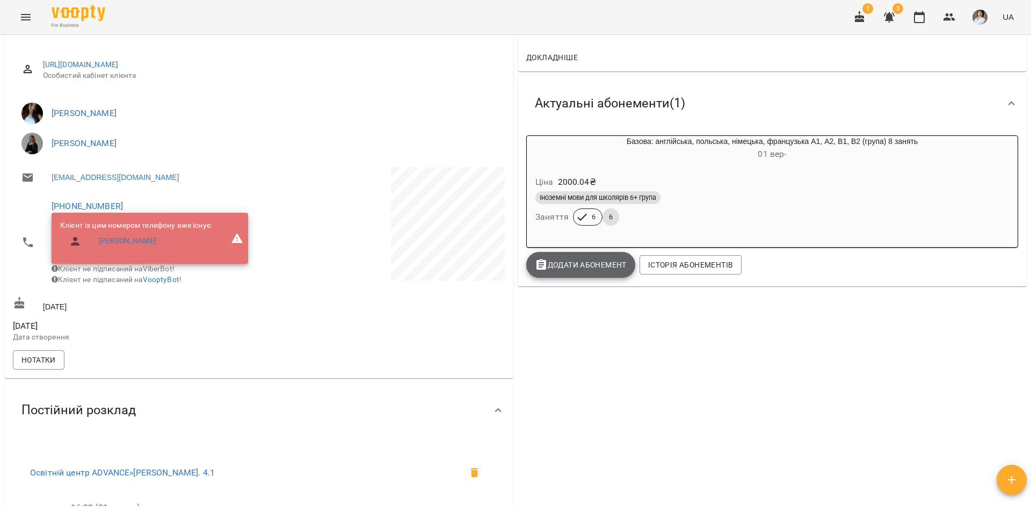
click at [585, 266] on span "Додати Абонемент" at bounding box center [581, 264] width 92 height 13
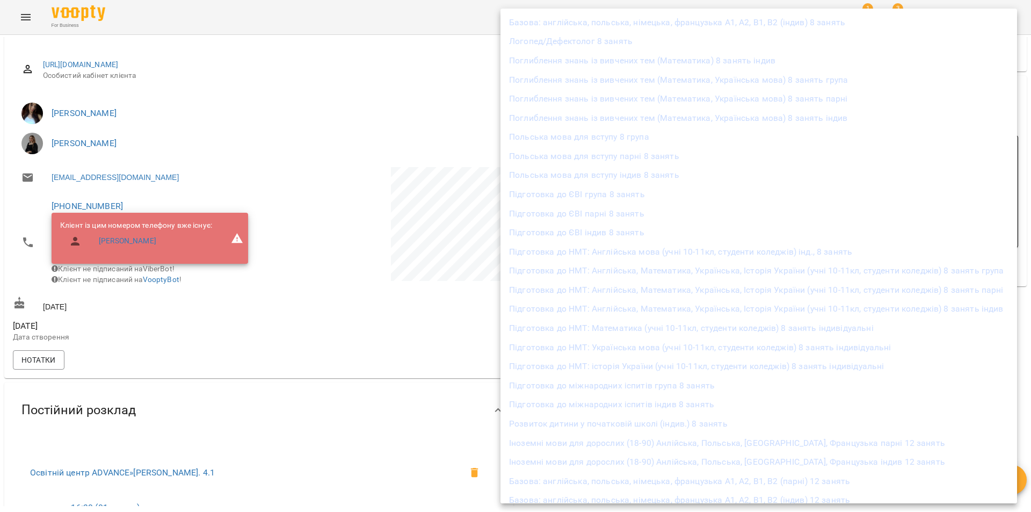
scroll to position [296, 0]
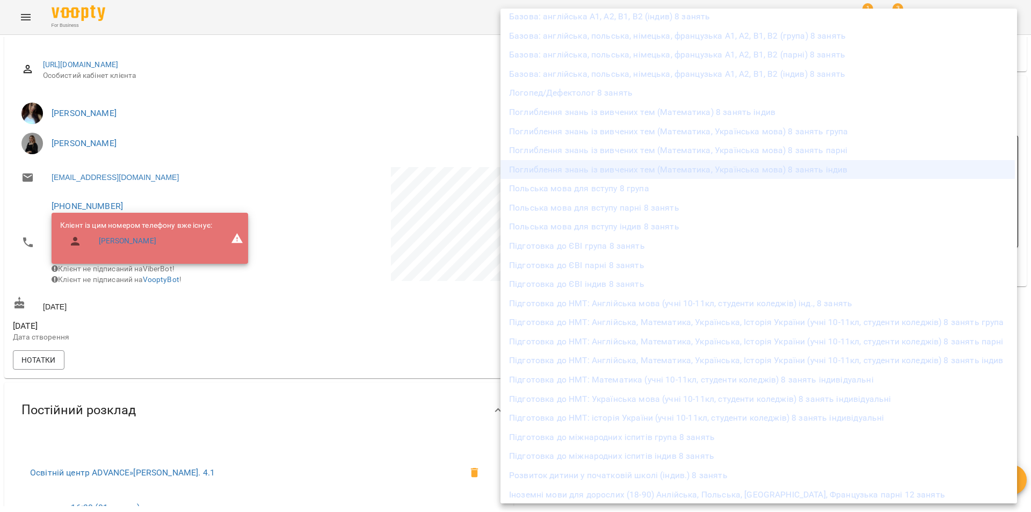
click at [685, 172] on li "Поглиблення знань із вивчених тем (Математика, Українська мова) 8 занять індив" at bounding box center [759, 169] width 517 height 19
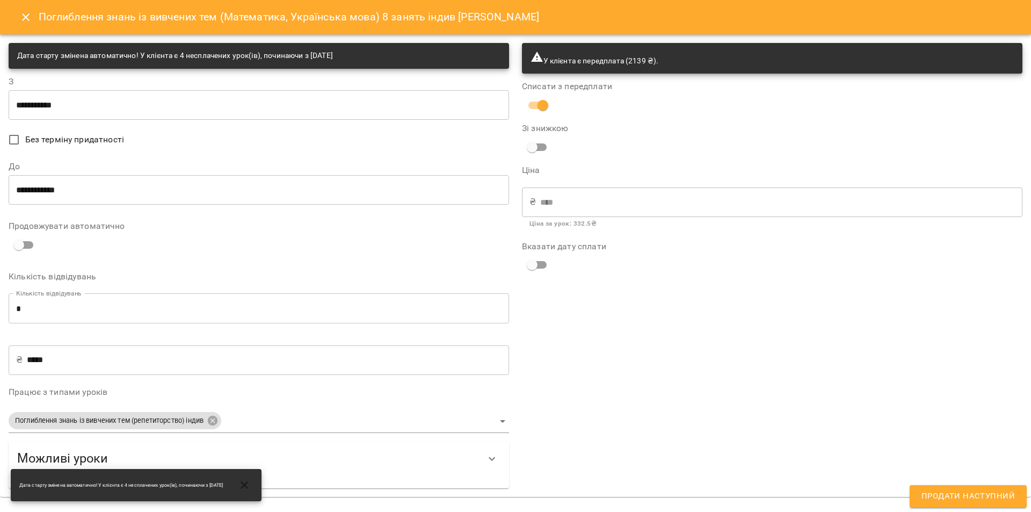
click at [96, 108] on input "**********" at bounding box center [259, 105] width 501 height 30
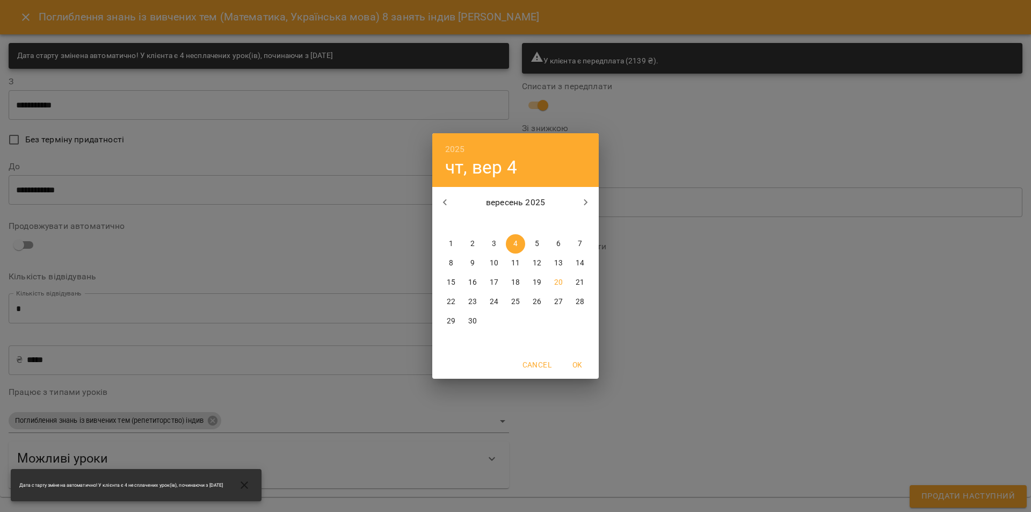
click at [448, 243] on span "1" at bounding box center [450, 243] width 19 height 11
type input "**********"
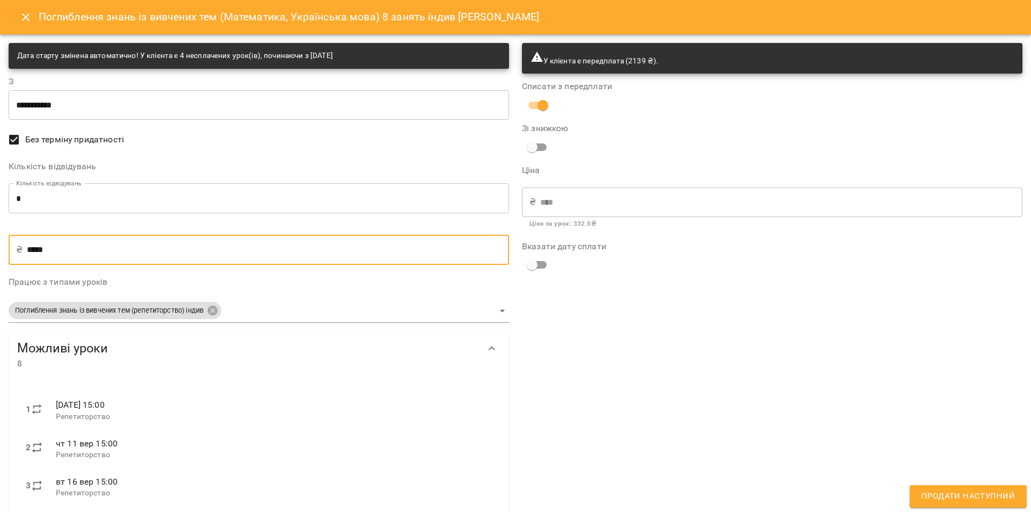
drag, startPoint x: 54, startPoint y: 248, endPoint x: 31, endPoint y: 246, distance: 23.2
click at [31, 246] on input "*****" at bounding box center [268, 250] width 482 height 30
type input "**"
type input "***"
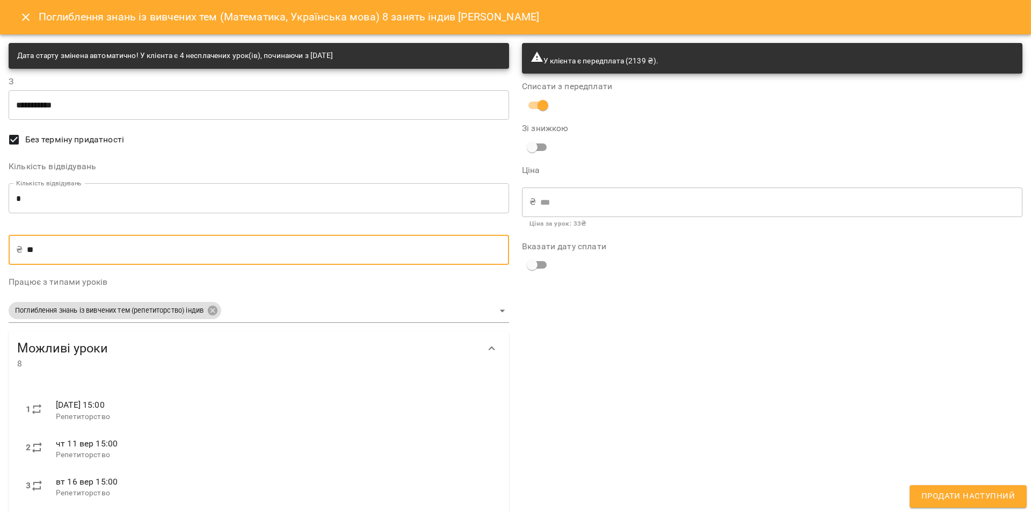
type input "****"
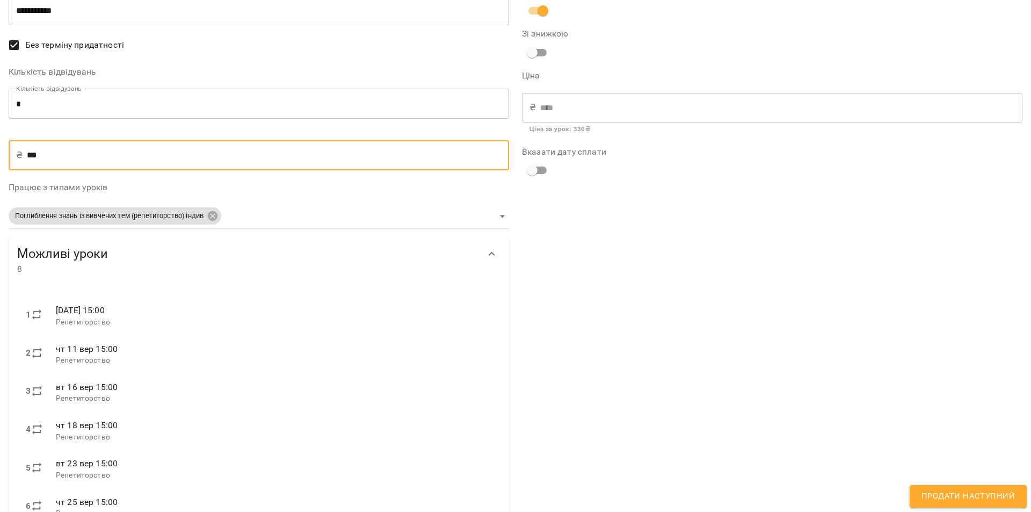
scroll to position [0, 0]
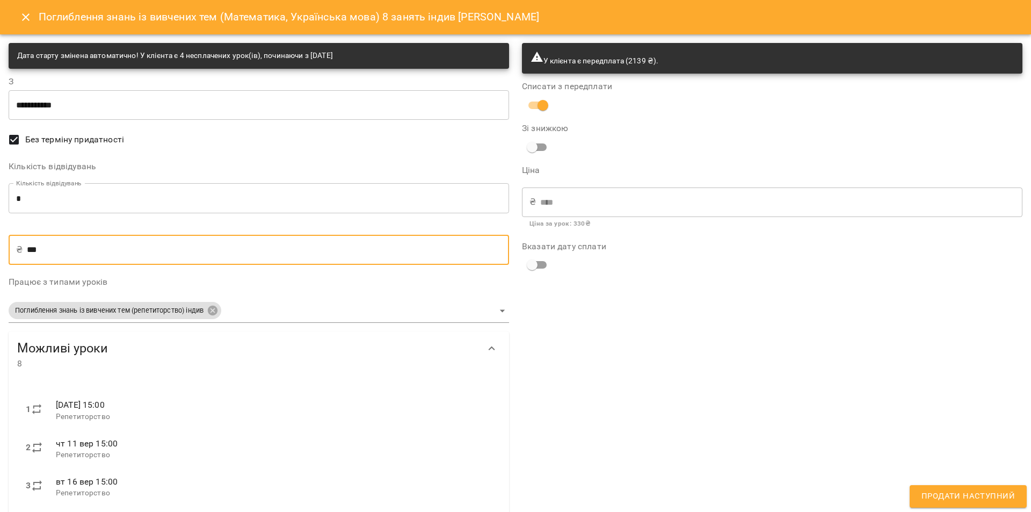
type input "***"
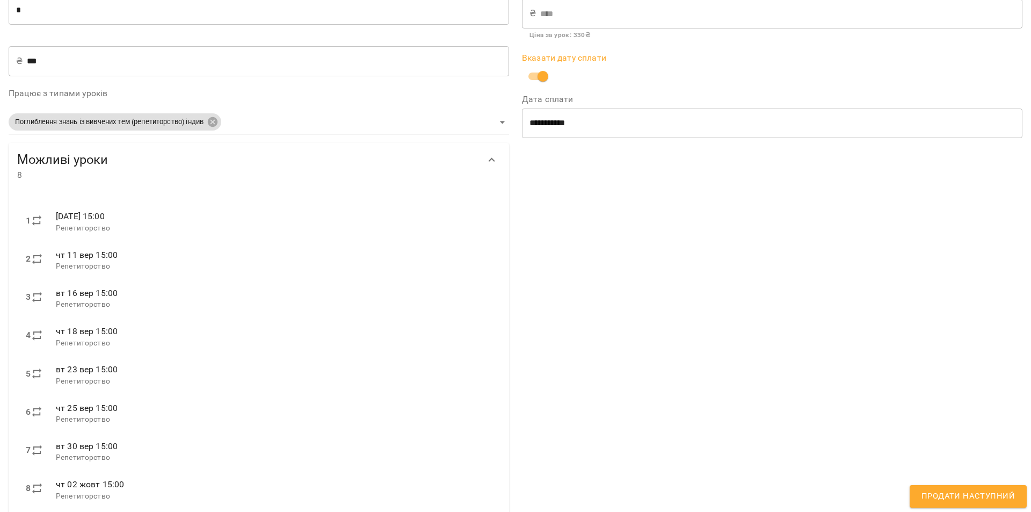
scroll to position [211, 0]
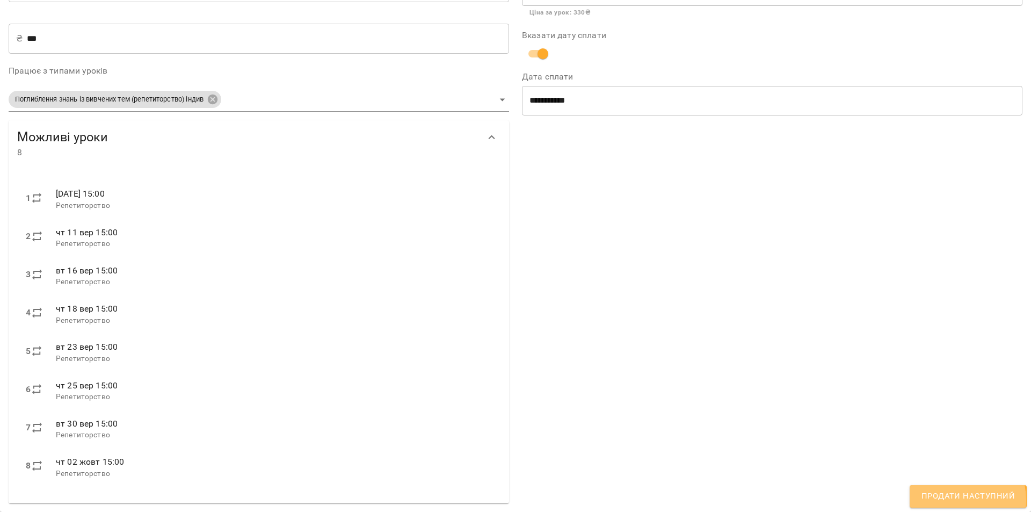
click at [950, 500] on span "Продати наступний" at bounding box center [968, 496] width 93 height 14
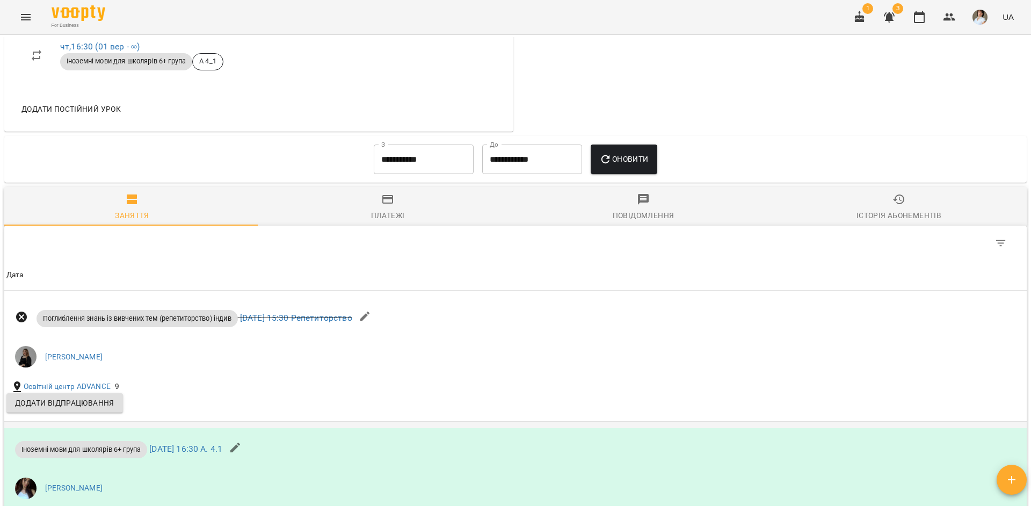
scroll to position [1020, 0]
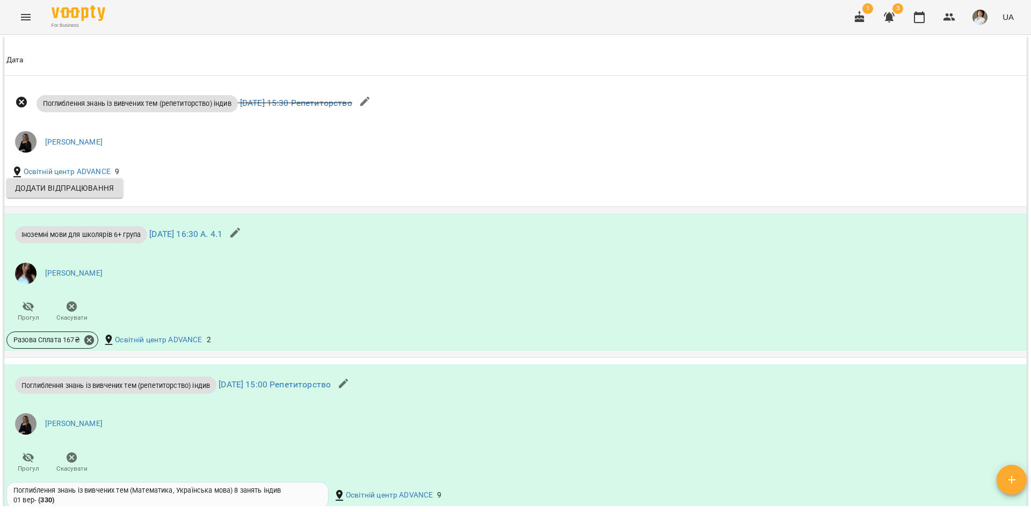
click at [222, 250] on div "Іноземні мови для школярів 6+ група вт 02 вер 2025 16:30 А. 4.1" at bounding box center [129, 232] width 246 height 34
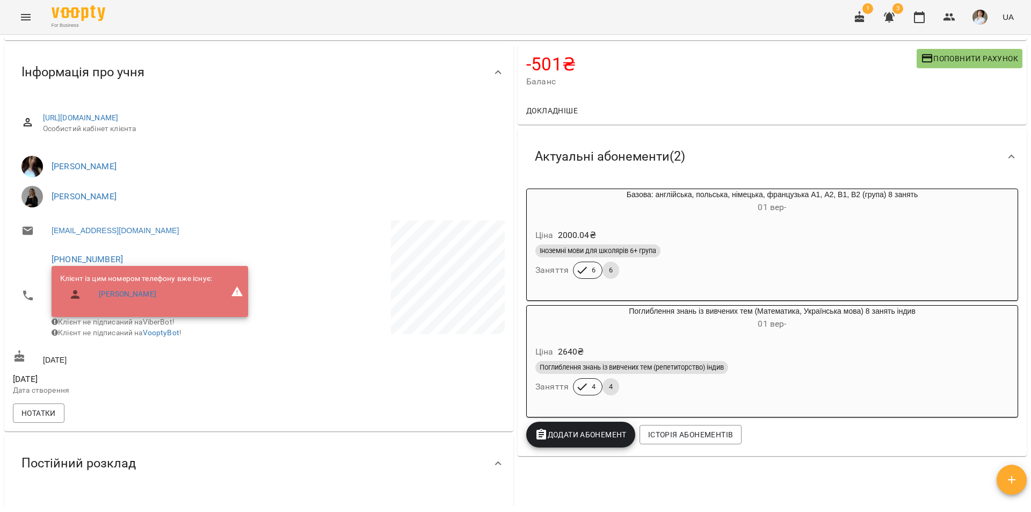
scroll to position [54, 0]
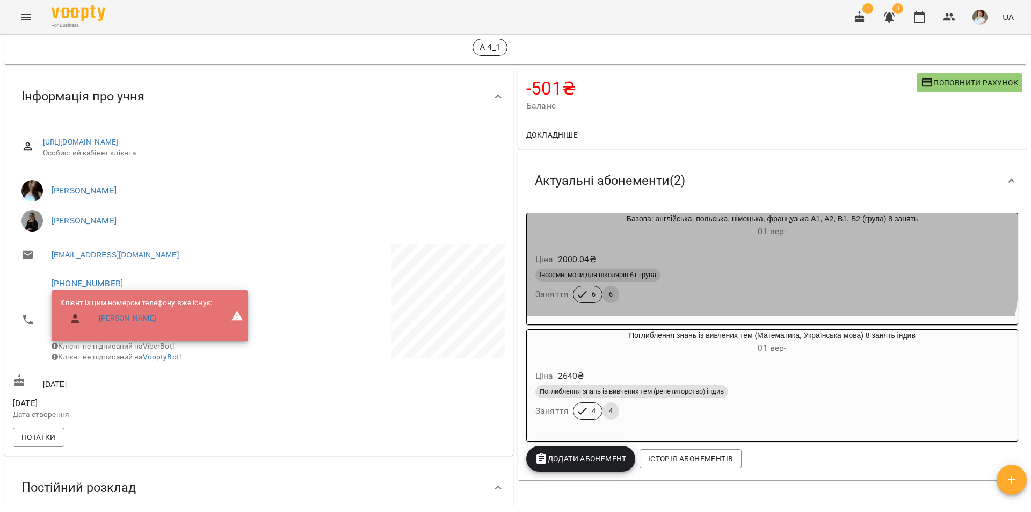
click at [681, 250] on div "Ціна 2000.04 ₴ Іноземні мови для школярів 6+ група Заняття 6 6" at bounding box center [772, 279] width 491 height 73
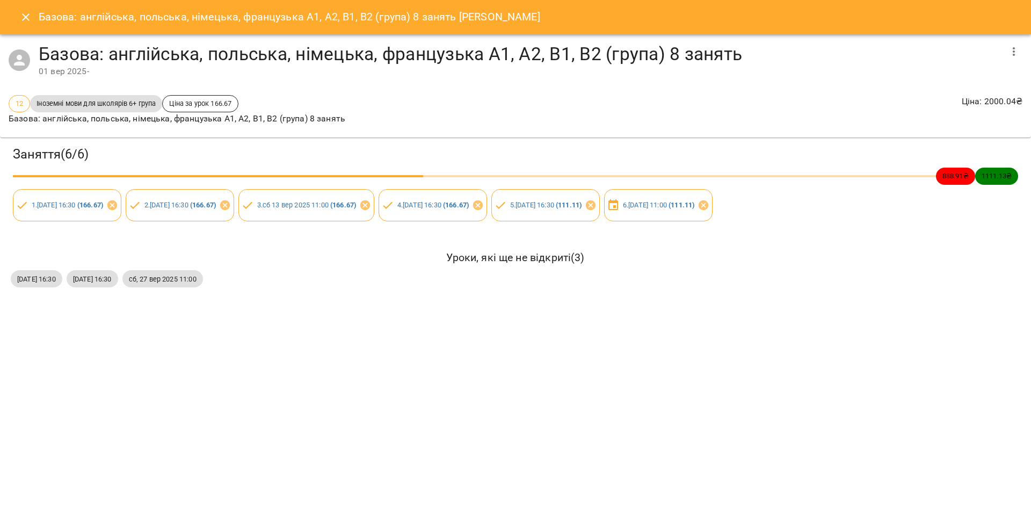
click at [1013, 52] on icon "button" at bounding box center [1014, 51] width 2 height 9
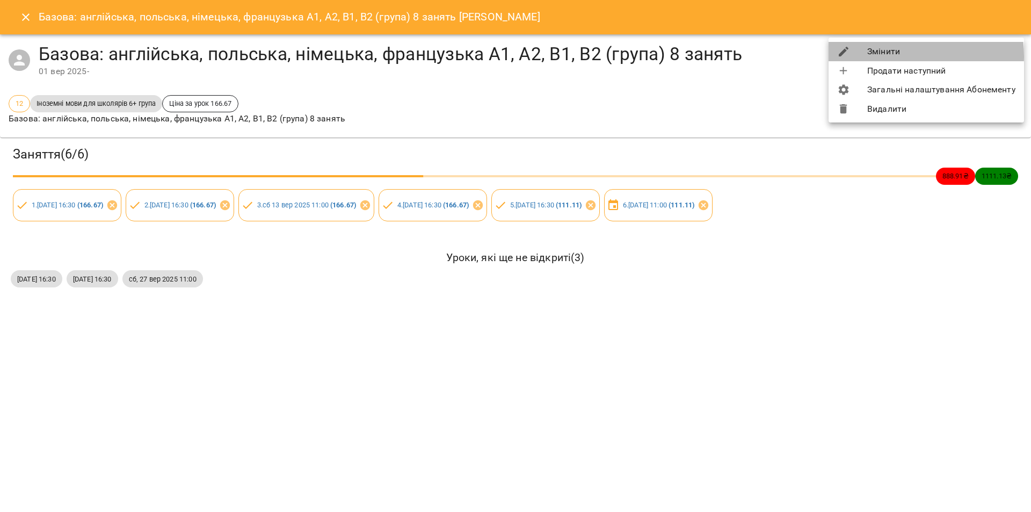
click at [889, 56] on li "Змінити" at bounding box center [926, 51] width 195 height 19
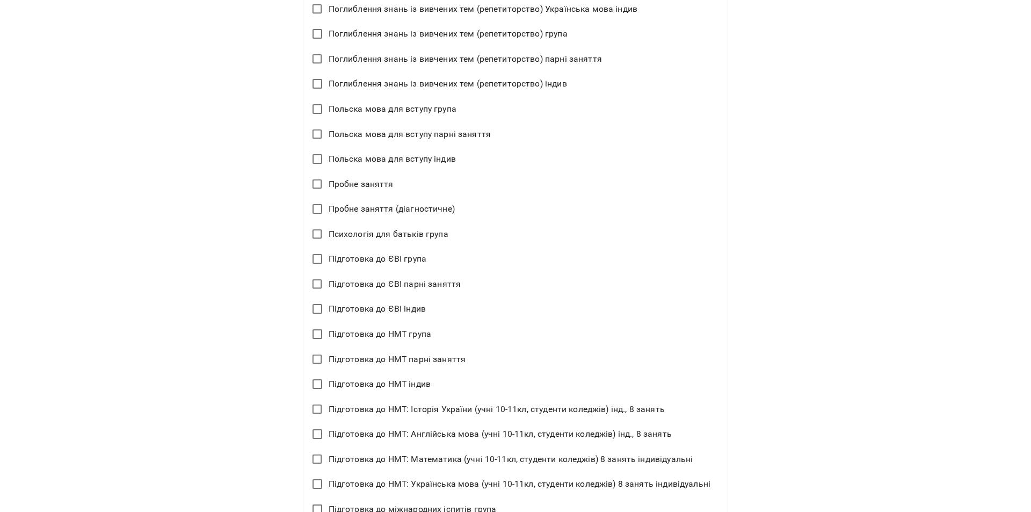
scroll to position [1220, 0]
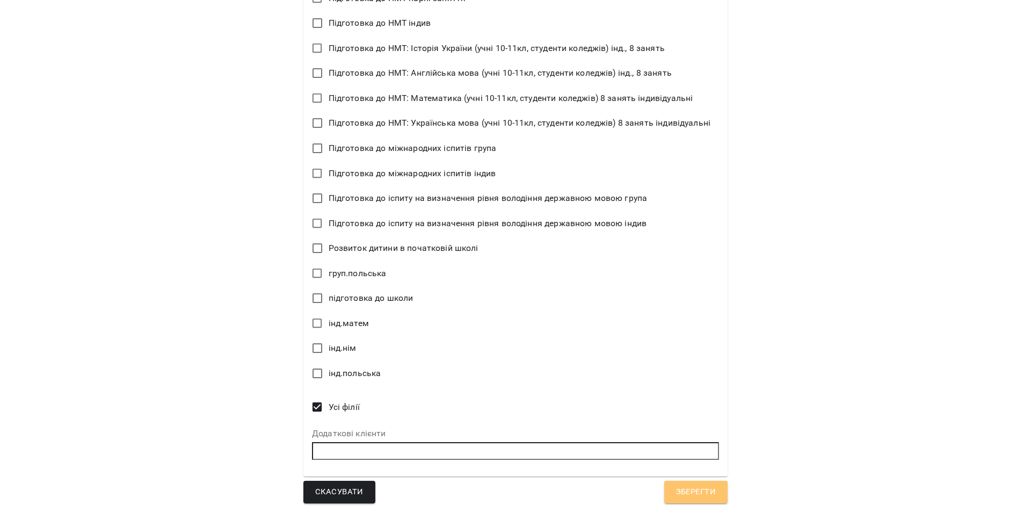
click at [692, 495] on span "Зберегти" at bounding box center [696, 492] width 40 height 14
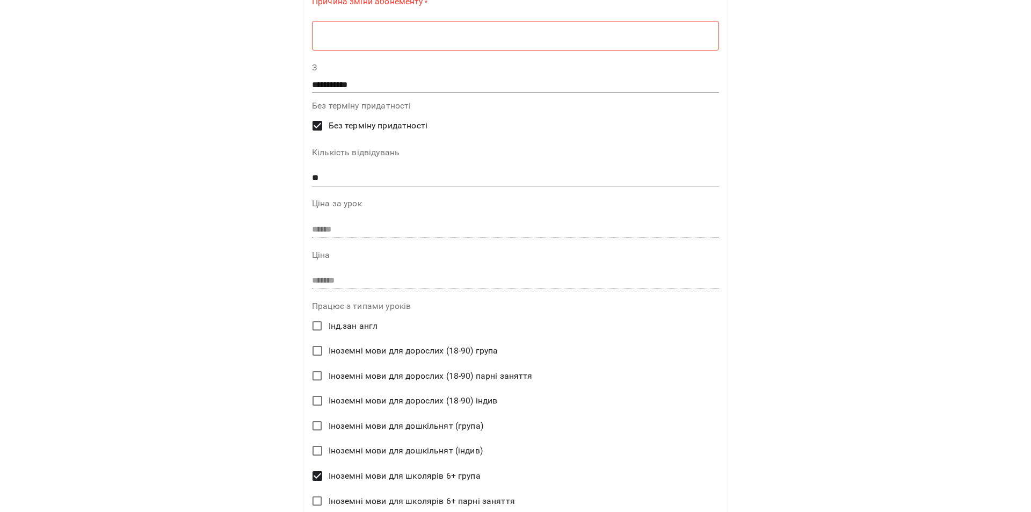
scroll to position [0, 0]
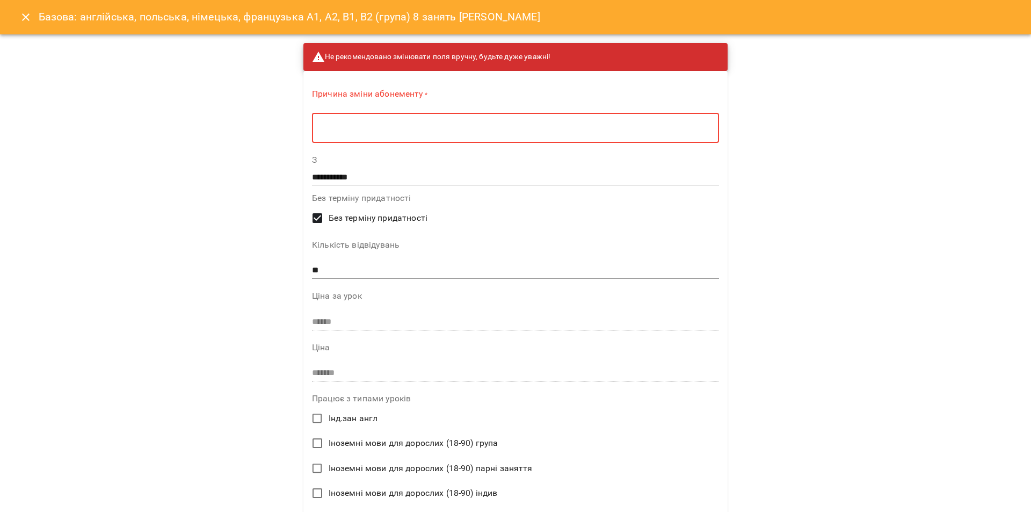
click at [370, 126] on textarea at bounding box center [516, 128] width 392 height 10
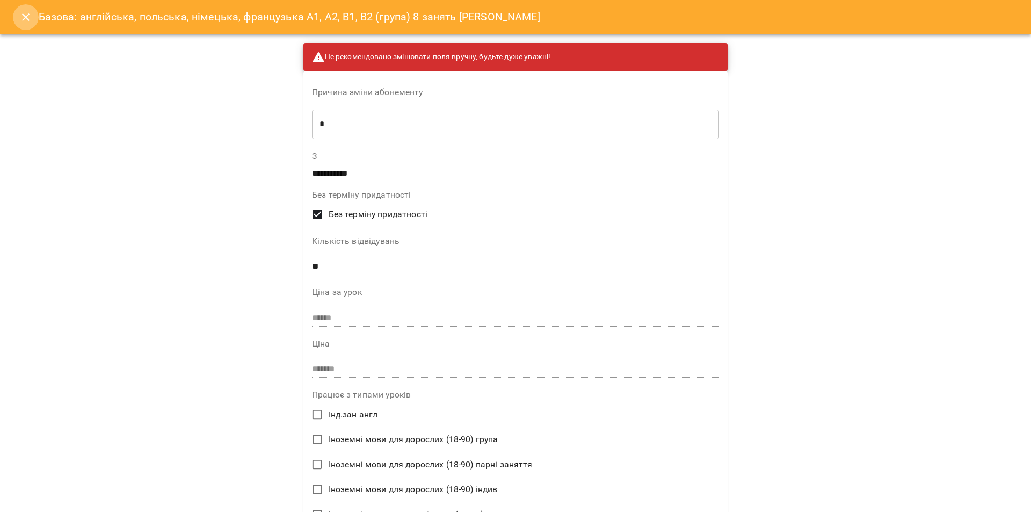
click at [26, 16] on icon "Close" at bounding box center [25, 17] width 13 height 13
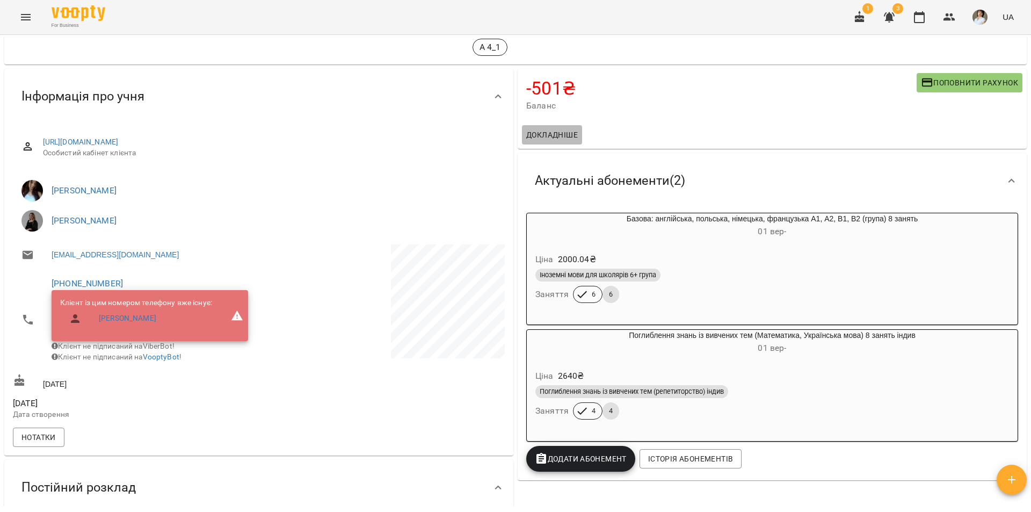
click at [573, 128] on span "Докладніше" at bounding box center [552, 134] width 52 height 13
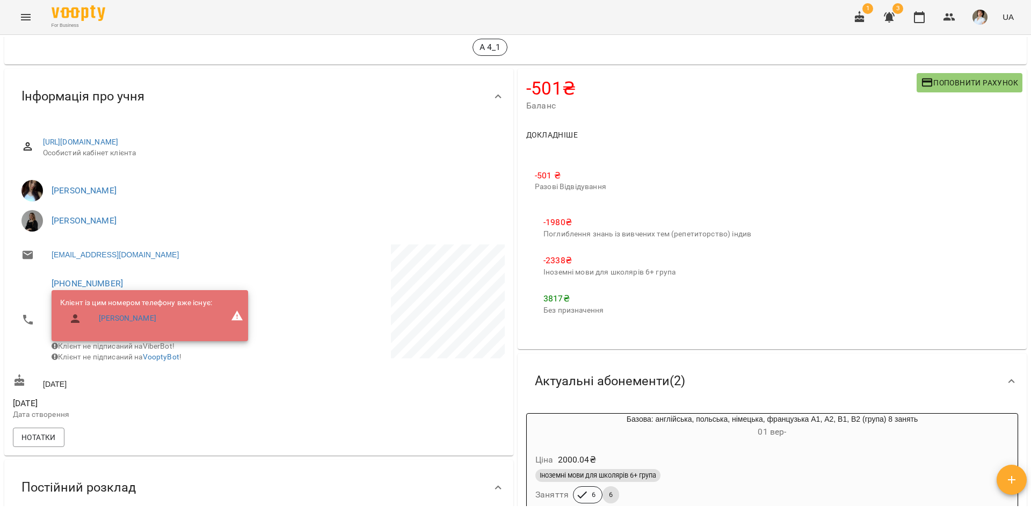
click at [588, 186] on p "Разові Відвідування" at bounding box center [647, 187] width 225 height 11
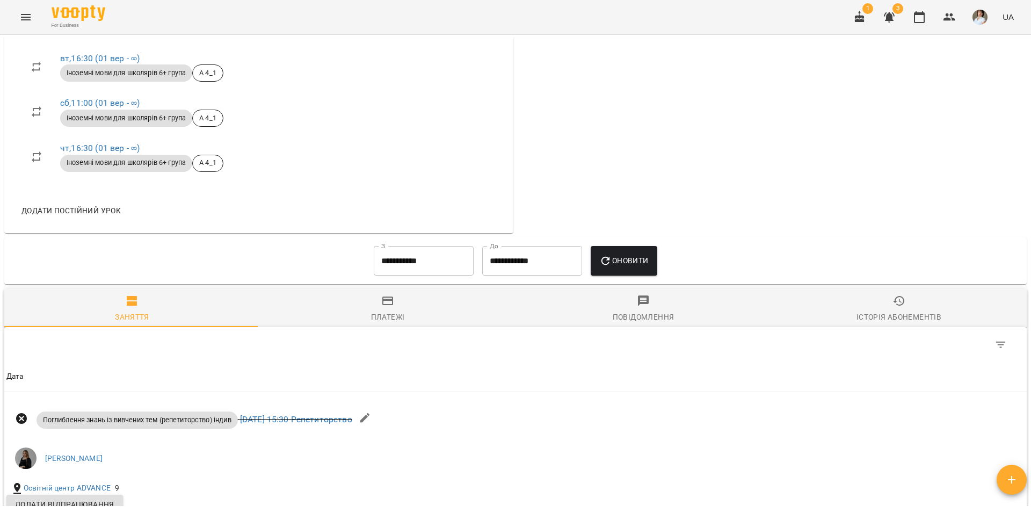
scroll to position [859, 0]
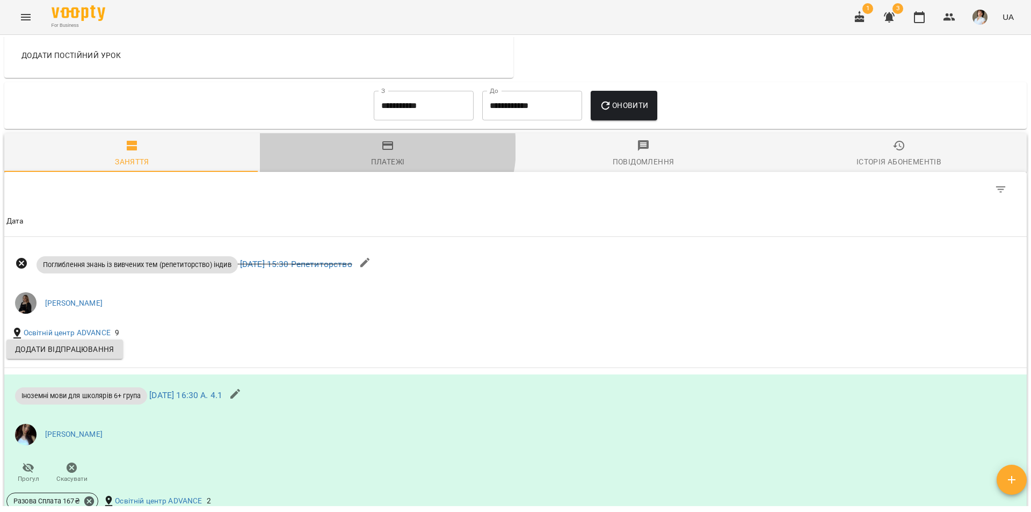
click at [384, 152] on icon "button" at bounding box center [387, 145] width 13 height 13
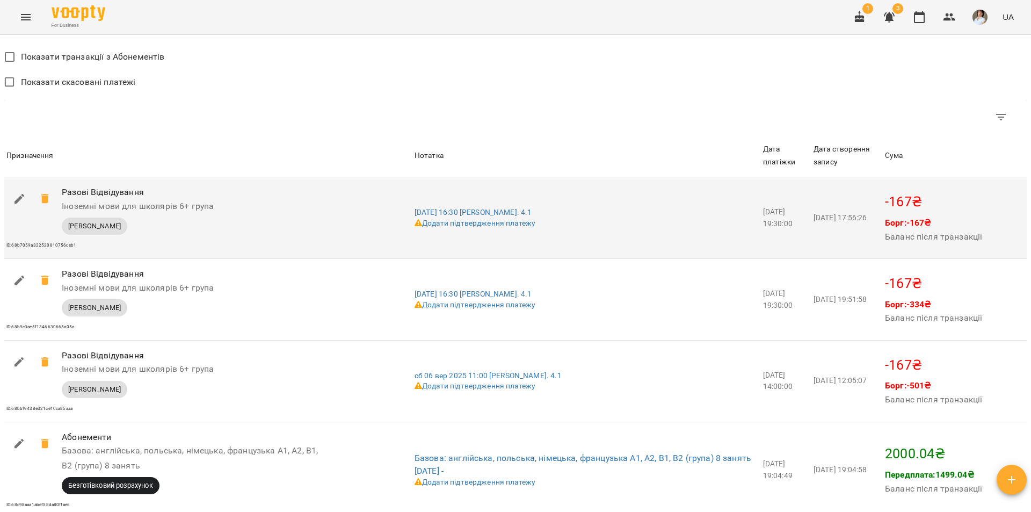
scroll to position [1074, 0]
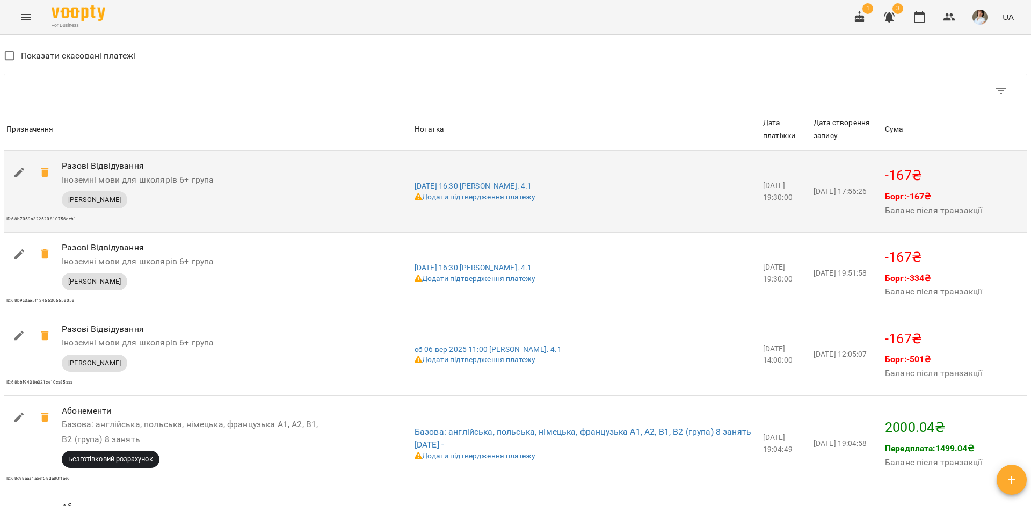
click at [545, 200] on td "вт 02 вер 2025 16:30 А. 4.1 Додати підтвердження платежу" at bounding box center [586, 191] width 349 height 81
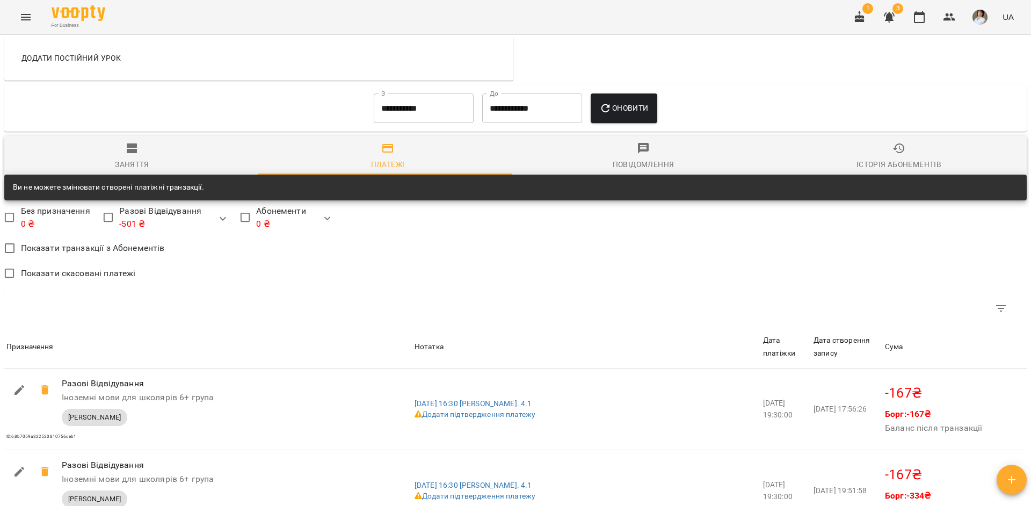
scroll to position [859, 0]
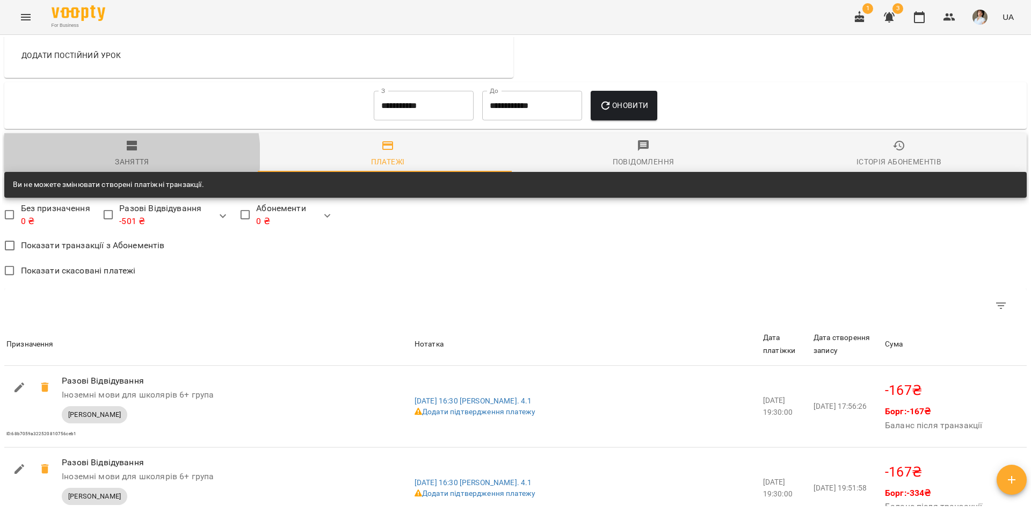
click at [124, 168] on div "Заняття" at bounding box center [132, 161] width 34 height 13
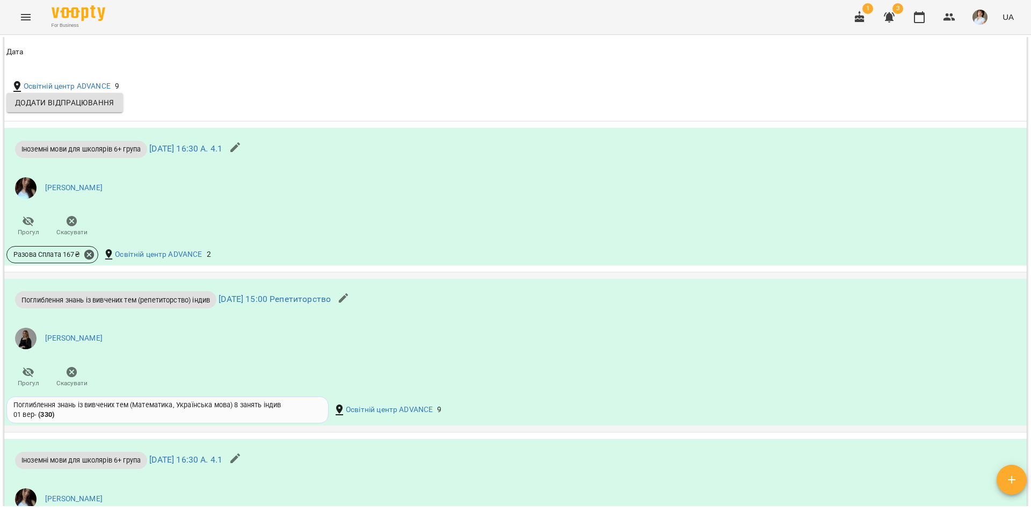
scroll to position [1128, 0]
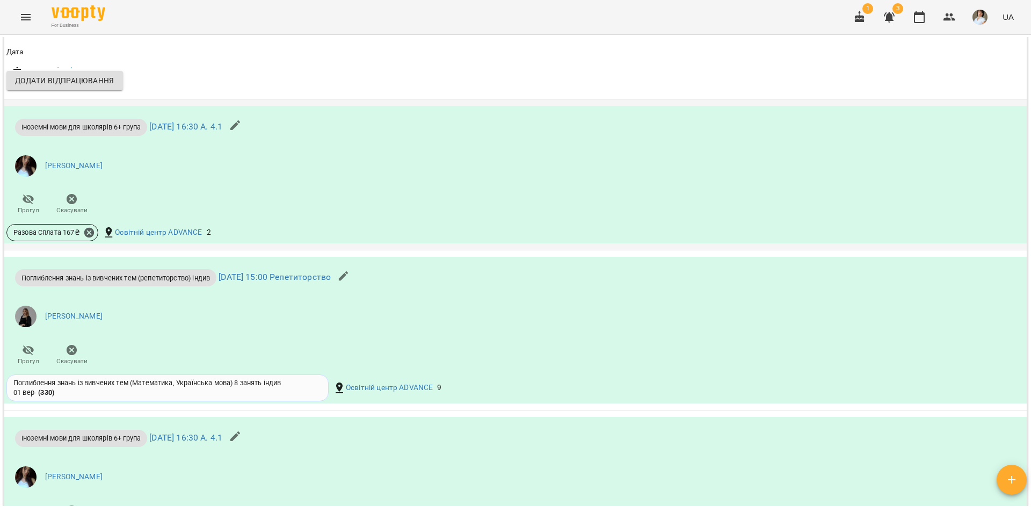
click at [207, 181] on li "[PERSON_NAME]" at bounding box center [344, 166] width 677 height 30
click at [92, 237] on icon at bounding box center [89, 232] width 10 height 10
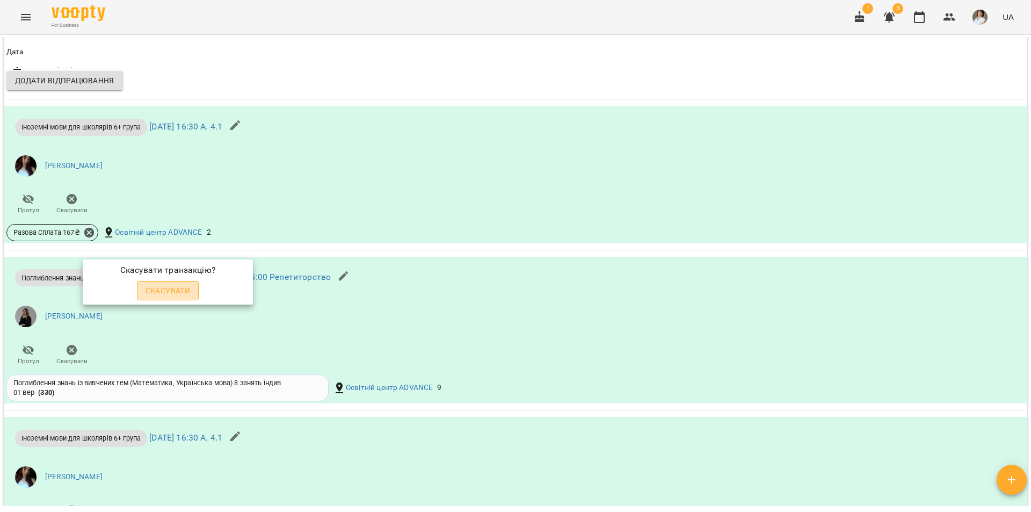
click at [169, 294] on span "Скасувати" at bounding box center [168, 290] width 45 height 13
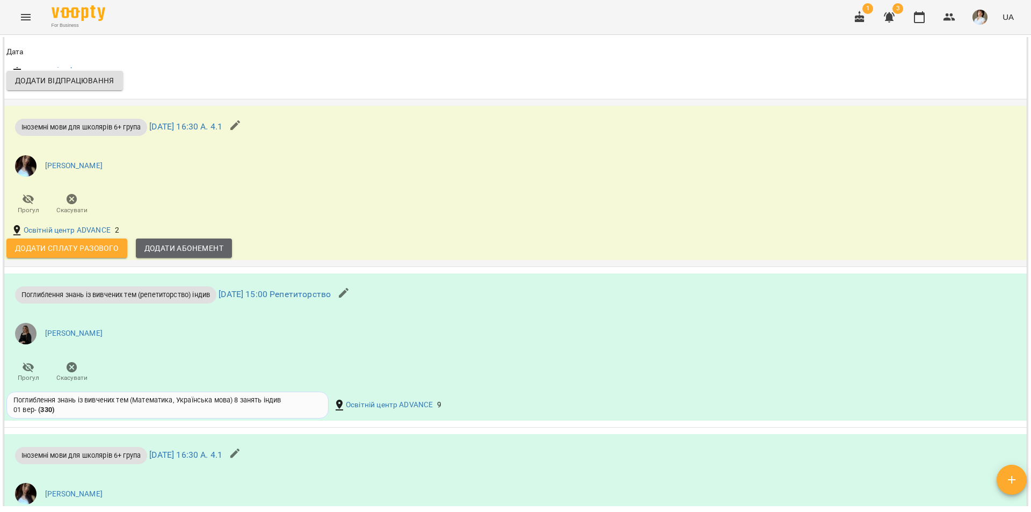
click at [179, 255] on span "Додати Абонемент" at bounding box center [183, 248] width 79 height 13
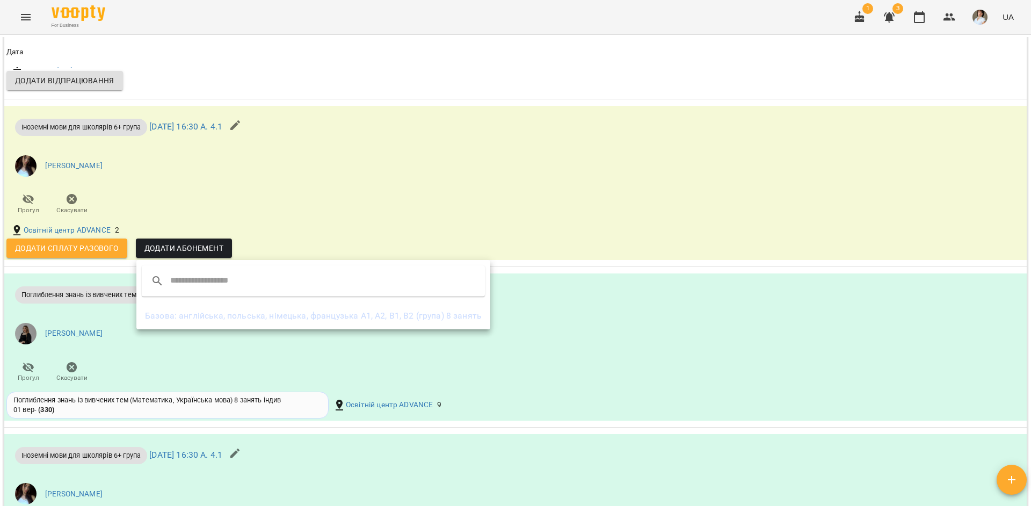
click at [186, 322] on li "Базова: англійська, польська, німецька, французька А1, А2, В1, В2 (група) 8 зан…" at bounding box center [313, 315] width 354 height 19
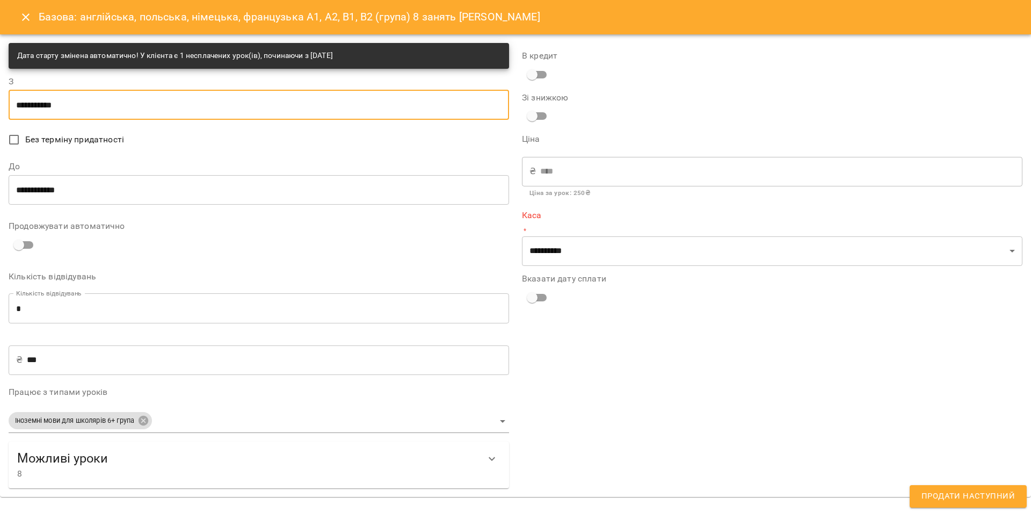
click at [215, 103] on input "**********" at bounding box center [259, 105] width 501 height 30
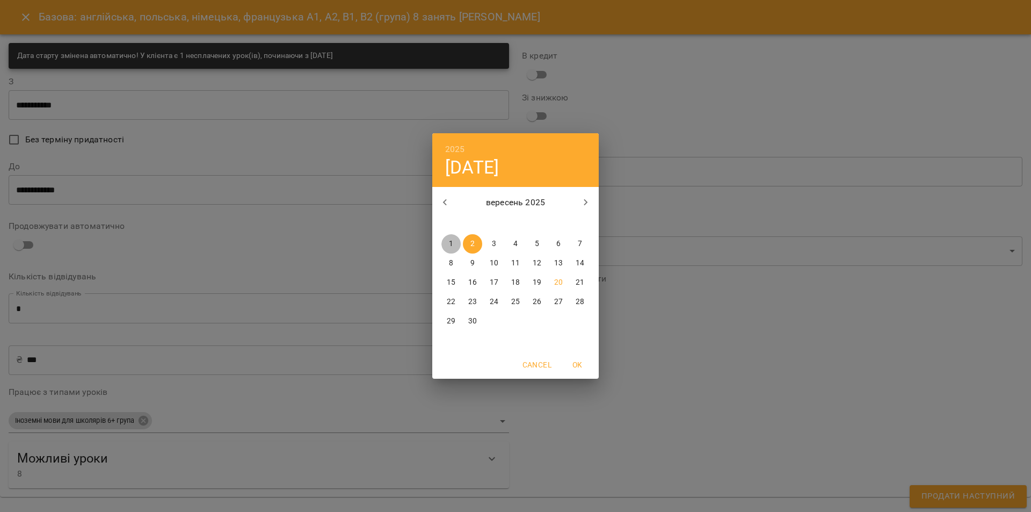
click at [452, 243] on p "1" at bounding box center [451, 243] width 4 height 11
type input "**********"
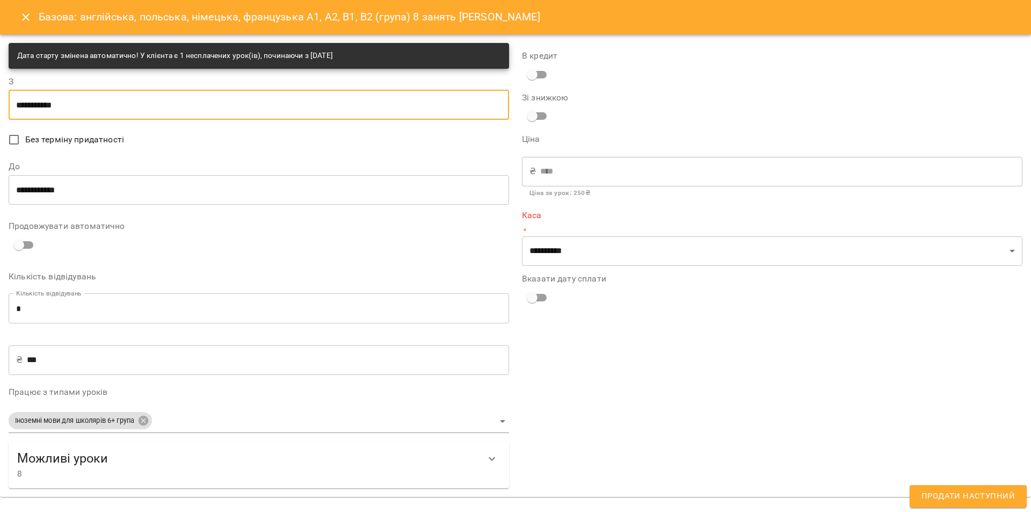
click at [30, 16] on icon "Close" at bounding box center [25, 17] width 13 height 13
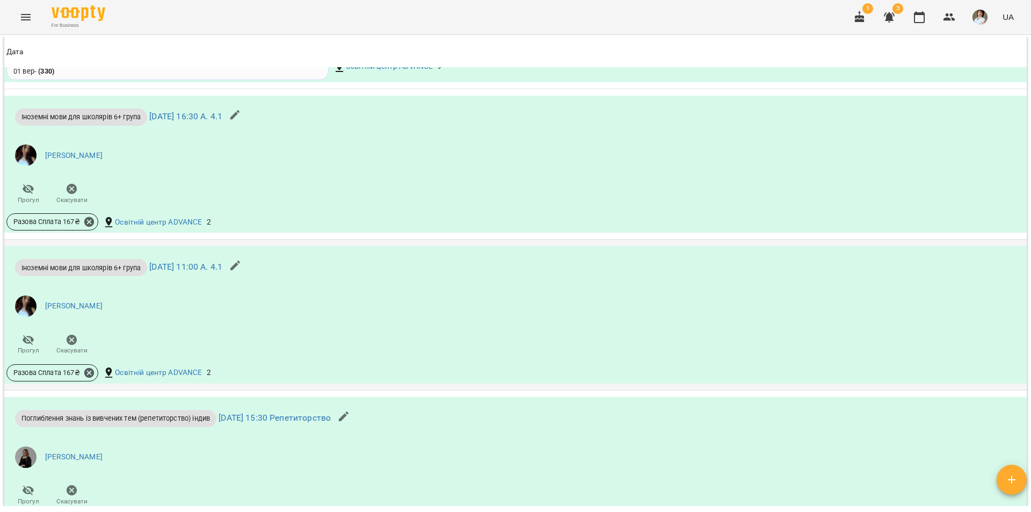
scroll to position [1574, 0]
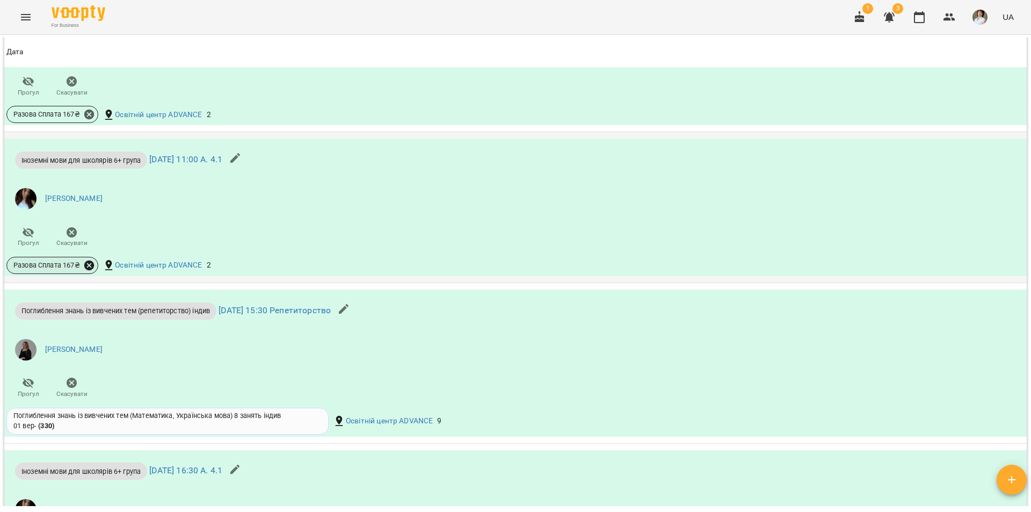
click at [89, 271] on icon at bounding box center [89, 265] width 12 height 12
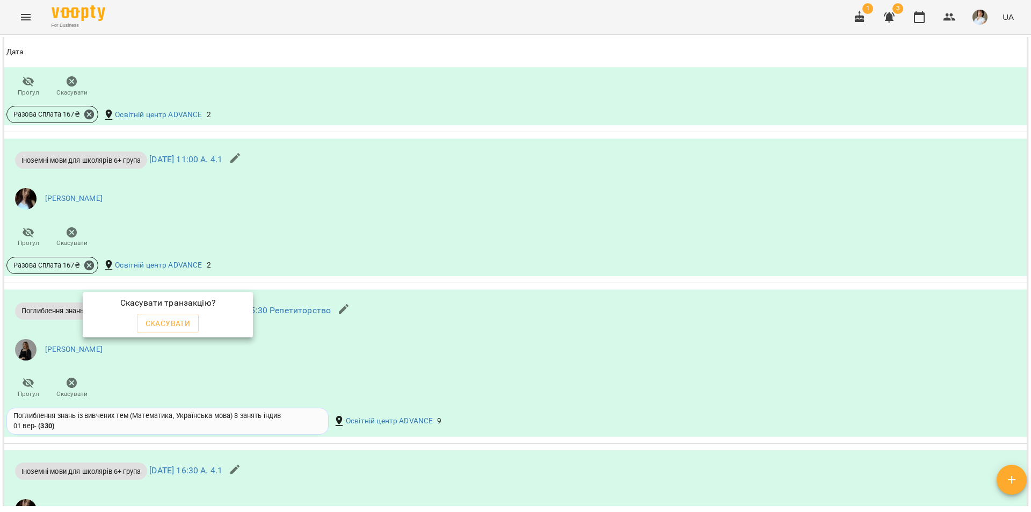
click at [167, 324] on span "Скасувати" at bounding box center [168, 323] width 45 height 13
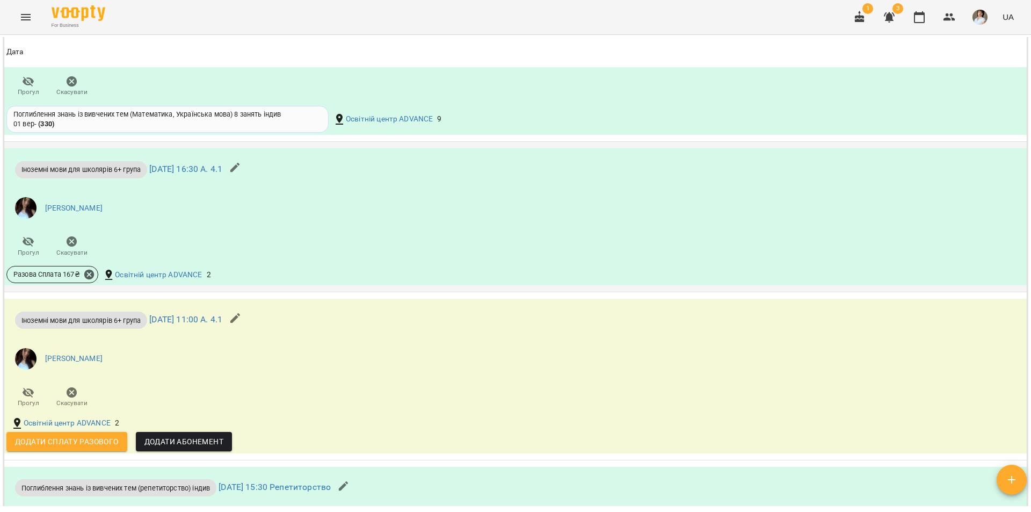
scroll to position [1413, 0]
click at [87, 280] on icon at bounding box center [89, 276] width 10 height 10
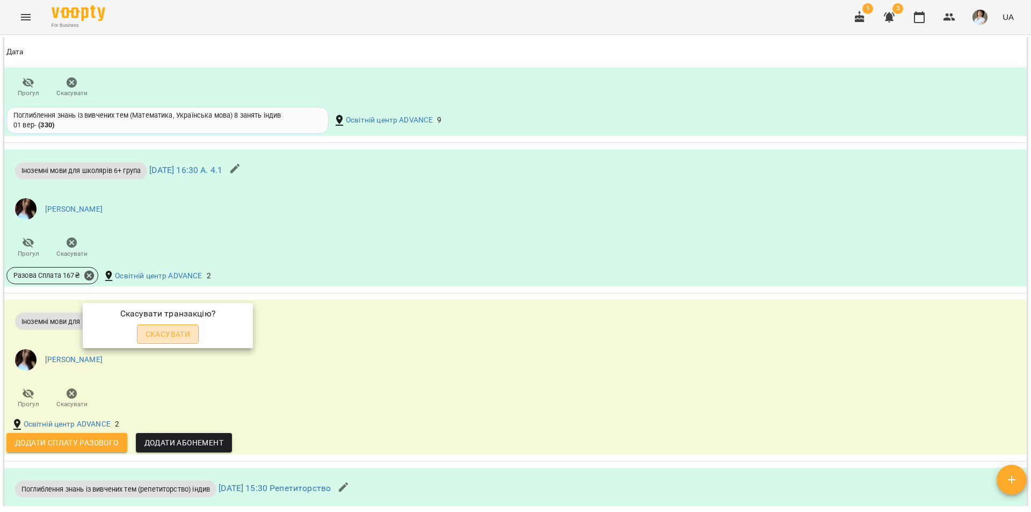
click at [162, 334] on span "Скасувати" at bounding box center [168, 334] width 45 height 13
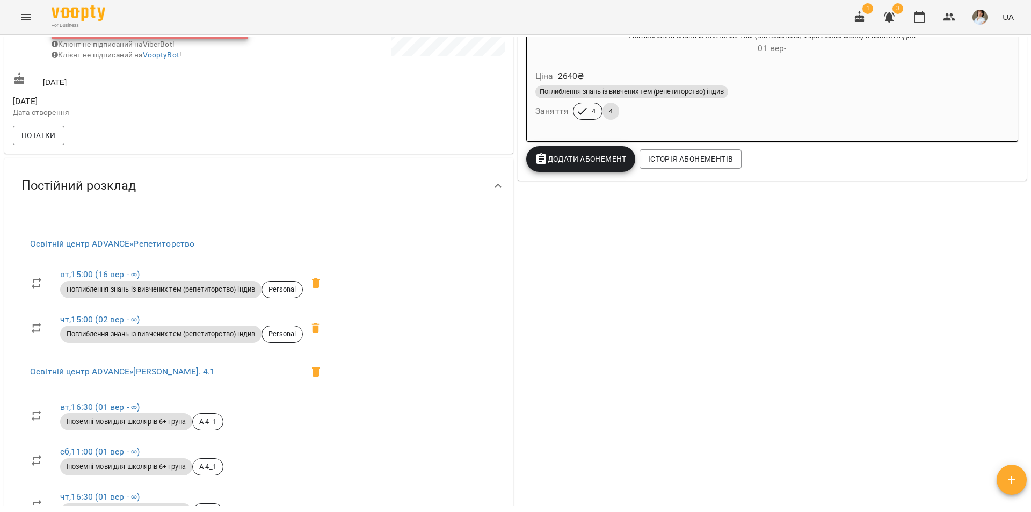
scroll to position [124, 0]
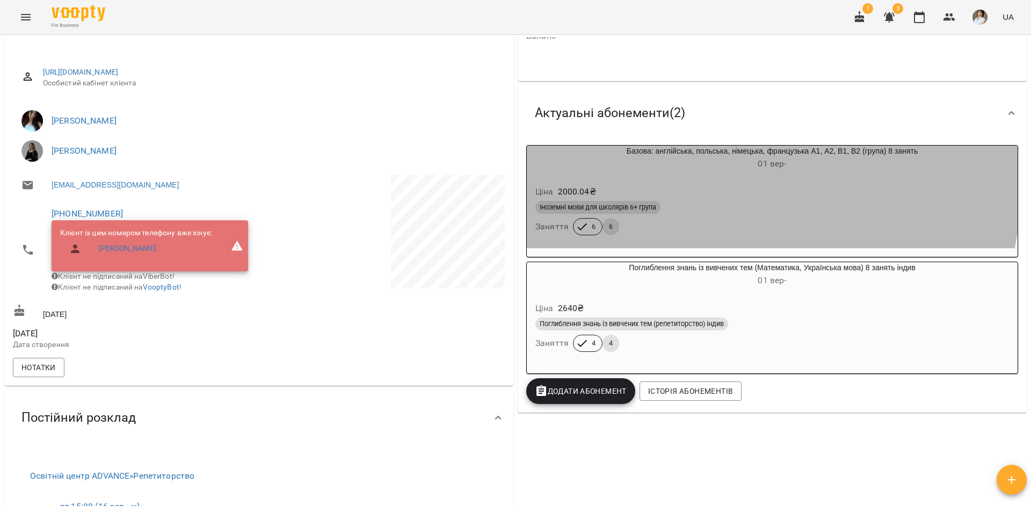
click at [675, 175] on div "Ціна 2000.04 ₴ Іноземні мови для школярів 6+ група Заняття 6 6" at bounding box center [772, 211] width 495 height 77
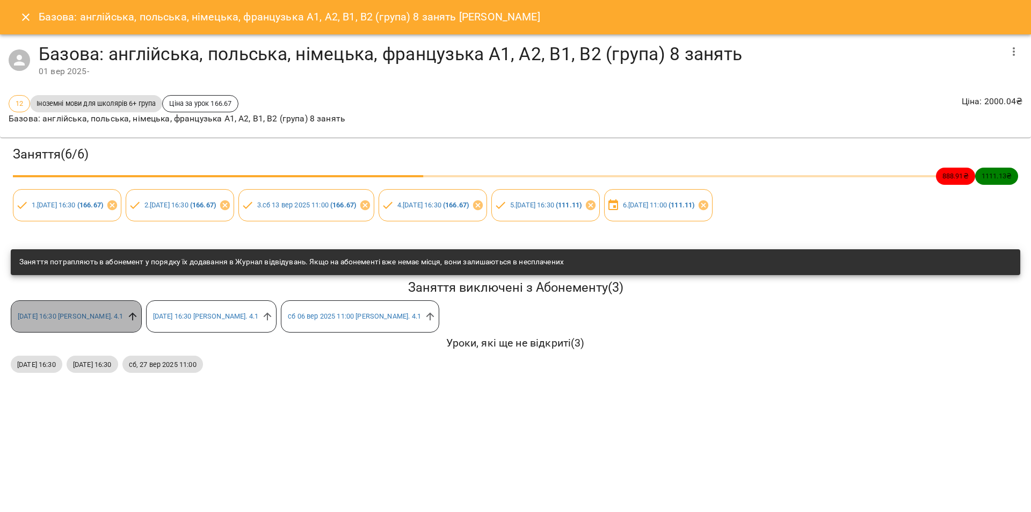
click at [127, 317] on icon at bounding box center [133, 316] width 12 height 12
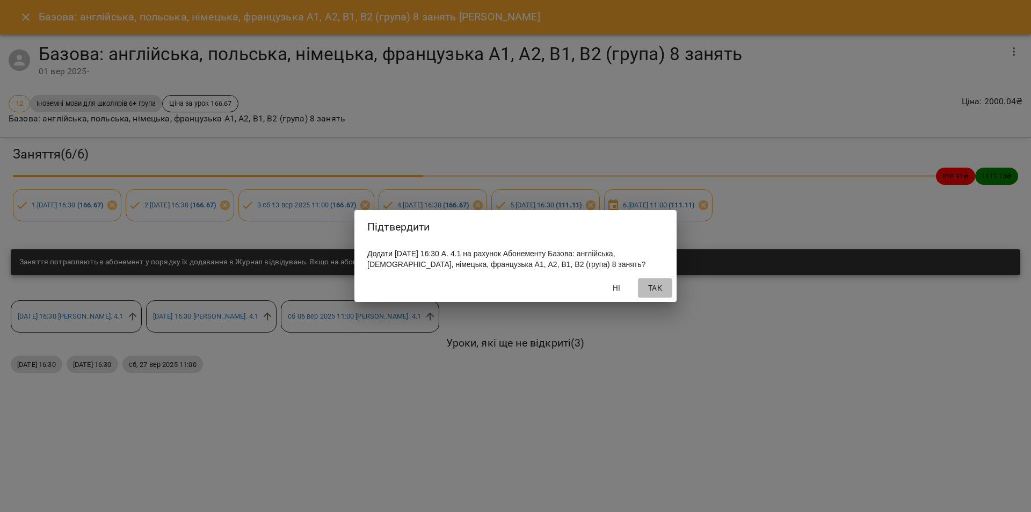
drag, startPoint x: 665, startPoint y: 291, endPoint x: 530, endPoint y: 326, distance: 139.9
click at [665, 291] on span "Так" at bounding box center [655, 287] width 26 height 13
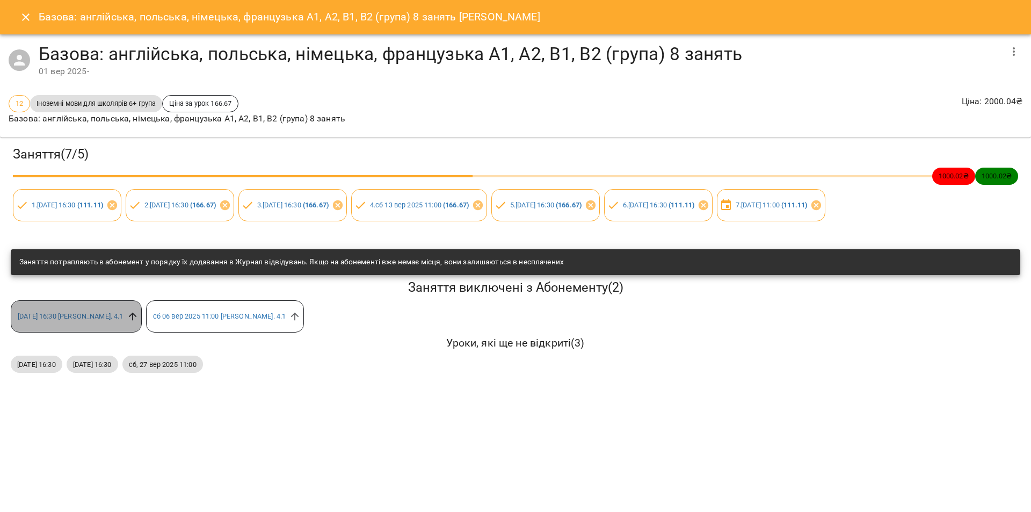
click at [128, 315] on icon at bounding box center [132, 317] width 8 height 8
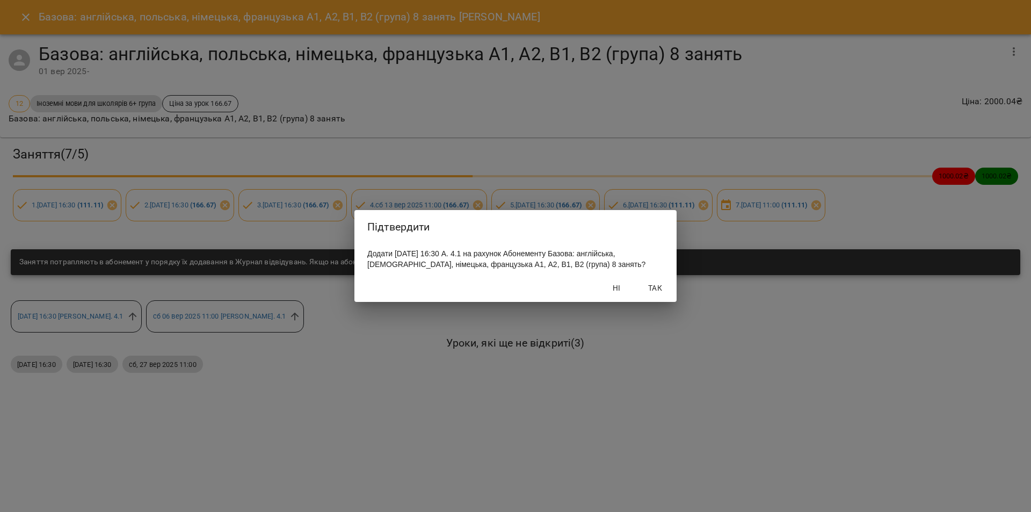
click at [652, 292] on span "Так" at bounding box center [655, 287] width 26 height 13
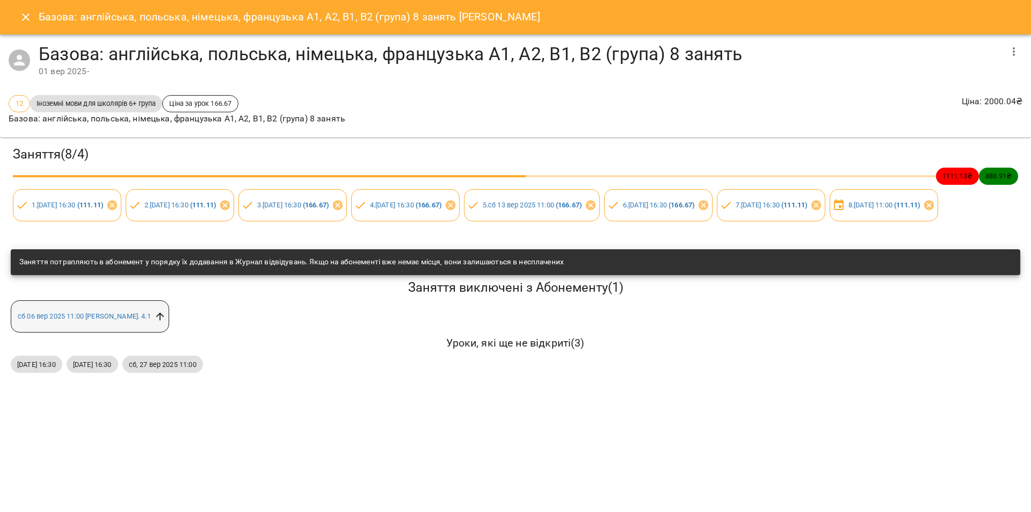
click at [156, 321] on icon at bounding box center [160, 317] width 8 height 8
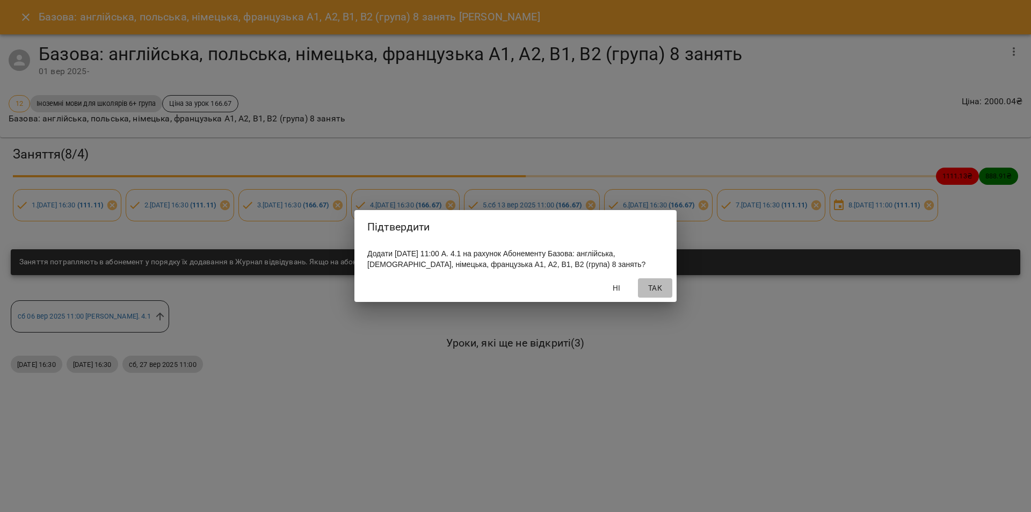
click at [663, 294] on span "Так" at bounding box center [655, 287] width 26 height 13
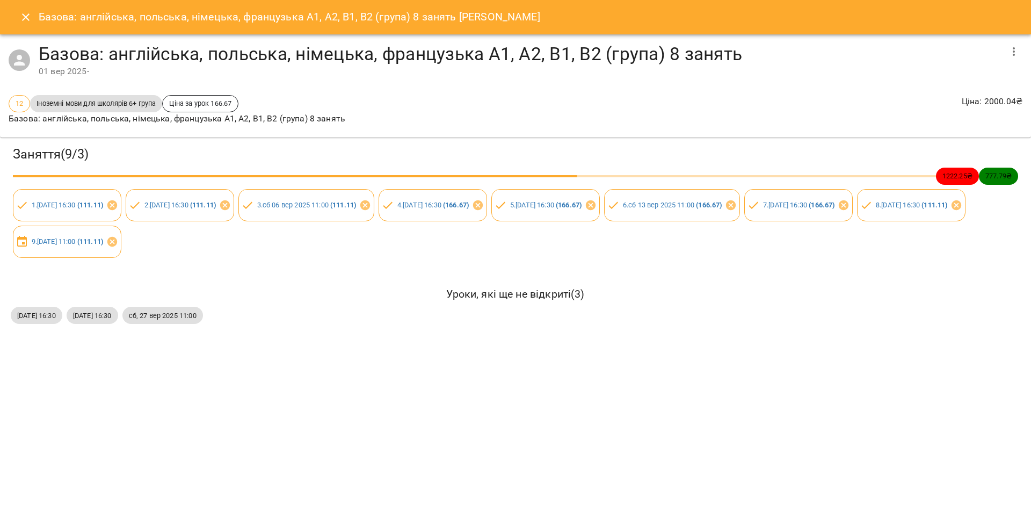
click at [20, 24] on button "Close" at bounding box center [26, 17] width 26 height 26
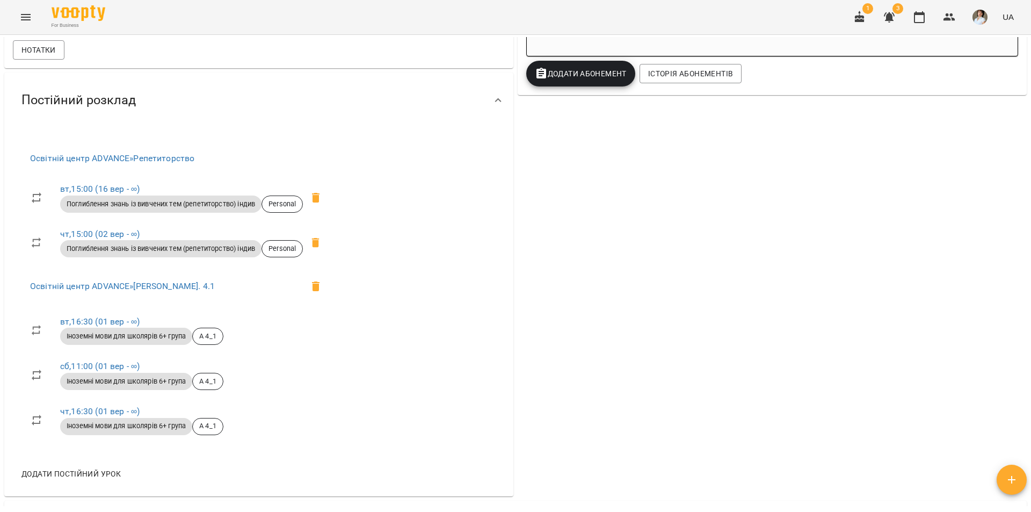
scroll to position [483, 0]
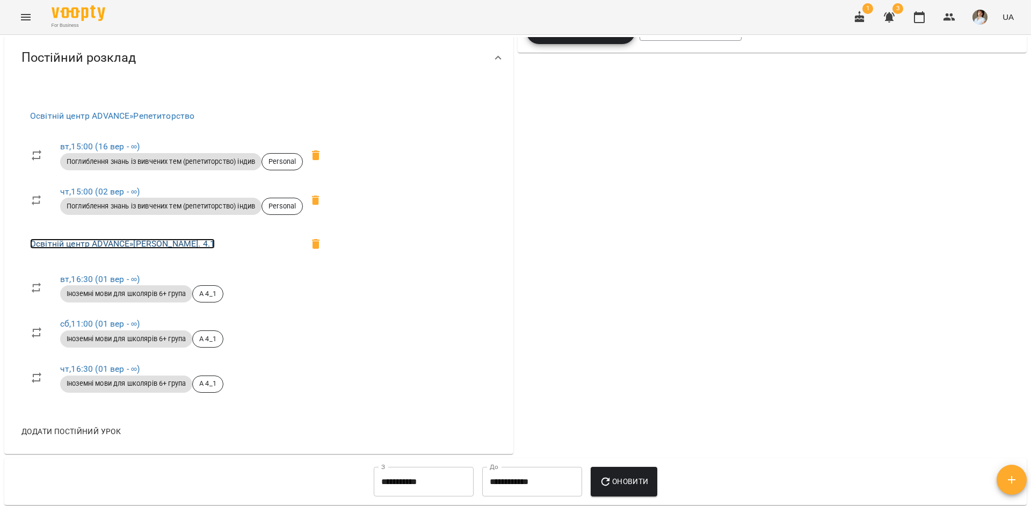
click at [132, 249] on link "Освітній центр ADVANCE » А. 4.1" at bounding box center [122, 243] width 185 height 10
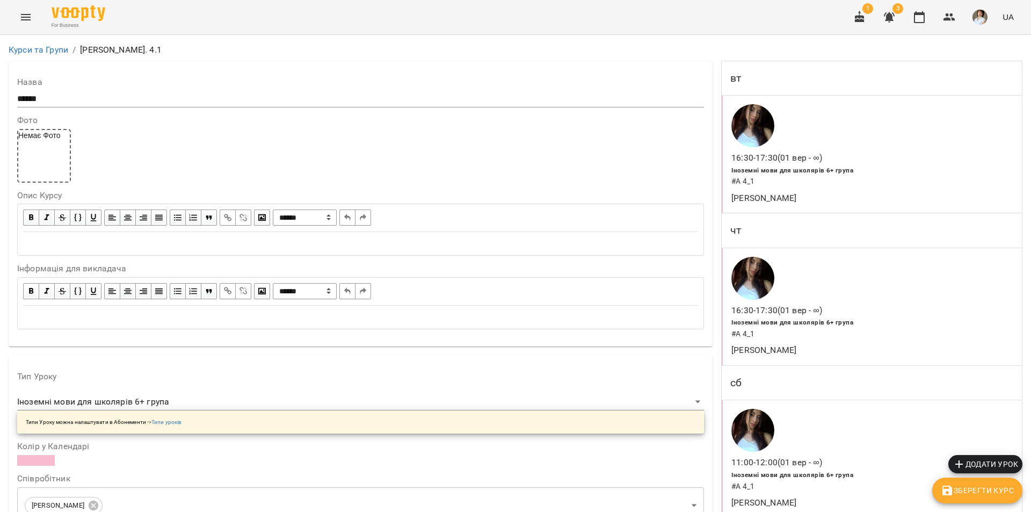
scroll to position [1013, 0]
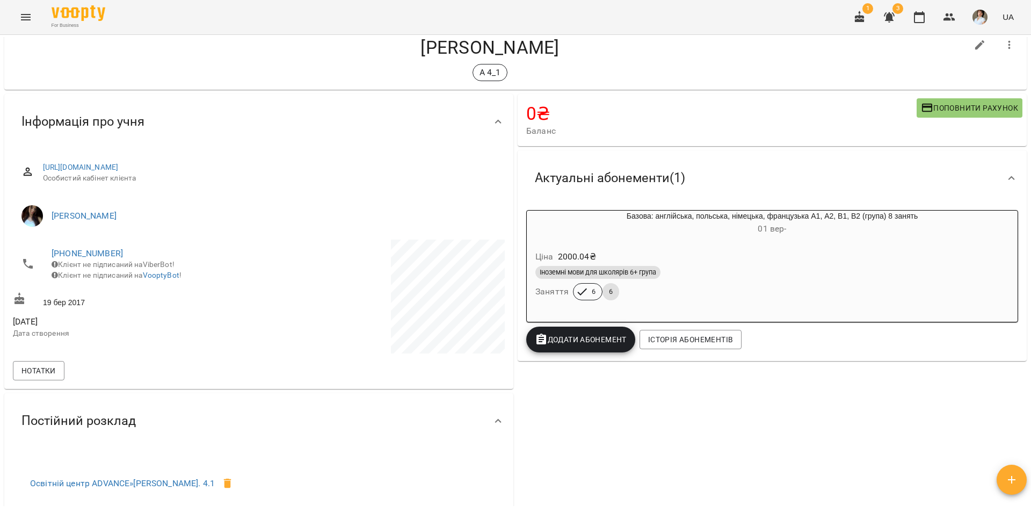
scroll to position [54, 0]
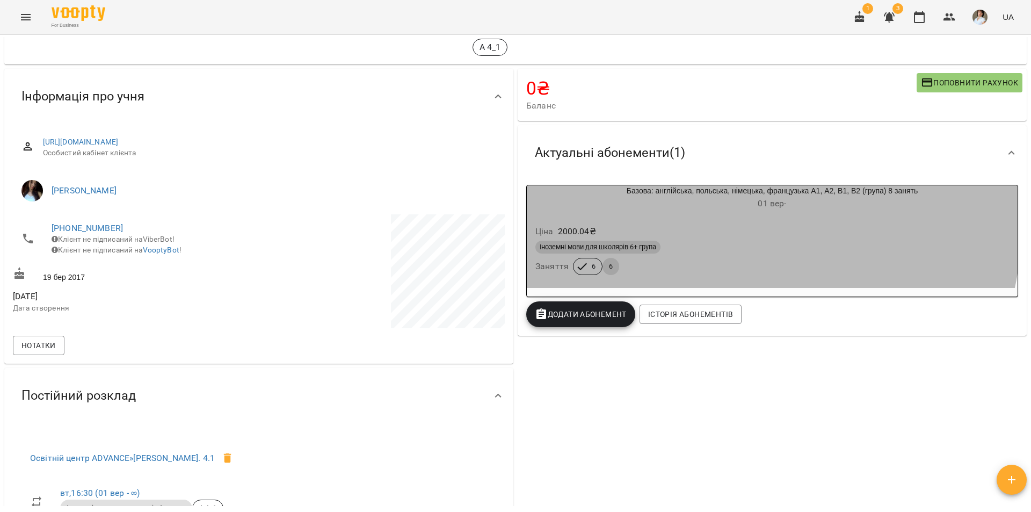
click at [678, 219] on div "Ціна 2000.04 ₴ Іноземні мови для школярів 6+ група Заняття 6 6" at bounding box center [772, 251] width 491 height 73
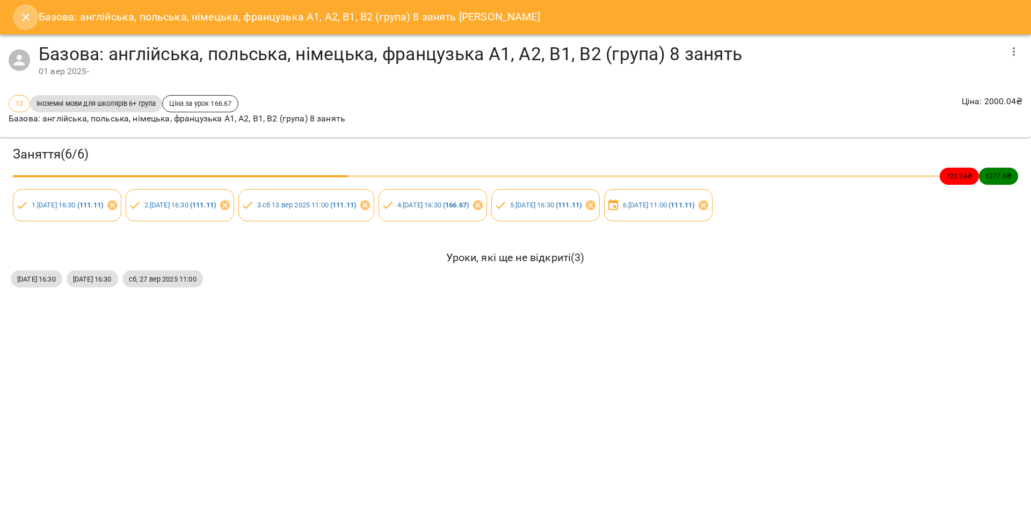
click at [23, 16] on icon "Close" at bounding box center [25, 17] width 13 height 13
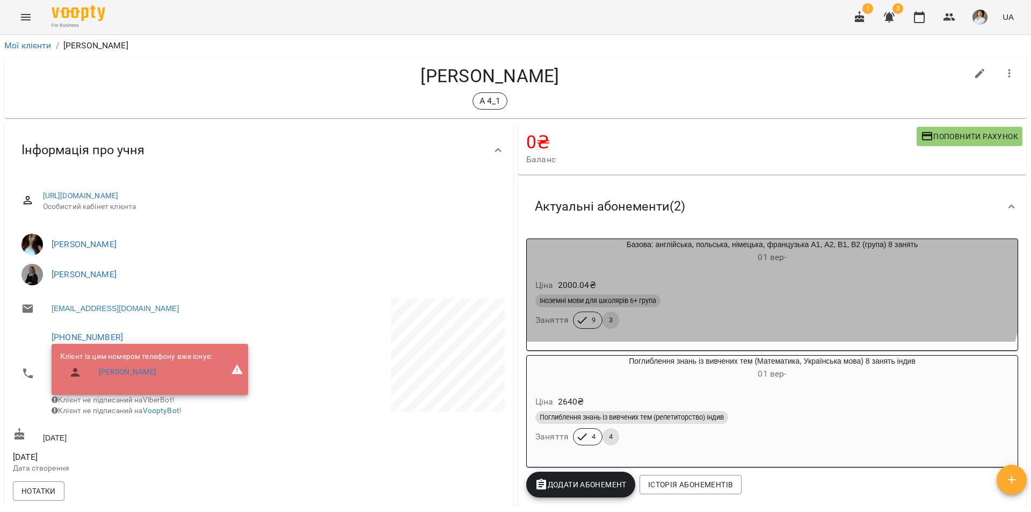
click at [718, 256] on h6 "01 вер -" at bounding box center [772, 257] width 491 height 15
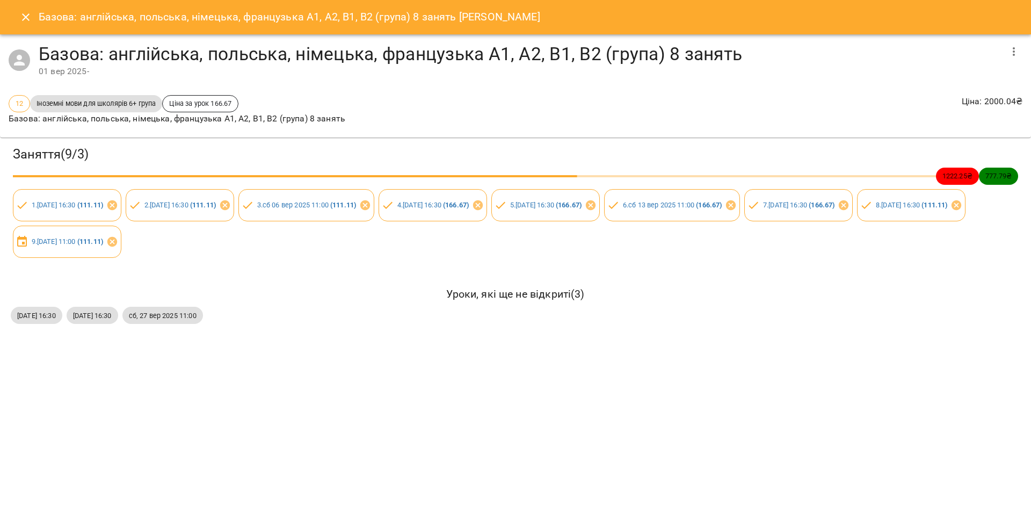
click at [32, 17] on icon "Close" at bounding box center [25, 17] width 13 height 13
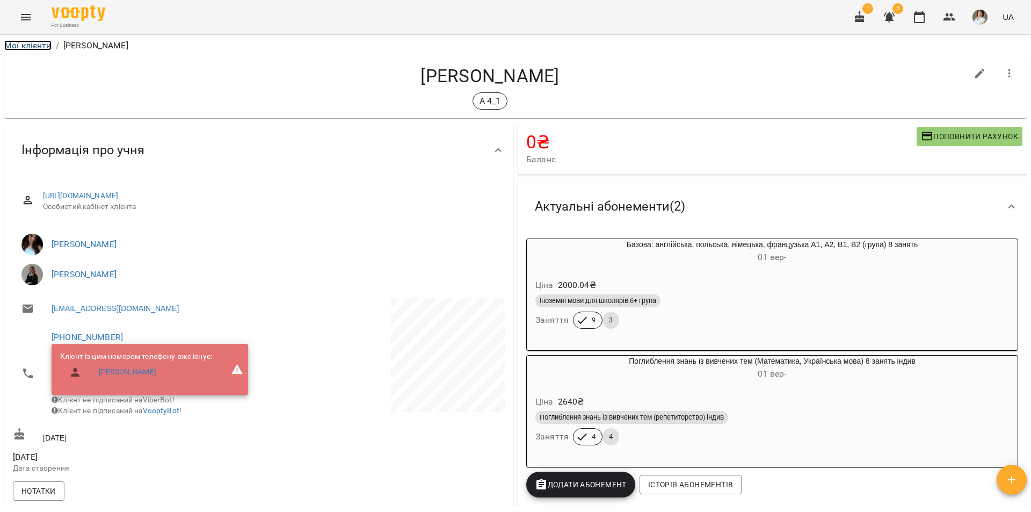
click at [24, 46] on link "Мої клієнти" at bounding box center [27, 45] width 47 height 10
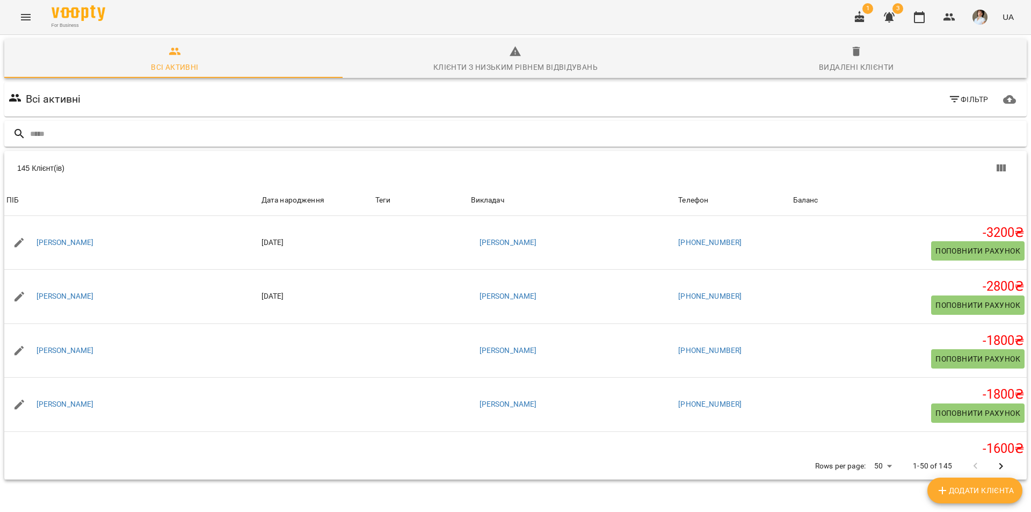
click at [140, 123] on div at bounding box center [515, 134] width 1023 height 26
click at [206, 137] on input "text" at bounding box center [526, 134] width 993 height 18
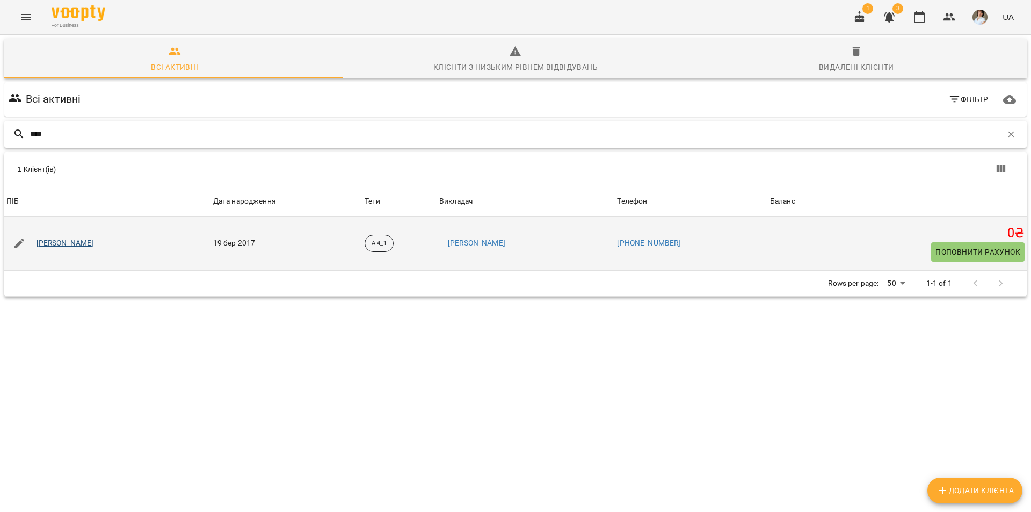
type input "****"
click at [94, 242] on link "[PERSON_NAME]" at bounding box center [65, 243] width 57 height 11
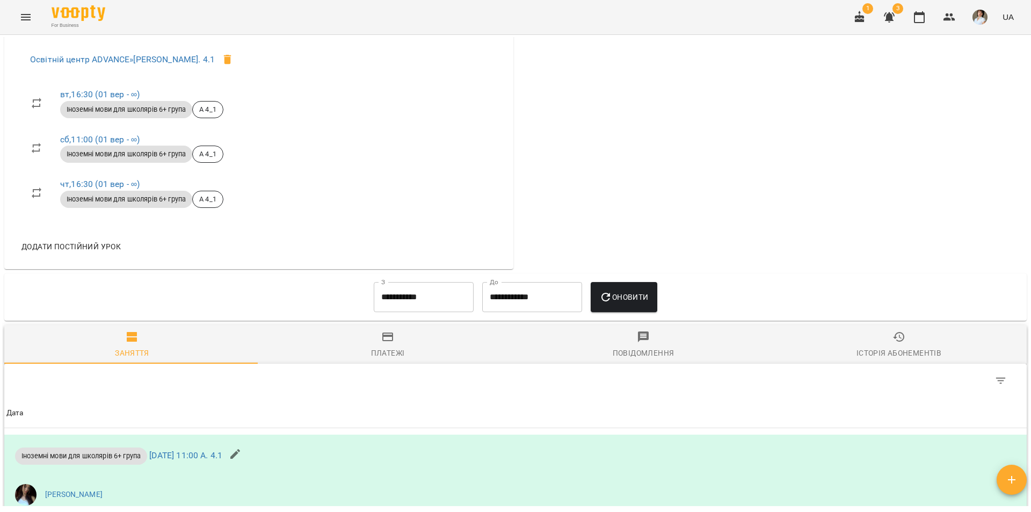
scroll to position [449, 0]
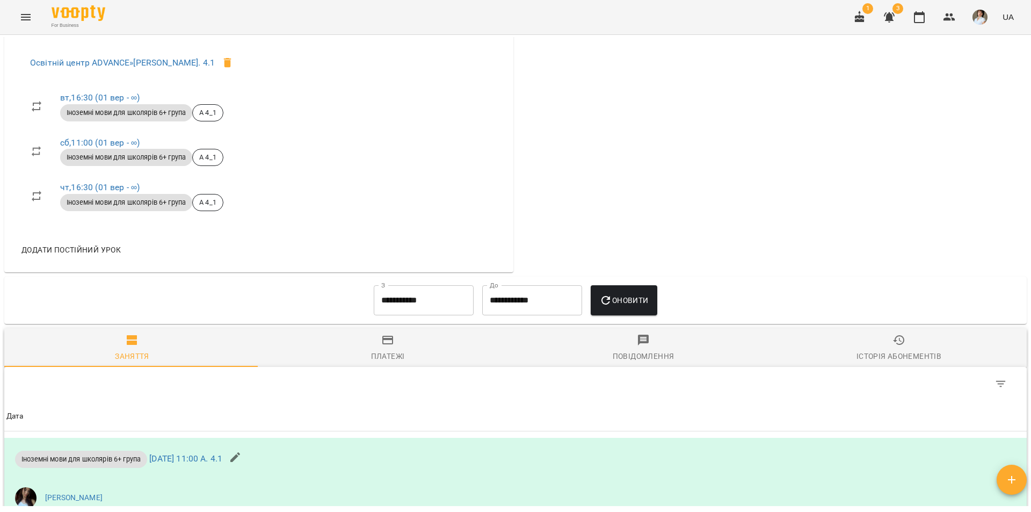
click at [413, 303] on input "**********" at bounding box center [424, 300] width 100 height 30
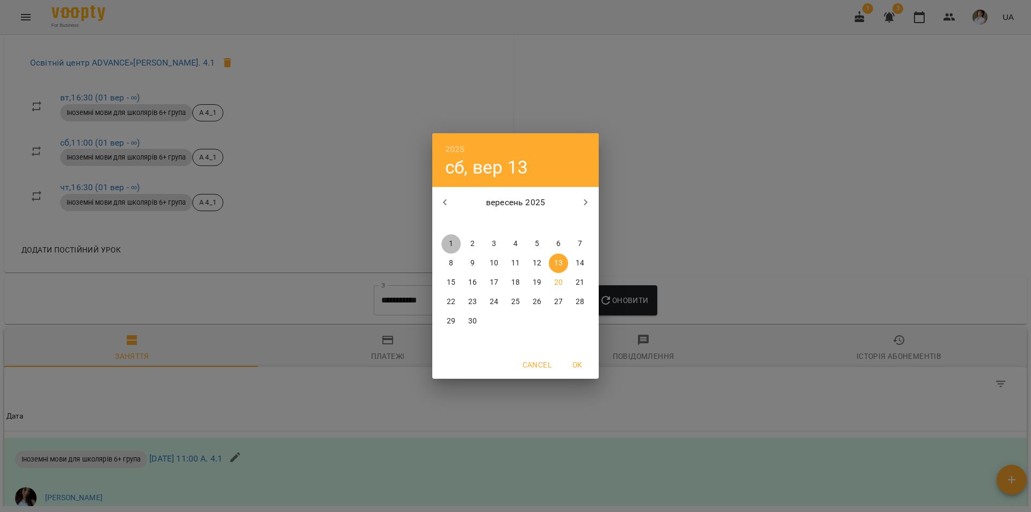
click at [454, 241] on span "1" at bounding box center [450, 243] width 19 height 11
type input "**********"
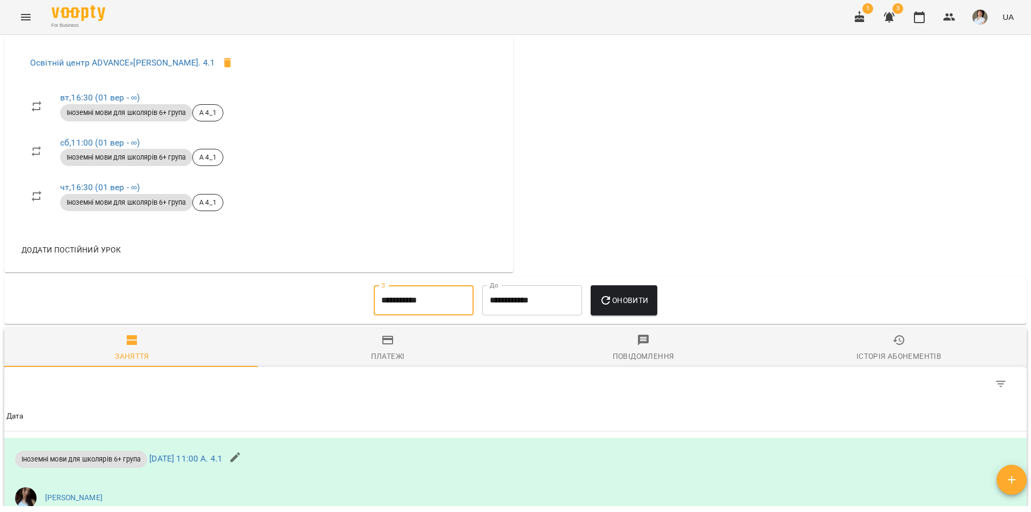
click at [610, 294] on icon "button" at bounding box center [605, 300] width 13 height 13
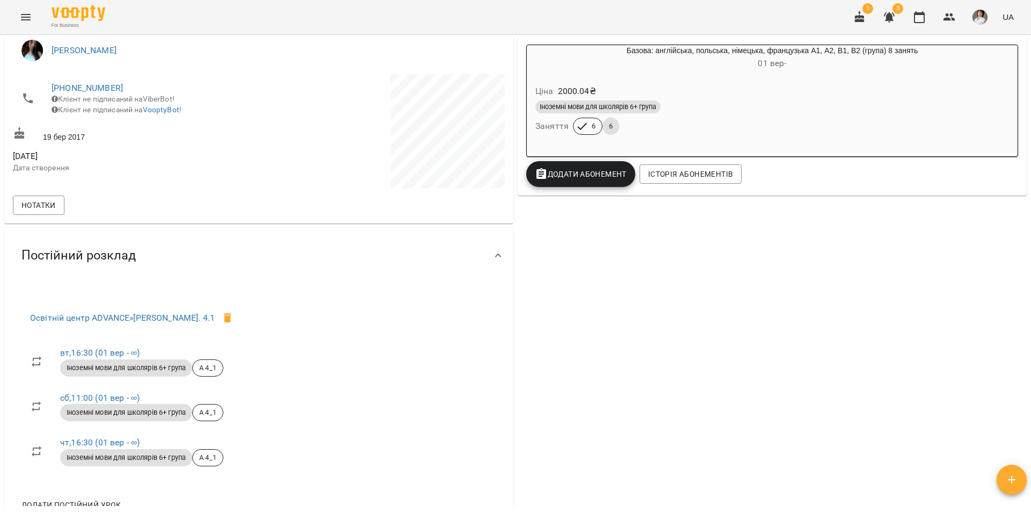
scroll to position [176, 0]
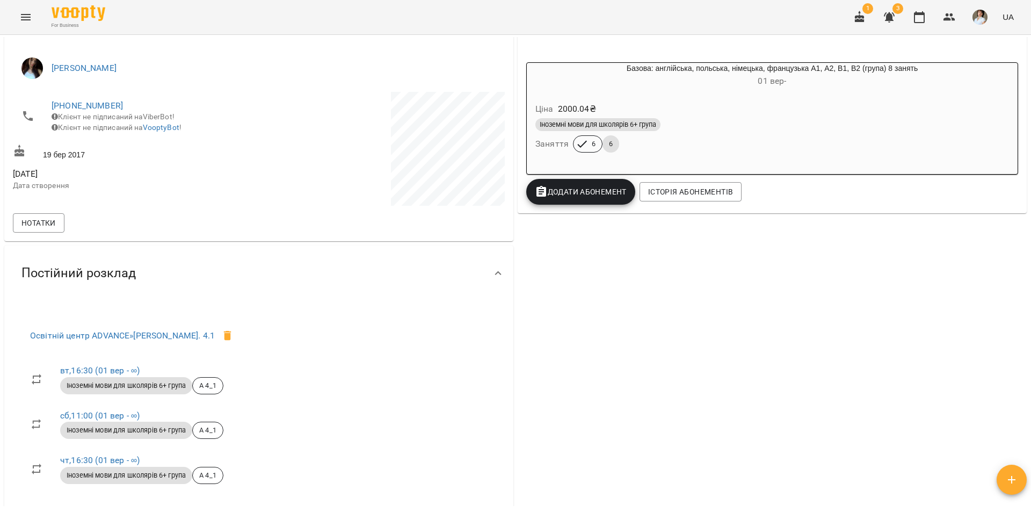
click at [705, 79] on h6 "01 вер -" at bounding box center [772, 81] width 491 height 15
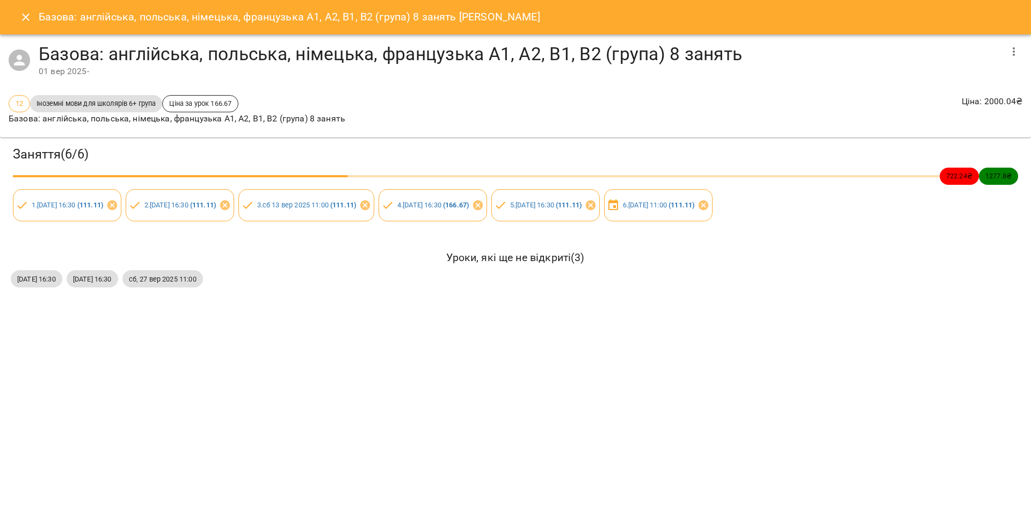
click at [31, 13] on icon "Close" at bounding box center [25, 17] width 13 height 13
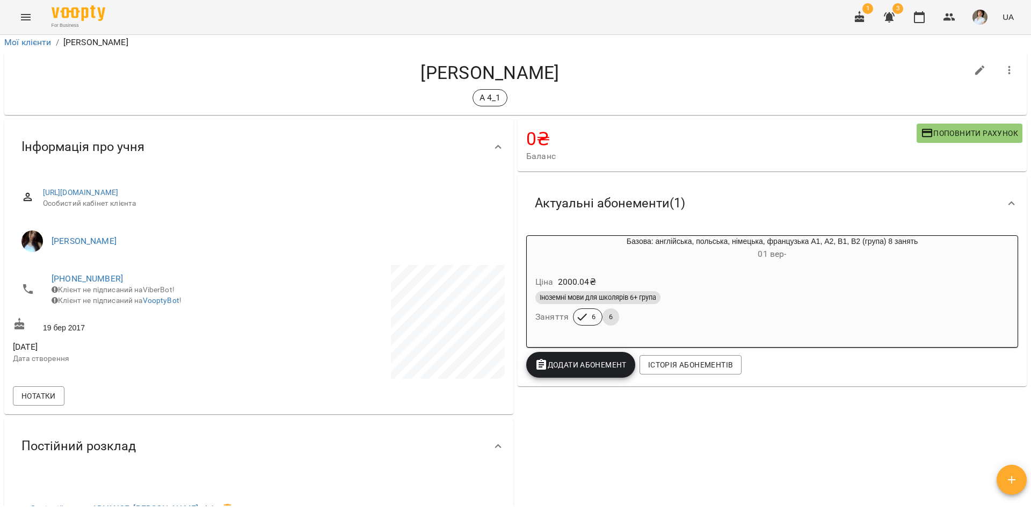
scroll to position [0, 0]
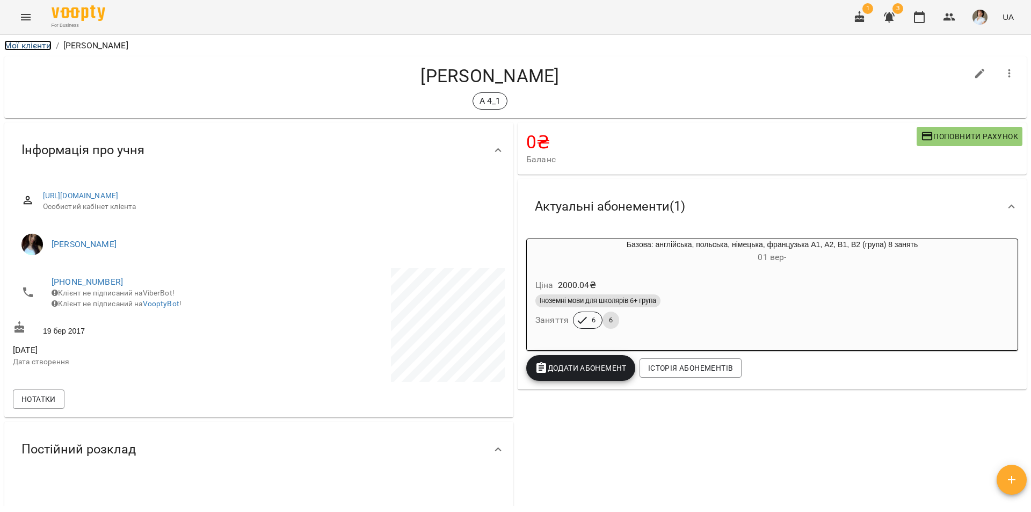
click at [40, 45] on link "Мої клієнти" at bounding box center [27, 45] width 47 height 10
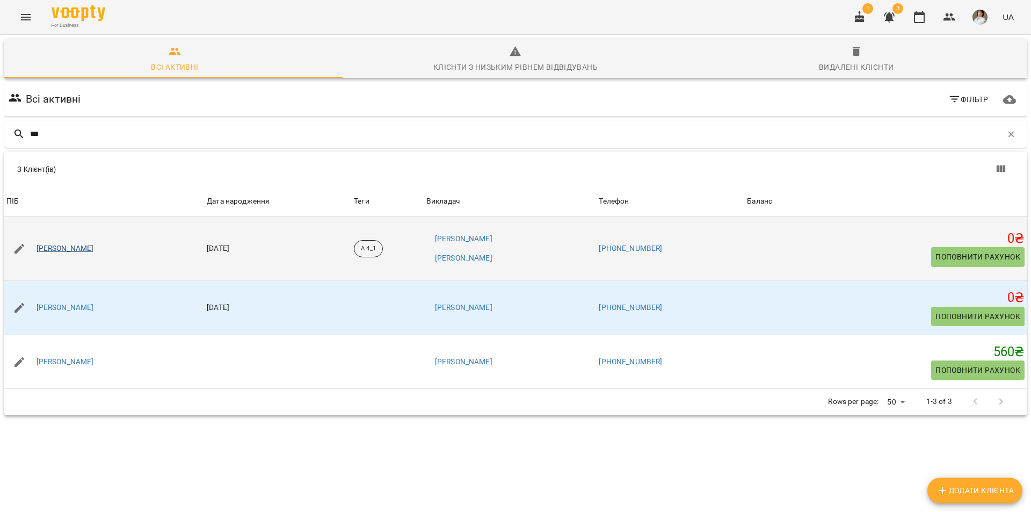
type input "***"
click at [94, 246] on link "[PERSON_NAME]" at bounding box center [65, 248] width 57 height 11
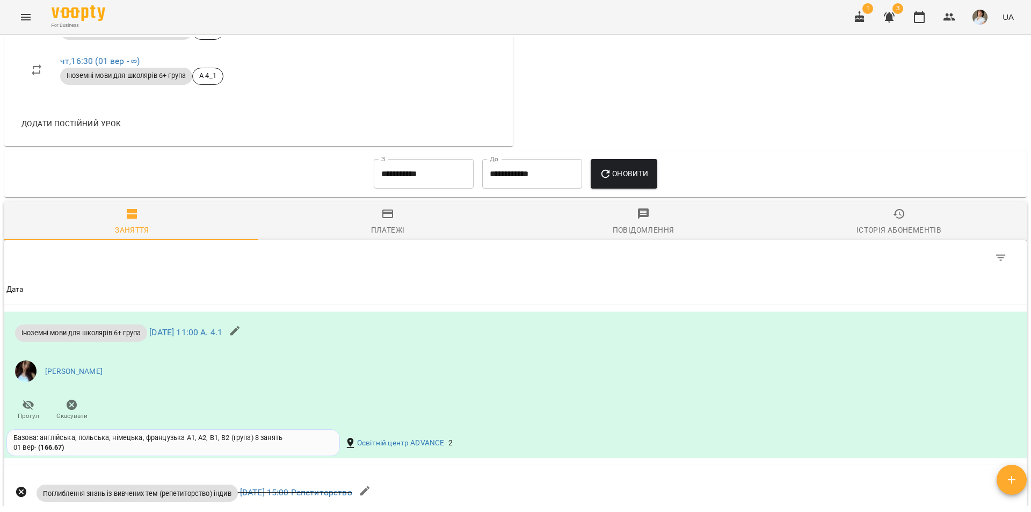
scroll to position [806, 0]
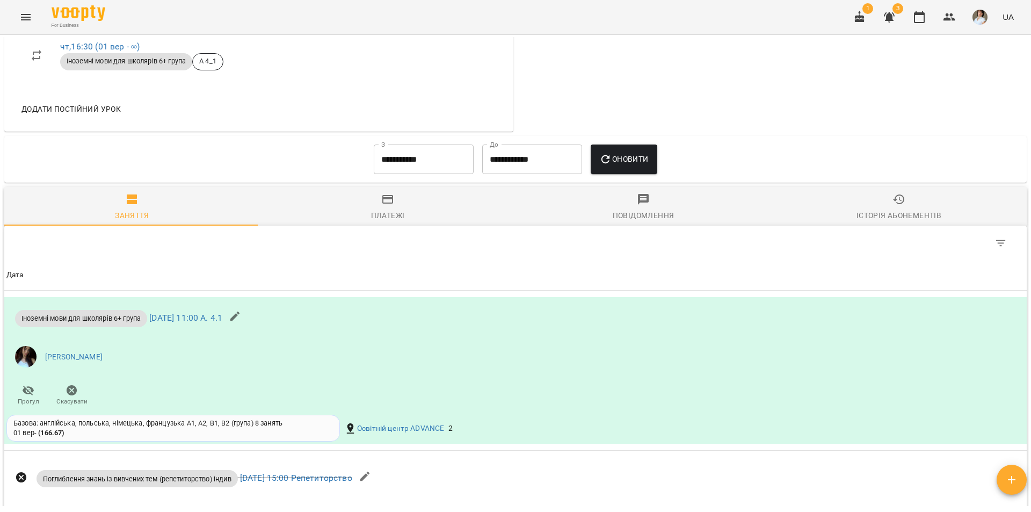
click at [418, 168] on input "**********" at bounding box center [424, 159] width 100 height 30
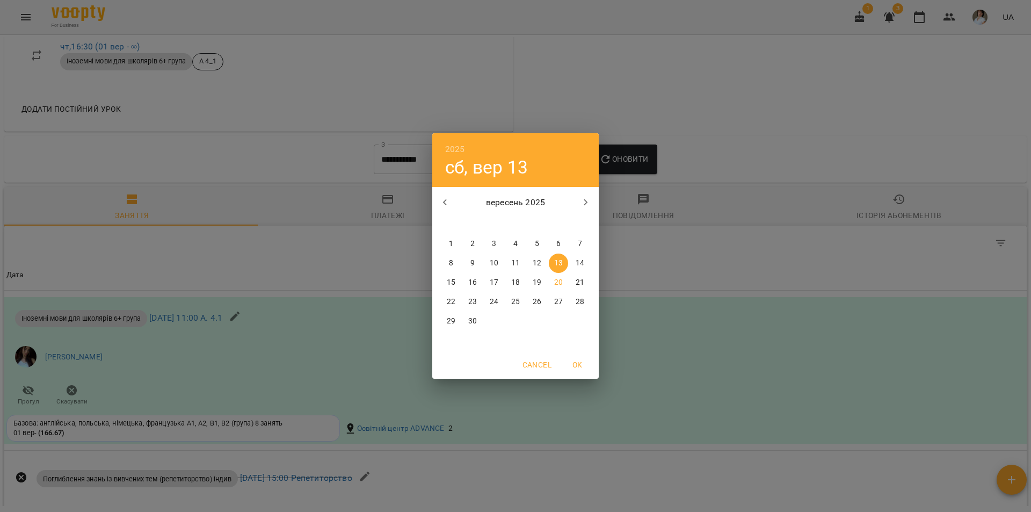
click at [433, 200] on button "button" at bounding box center [445, 203] width 26 height 26
click at [450, 203] on icon "button" at bounding box center [445, 202] width 13 height 13
click at [516, 237] on button "1" at bounding box center [515, 243] width 19 height 19
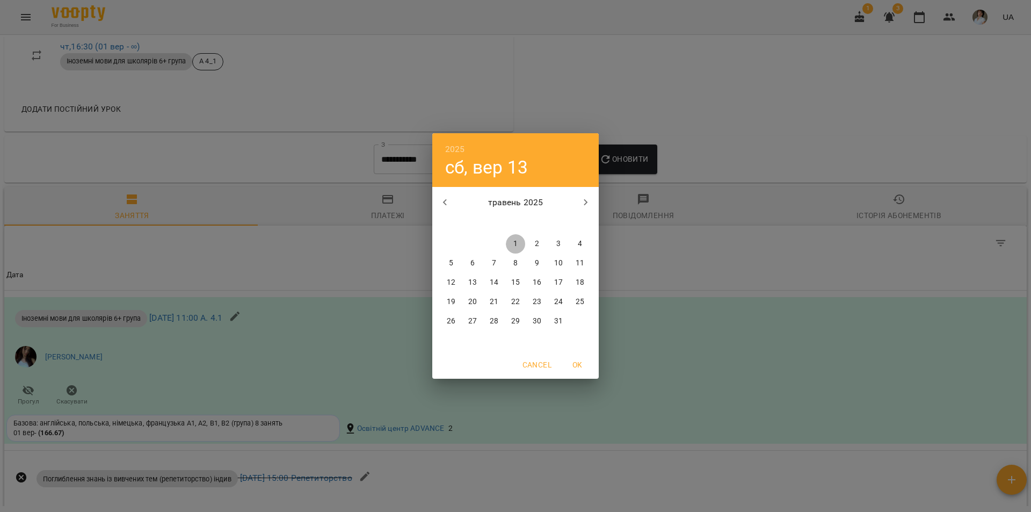
type input "**********"
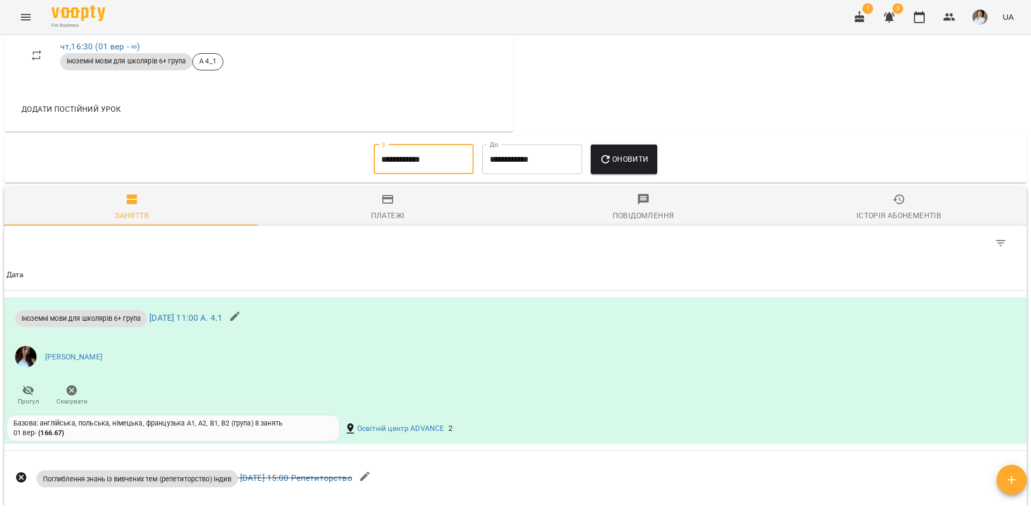
click at [619, 165] on span "Оновити" at bounding box center [623, 159] width 49 height 13
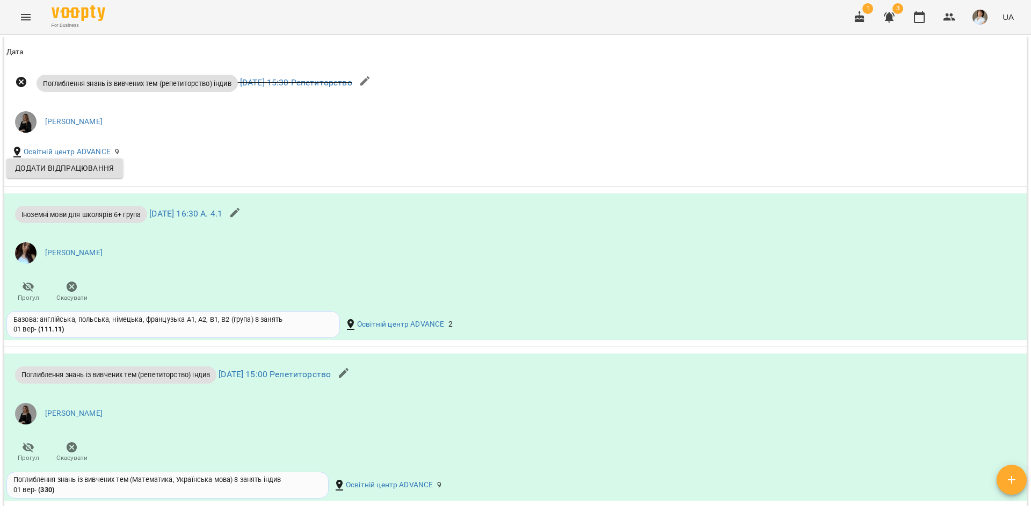
scroll to position [0, 0]
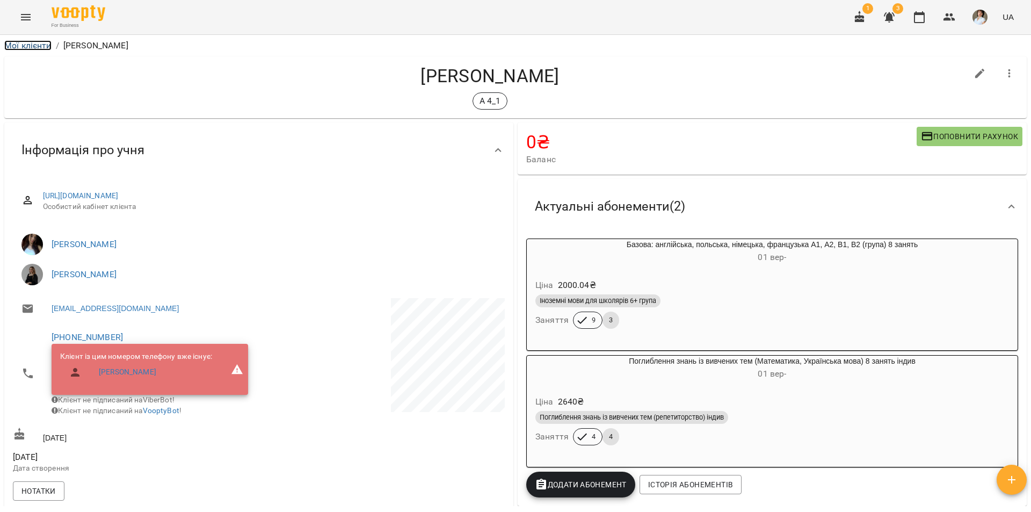
click at [33, 44] on link "Мої клієнти" at bounding box center [27, 45] width 47 height 10
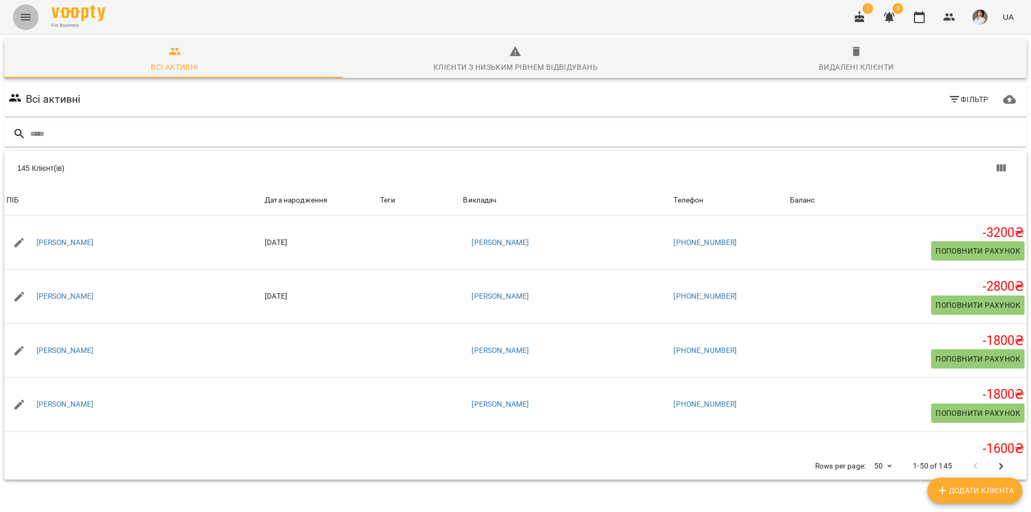
click at [31, 17] on icon "Menu" at bounding box center [25, 17] width 13 height 13
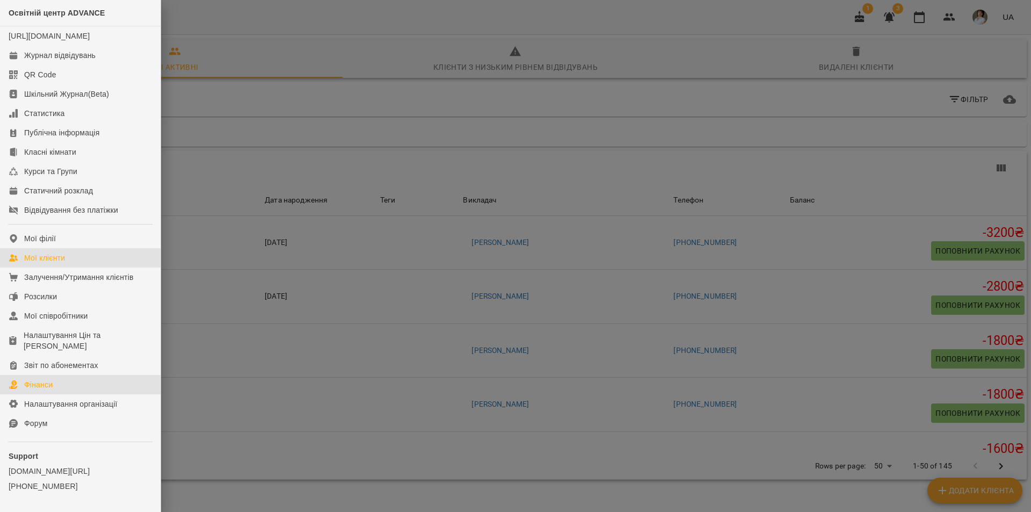
click at [63, 394] on link "Фінанси" at bounding box center [80, 384] width 161 height 19
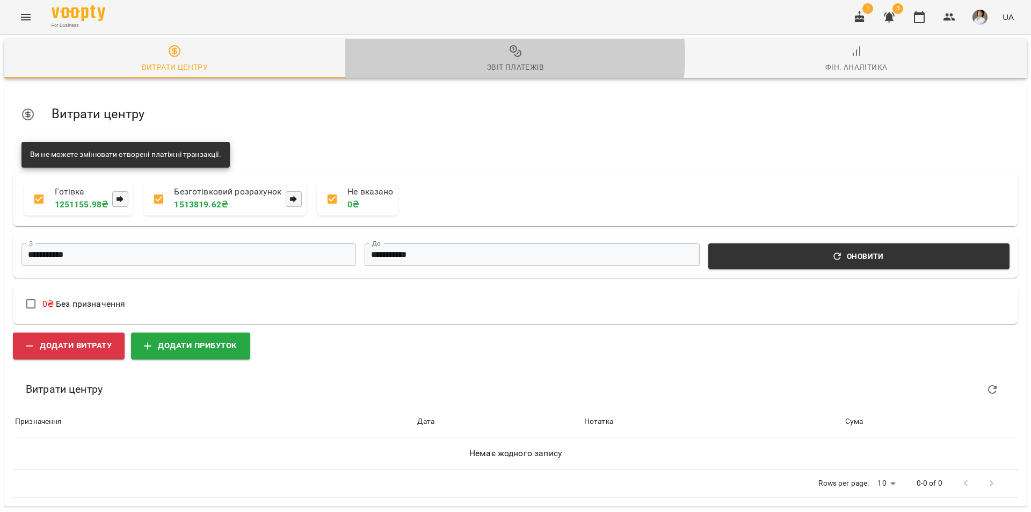
click at [499, 56] on span "Звіт платежів" at bounding box center [516, 59] width 328 height 29
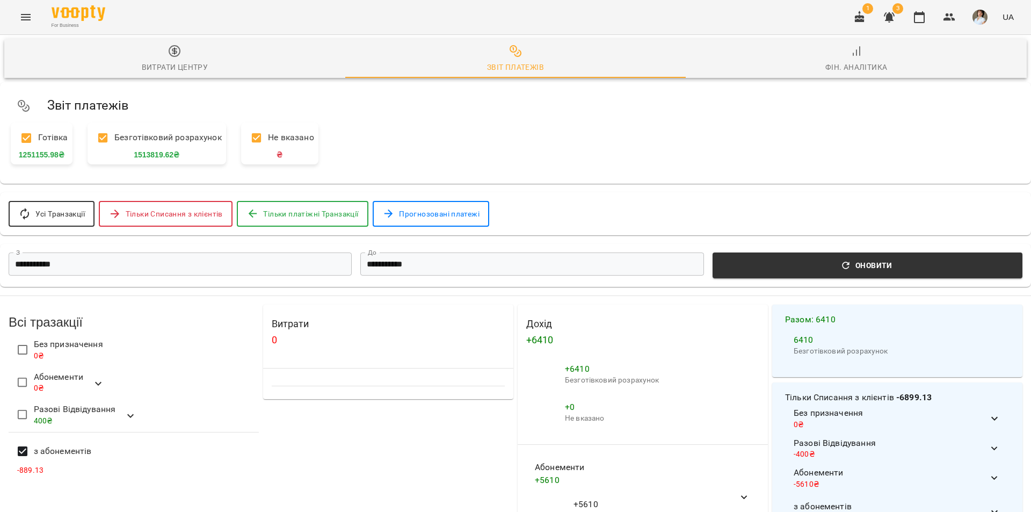
click at [847, 266] on icon "button" at bounding box center [846, 265] width 11 height 11
click at [28, 14] on icon "Menu" at bounding box center [25, 17] width 13 height 13
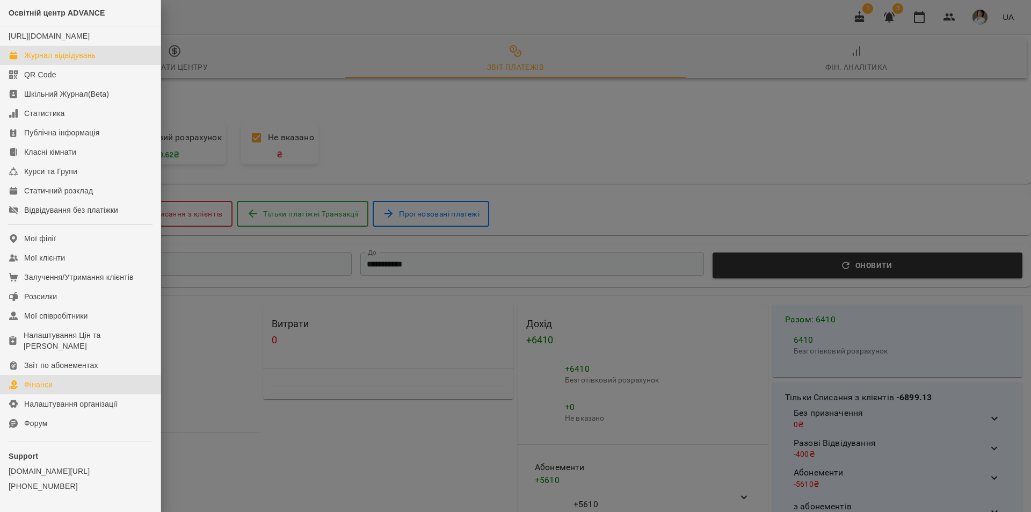
click at [62, 61] on div "Журнал відвідувань" at bounding box center [59, 55] width 71 height 11
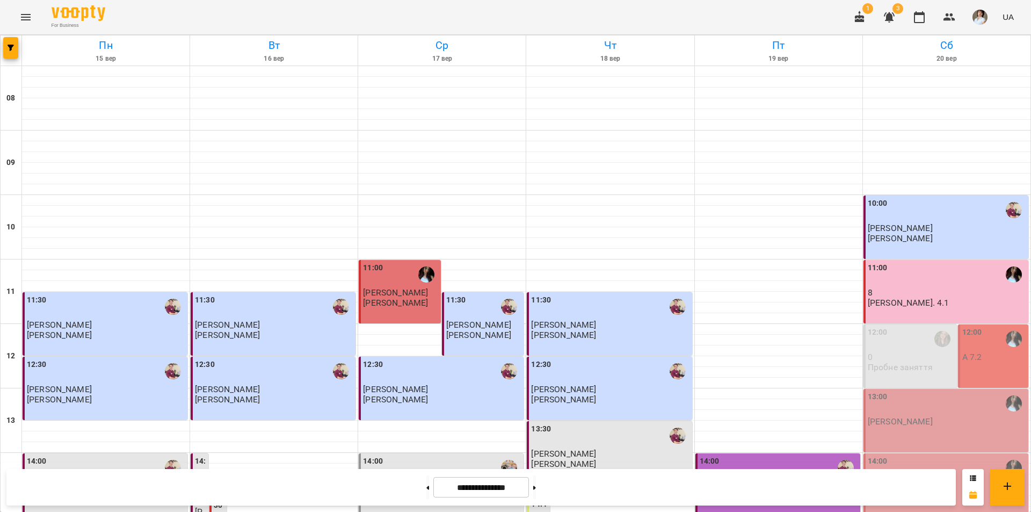
scroll to position [215, 0]
click at [975, 327] on div "12:00" at bounding box center [994, 339] width 64 height 25
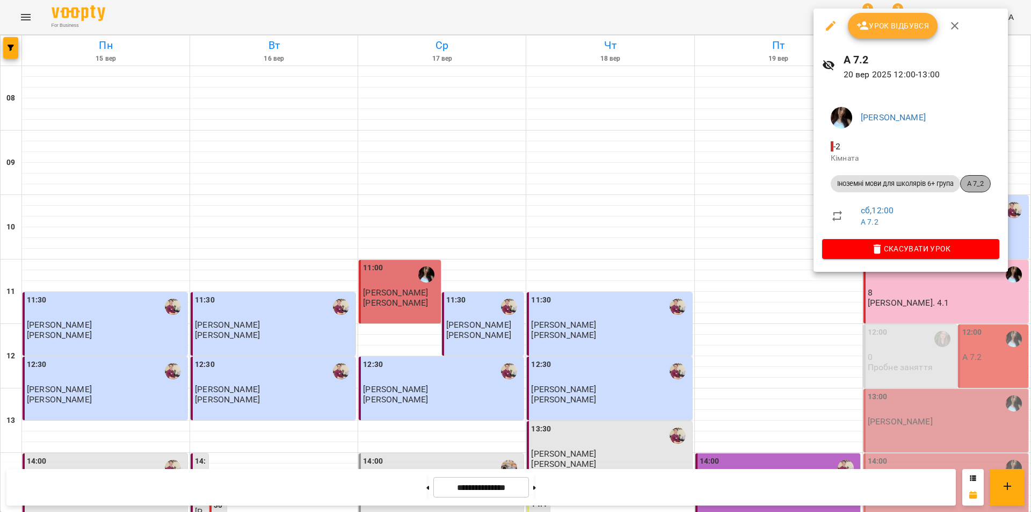
click at [973, 189] on div "А 7_2" at bounding box center [975, 183] width 31 height 17
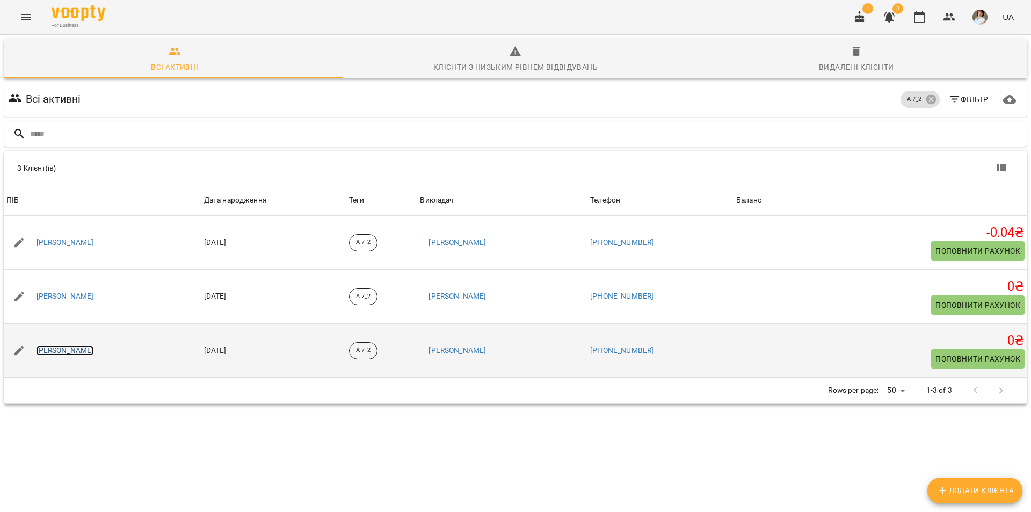
click at [50, 345] on link "[PERSON_NAME]" at bounding box center [65, 350] width 57 height 11
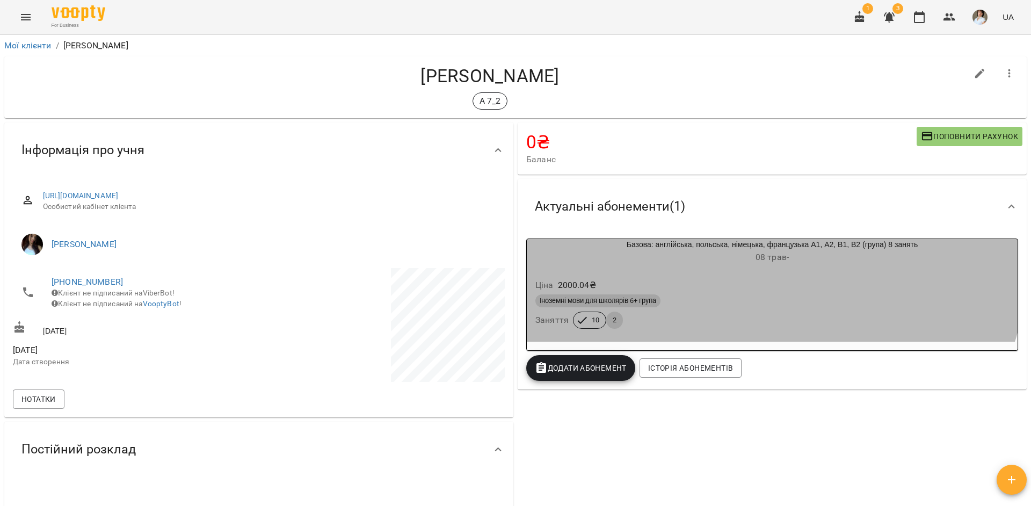
click at [722, 255] on h6 "[DATE] -" at bounding box center [772, 257] width 491 height 15
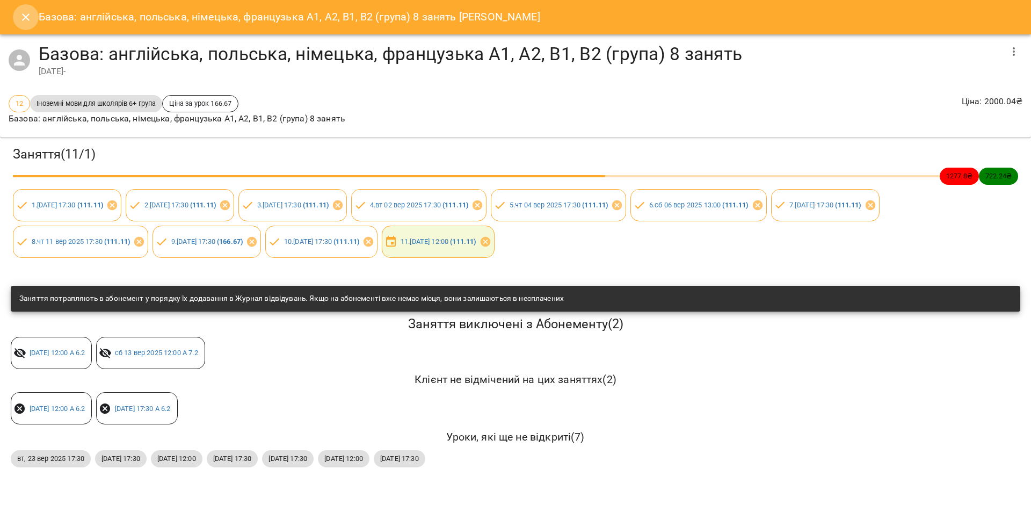
drag, startPoint x: 25, startPoint y: 6, endPoint x: 17, endPoint y: 4, distance: 7.8
click at [20, 5] on button "Close" at bounding box center [26, 17] width 26 height 26
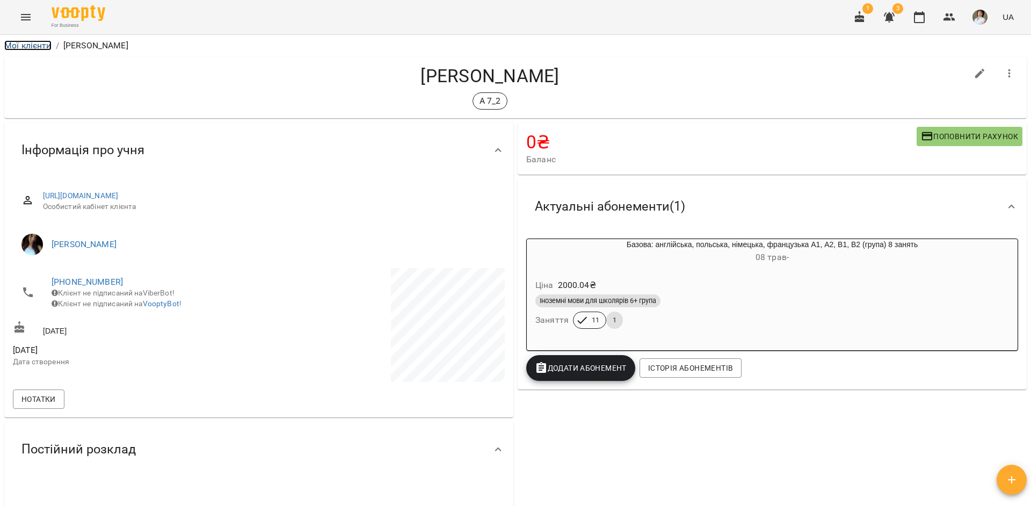
click at [35, 40] on link "Мої клієнти" at bounding box center [27, 45] width 47 height 10
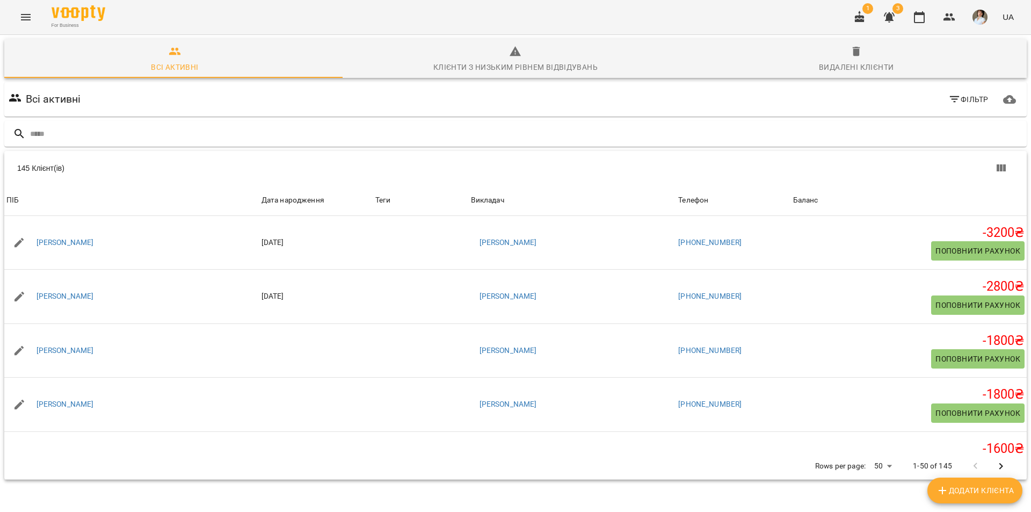
click at [22, 16] on icon "Menu" at bounding box center [25, 17] width 13 height 13
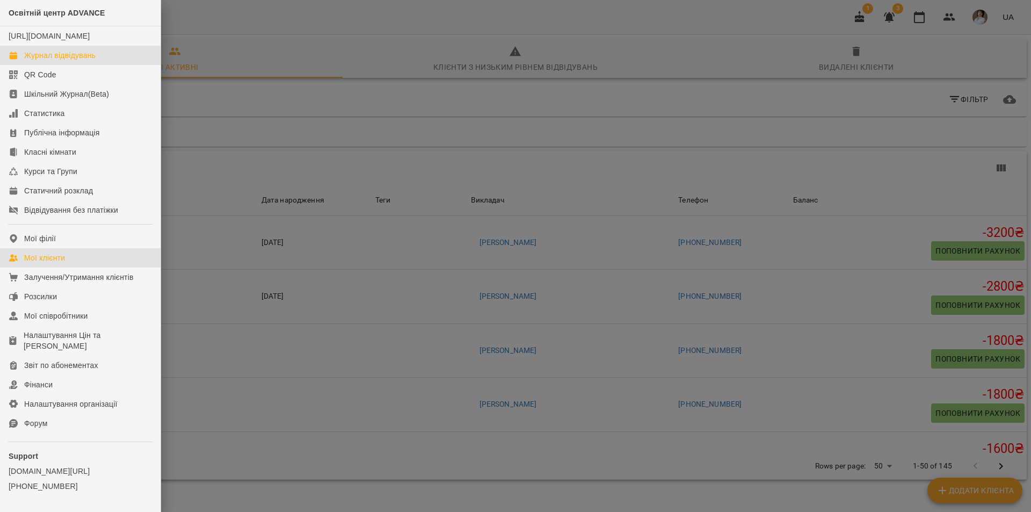
click at [52, 61] on div "Журнал відвідувань" at bounding box center [59, 55] width 71 height 11
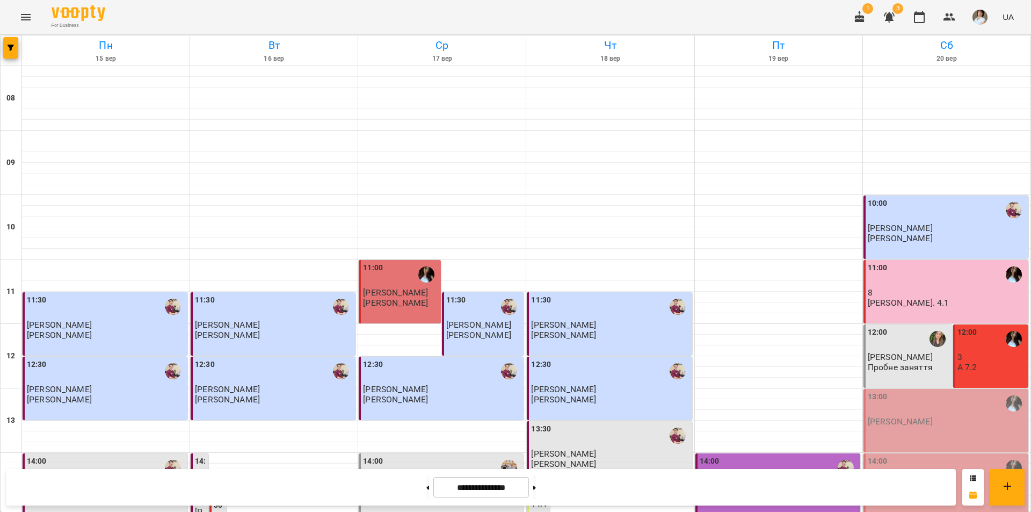
scroll to position [322, 0]
click at [536, 492] on button at bounding box center [534, 487] width 3 height 24
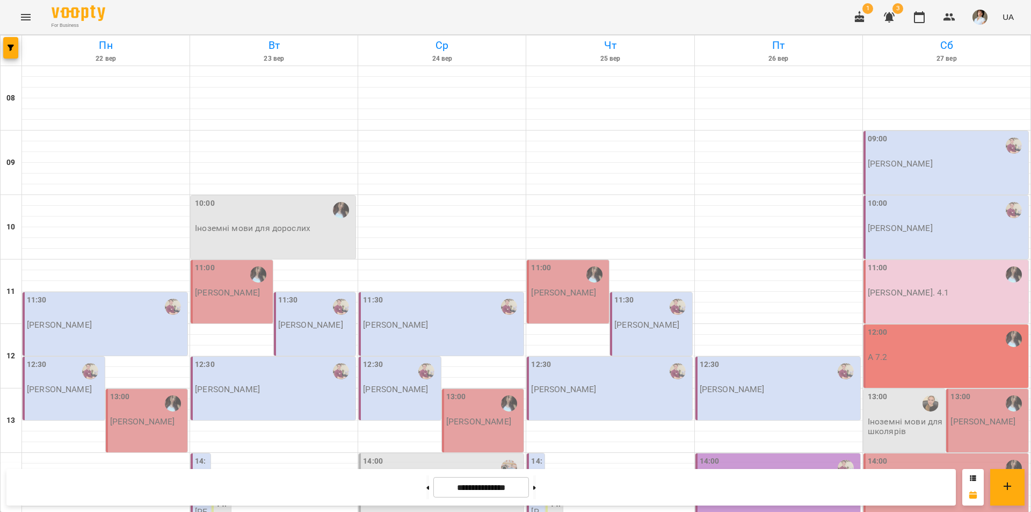
scroll to position [430, 0]
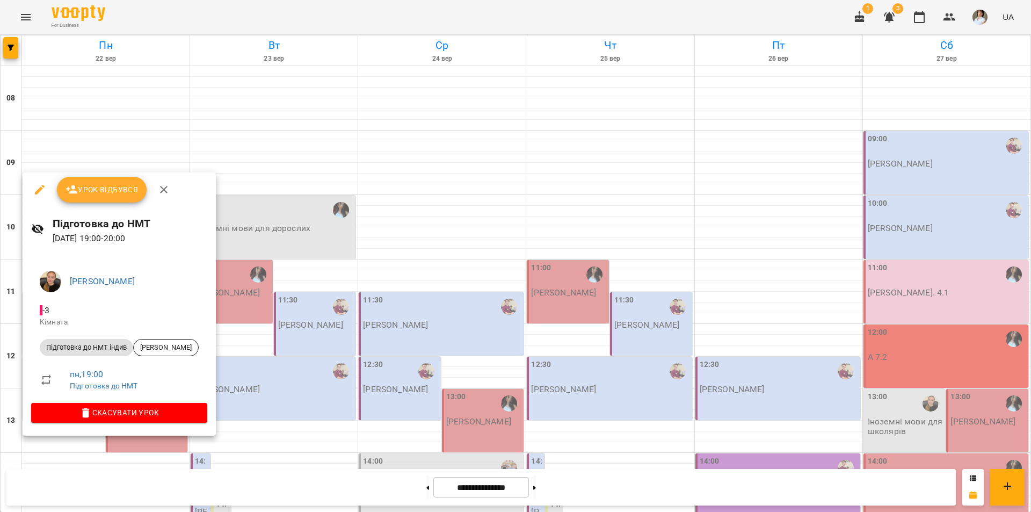
click at [303, 410] on div at bounding box center [515, 256] width 1031 height 512
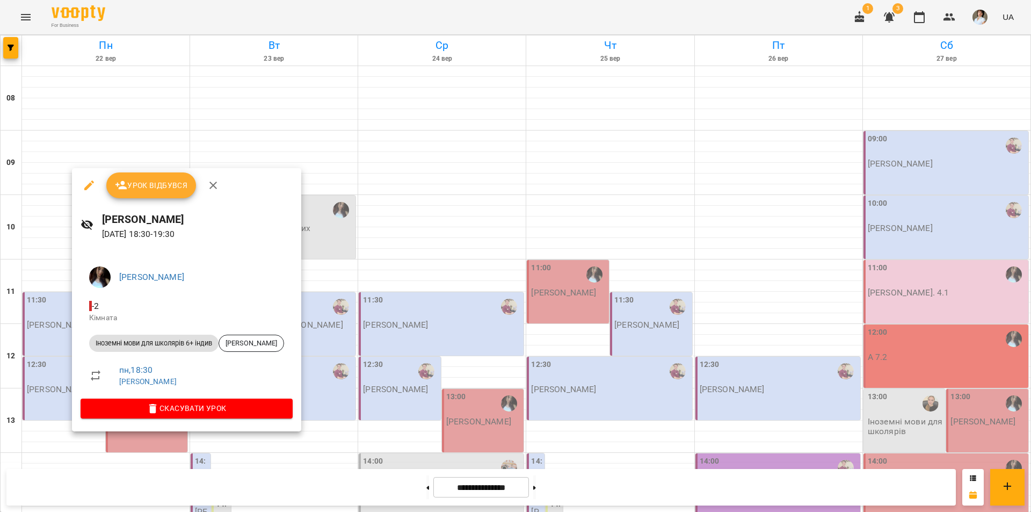
click at [273, 450] on div at bounding box center [515, 256] width 1031 height 512
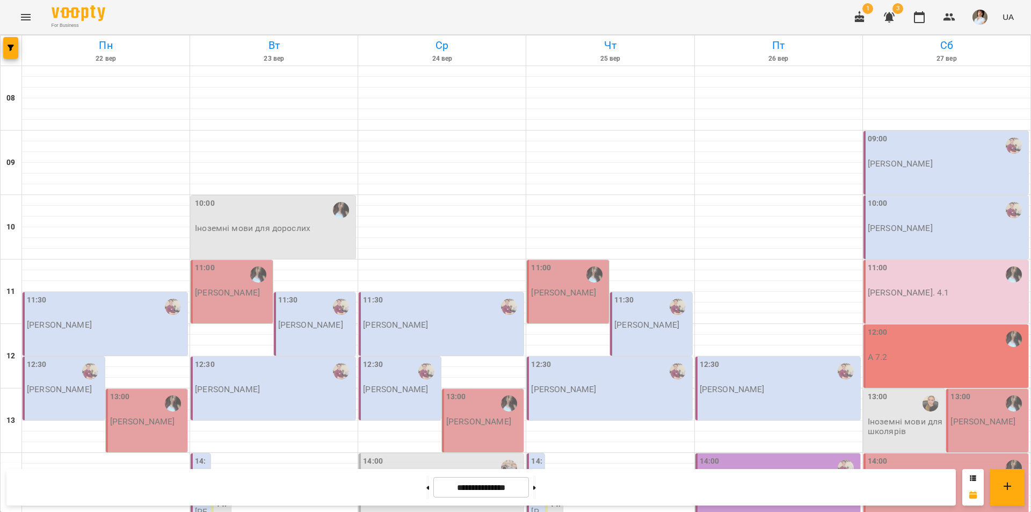
scroll to position [161, 0]
click at [426, 486] on button at bounding box center [427, 487] width 3 height 24
type input "**********"
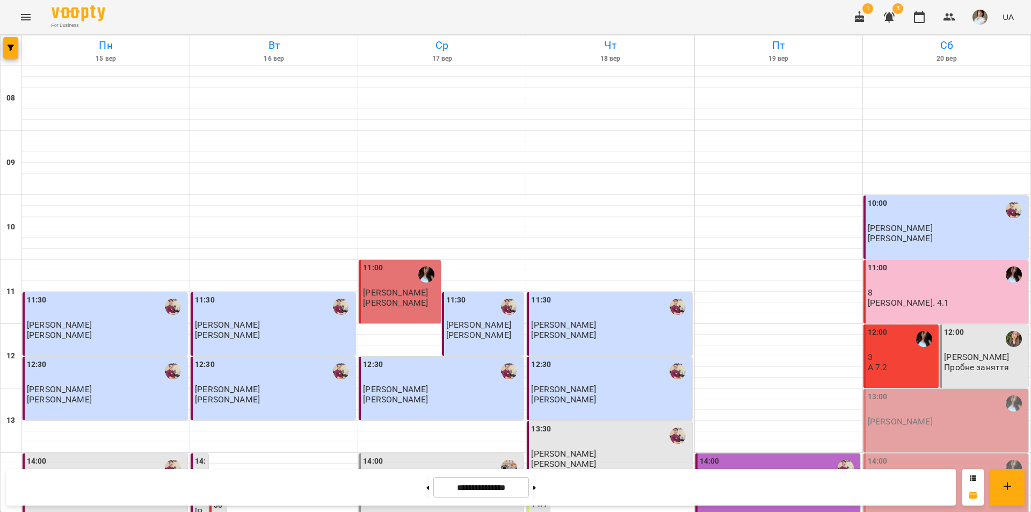
click at [897, 391] on div "13:00" at bounding box center [947, 403] width 158 height 25
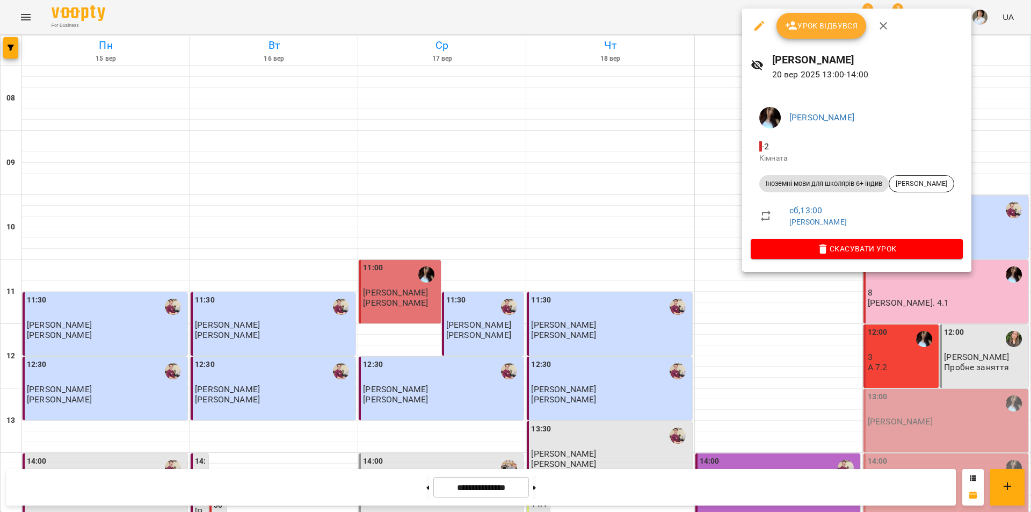
click at [906, 404] on div at bounding box center [515, 256] width 1031 height 512
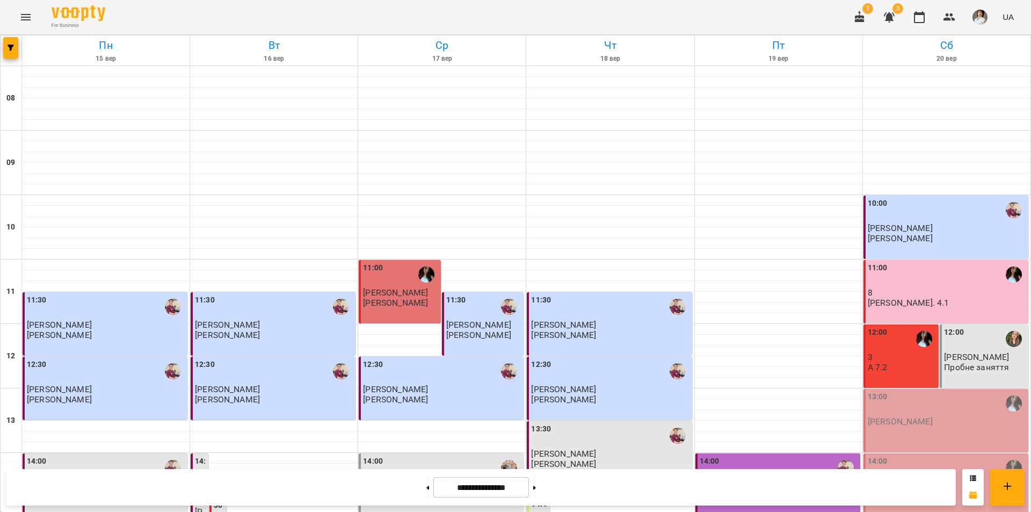
click at [921, 481] on p "[PERSON_NAME]" at bounding box center [900, 485] width 65 height 9
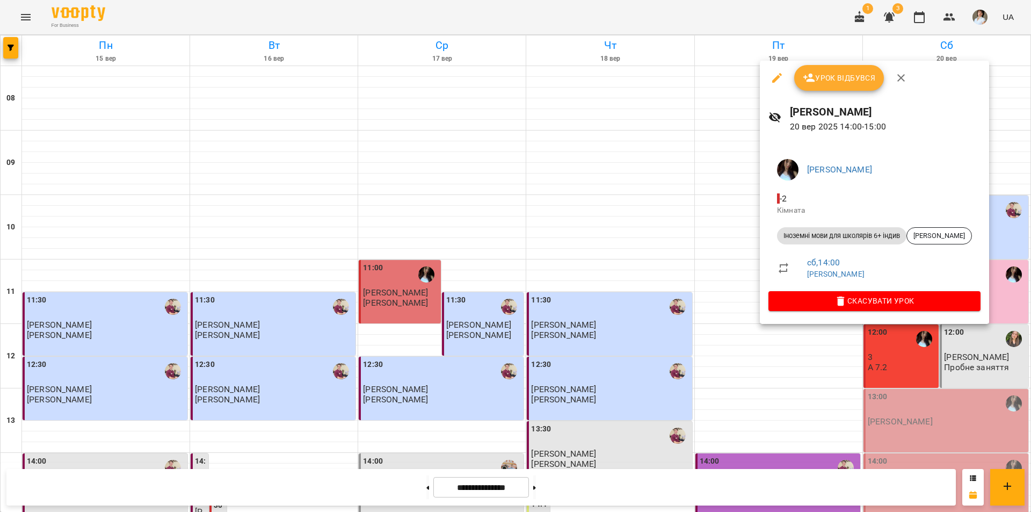
click at [886, 396] on div at bounding box center [515, 256] width 1031 height 512
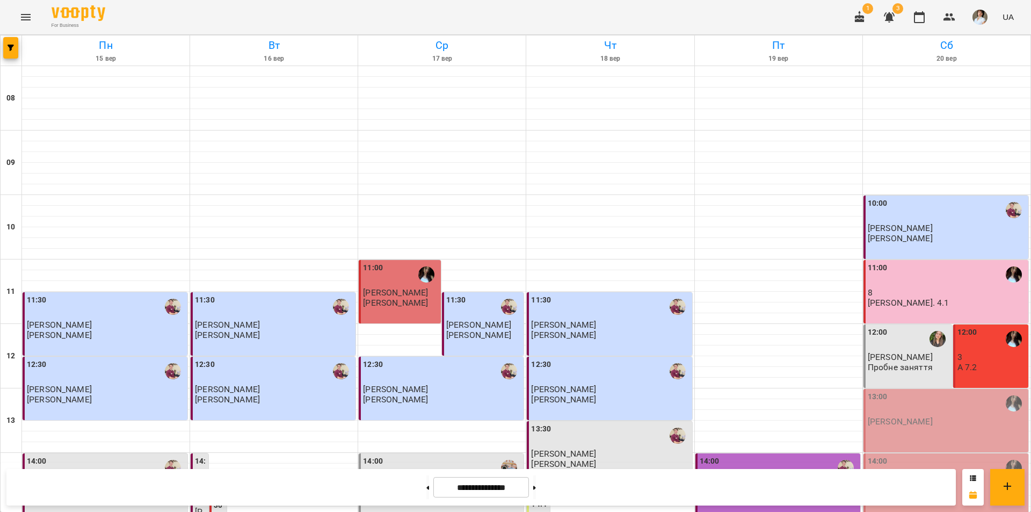
click at [919, 415] on div "13:00" at bounding box center [947, 403] width 158 height 25
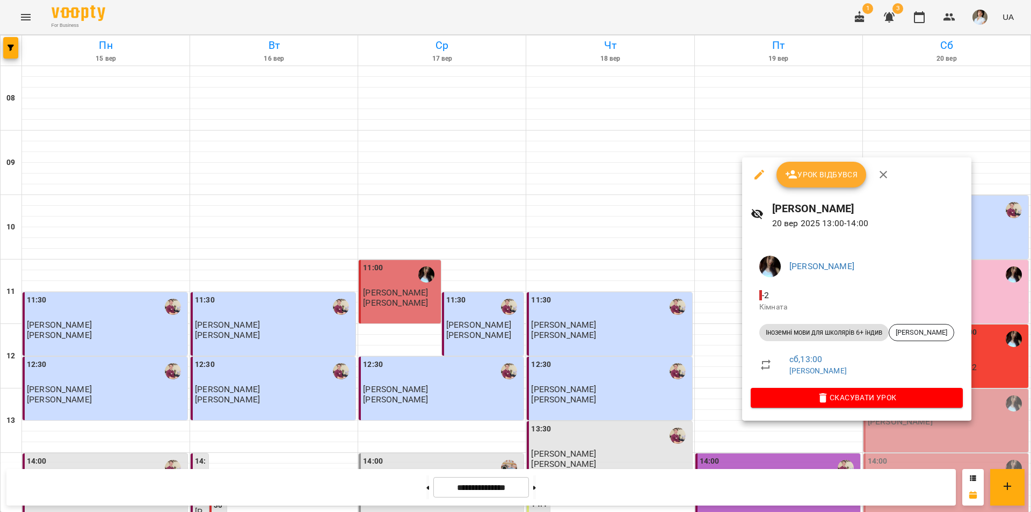
click at [745, 111] on div at bounding box center [515, 256] width 1031 height 512
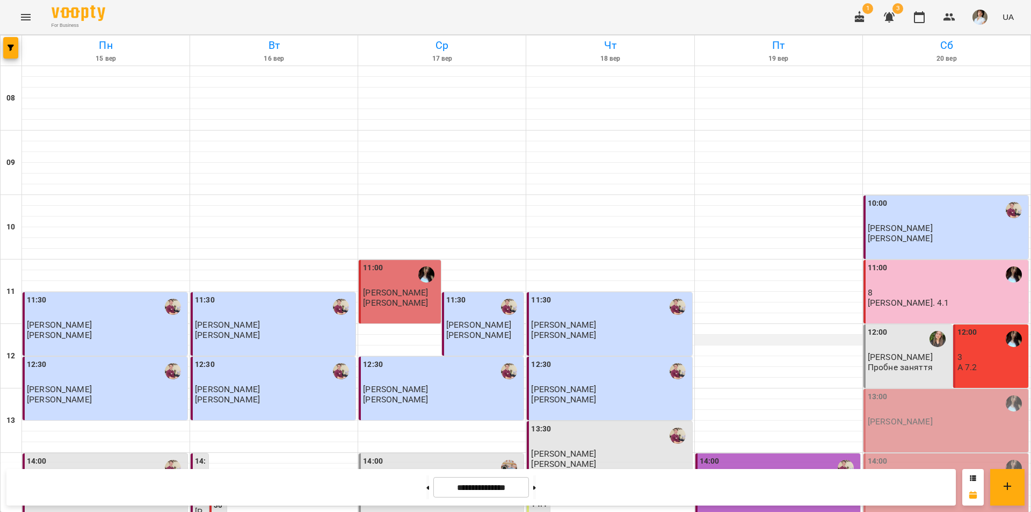
scroll to position [107, 0]
click at [877, 391] on div "13:00" at bounding box center [878, 403] width 20 height 25
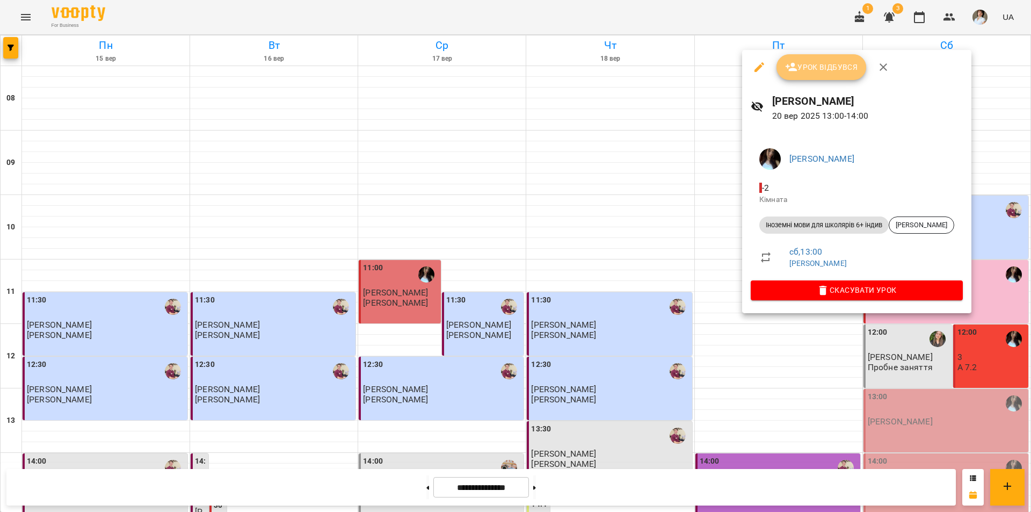
click at [815, 71] on span "Урок відбувся" at bounding box center [821, 67] width 73 height 13
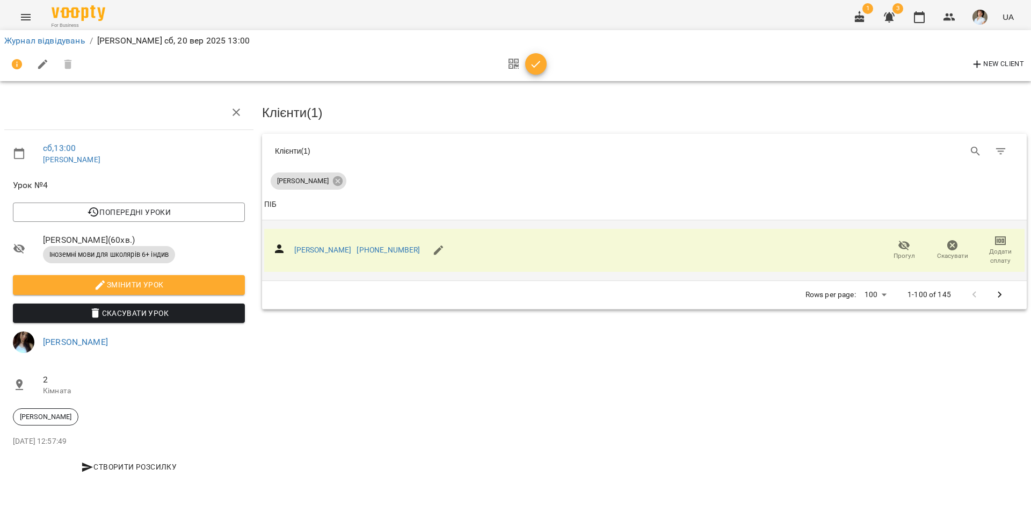
click at [998, 243] on icon "button" at bounding box center [1000, 240] width 11 height 9
click at [982, 240] on li "Додати сплату разового" at bounding box center [965, 238] width 117 height 19
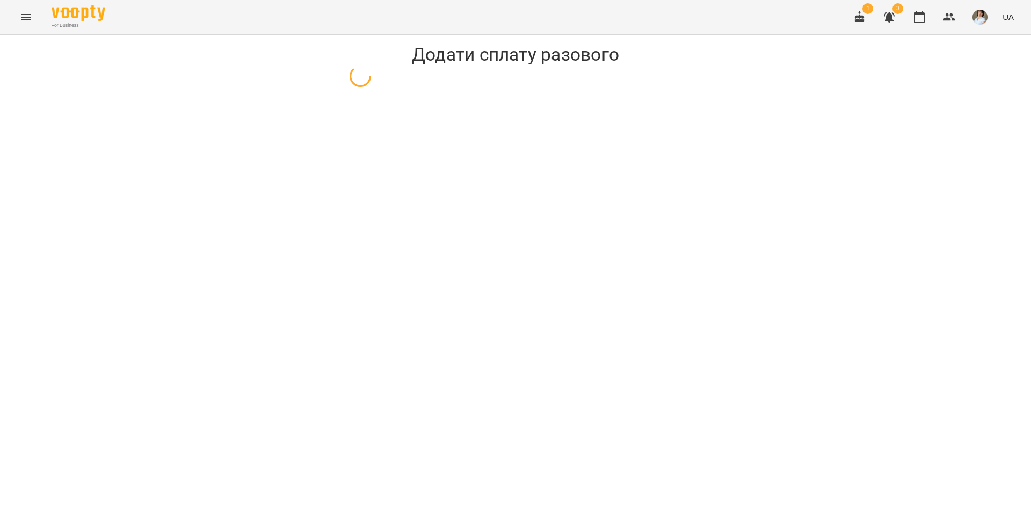
select select "**********"
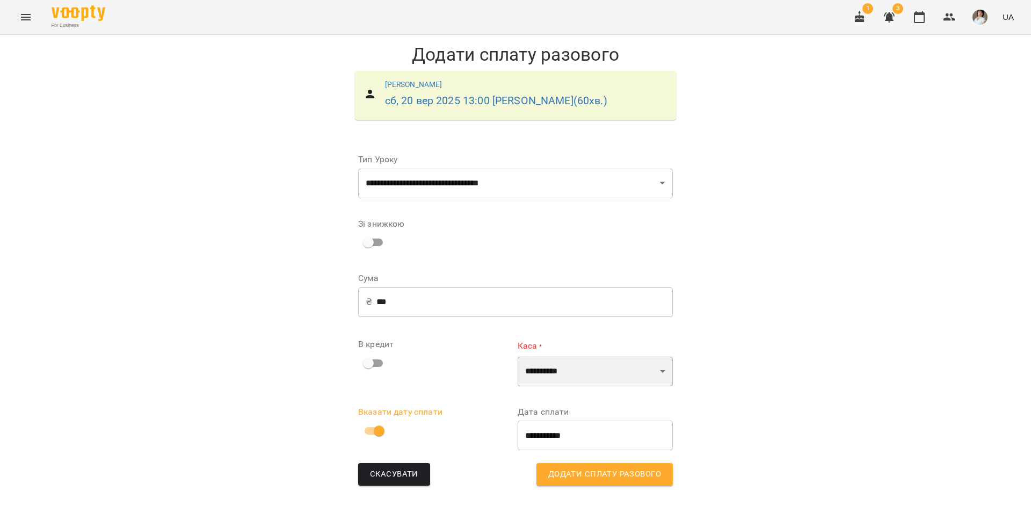
click at [605, 381] on select "**********" at bounding box center [595, 371] width 155 height 30
select select "****"
click at [518, 356] on select "**********" at bounding box center [595, 371] width 155 height 30
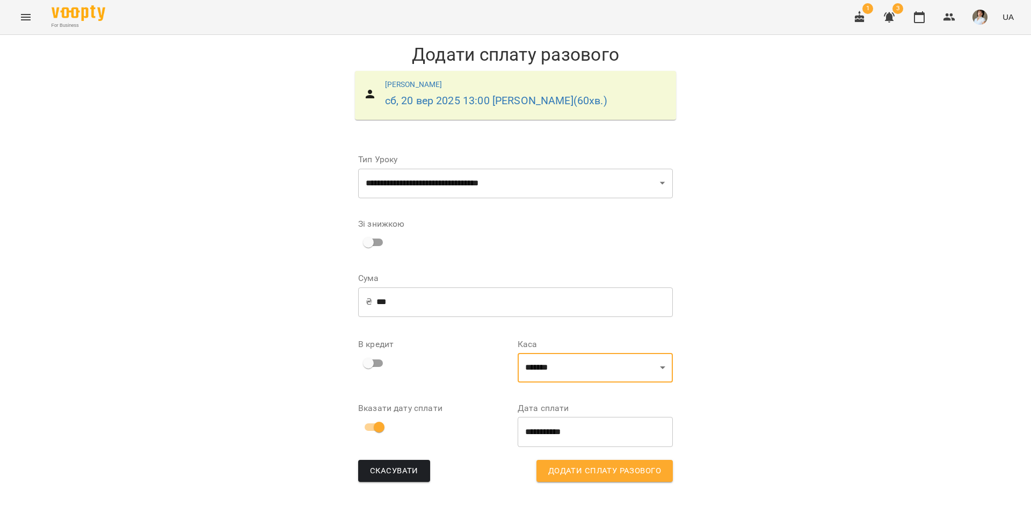
click at [605, 470] on span "Додати сплату разового" at bounding box center [604, 471] width 113 height 14
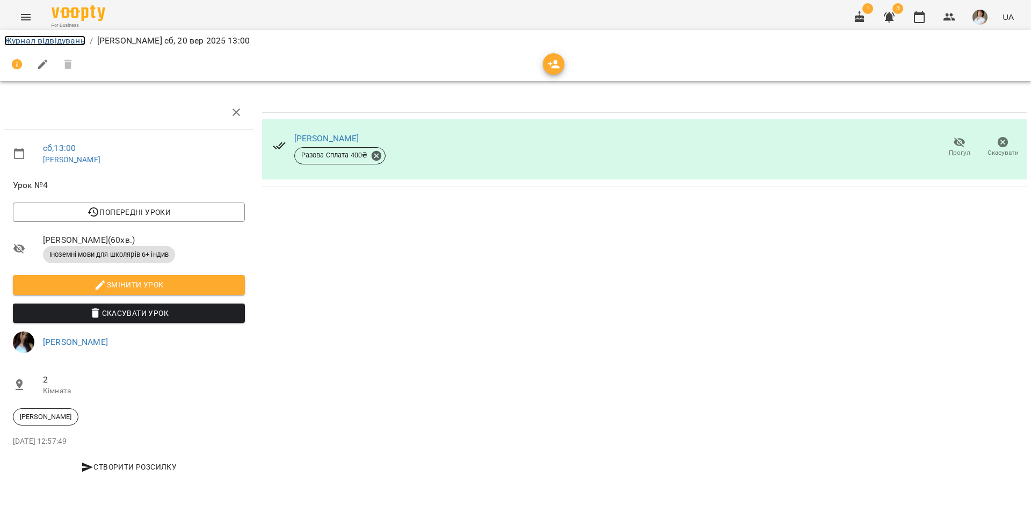
click at [68, 37] on link "Журнал відвідувань" at bounding box center [44, 40] width 81 height 10
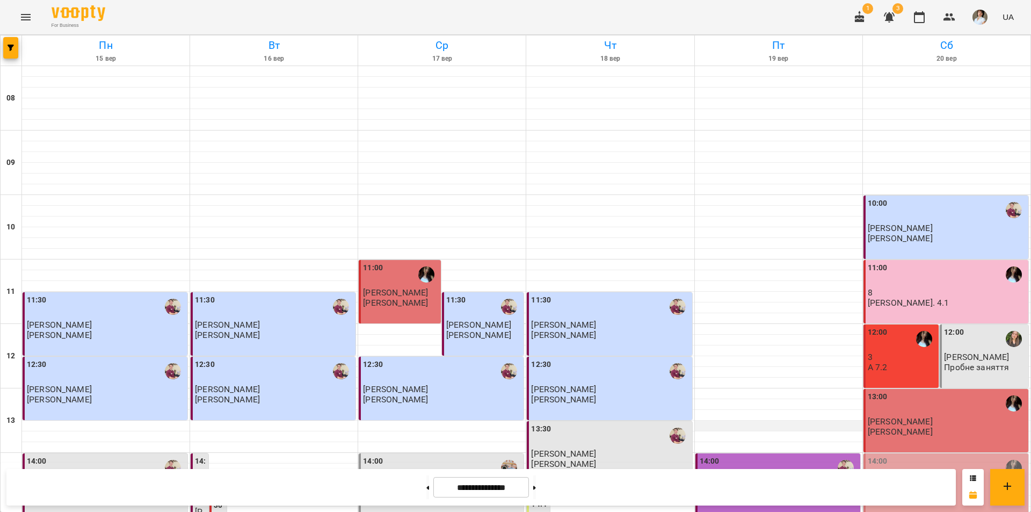
scroll to position [161, 0]
click at [928, 481] on p "Анастасія Василевська" at bounding box center [900, 485] width 65 height 9
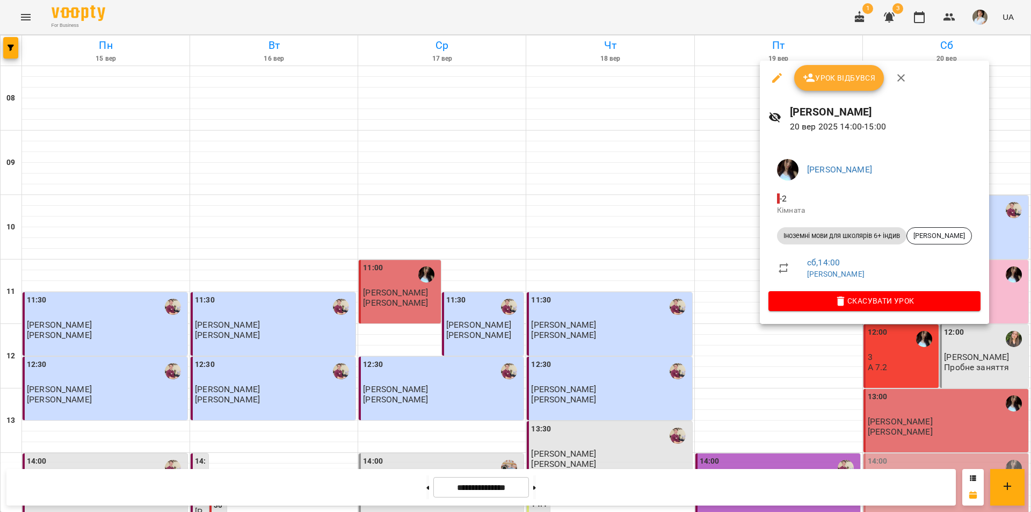
click at [945, 410] on div at bounding box center [515, 256] width 1031 height 512
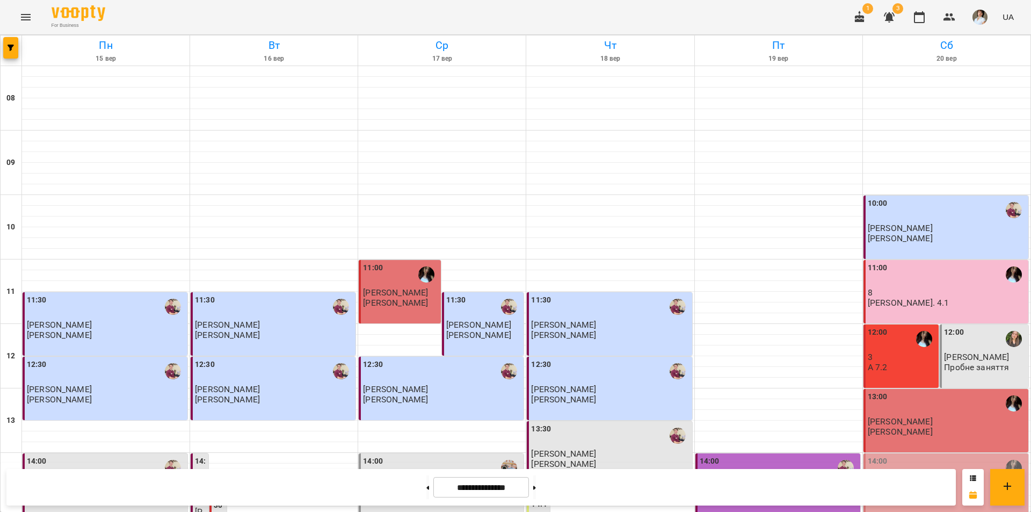
click at [940, 391] on div "13:00" at bounding box center [947, 403] width 158 height 25
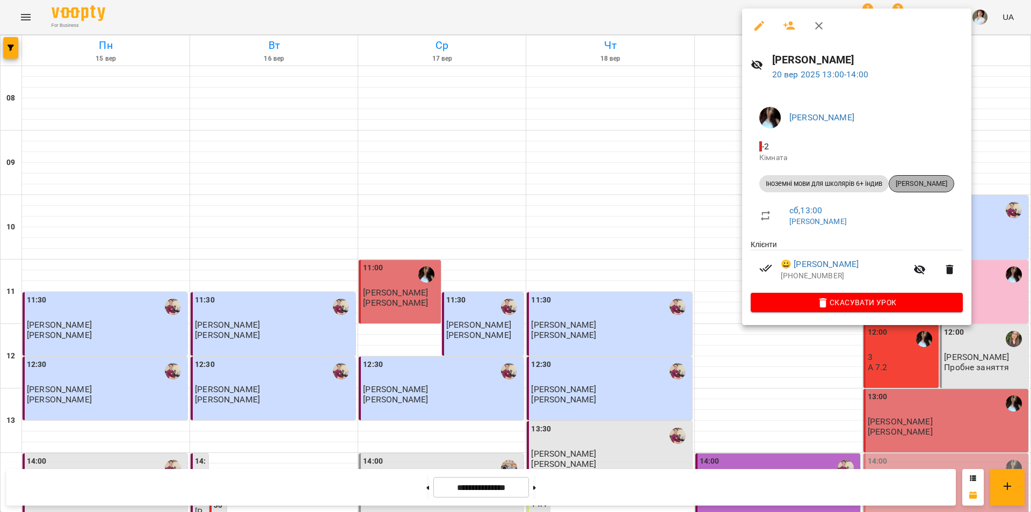
click at [925, 187] on span "Грешилов Дмитро Віталійович" at bounding box center [921, 184] width 64 height 10
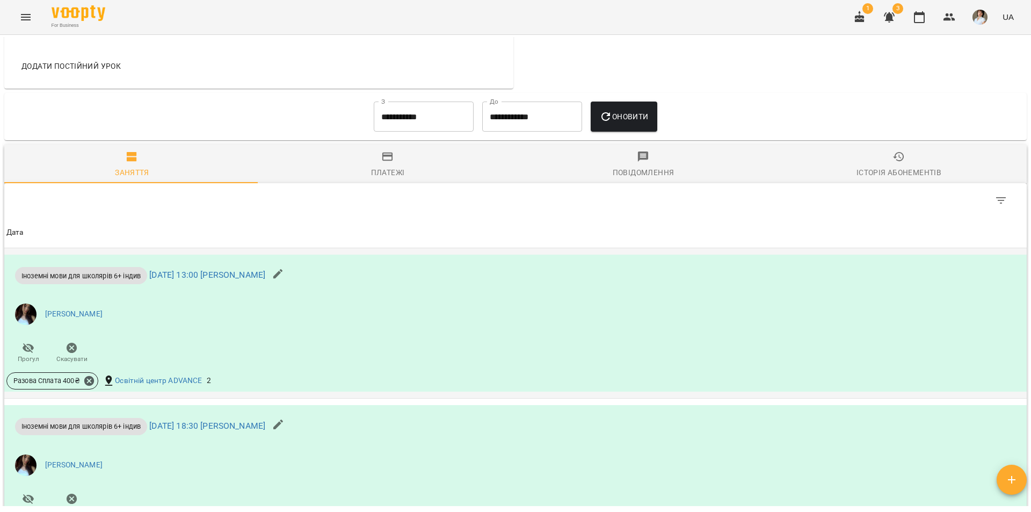
scroll to position [677, 0]
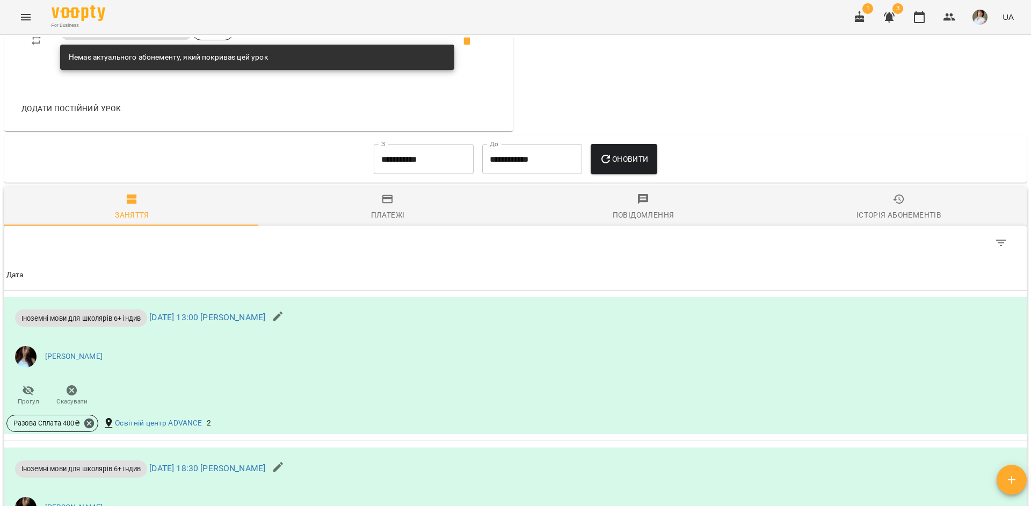
click at [399, 166] on input "**********" at bounding box center [424, 159] width 100 height 30
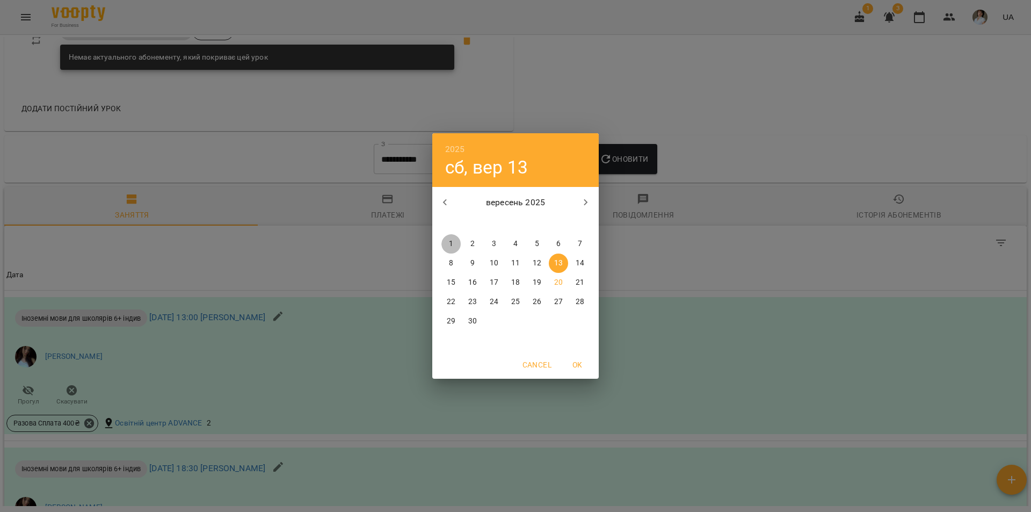
click at [456, 243] on span "1" at bounding box center [450, 243] width 19 height 11
type input "**********"
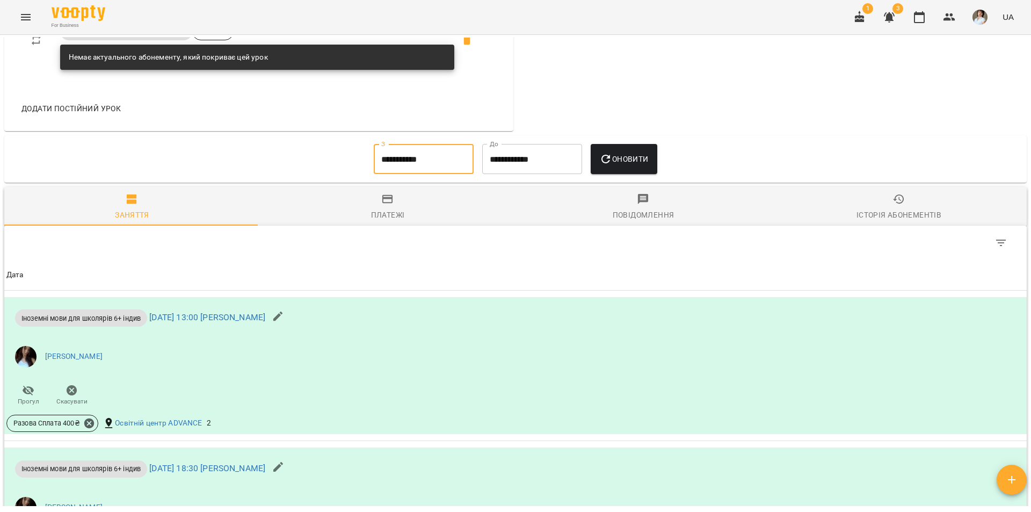
click at [609, 165] on icon "button" at bounding box center [605, 159] width 13 height 13
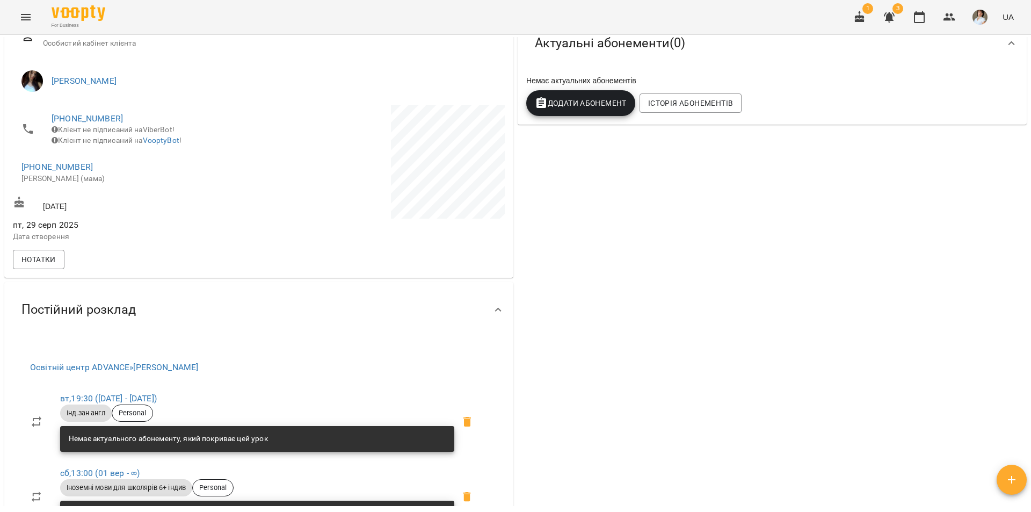
scroll to position [0, 0]
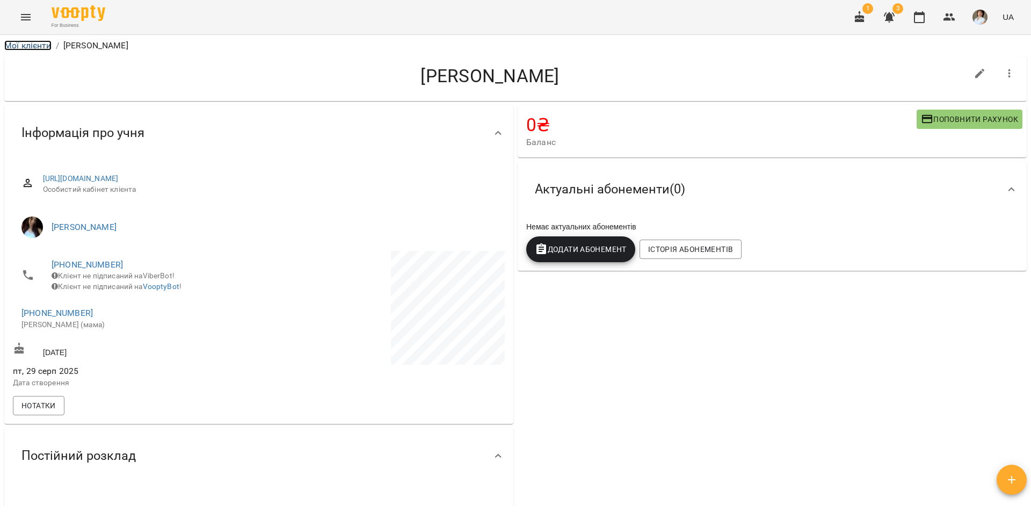
click at [34, 46] on link "Мої клієнти" at bounding box center [27, 45] width 47 height 10
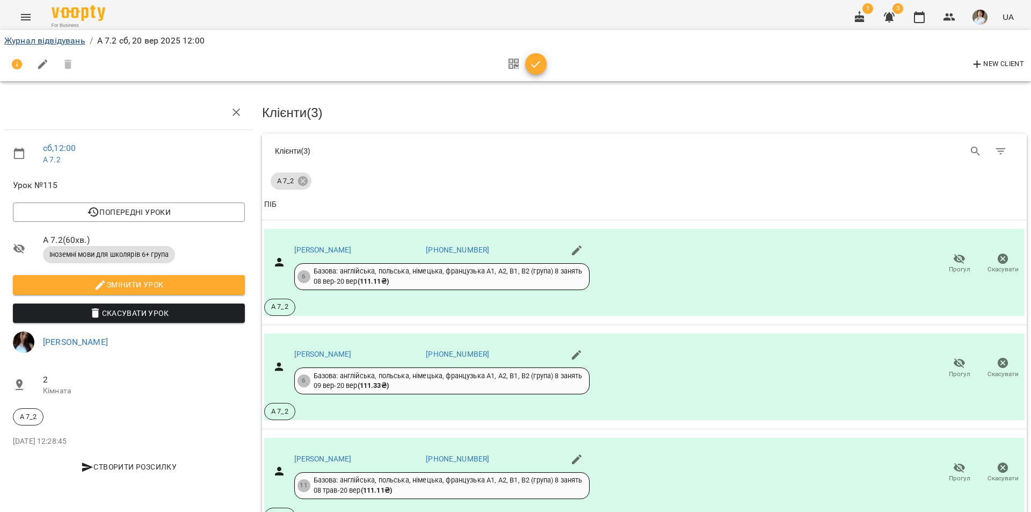
scroll to position [66, 0]
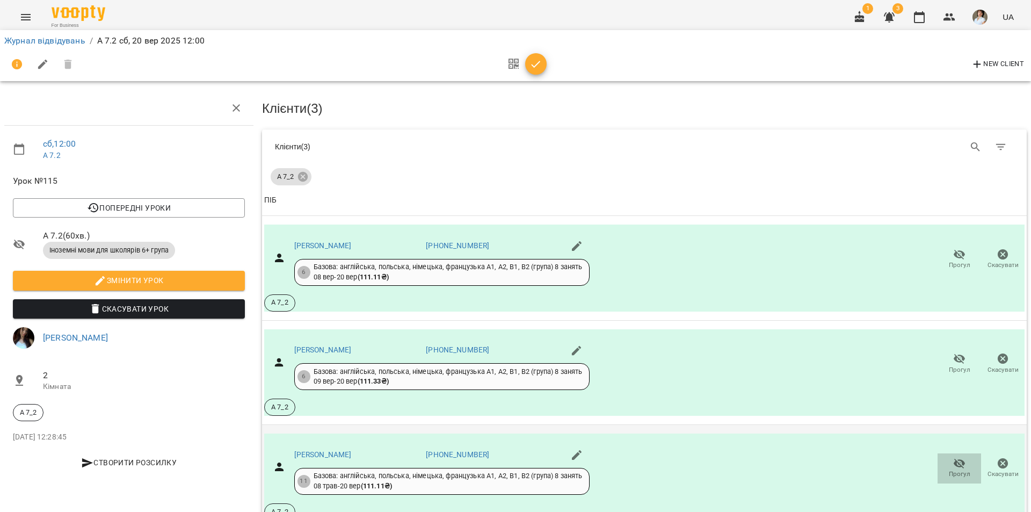
click at [956, 457] on span "Прогул" at bounding box center [959, 467] width 31 height 21
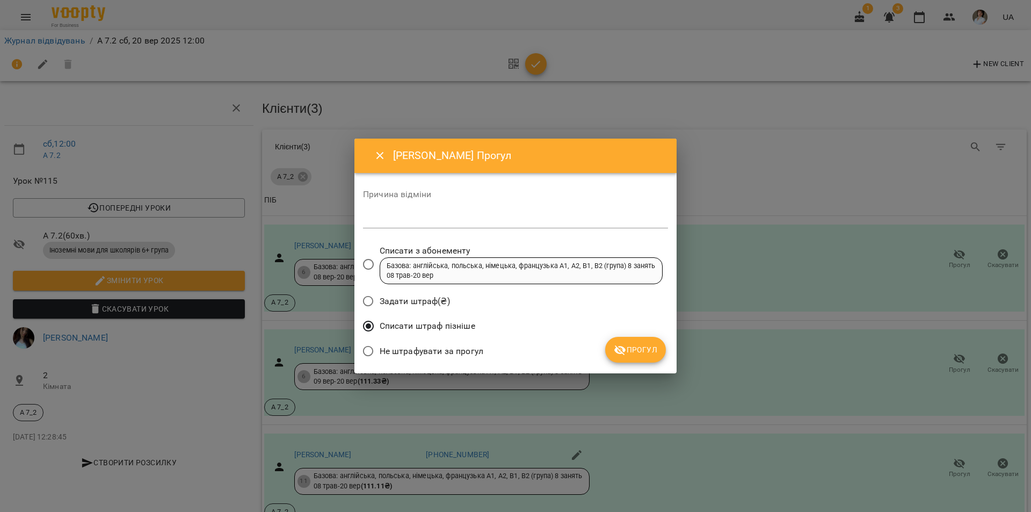
click at [644, 344] on span "Прогул" at bounding box center [636, 349] width 44 height 13
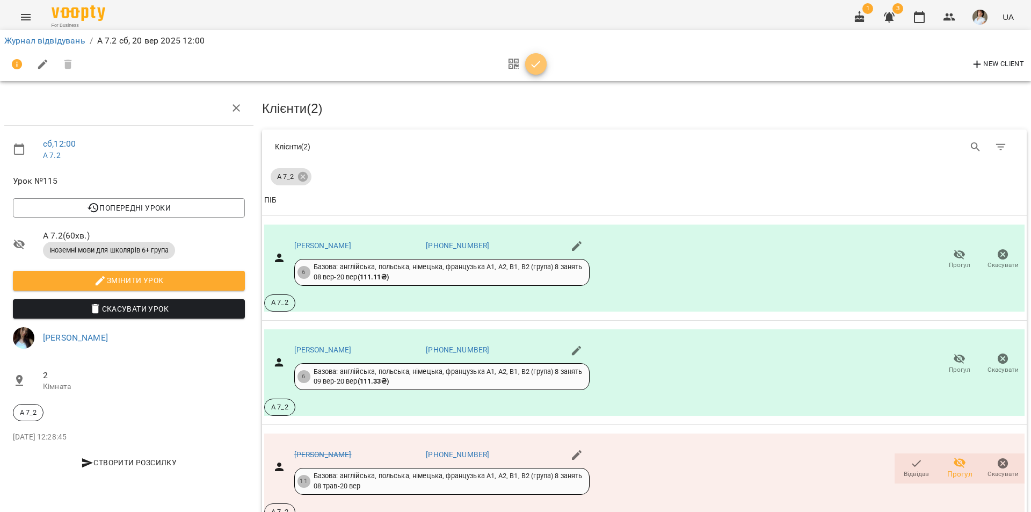
click at [537, 62] on icon "button" at bounding box center [536, 64] width 13 height 13
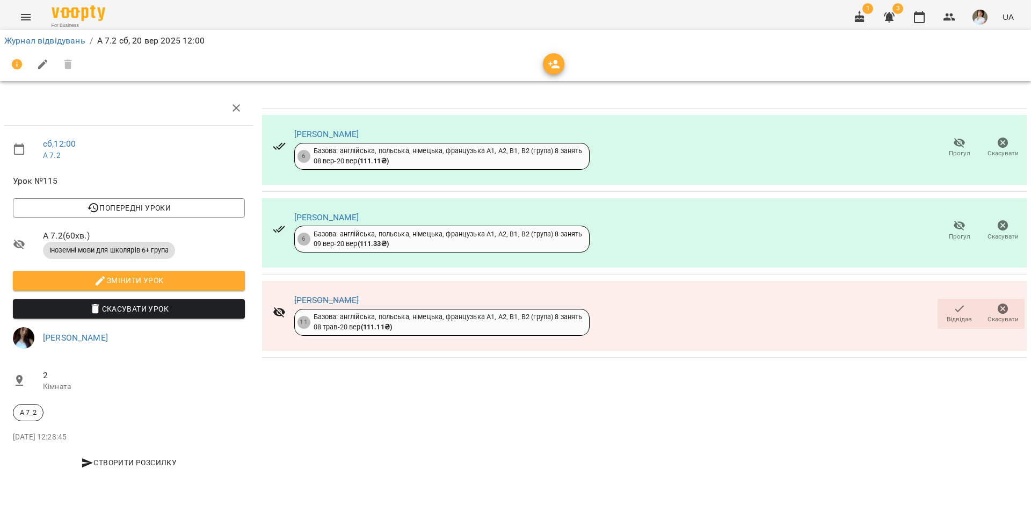
scroll to position [0, 0]
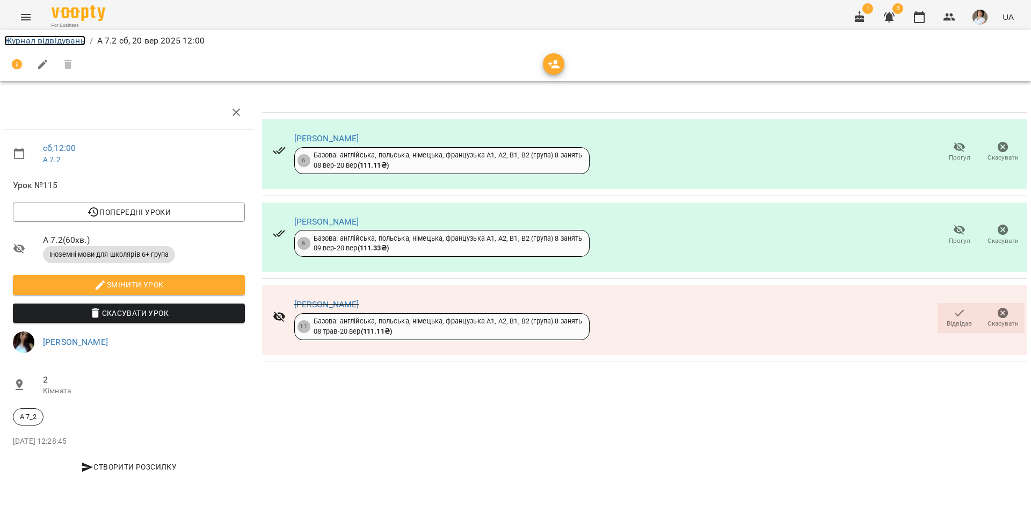
click at [42, 39] on link "Журнал відвідувань" at bounding box center [44, 40] width 81 height 10
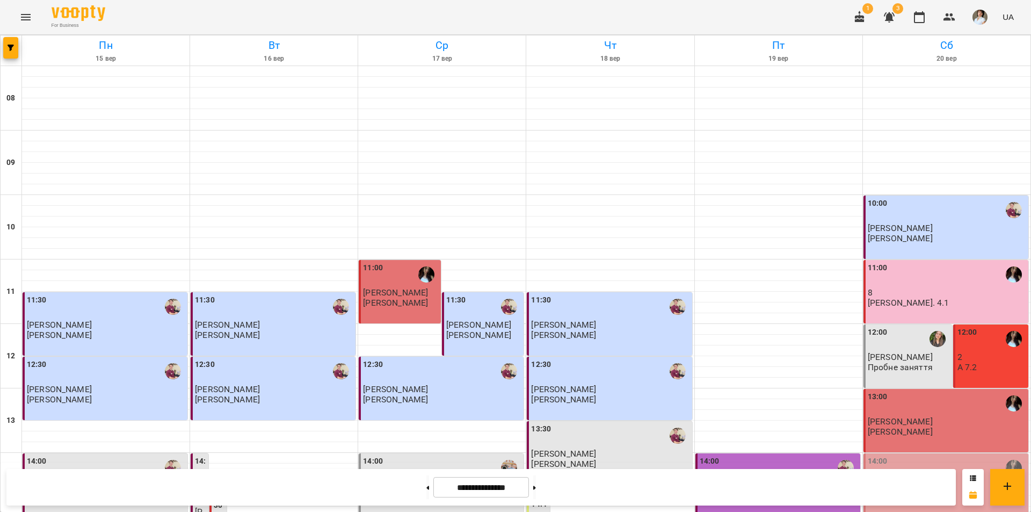
scroll to position [161, 0]
click at [973, 352] on p "2" at bounding box center [992, 356] width 69 height 9
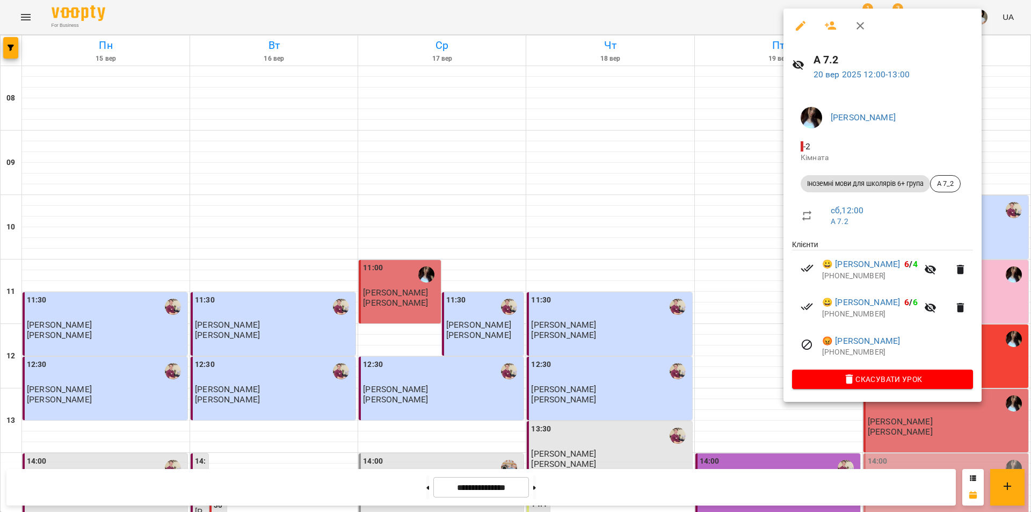
click at [948, 434] on div at bounding box center [515, 256] width 1031 height 512
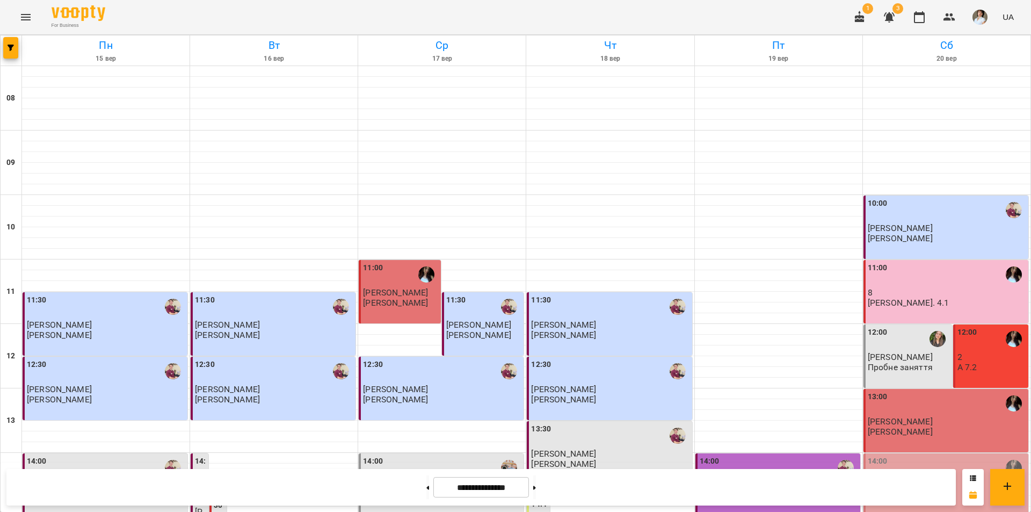
scroll to position [107, 0]
click at [900, 327] on div "12:00" at bounding box center [909, 339] width 82 height 25
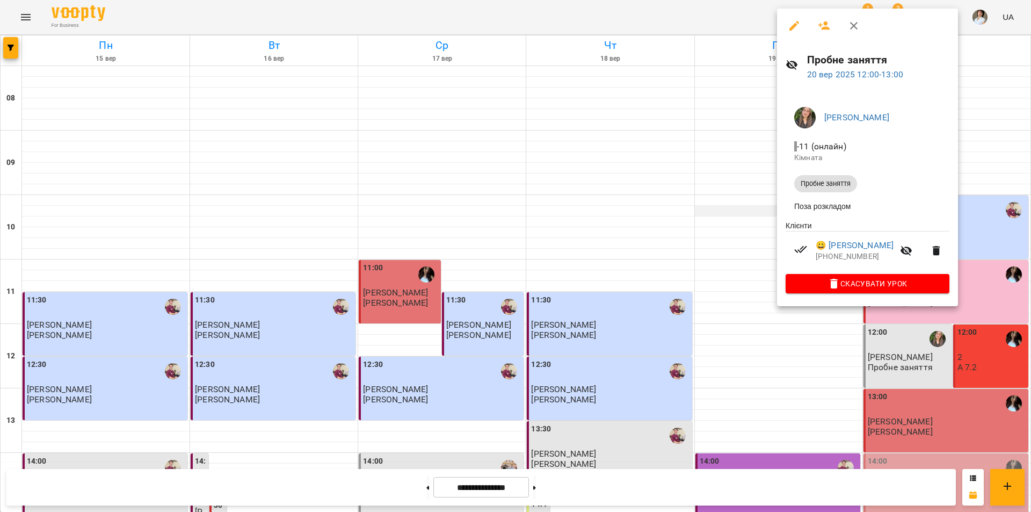
click at [723, 107] on div at bounding box center [515, 256] width 1031 height 512
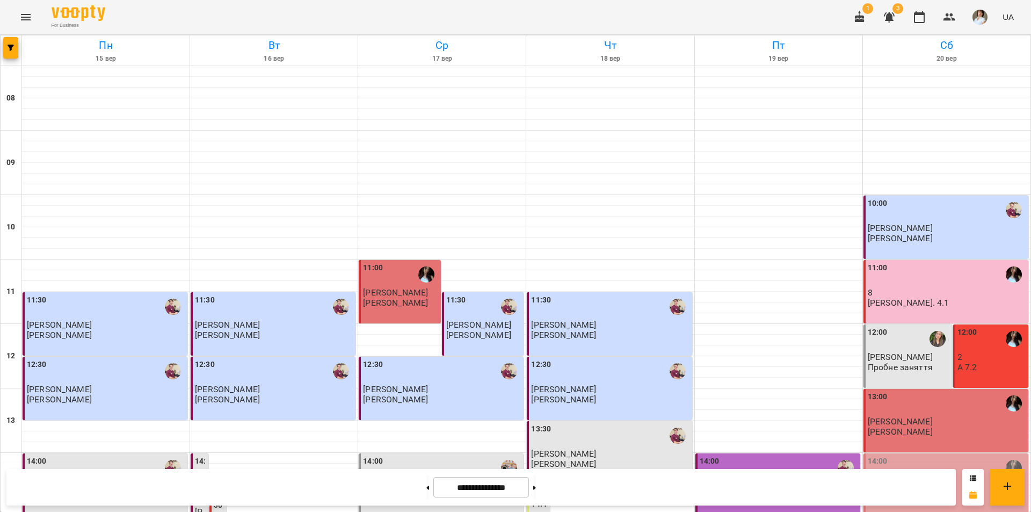
scroll to position [215, 0]
click at [973, 327] on div "12:00" at bounding box center [992, 339] width 69 height 25
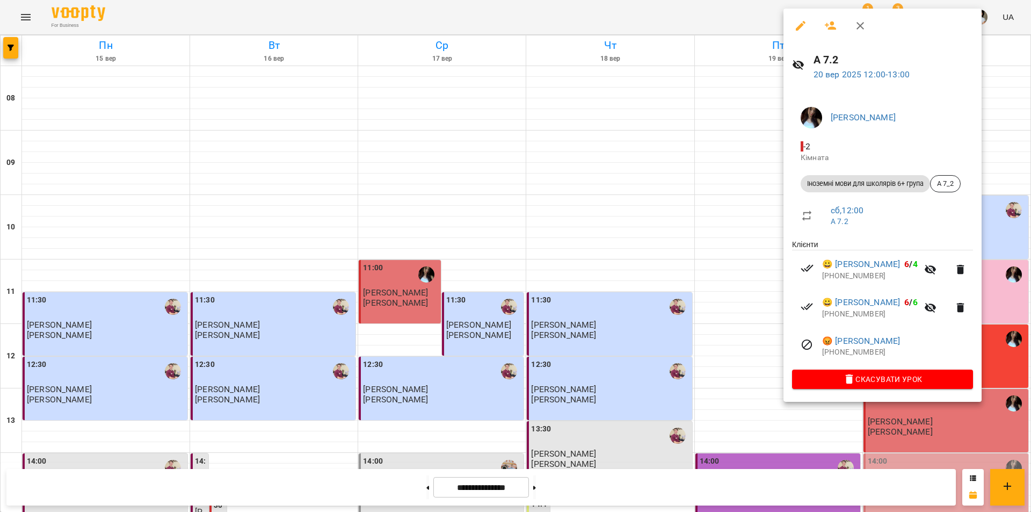
click at [732, 182] on div at bounding box center [515, 256] width 1031 height 512
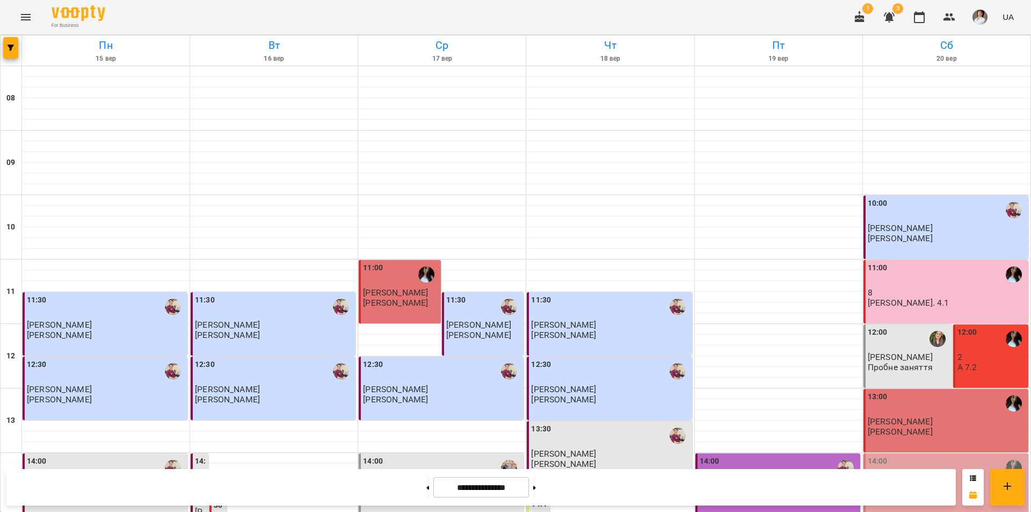
click at [858, 18] on icon "button" at bounding box center [860, 17] width 10 height 12
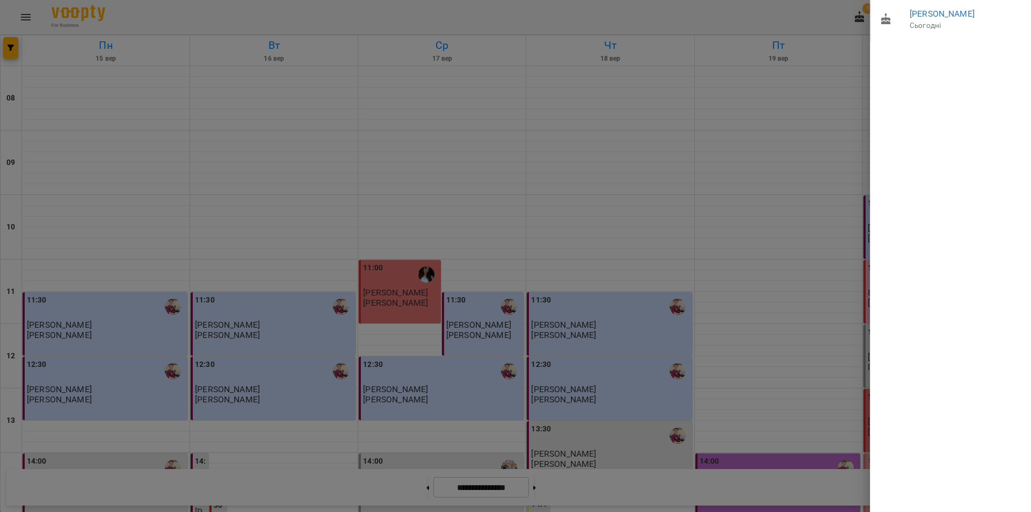
drag, startPoint x: 807, startPoint y: 140, endPoint x: 852, endPoint y: 86, distance: 69.8
click at [808, 140] on div at bounding box center [515, 256] width 1031 height 512
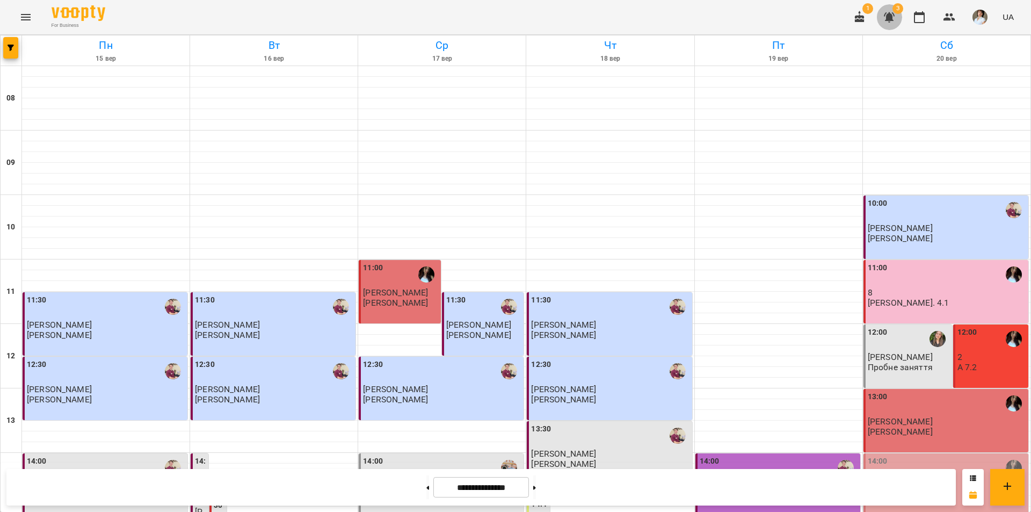
click at [890, 20] on icon "button" at bounding box center [889, 17] width 11 height 10
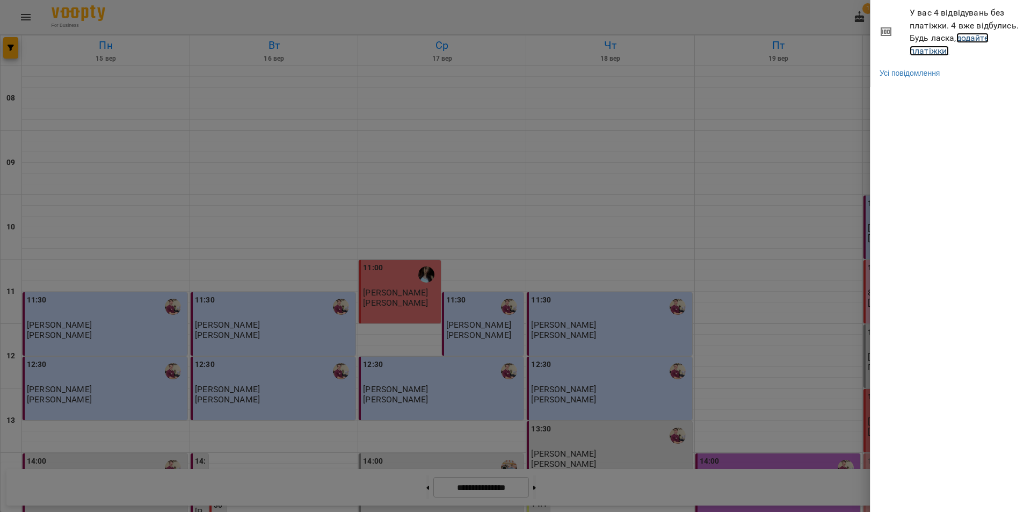
click at [928, 55] on link "додайте платіжки!" at bounding box center [949, 44] width 79 height 23
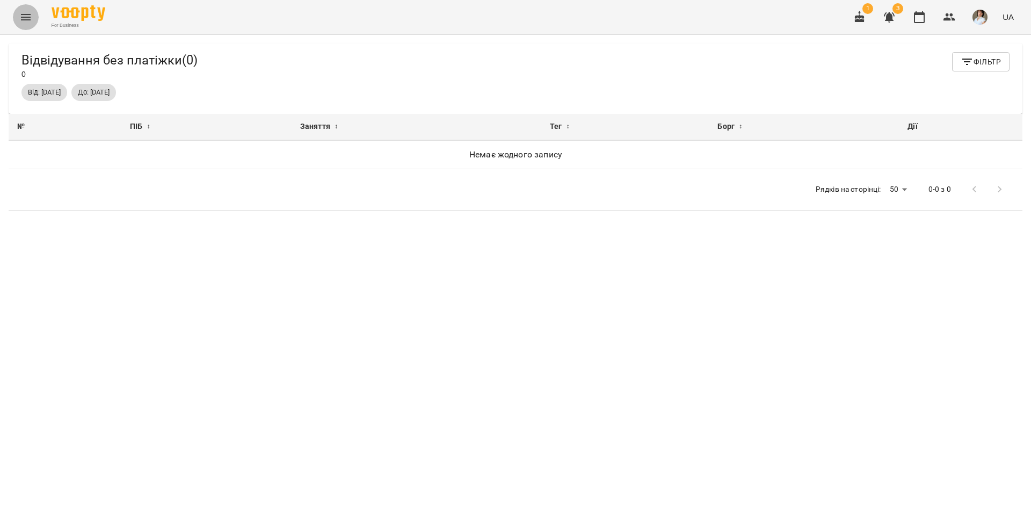
click at [24, 24] on button "Menu" at bounding box center [26, 17] width 26 height 26
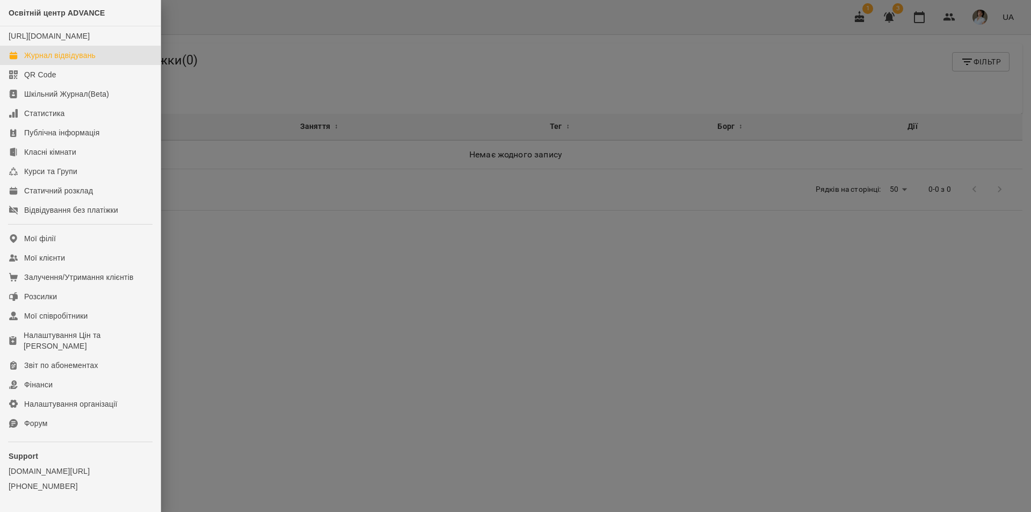
click at [58, 61] on div "Журнал відвідувань" at bounding box center [59, 55] width 71 height 11
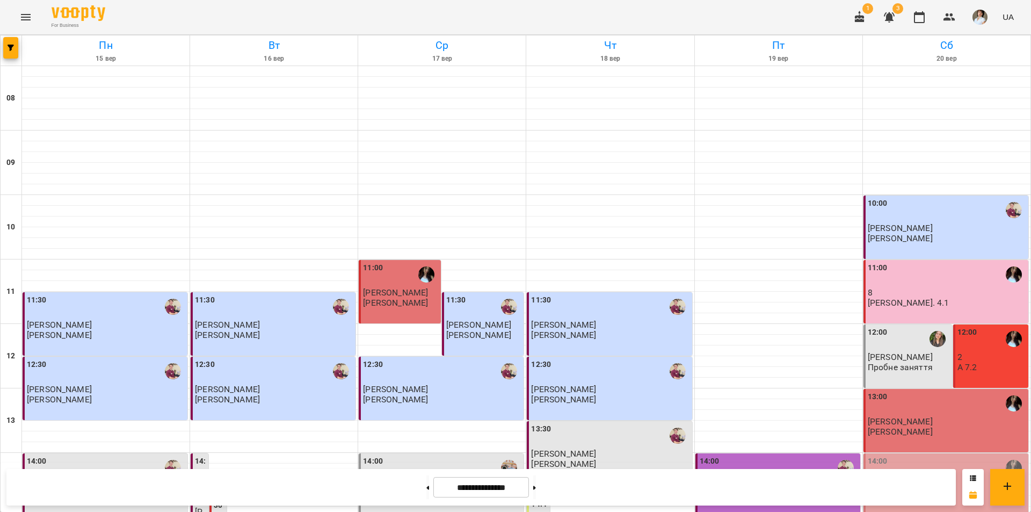
scroll to position [215, 0]
click at [910, 481] on p "[PERSON_NAME]" at bounding box center [900, 485] width 65 height 9
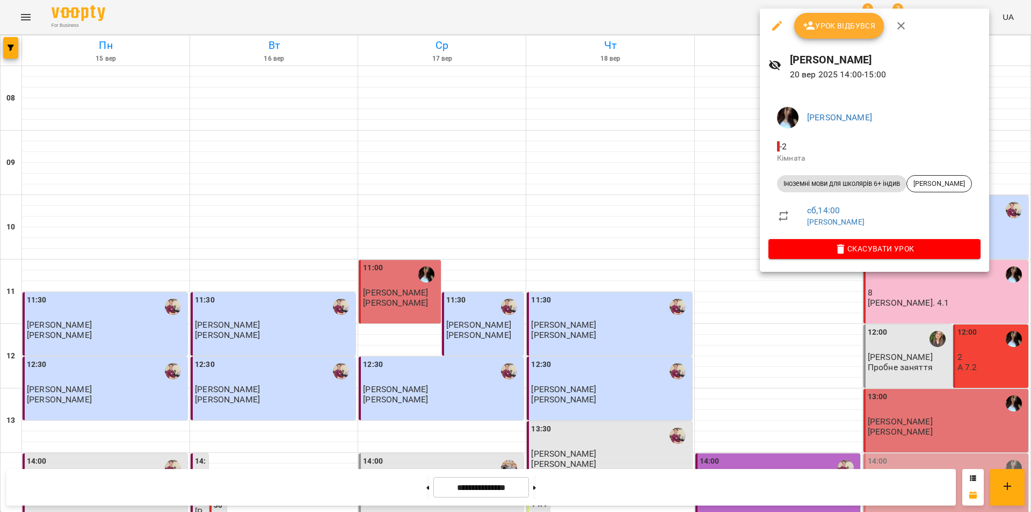
click at [909, 336] on div at bounding box center [515, 256] width 1031 height 512
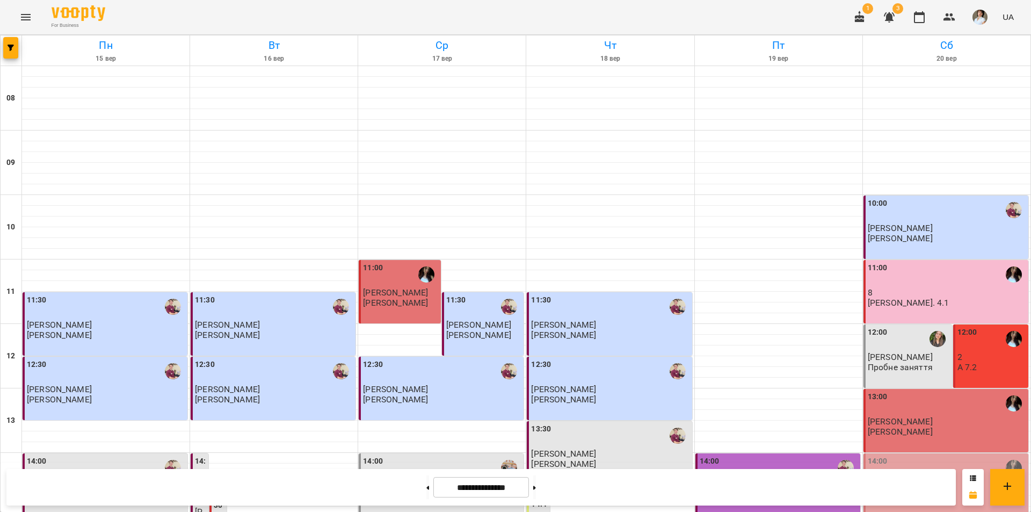
scroll to position [161, 0]
click at [918, 481] on p "[PERSON_NAME]" at bounding box center [900, 485] width 65 height 9
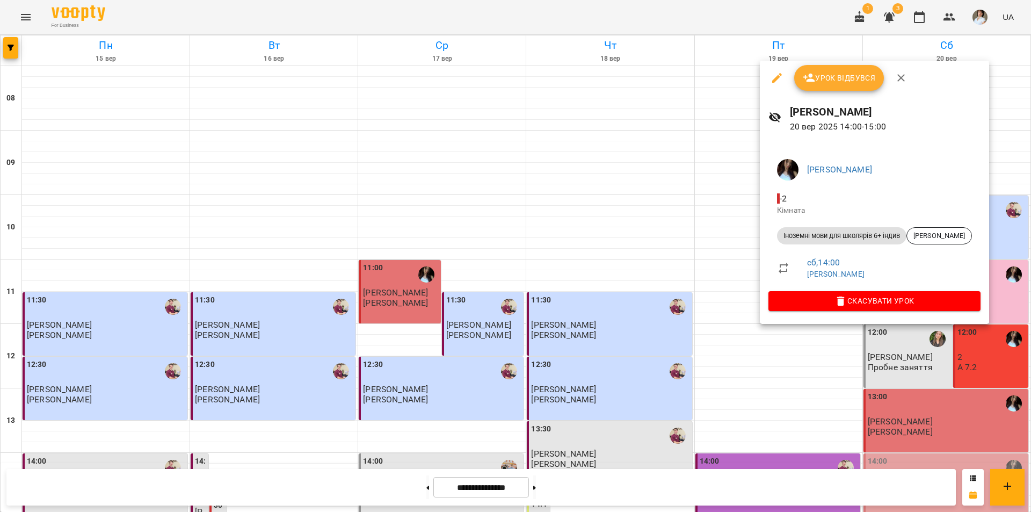
click at [903, 74] on icon "button" at bounding box center [901, 77] width 13 height 13
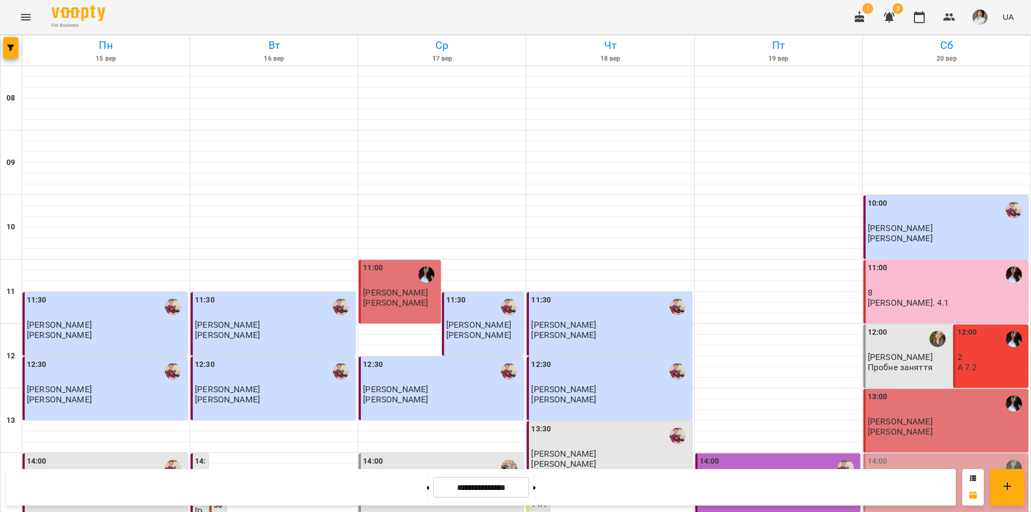
scroll to position [226, 0]
click at [923, 455] on div "14:00" at bounding box center [947, 467] width 158 height 25
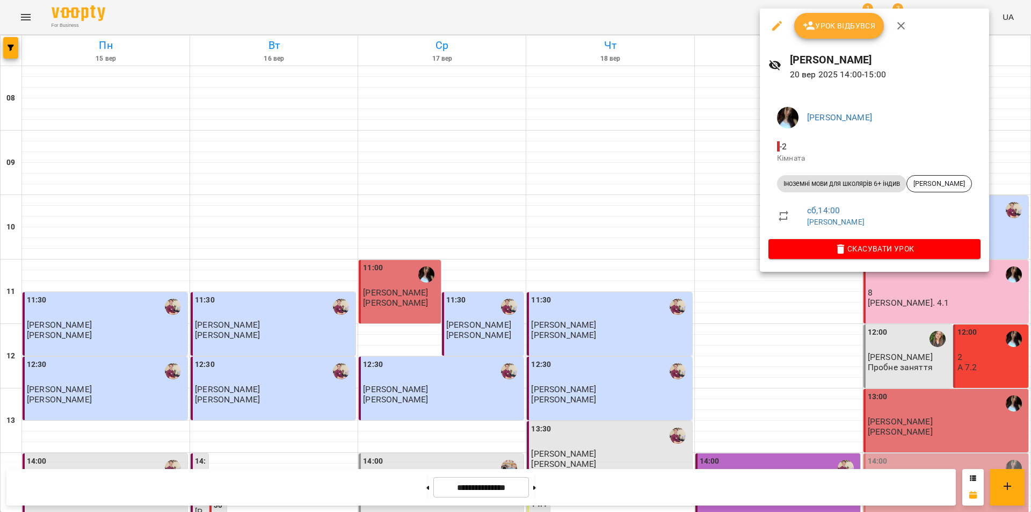
click at [842, 33] on button "Урок відбувся" at bounding box center [839, 26] width 90 height 26
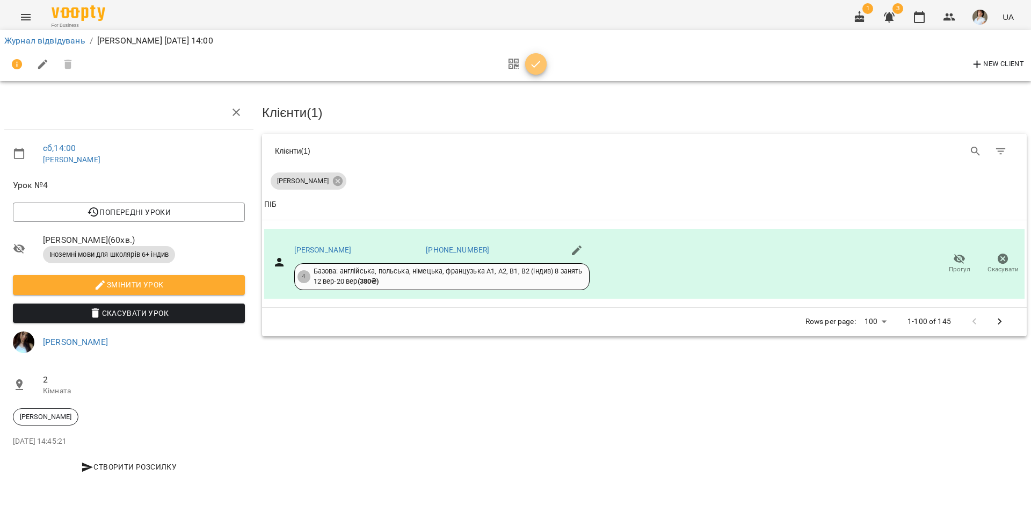
click at [540, 66] on icon "button" at bounding box center [536, 64] width 13 height 13
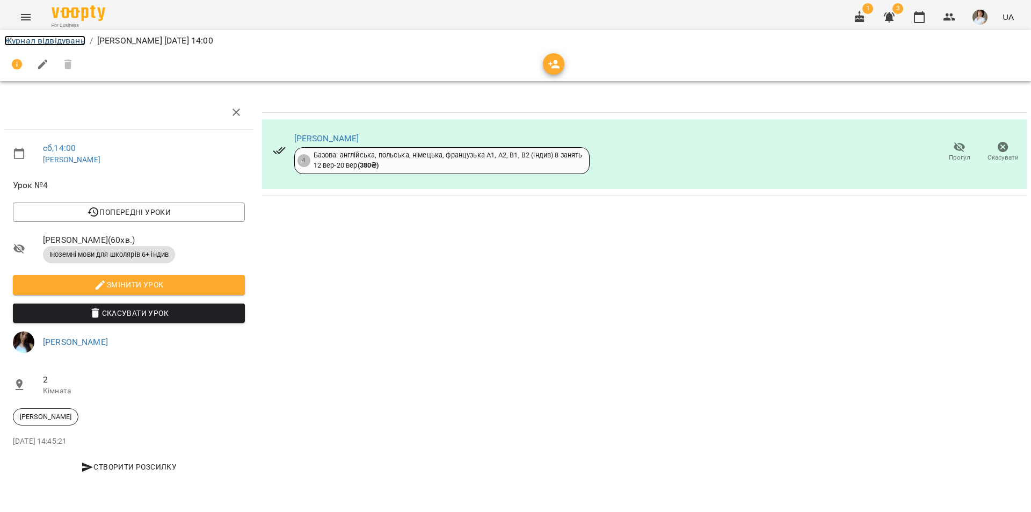
click at [61, 38] on link "Журнал відвідувань" at bounding box center [44, 40] width 81 height 10
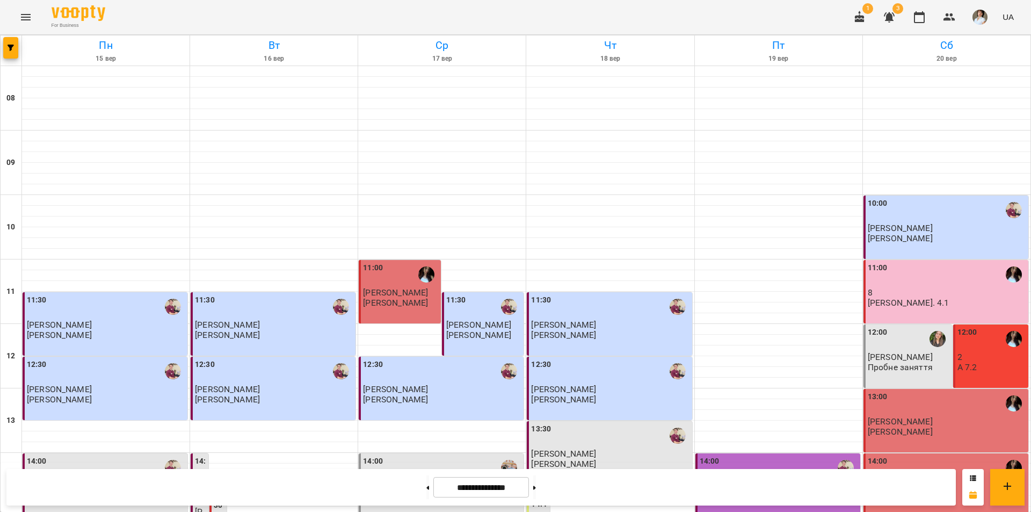
scroll to position [322, 0]
click at [925, 481] on span "[PERSON_NAME]" at bounding box center [900, 486] width 65 height 10
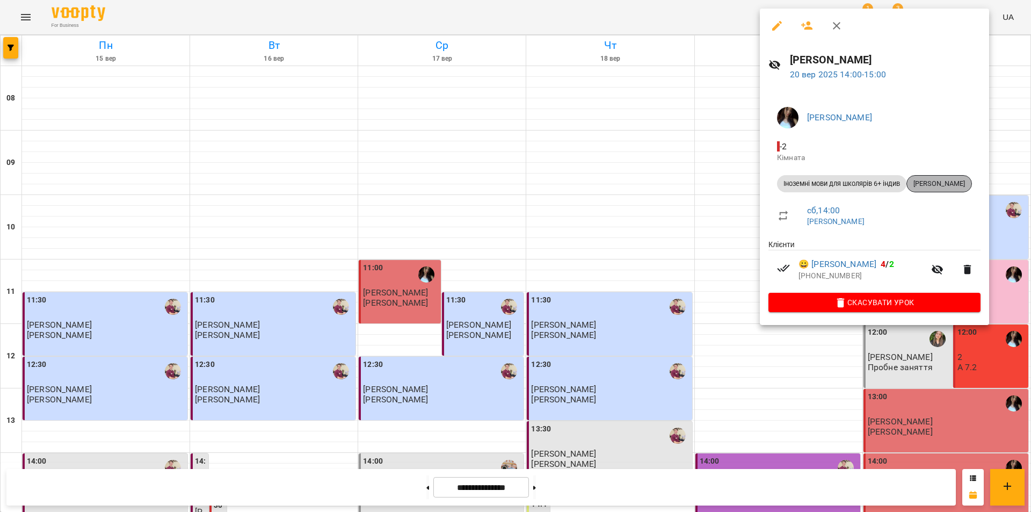
click at [951, 185] on span "[PERSON_NAME]" at bounding box center [939, 184] width 64 height 10
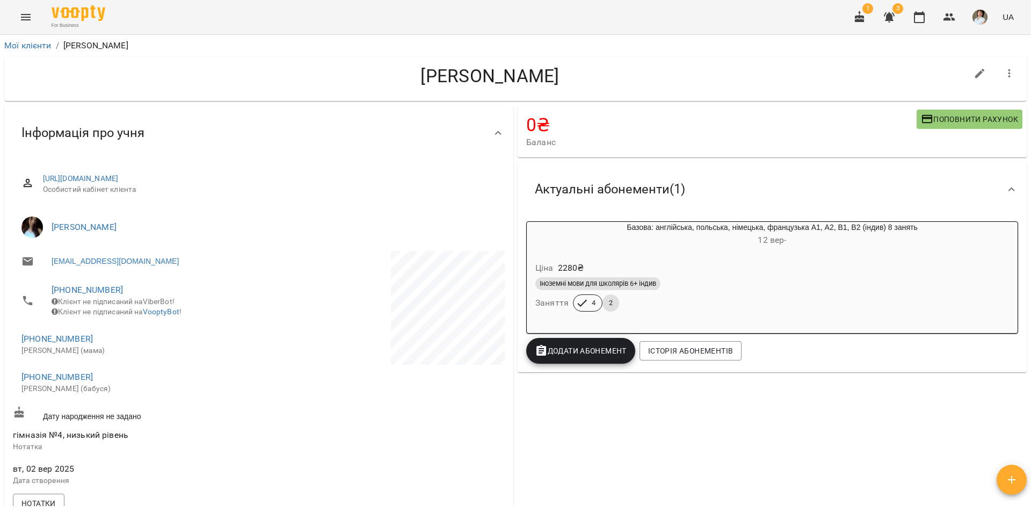
click at [673, 247] on h6 "[DATE] -" at bounding box center [772, 240] width 491 height 15
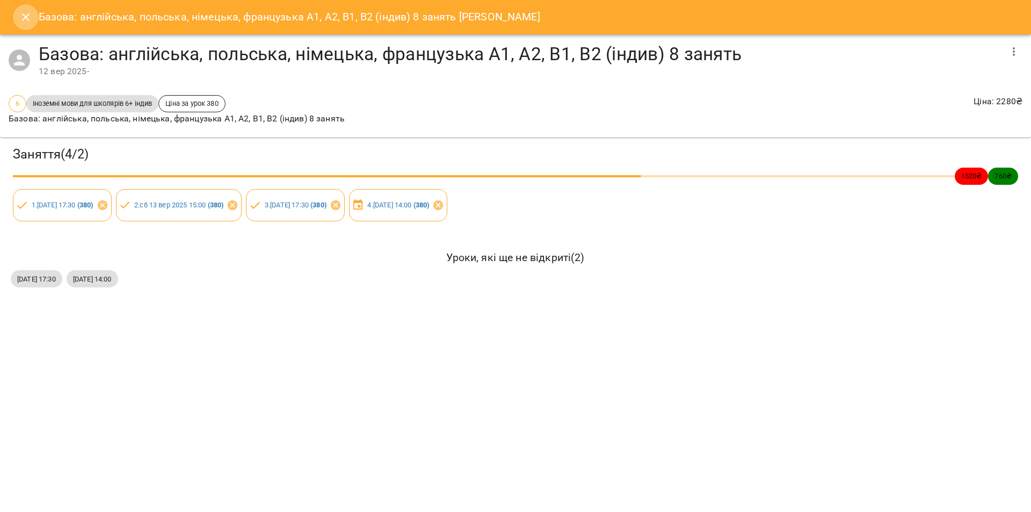
click at [26, 17] on icon "Close" at bounding box center [26, 17] width 8 height 8
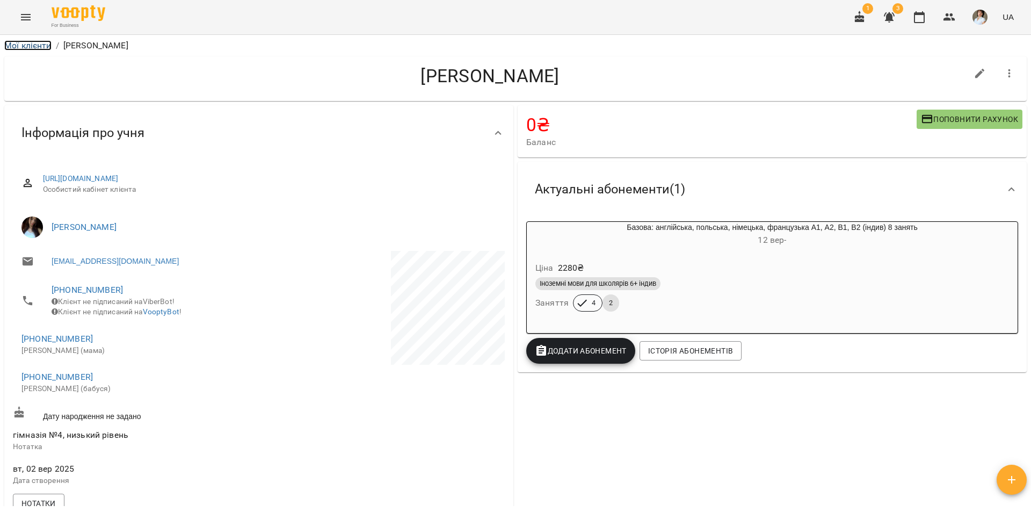
click at [37, 47] on link "Мої клієнти" at bounding box center [27, 45] width 47 height 10
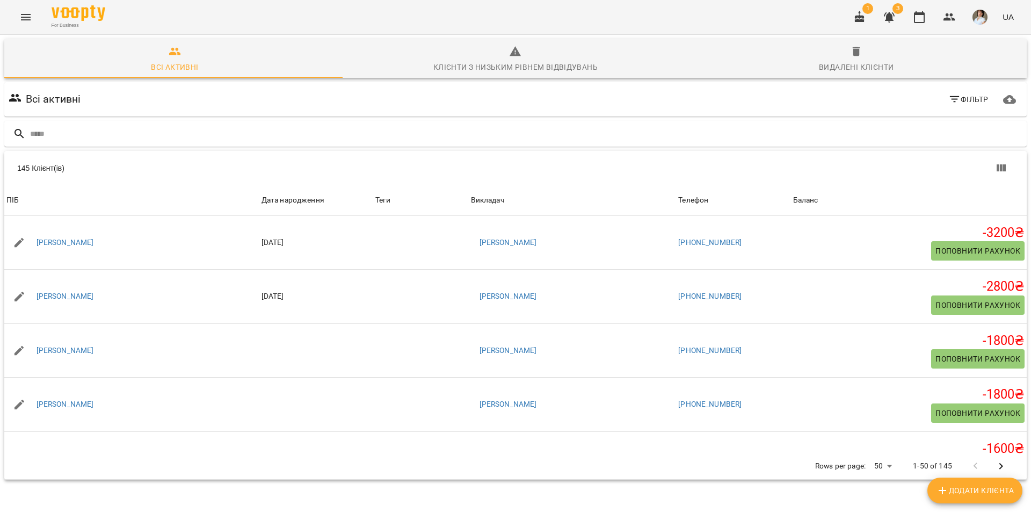
click at [28, 18] on icon "Menu" at bounding box center [25, 17] width 13 height 13
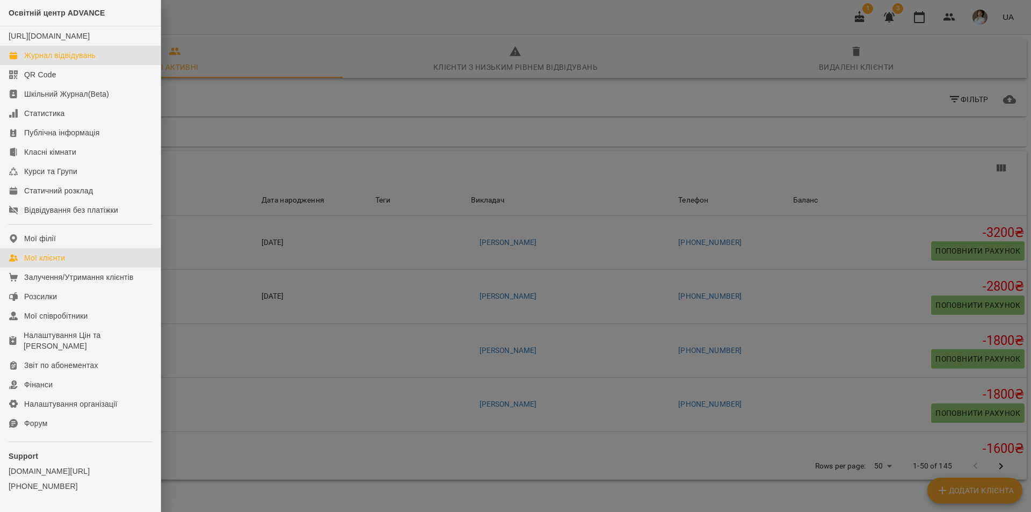
click at [60, 61] on div "Журнал відвідувань" at bounding box center [59, 55] width 71 height 11
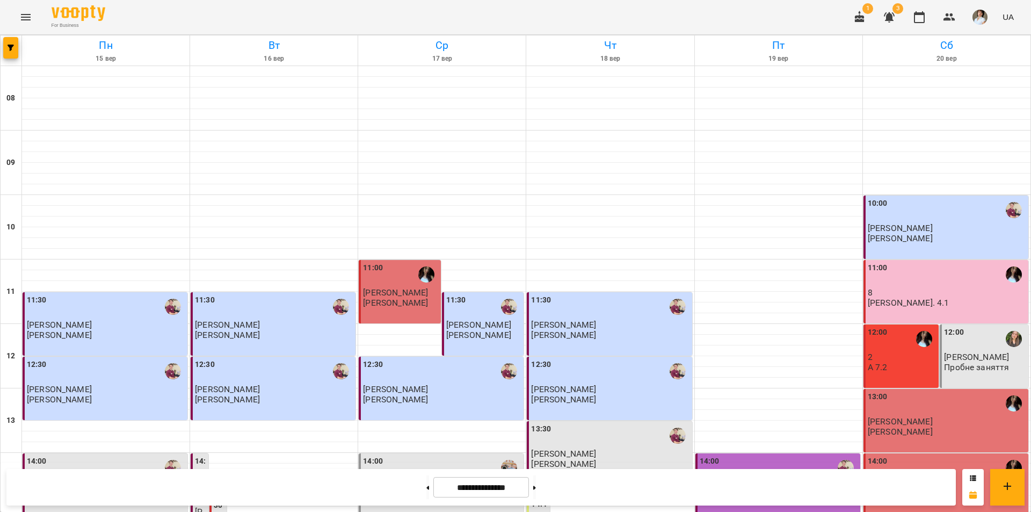
scroll to position [215, 0]
click at [536, 487] on icon at bounding box center [534, 488] width 3 height 4
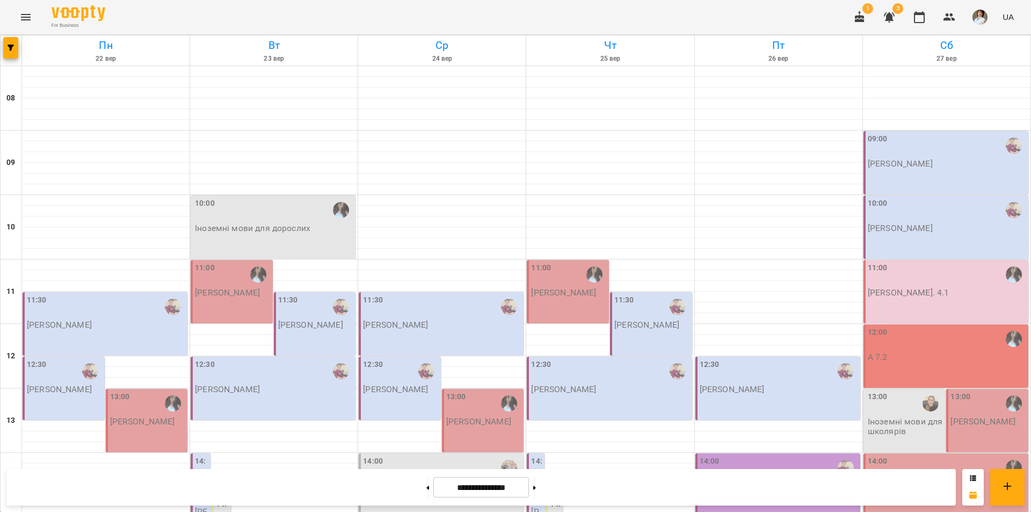
scroll to position [54, 0]
click at [88, 294] on div "11:30 [PERSON_NAME]" at bounding box center [106, 311] width 158 height 35
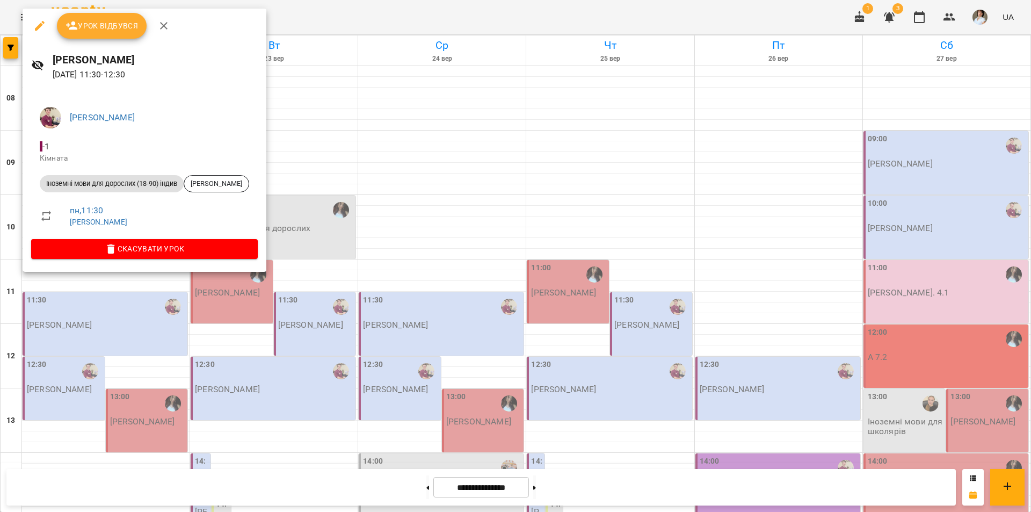
click at [67, 335] on div at bounding box center [515, 256] width 1031 height 512
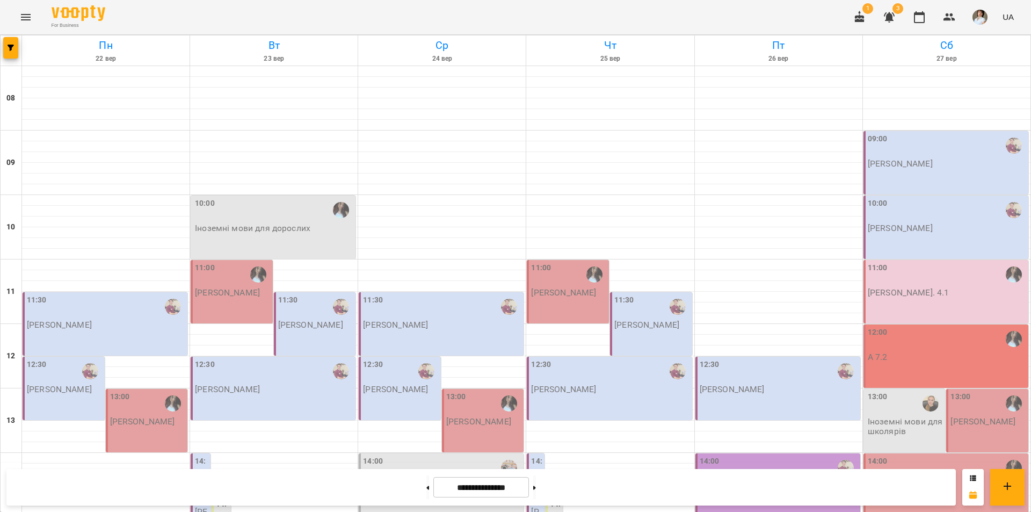
click at [67, 359] on div "12:30" at bounding box center [65, 371] width 76 height 25
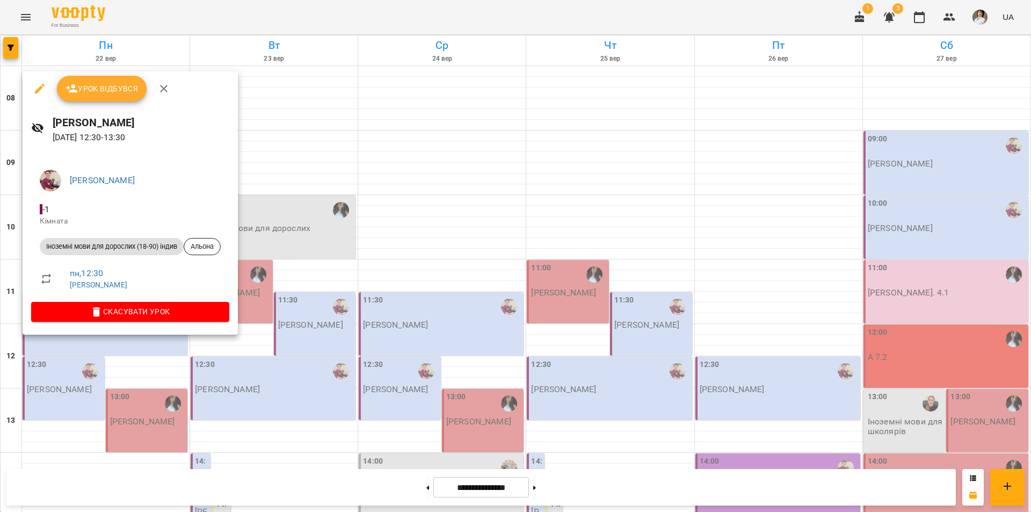
click at [78, 399] on div at bounding box center [515, 256] width 1031 height 512
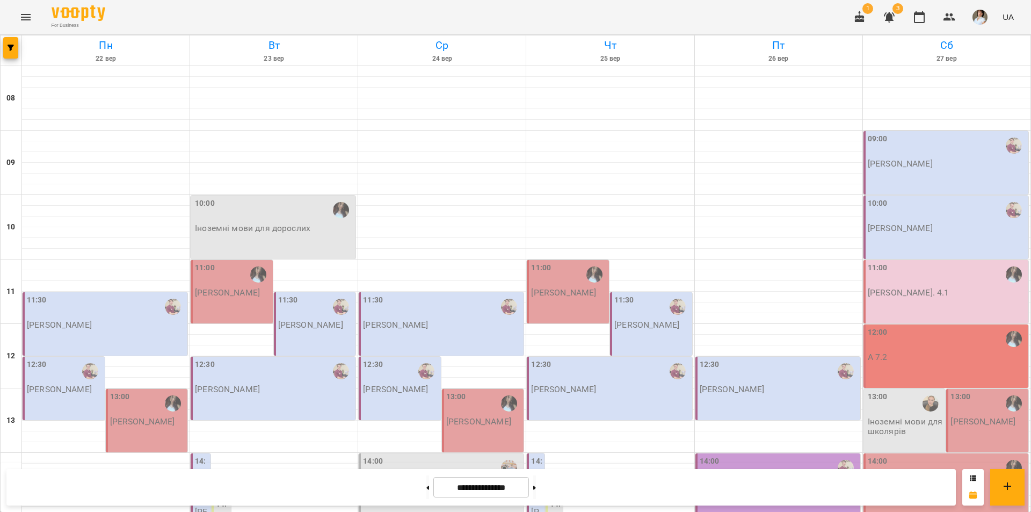
click at [76, 359] on div "12:30" at bounding box center [65, 371] width 76 height 25
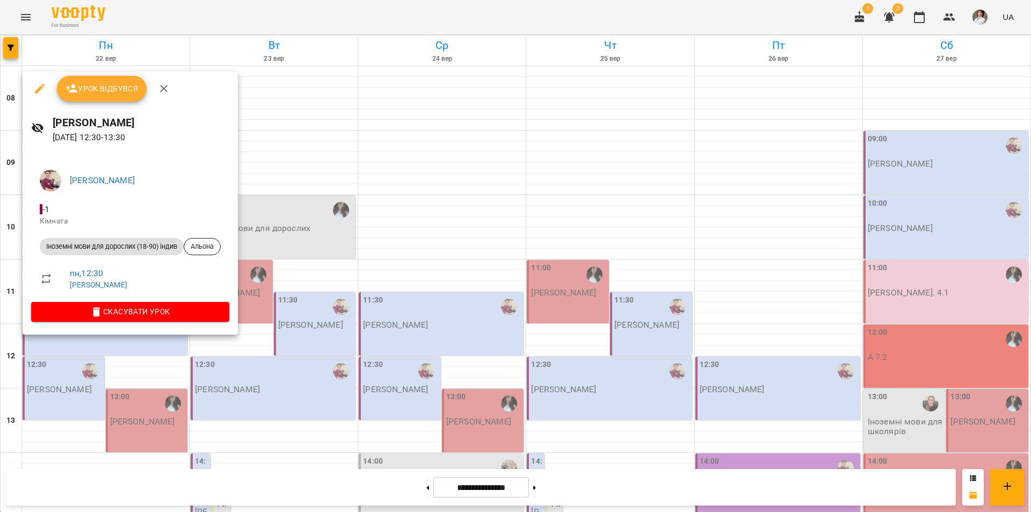
click at [81, 436] on div at bounding box center [515, 256] width 1031 height 512
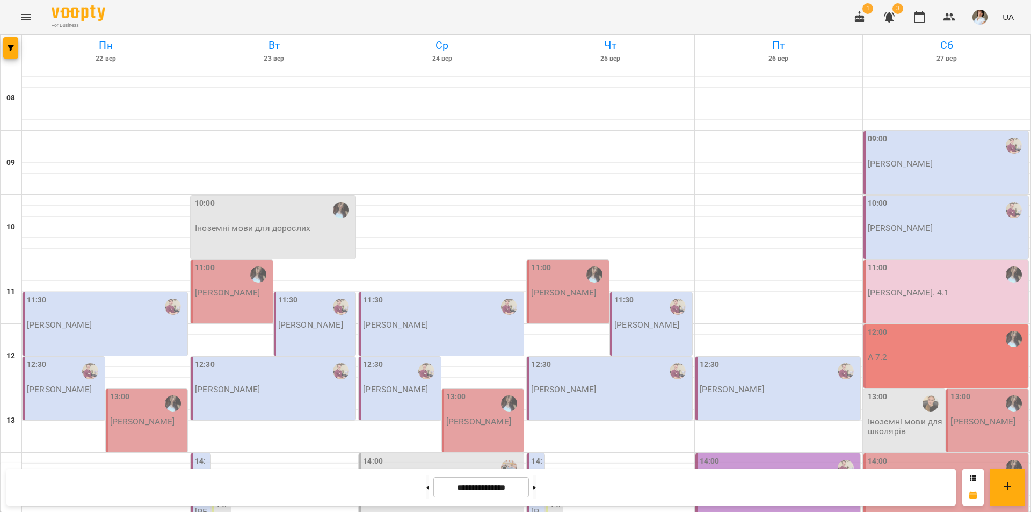
scroll to position [215, 0]
click at [158, 417] on p "[PERSON_NAME]" at bounding box center [142, 421] width 65 height 9
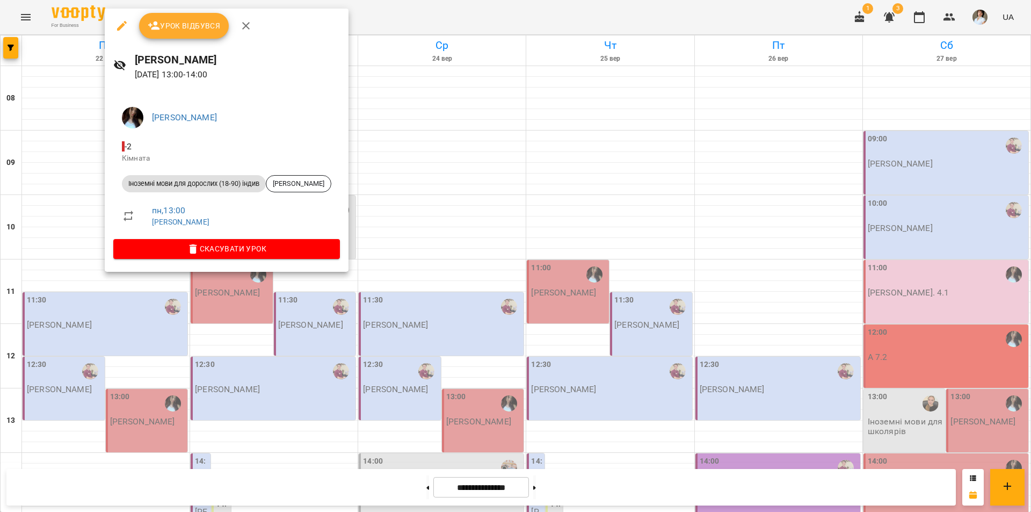
click at [163, 308] on div at bounding box center [515, 256] width 1031 height 512
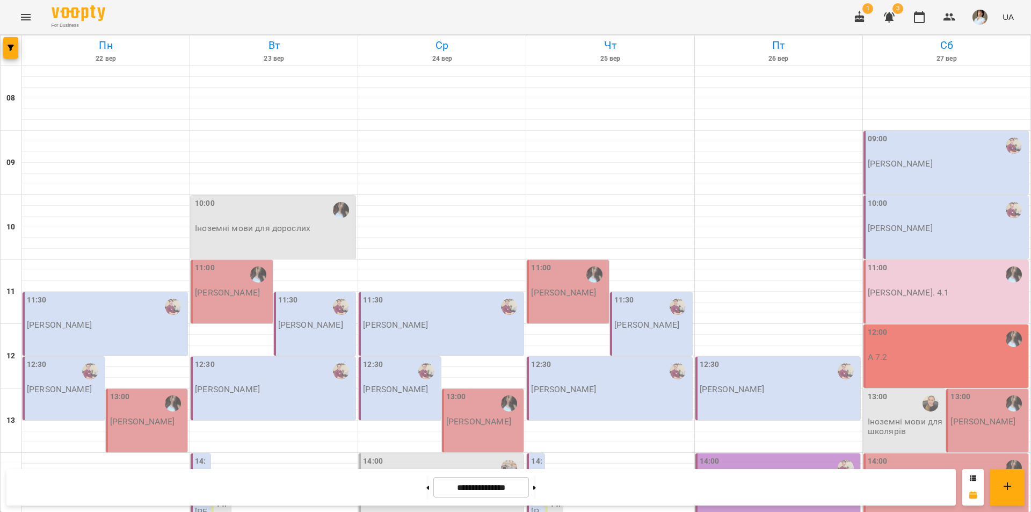
scroll to position [430, 0]
click at [426, 491] on button at bounding box center [427, 487] width 3 height 24
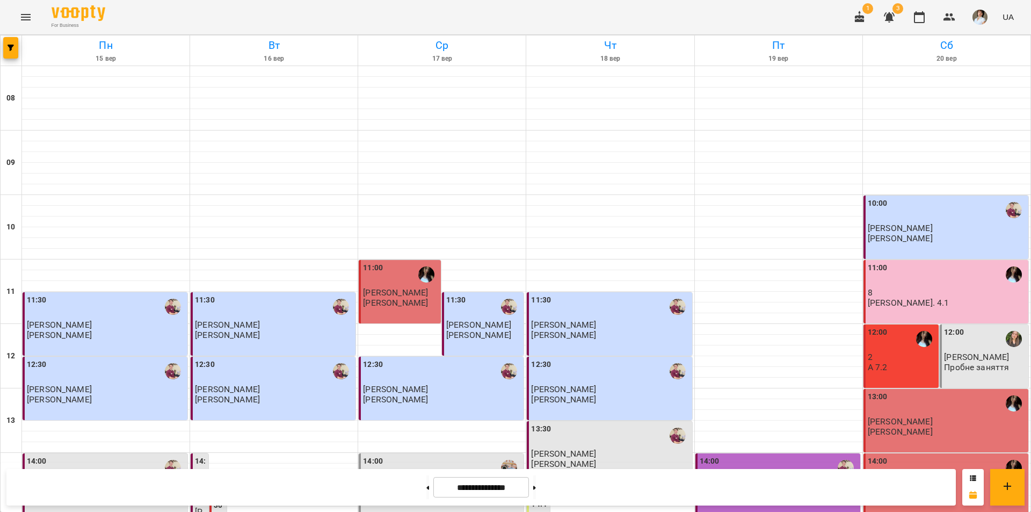
scroll to position [333, 0]
click at [536, 488] on button at bounding box center [534, 487] width 3 height 24
type input "**********"
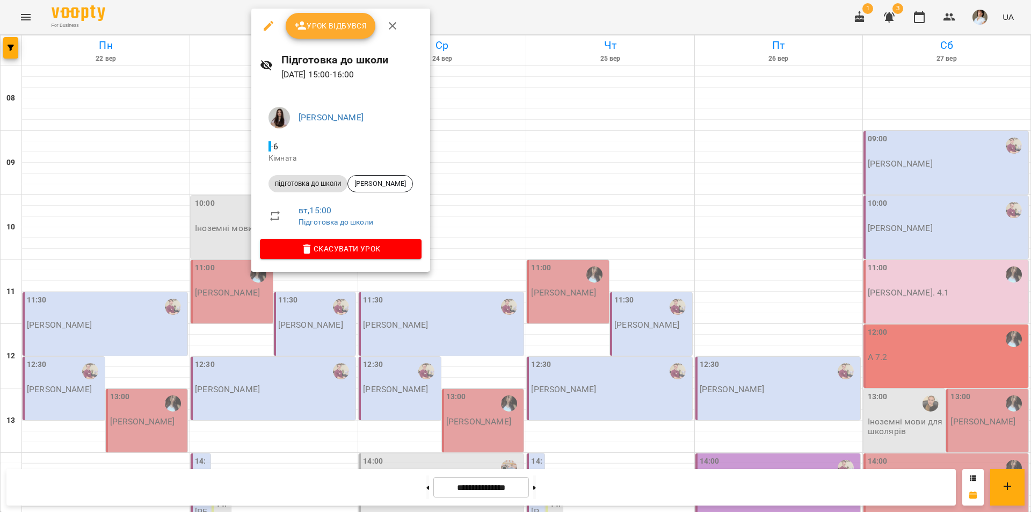
click at [306, 352] on div at bounding box center [515, 256] width 1031 height 512
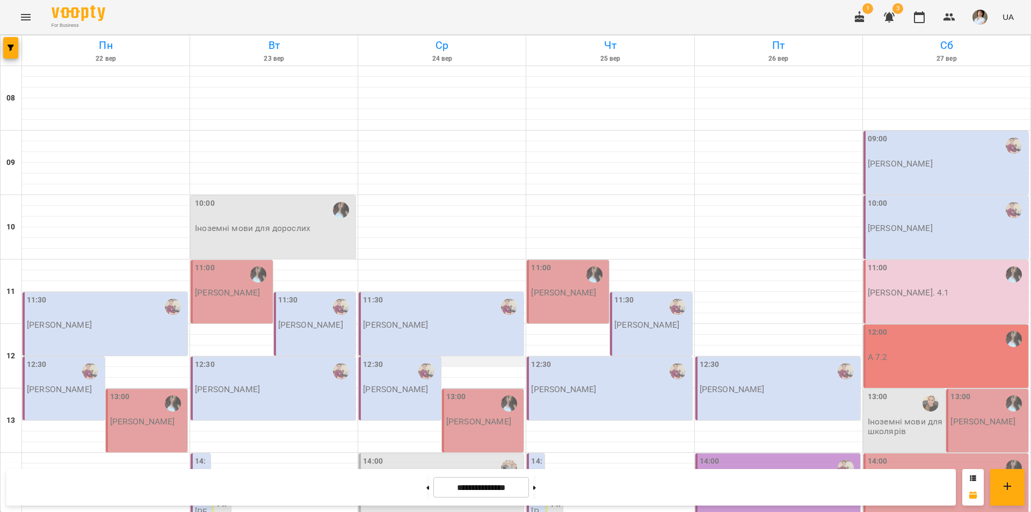
scroll to position [0, 0]
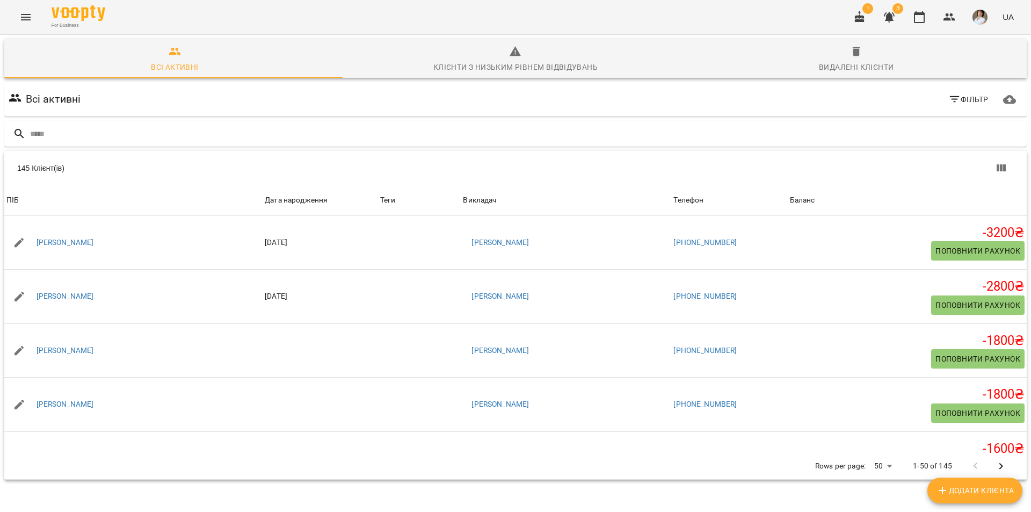
click at [11, 7] on div "For Business 1 3 UA" at bounding box center [515, 17] width 1031 height 34
click at [18, 19] on button "Menu" at bounding box center [26, 17] width 26 height 26
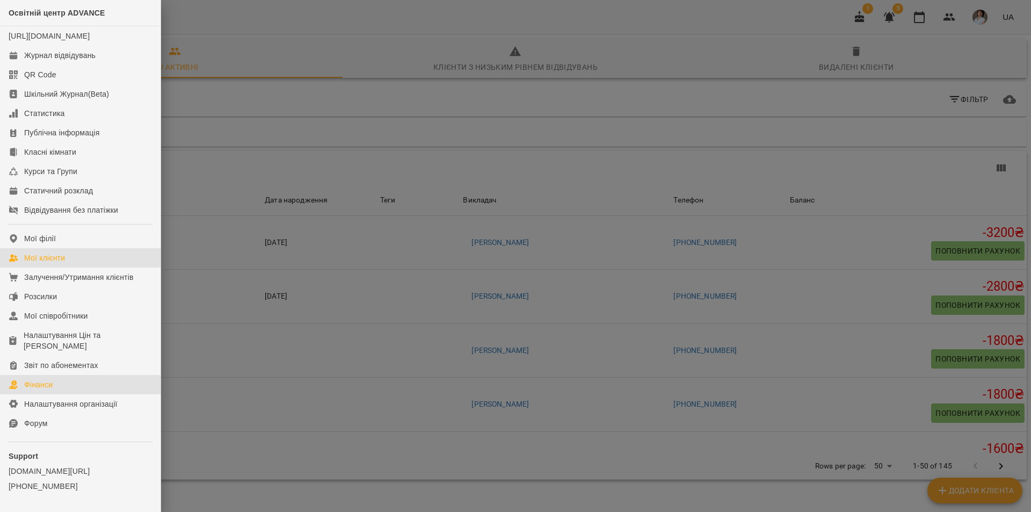
click at [50, 390] on div "Фінанси" at bounding box center [38, 384] width 28 height 11
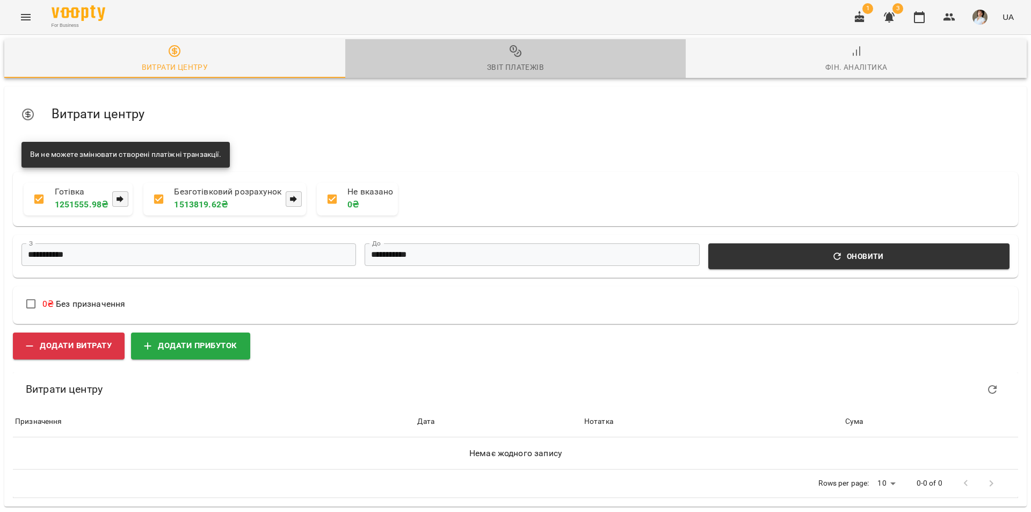
click at [513, 60] on span "Звіт платежів" at bounding box center [516, 59] width 328 height 29
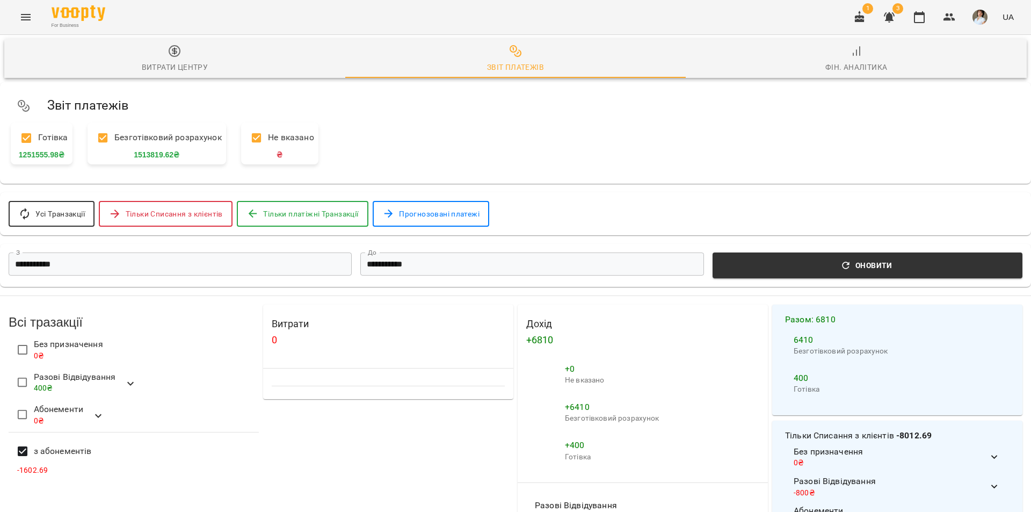
click at [828, 263] on span "Оновити" at bounding box center [867, 265] width 297 height 13
